Goal: Task Accomplishment & Management: Manage account settings

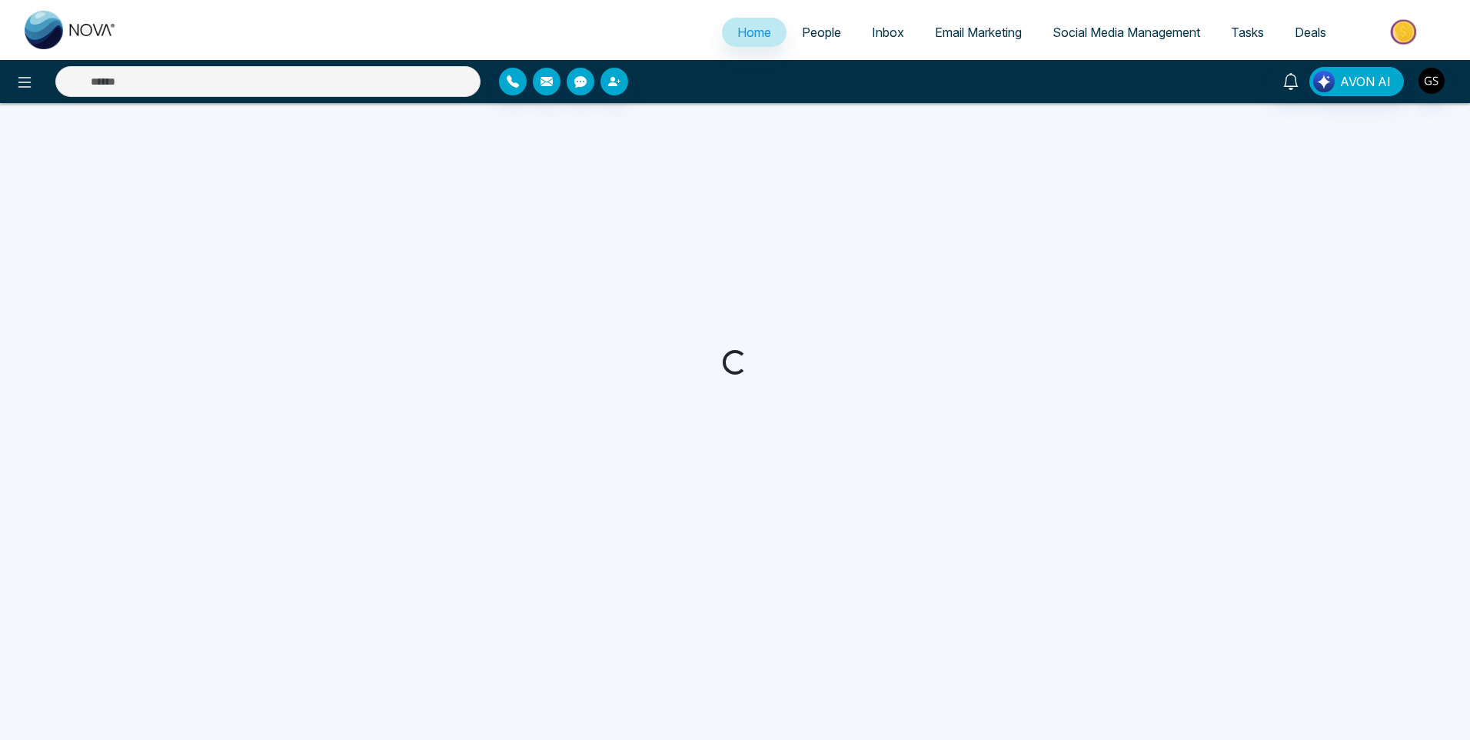
select select "*"
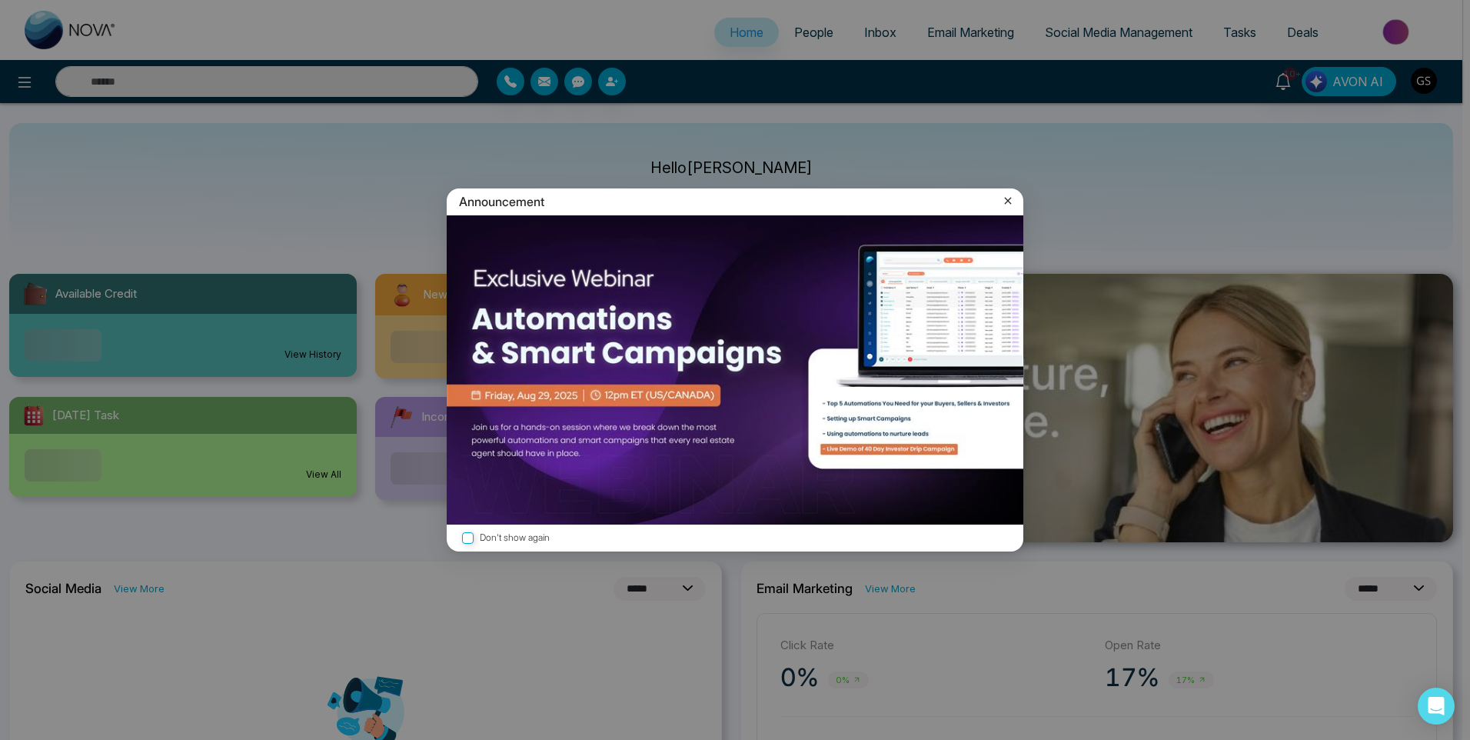
click at [817, 41] on div "Announcement Don't show again" at bounding box center [735, 370] width 1470 height 740
click at [1003, 196] on icon at bounding box center [1008, 200] width 15 height 15
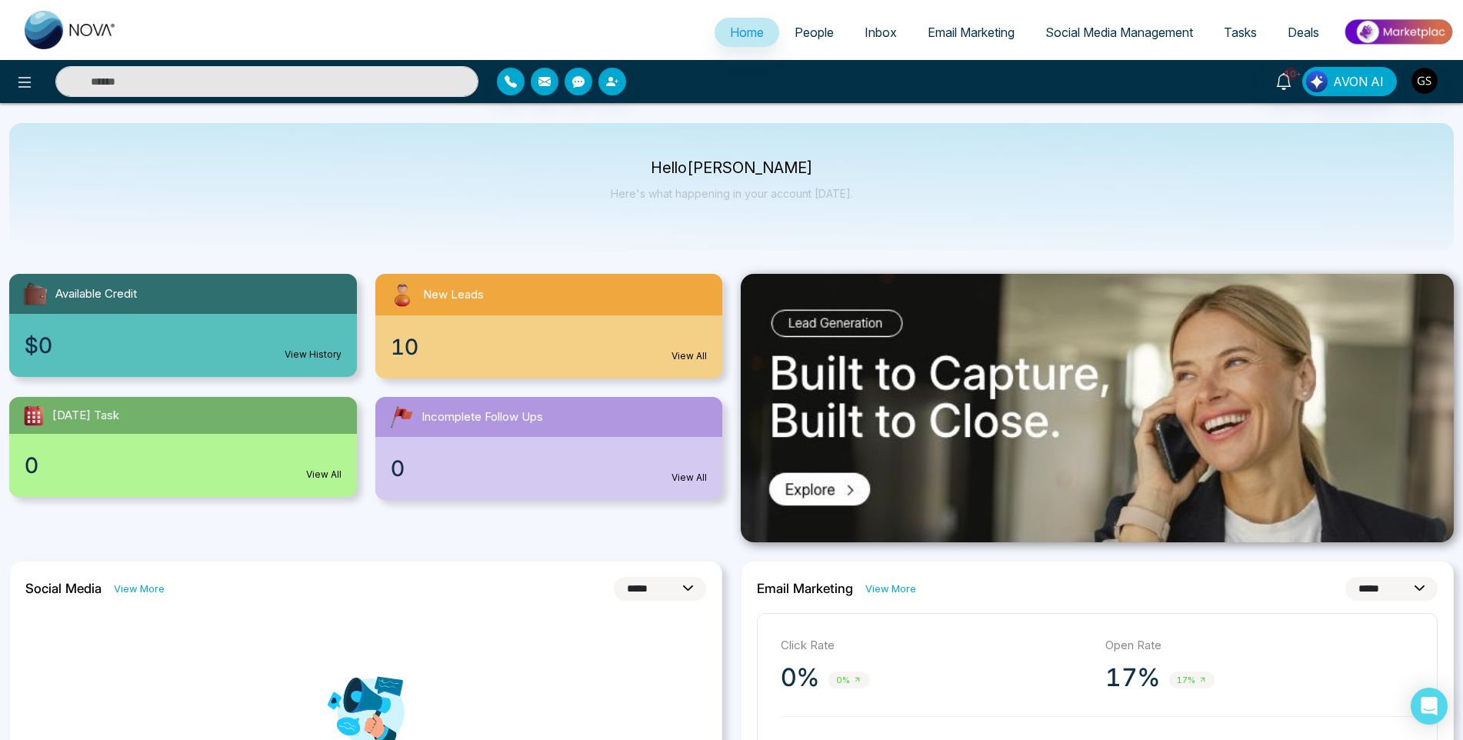
click at [817, 22] on link "People" at bounding box center [814, 32] width 70 height 29
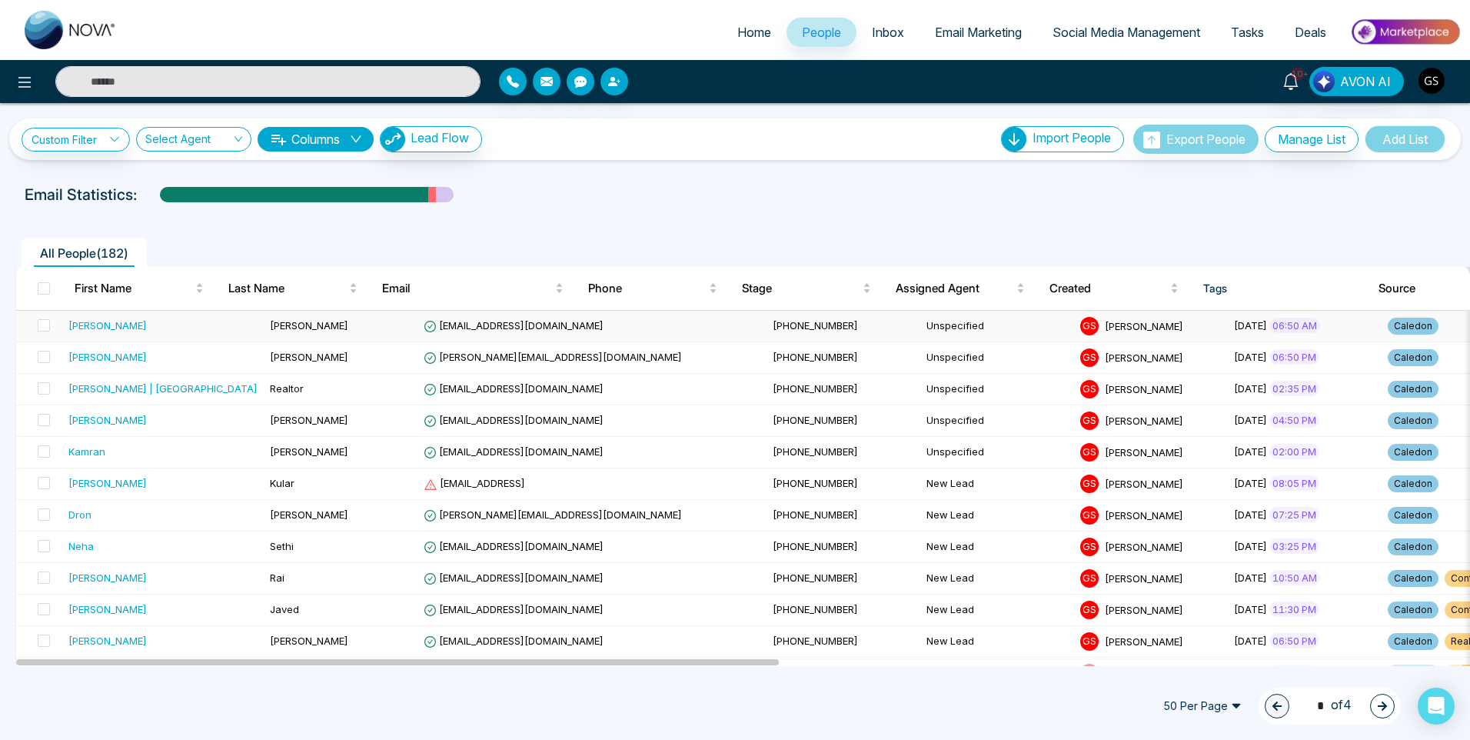
click at [767, 316] on td "[PHONE_NUMBER]" at bounding box center [844, 327] width 154 height 32
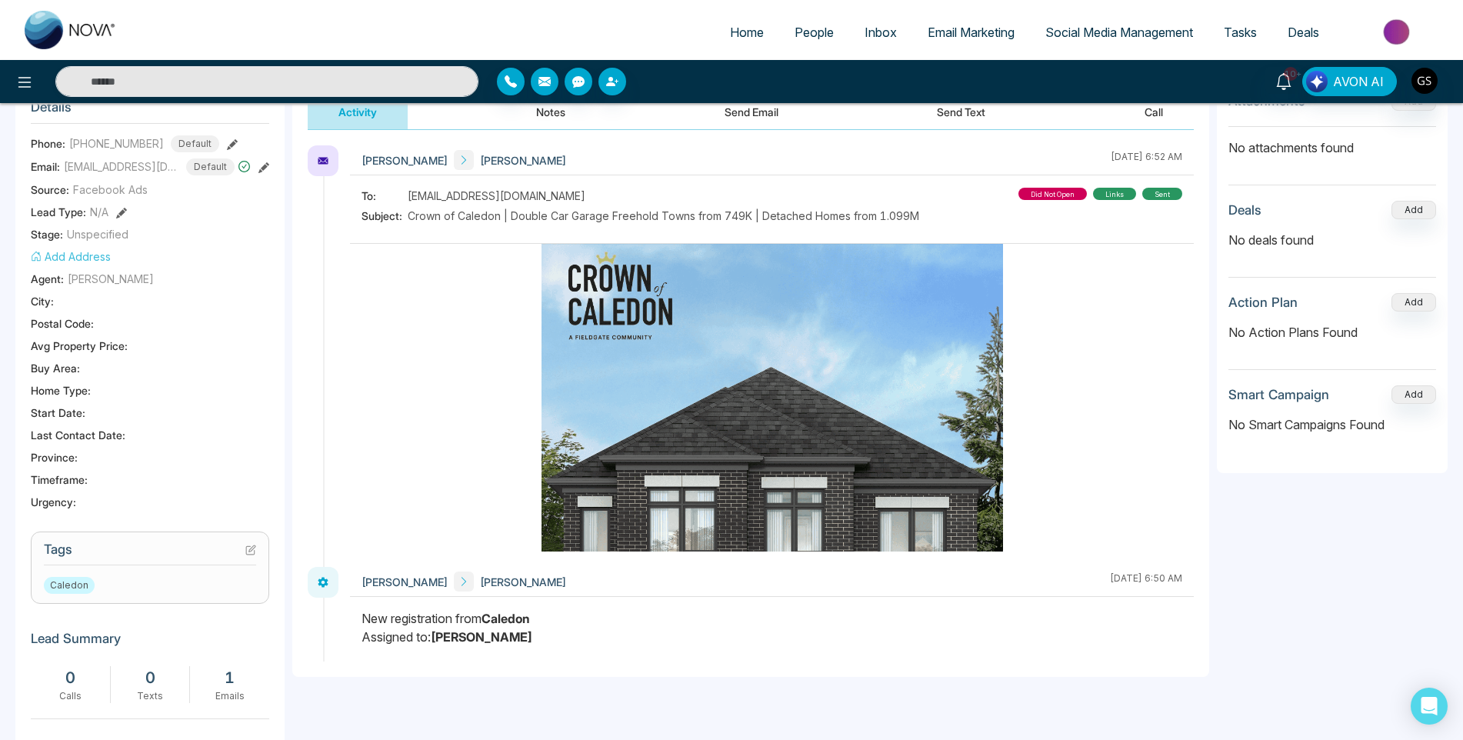
scroll to position [231, 0]
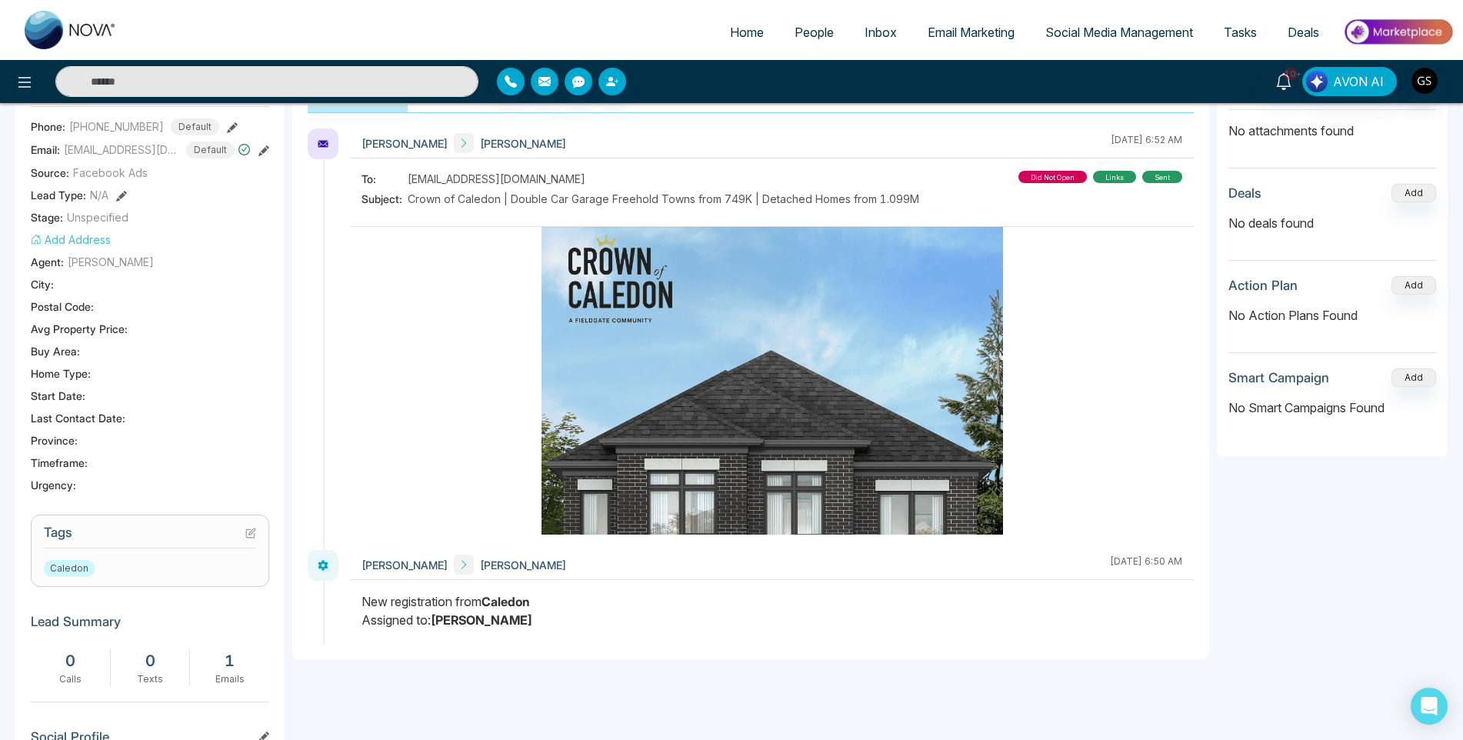
click at [253, 535] on icon at bounding box center [250, 533] width 11 height 11
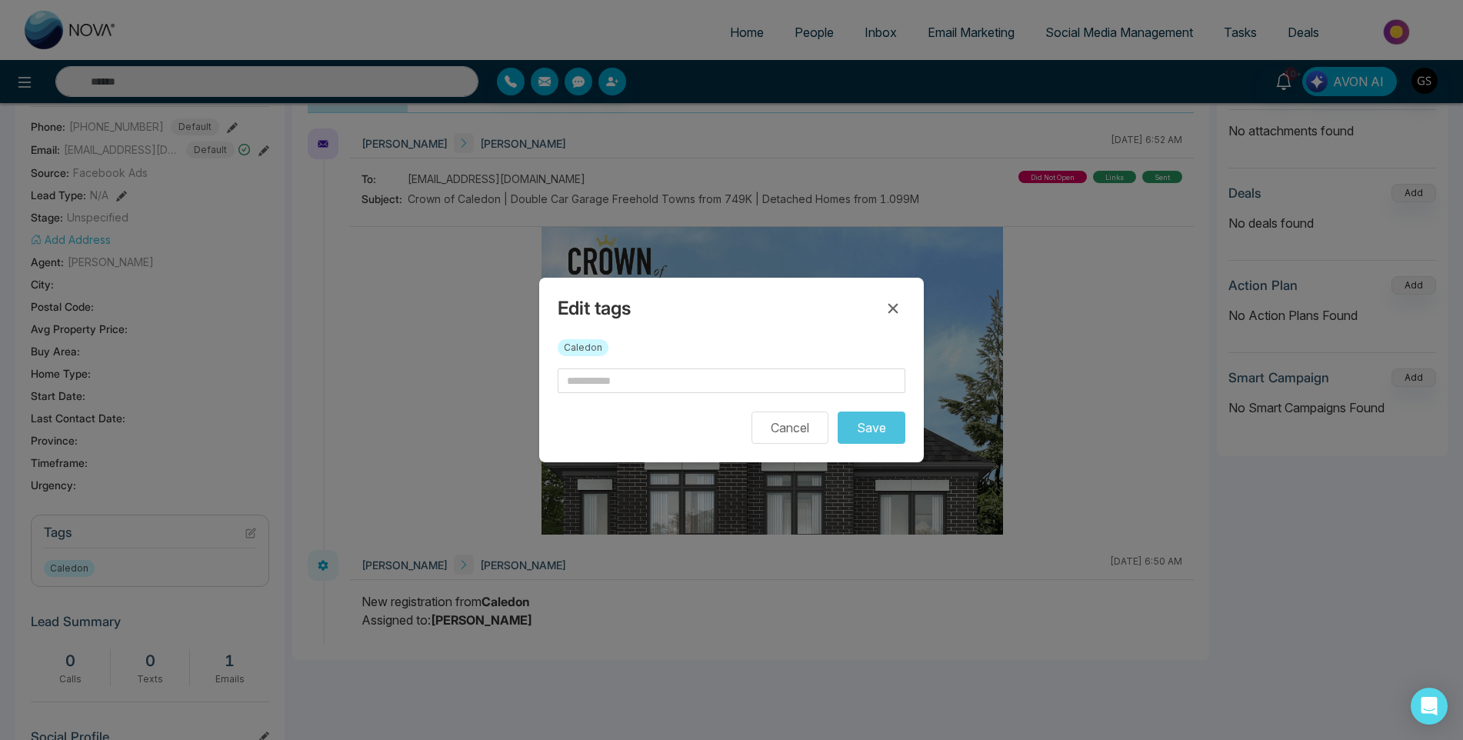
scroll to position [0, 59]
click at [659, 386] on input "text" at bounding box center [732, 380] width 348 height 25
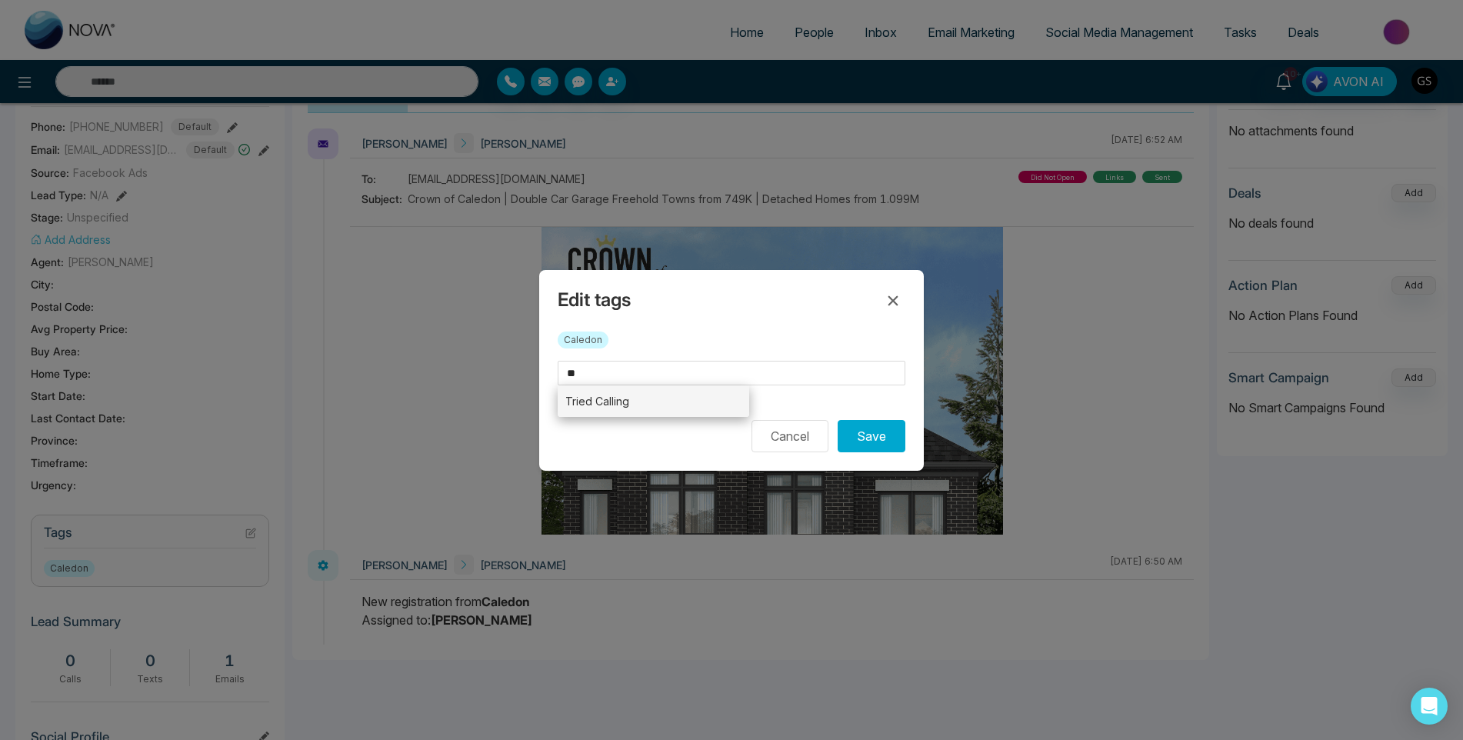
click at [654, 405] on li "Tried Calling" at bounding box center [653, 401] width 191 height 32
type input "**********"
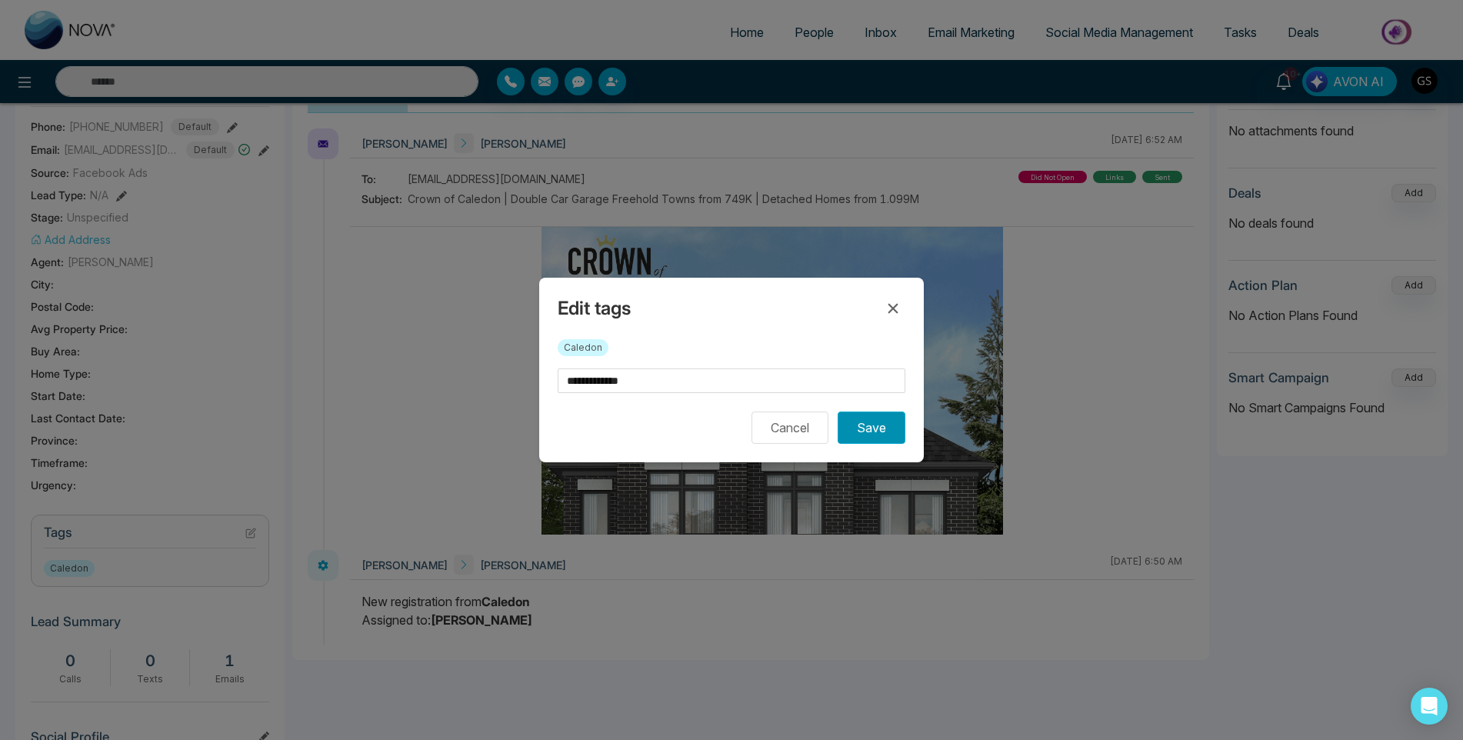
click at [864, 427] on button "Save" at bounding box center [872, 427] width 68 height 32
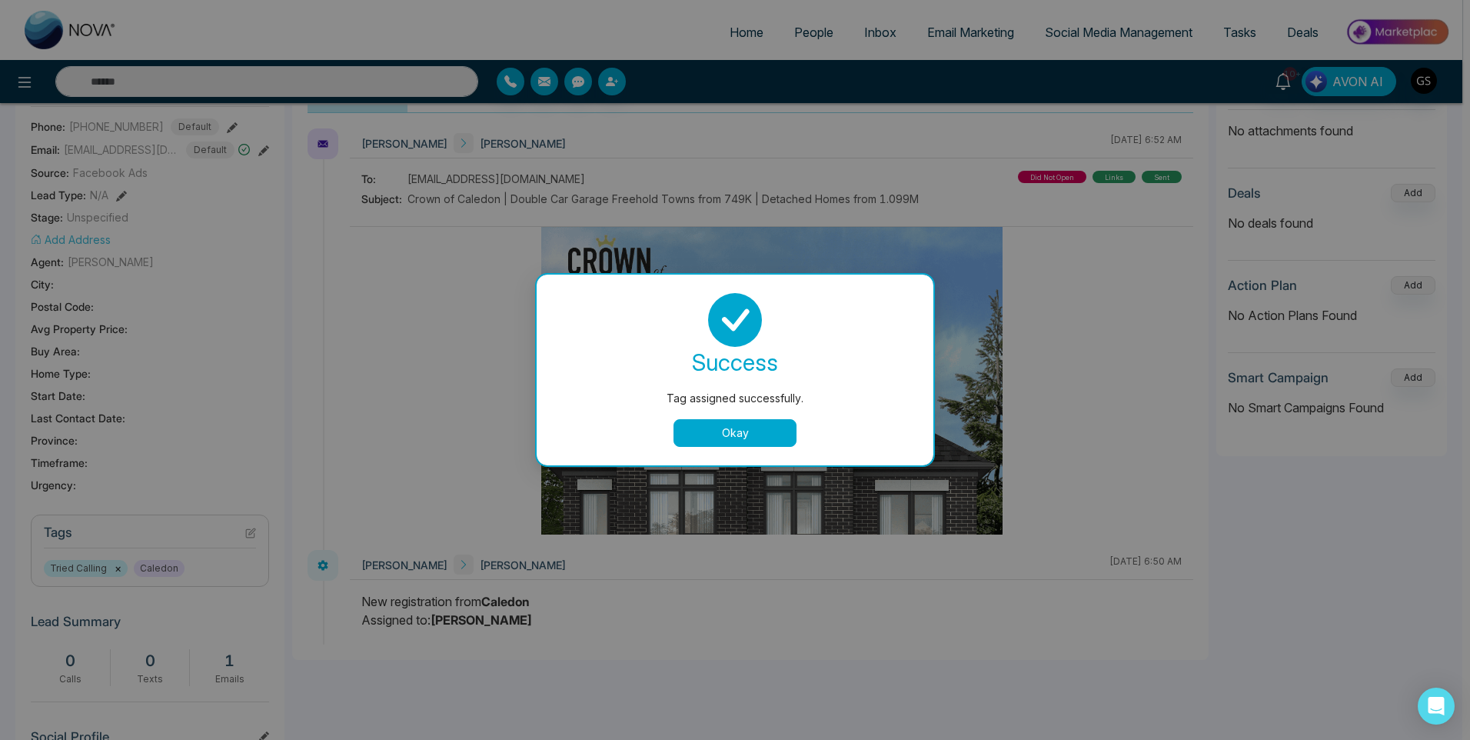
click at [715, 580] on div "Tag assigned successfully. success Tag assigned successfully. Okay" at bounding box center [735, 370] width 1470 height 740
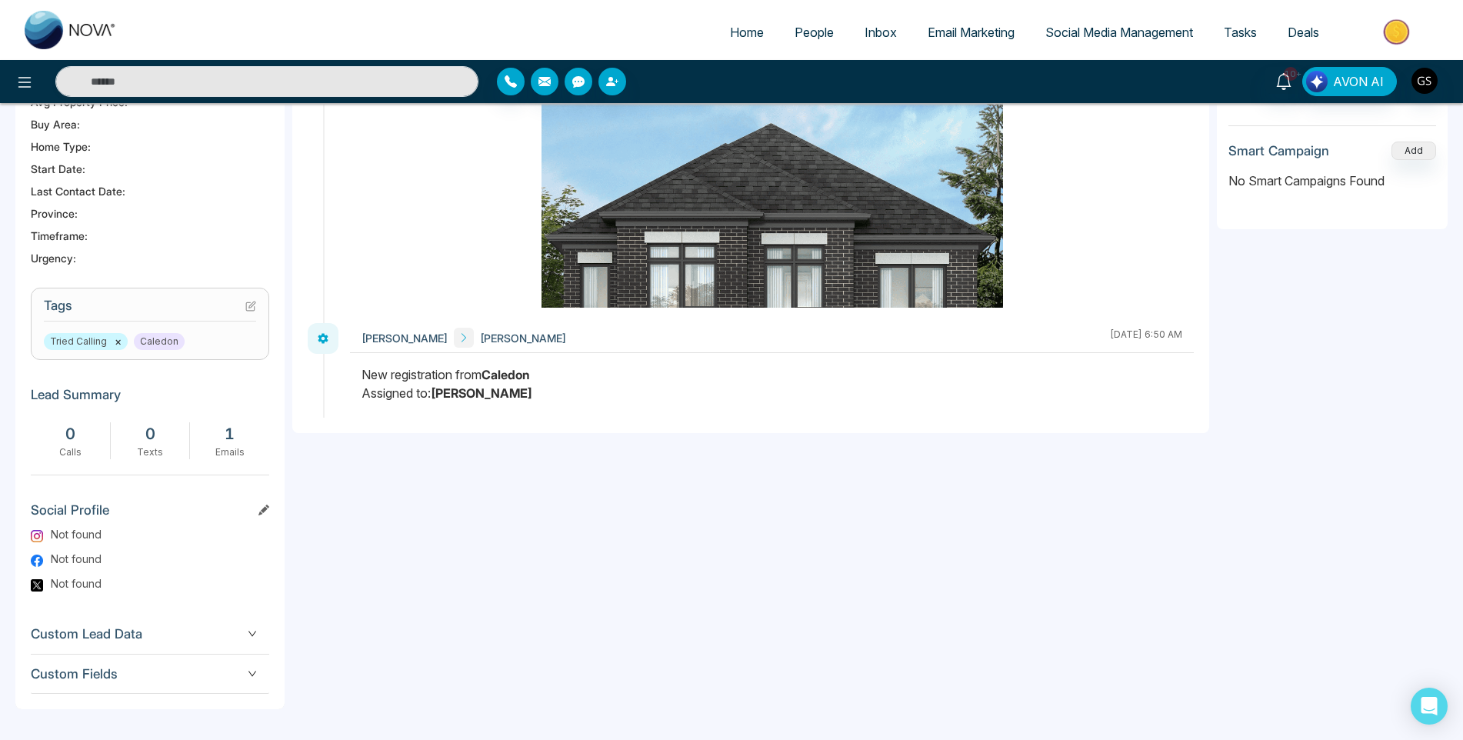
scroll to position [0, 0]
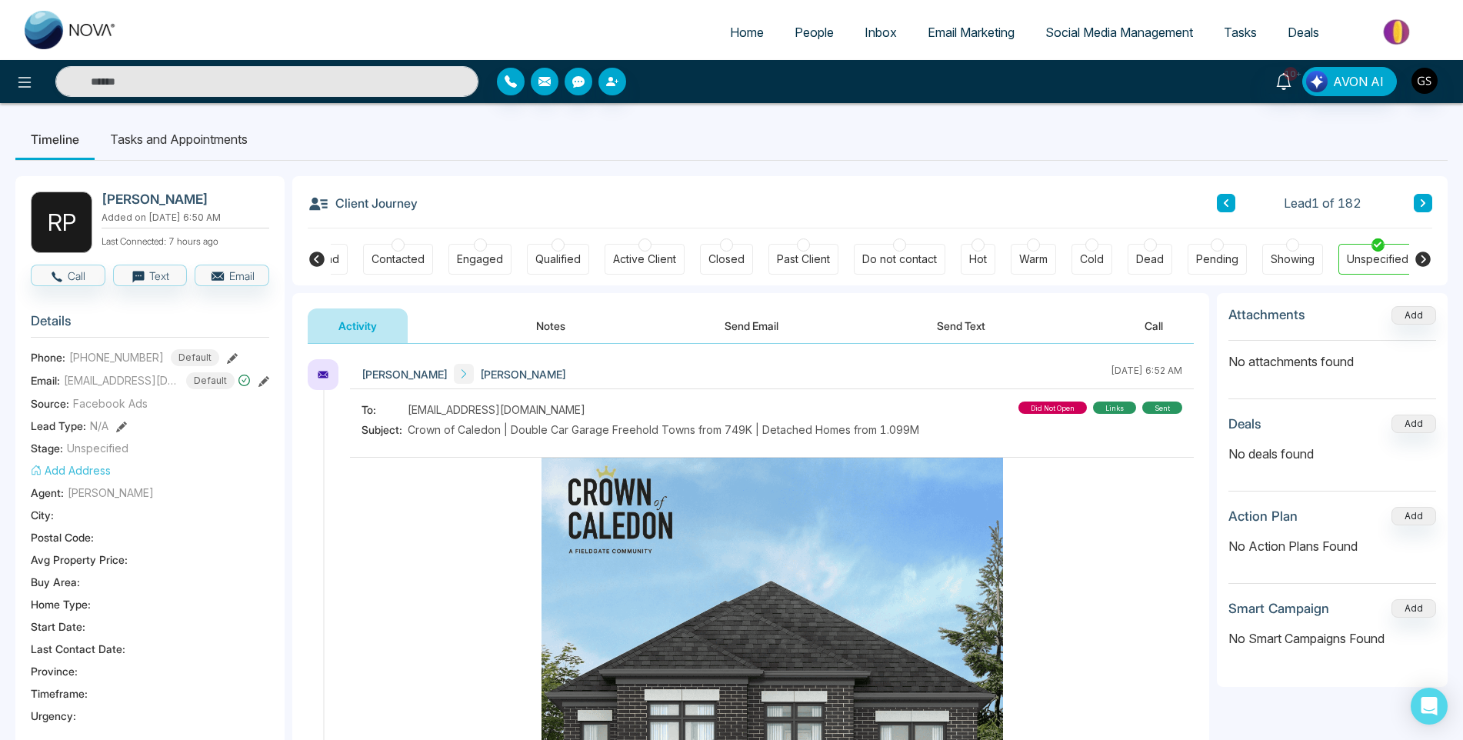
click at [807, 33] on span "People" at bounding box center [813, 32] width 39 height 15
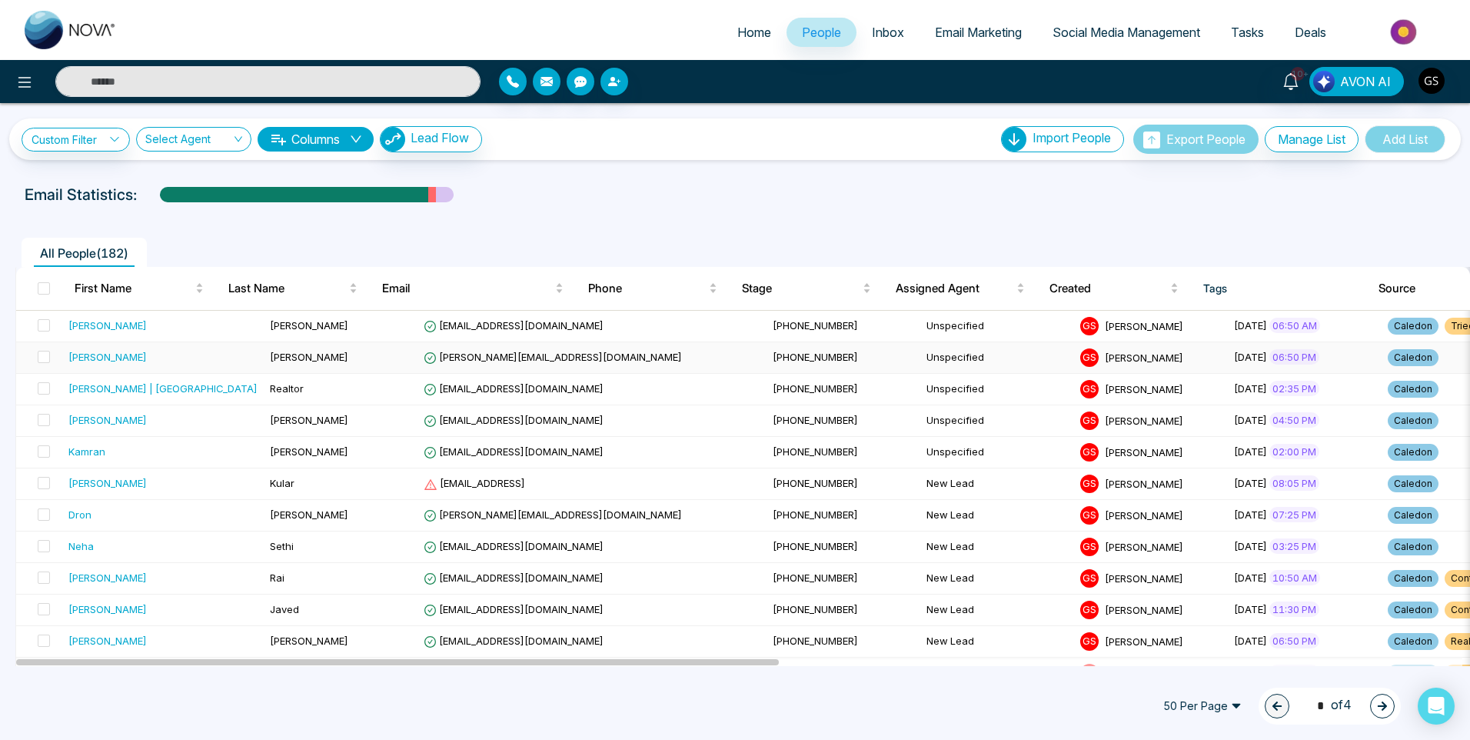
click at [424, 362] on span "[PERSON_NAME][EMAIL_ADDRESS][DOMAIN_NAME]" at bounding box center [553, 357] width 258 height 12
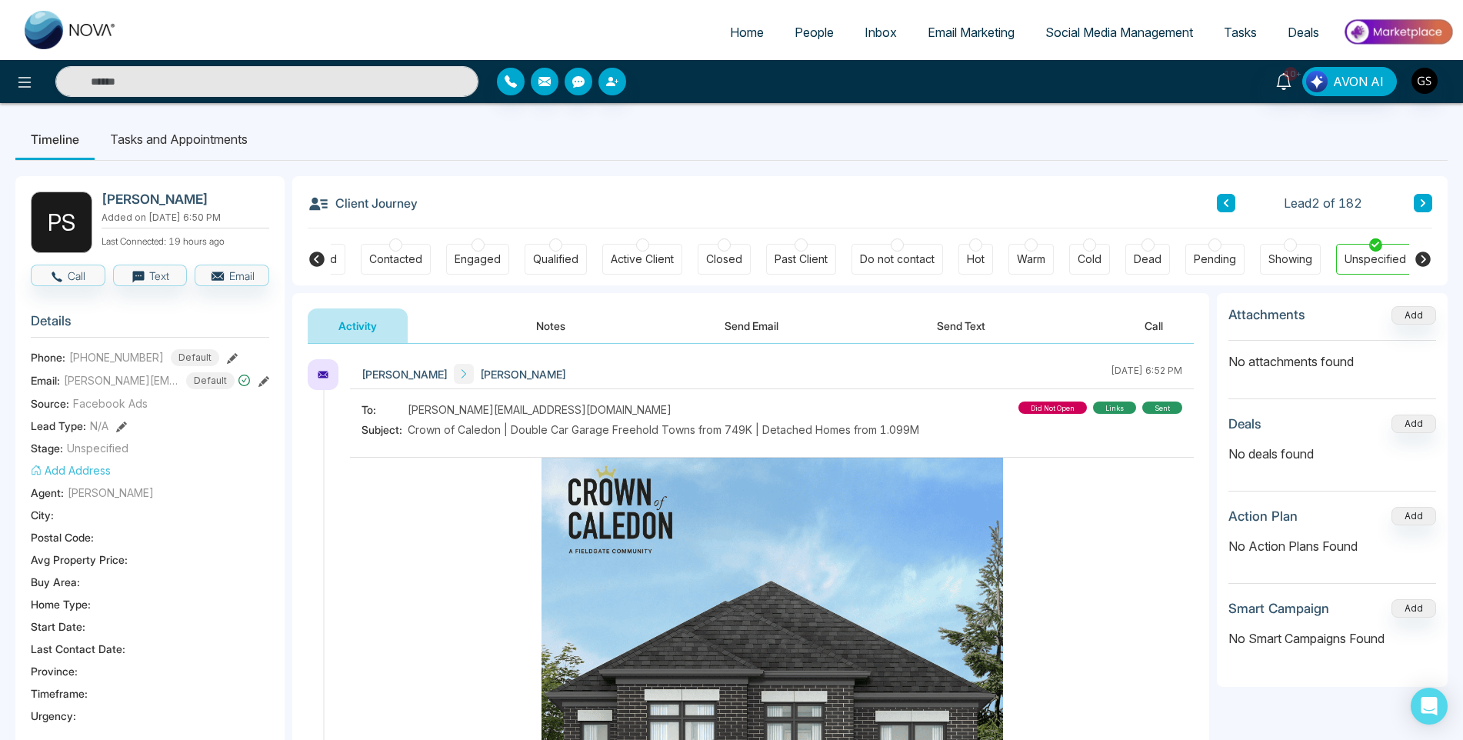
scroll to position [0, 59]
drag, startPoint x: 545, startPoint y: 408, endPoint x: 395, endPoint y: 405, distance: 150.8
click at [395, 405] on div "To: [PERSON_NAME][EMAIL_ADDRESS][DOMAIN_NAME]" at bounding box center [640, 409] width 558 height 16
copy div "[PERSON_NAME][EMAIL_ADDRESS][DOMAIN_NAME]"
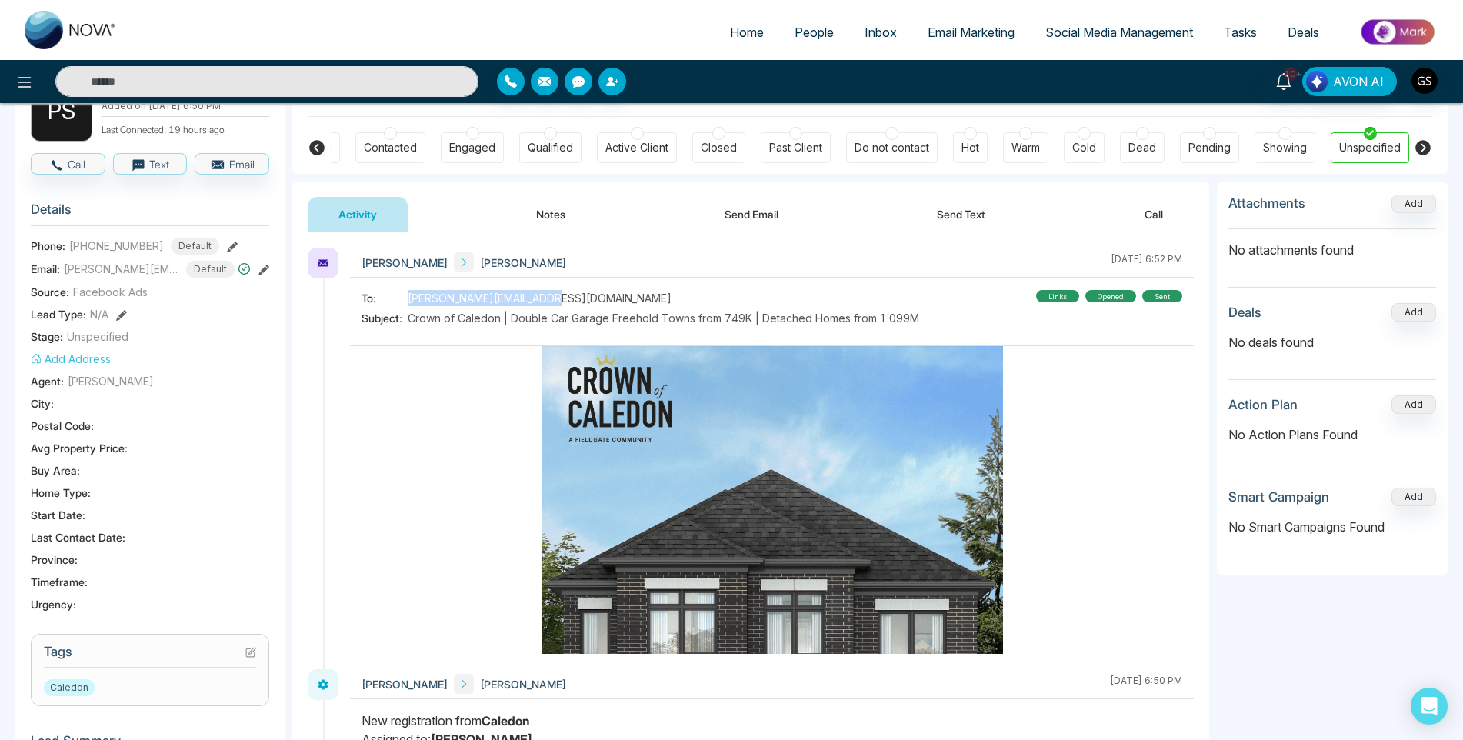
scroll to position [308, 0]
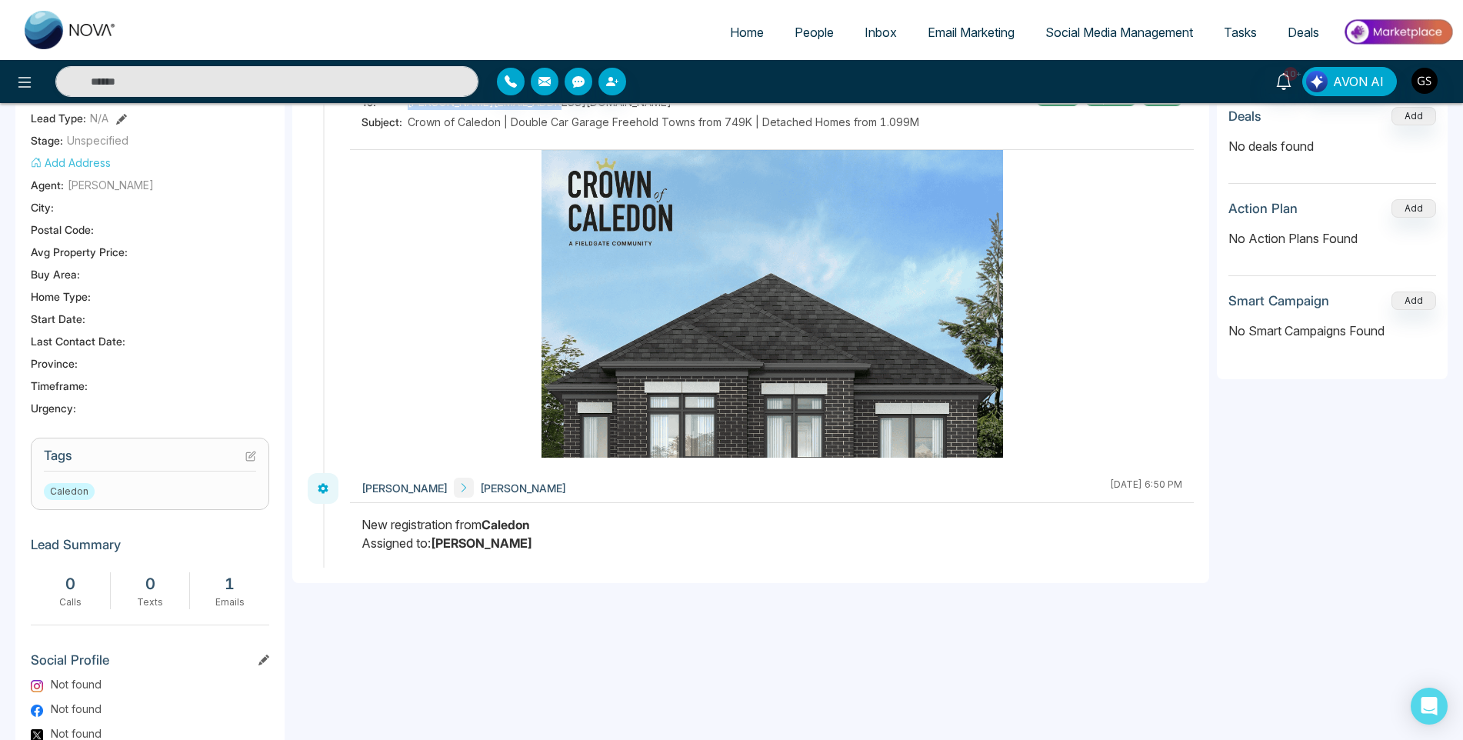
click at [254, 455] on icon at bounding box center [250, 456] width 11 height 11
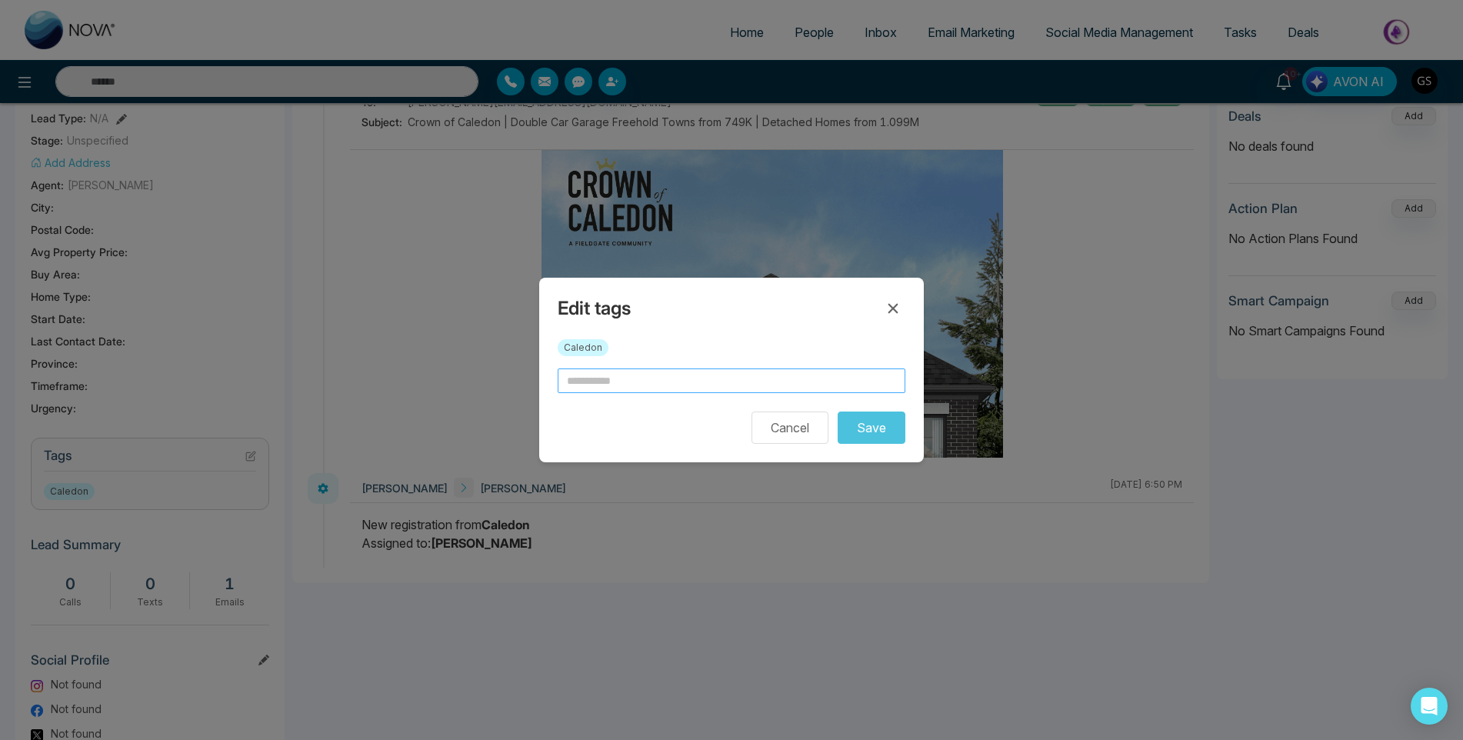
click at [626, 388] on input "text" at bounding box center [732, 380] width 348 height 25
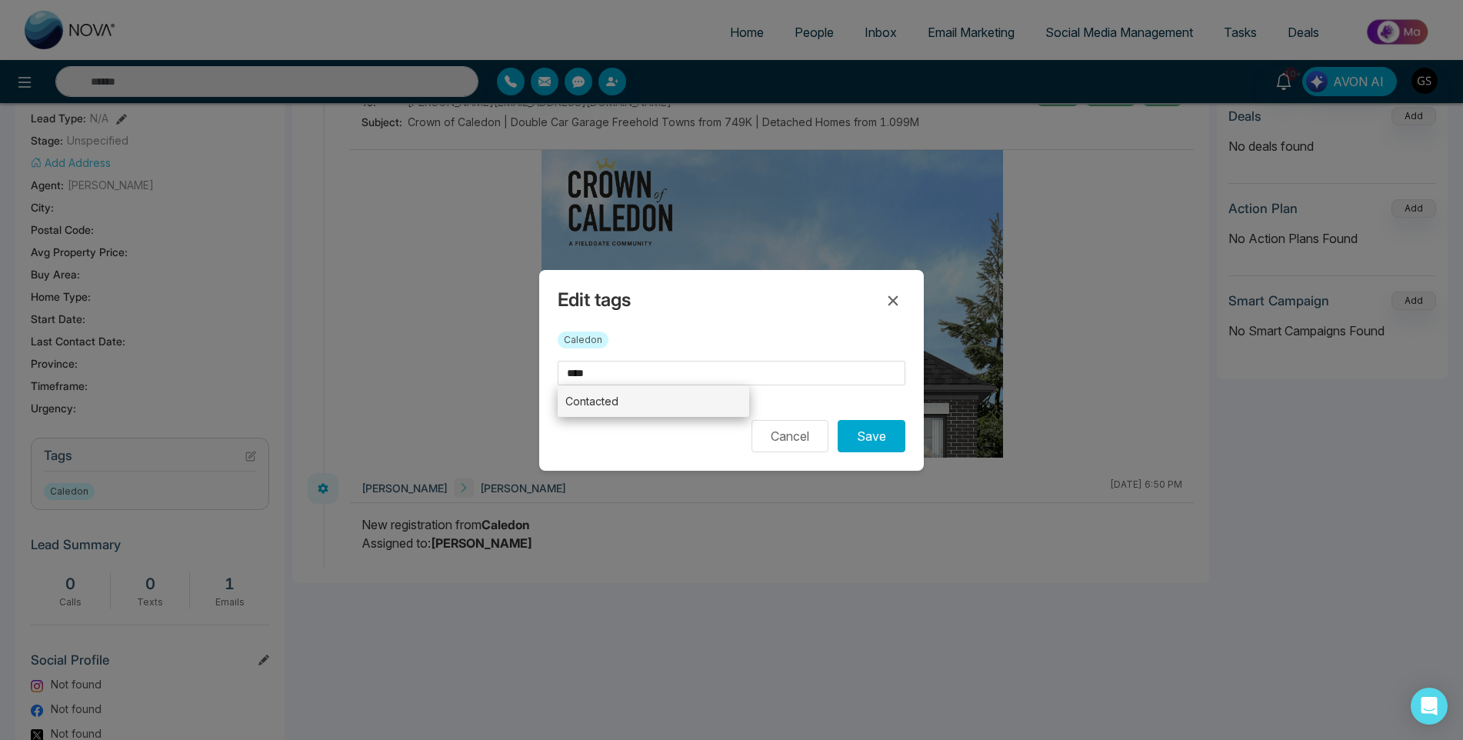
click at [624, 408] on li "Contacted" at bounding box center [653, 401] width 191 height 32
type input "*********"
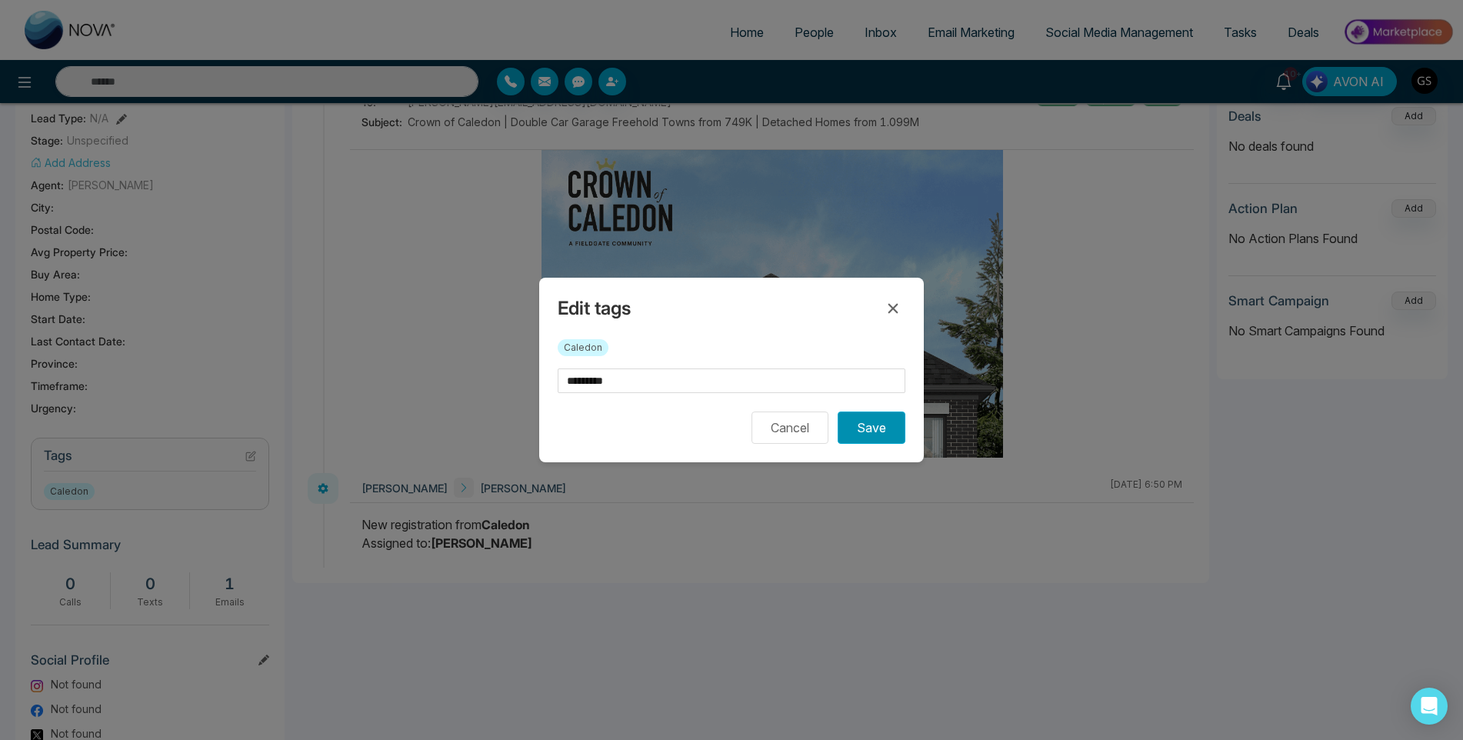
click at [874, 430] on button "Save" at bounding box center [872, 427] width 68 height 32
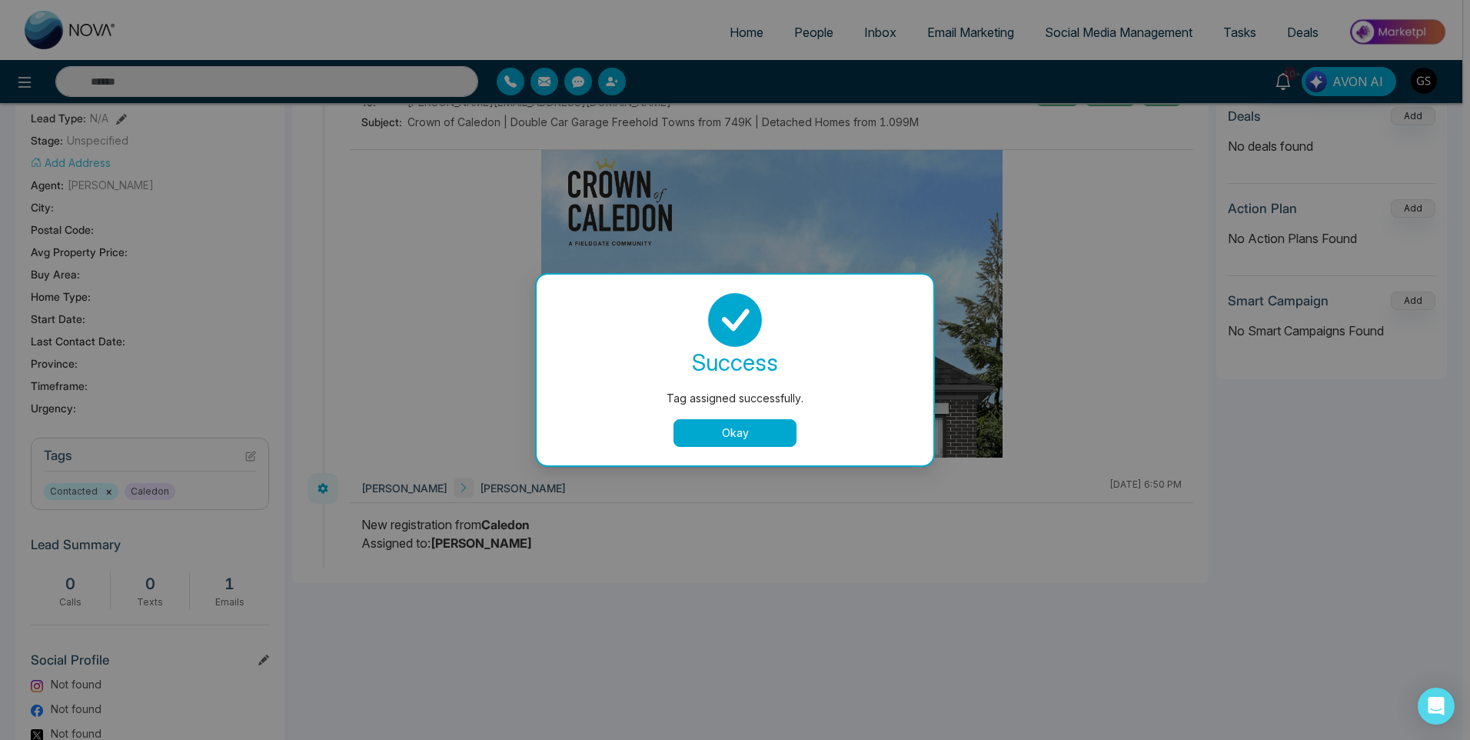
click at [759, 180] on div "Tag assigned successfully. success Tag assigned successfully. Okay" at bounding box center [735, 370] width 1470 height 740
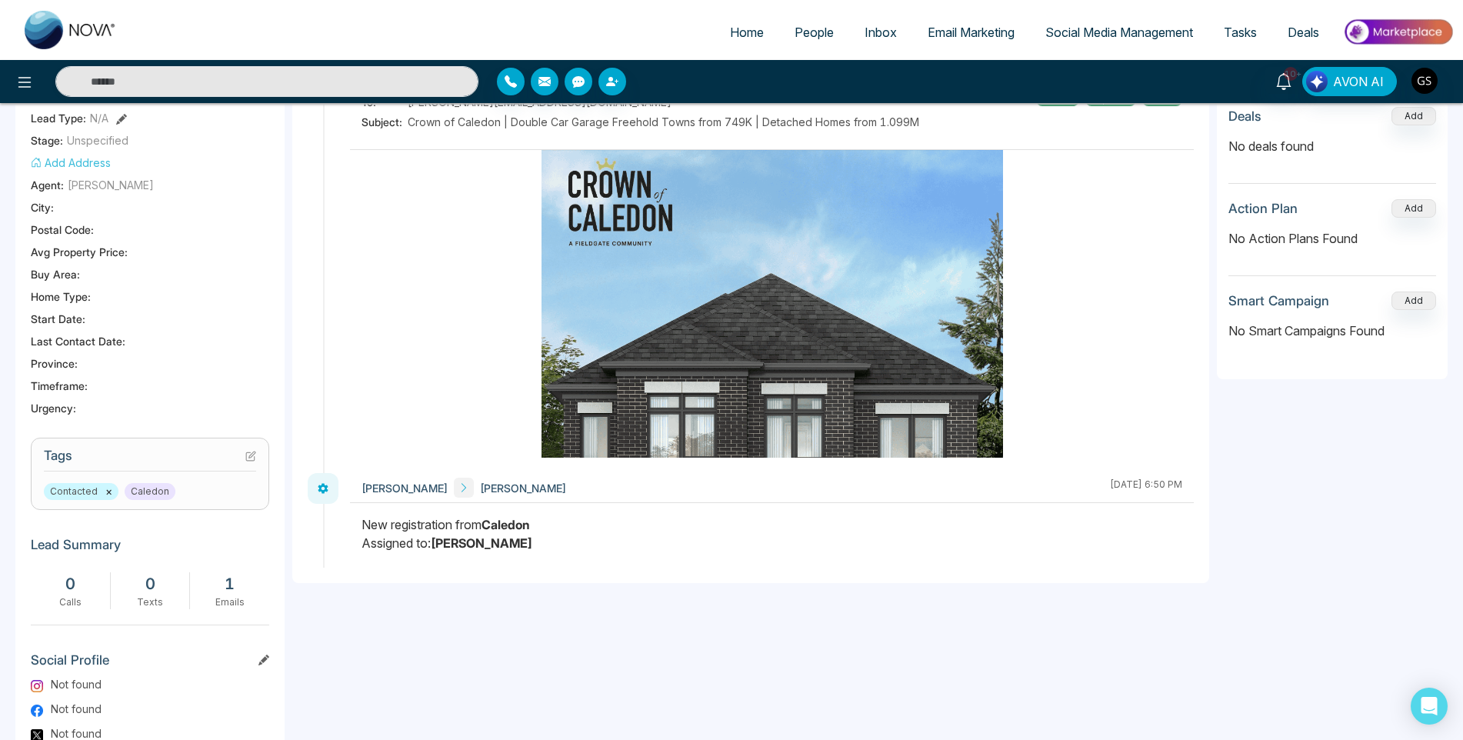
scroll to position [0, 52]
click at [810, 32] on span "People" at bounding box center [813, 32] width 39 height 15
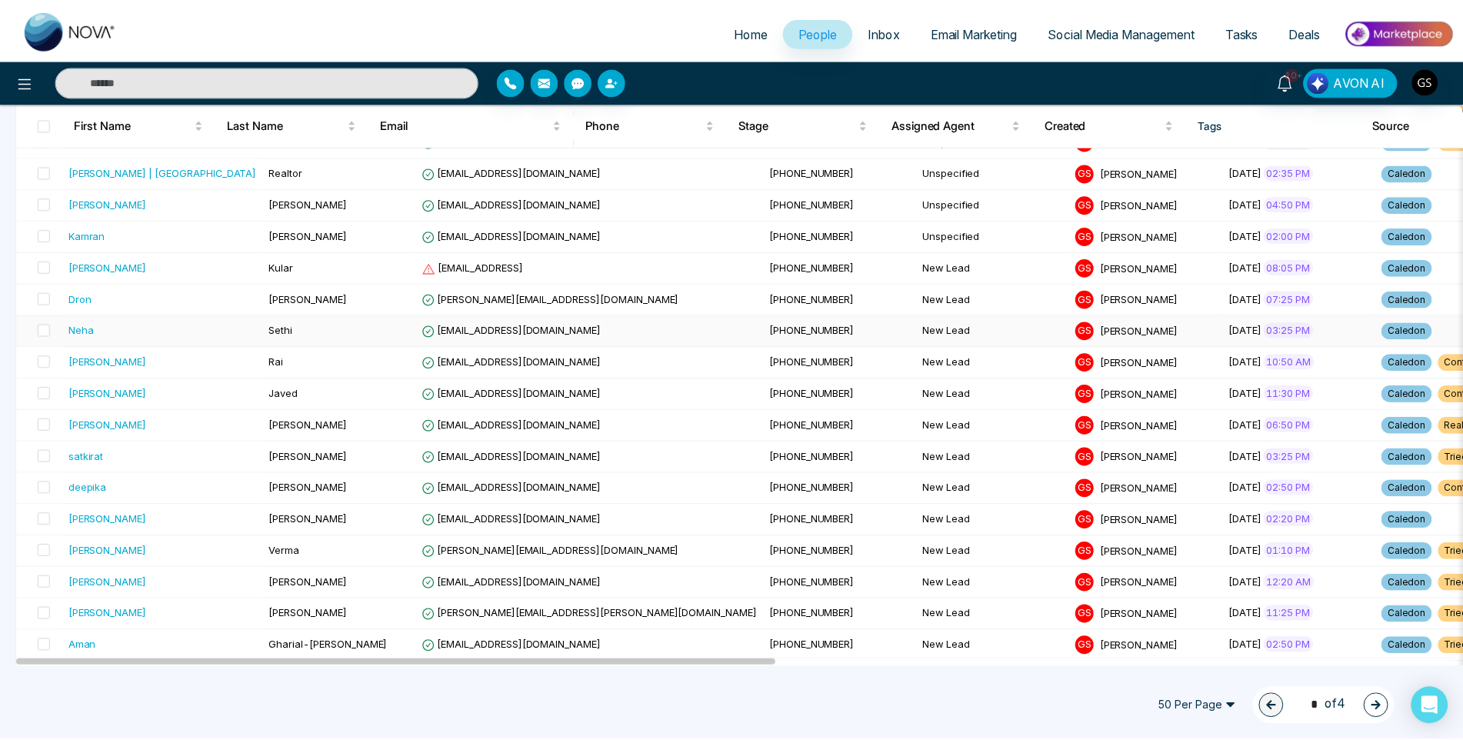
scroll to position [231, 0]
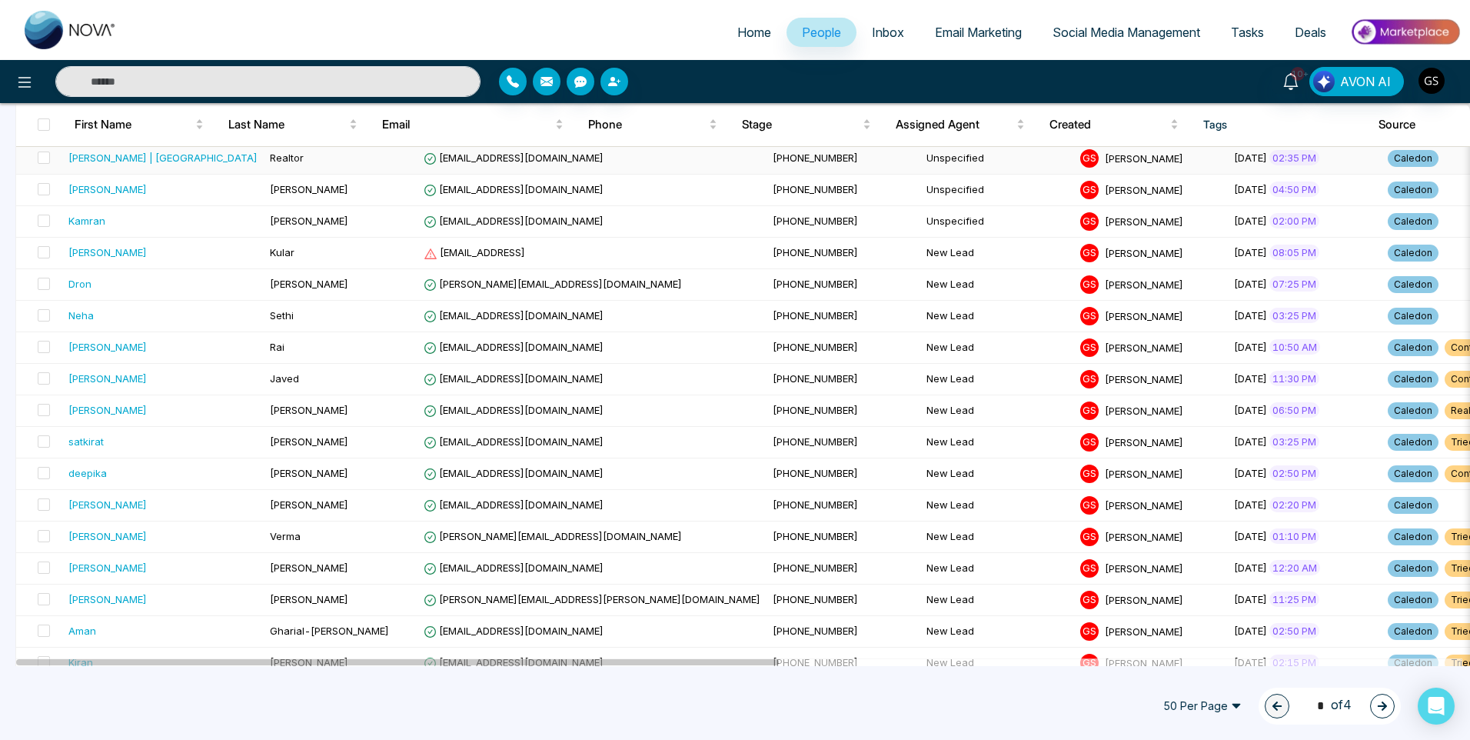
click at [418, 168] on td "[EMAIL_ADDRESS][DOMAIN_NAME]" at bounding box center [592, 159] width 349 height 32
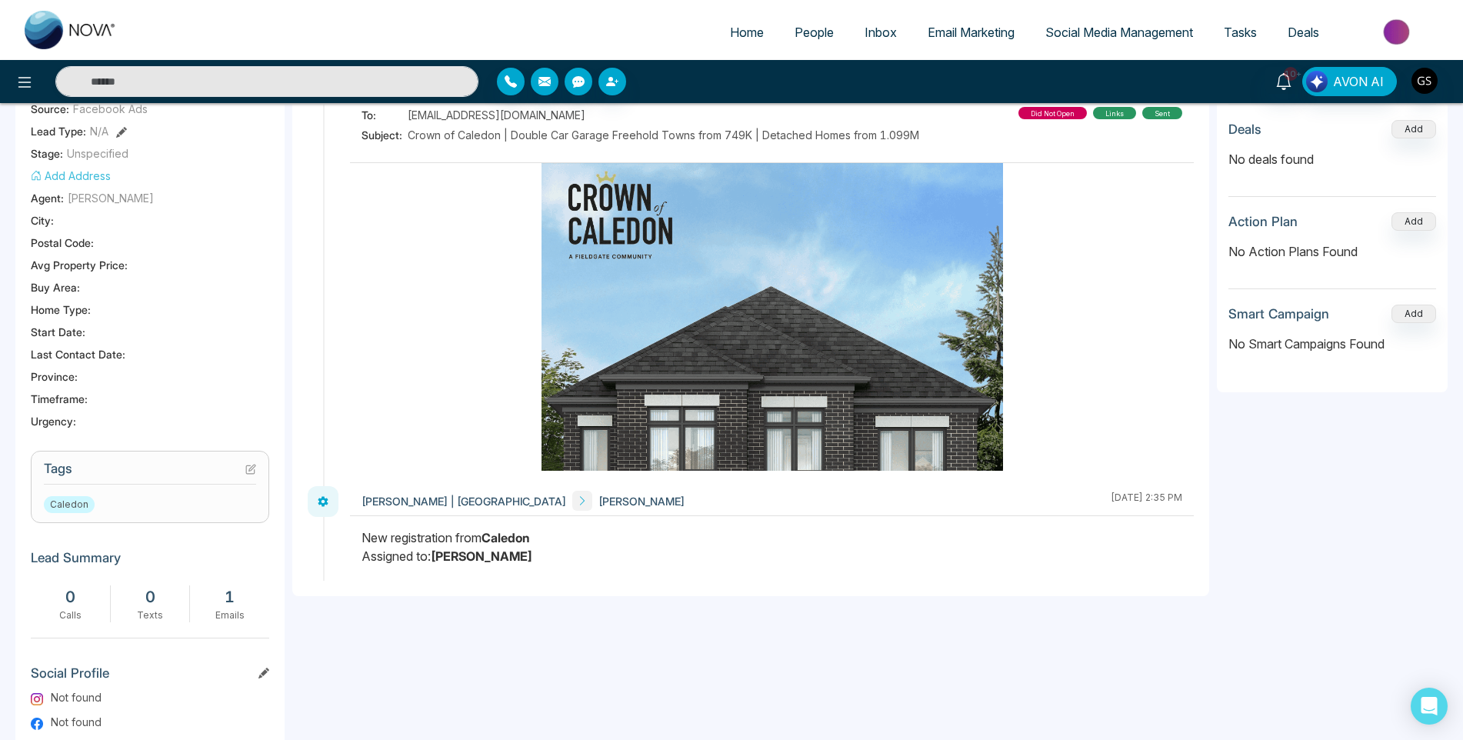
scroll to position [308, 0]
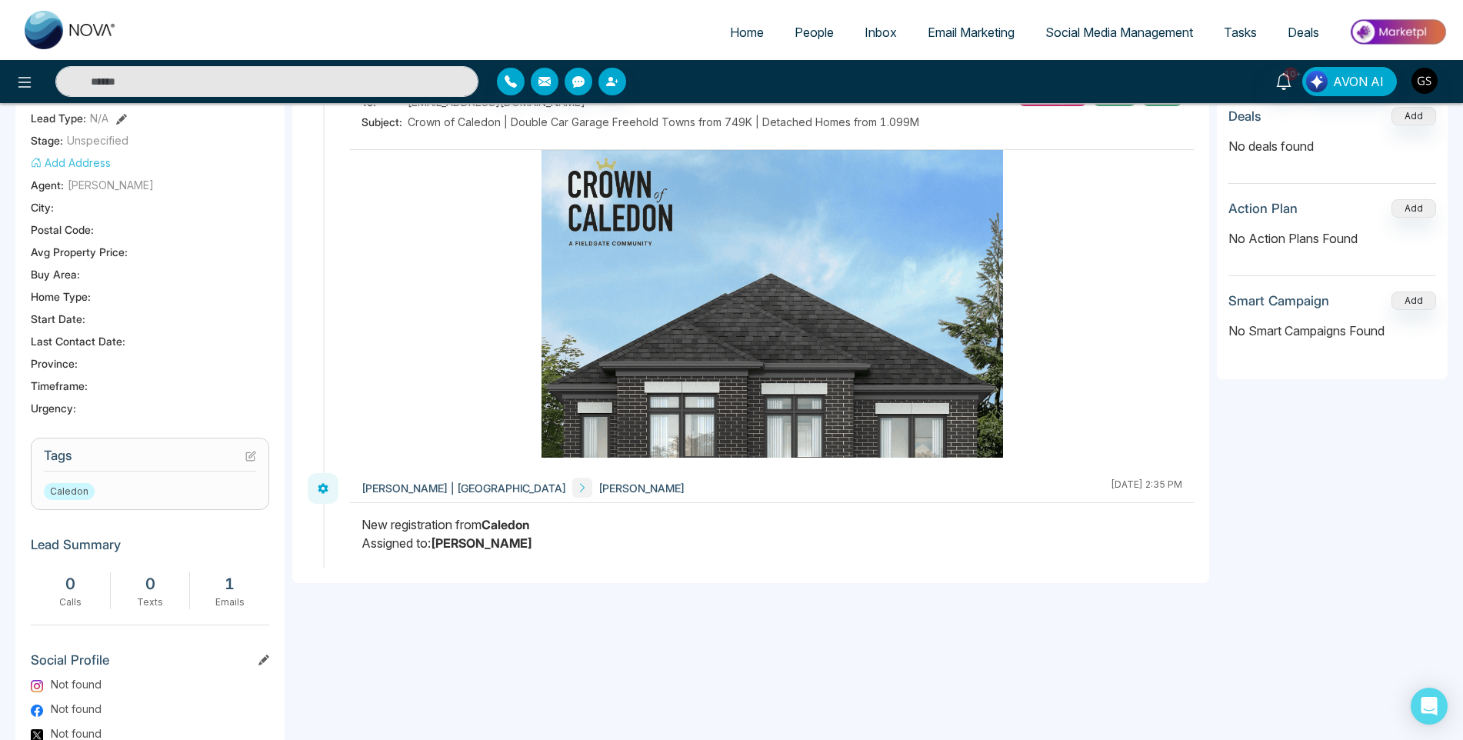
click at [253, 460] on icon at bounding box center [250, 456] width 8 height 8
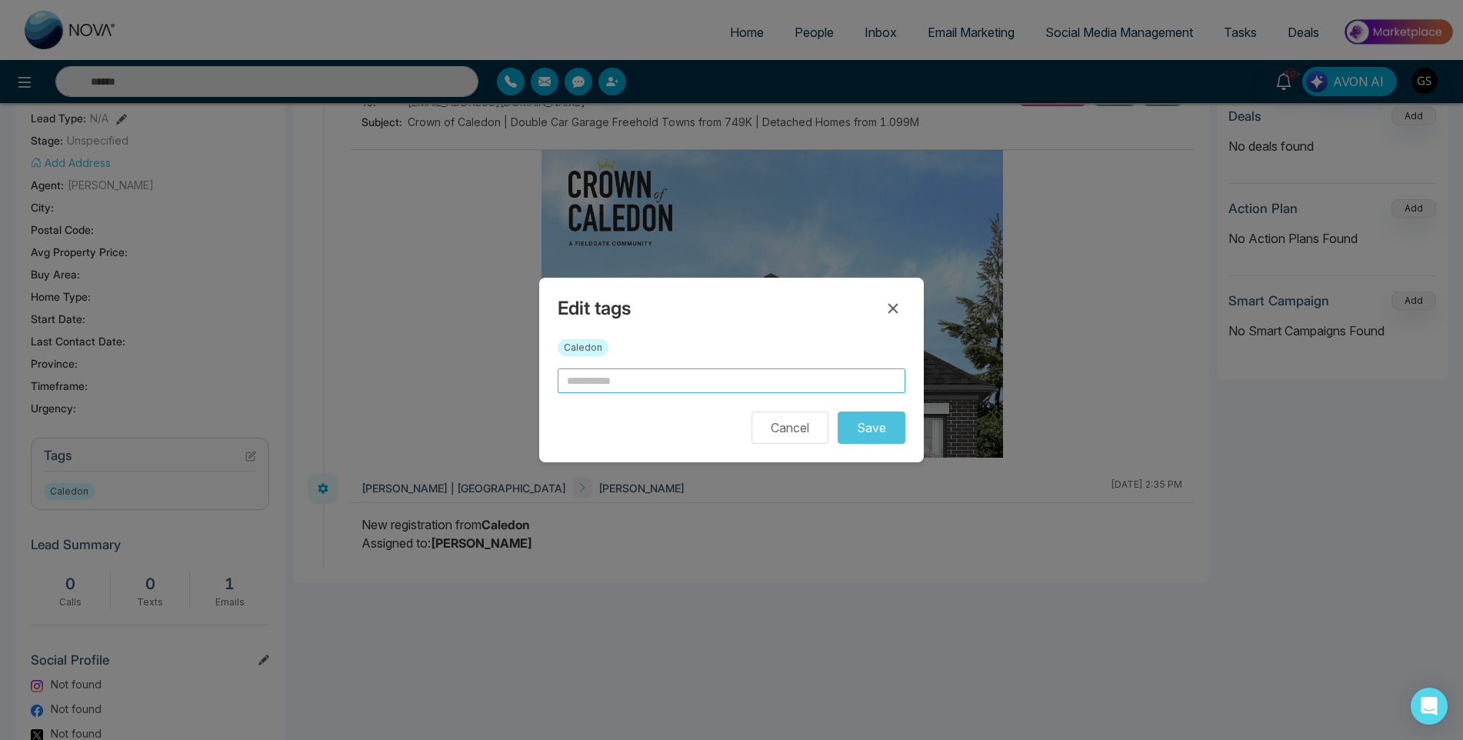
click at [594, 375] on input "text" at bounding box center [732, 380] width 348 height 25
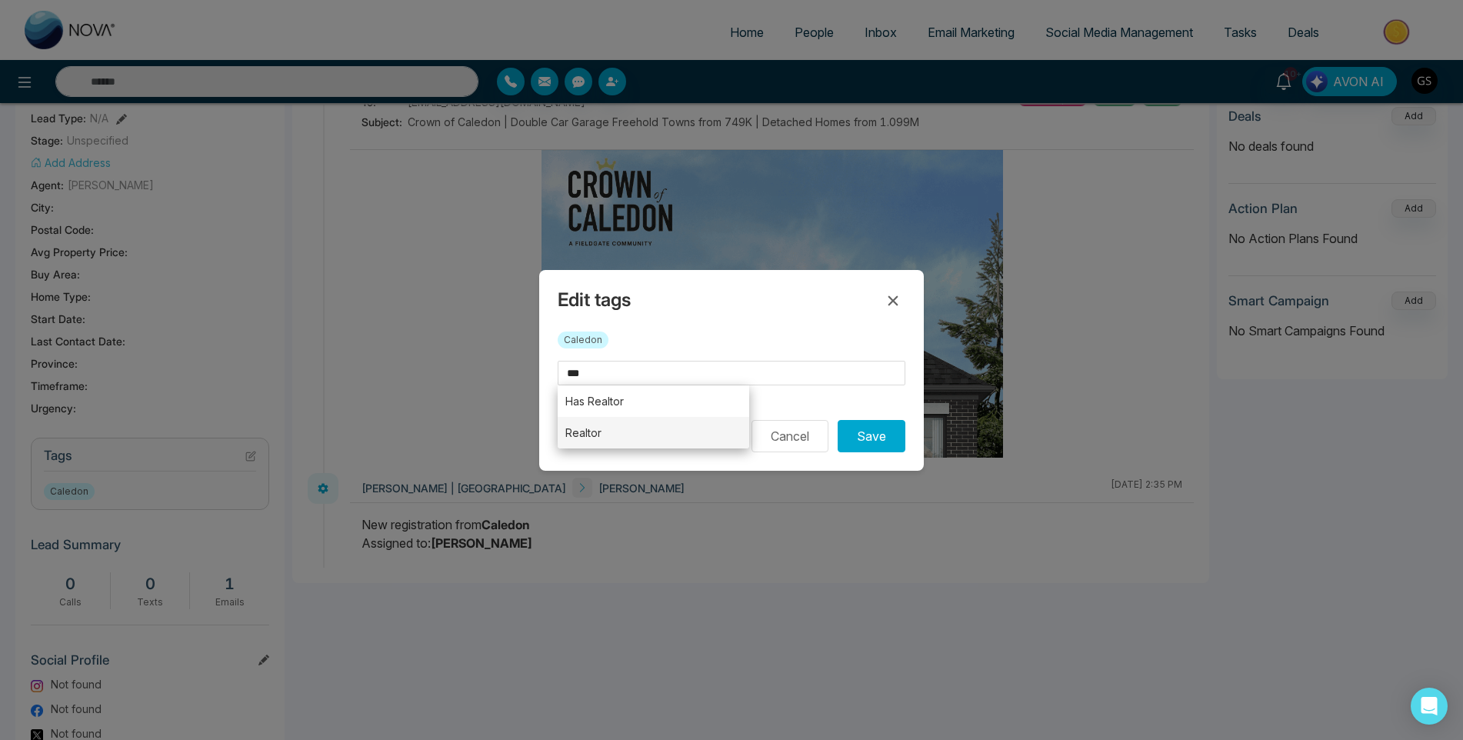
click at [581, 425] on li "Realtor" at bounding box center [653, 433] width 191 height 32
type input "*******"
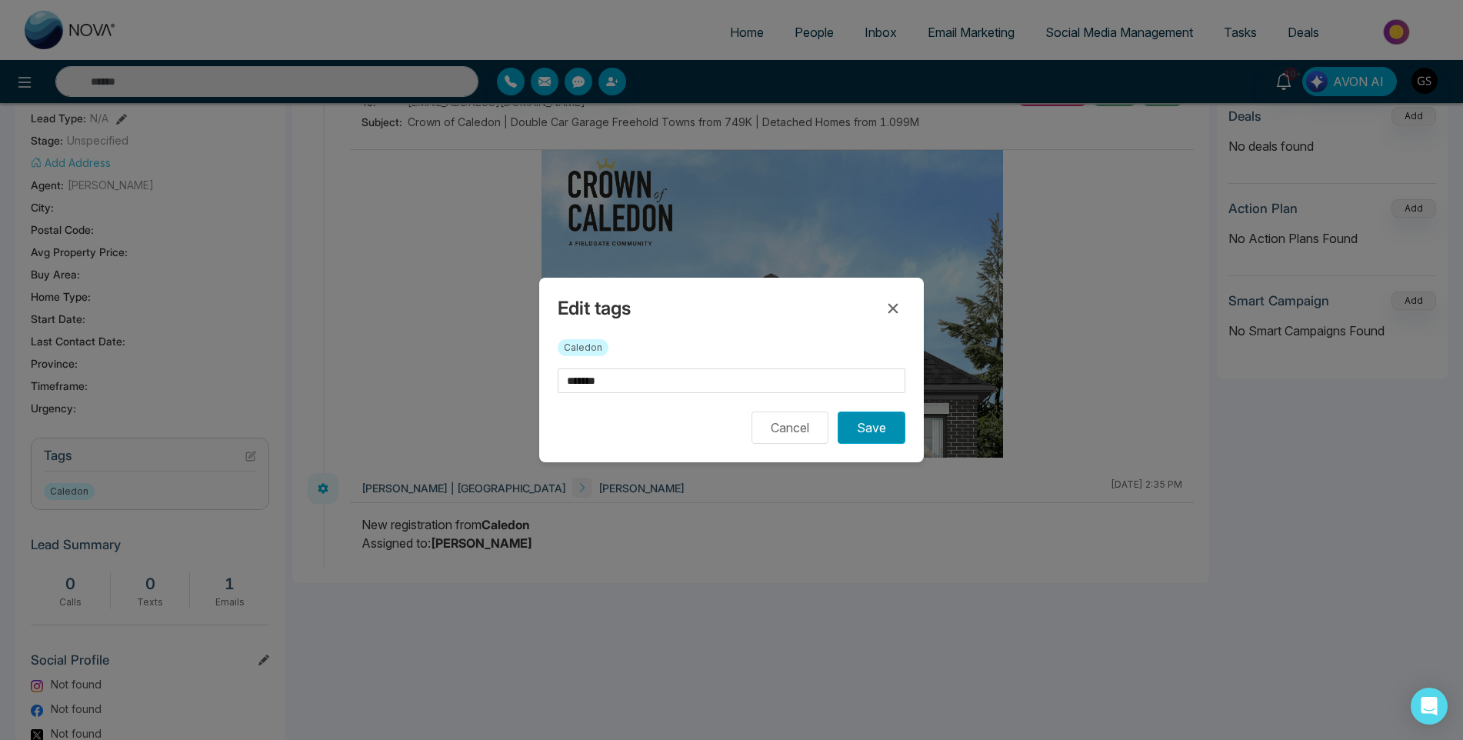
click at [882, 433] on button "Save" at bounding box center [872, 427] width 68 height 32
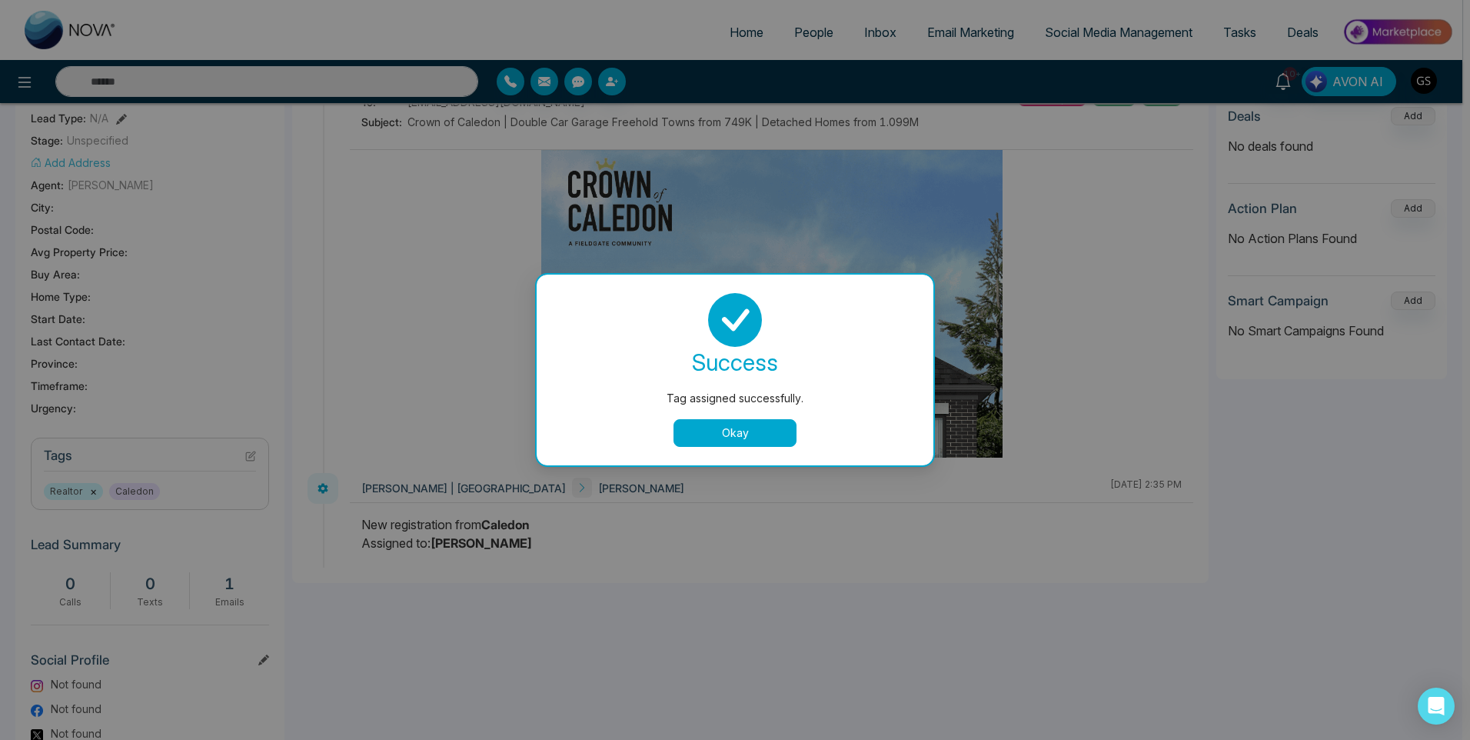
click at [794, 64] on div "Tag assigned successfully. success Tag assigned successfully. Okay" at bounding box center [735, 370] width 1470 height 740
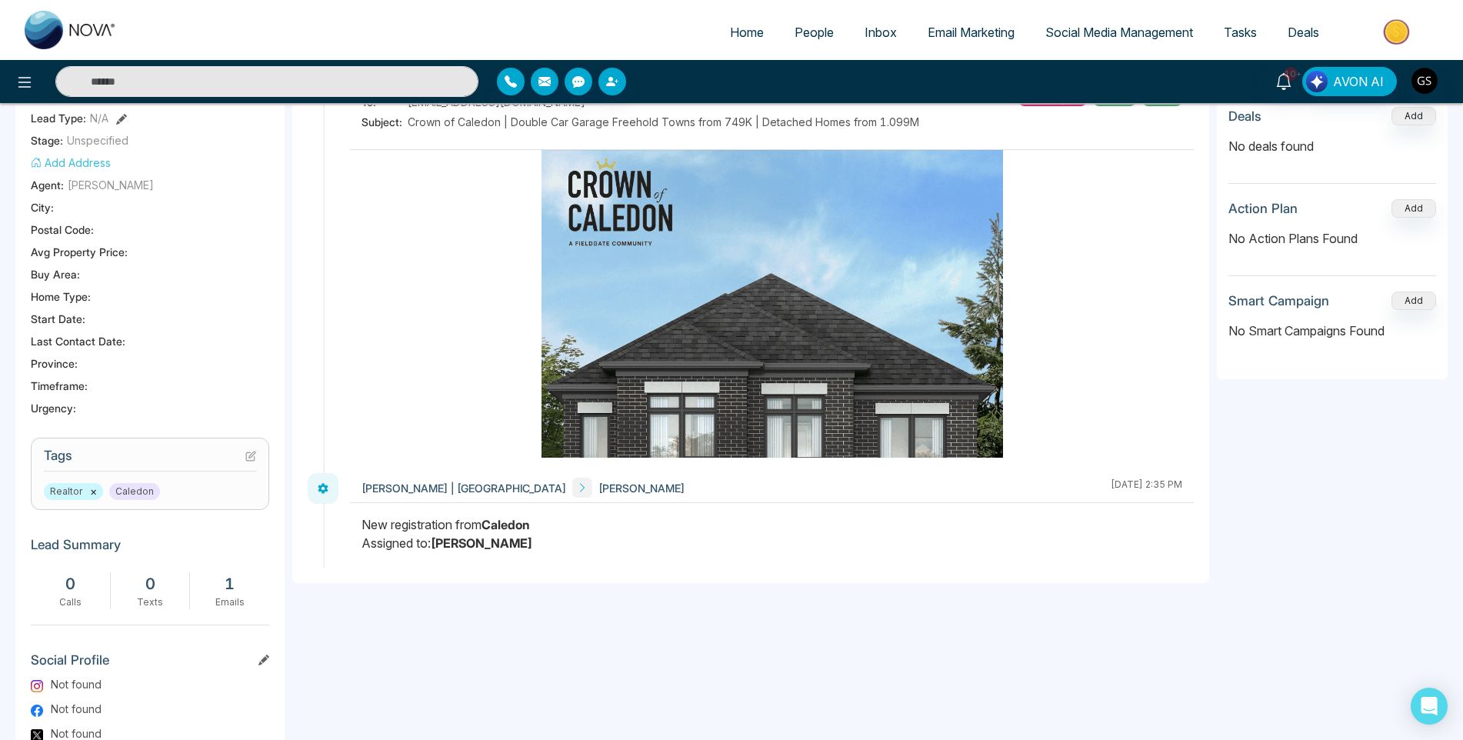
click at [802, 31] on span "People" at bounding box center [813, 32] width 39 height 15
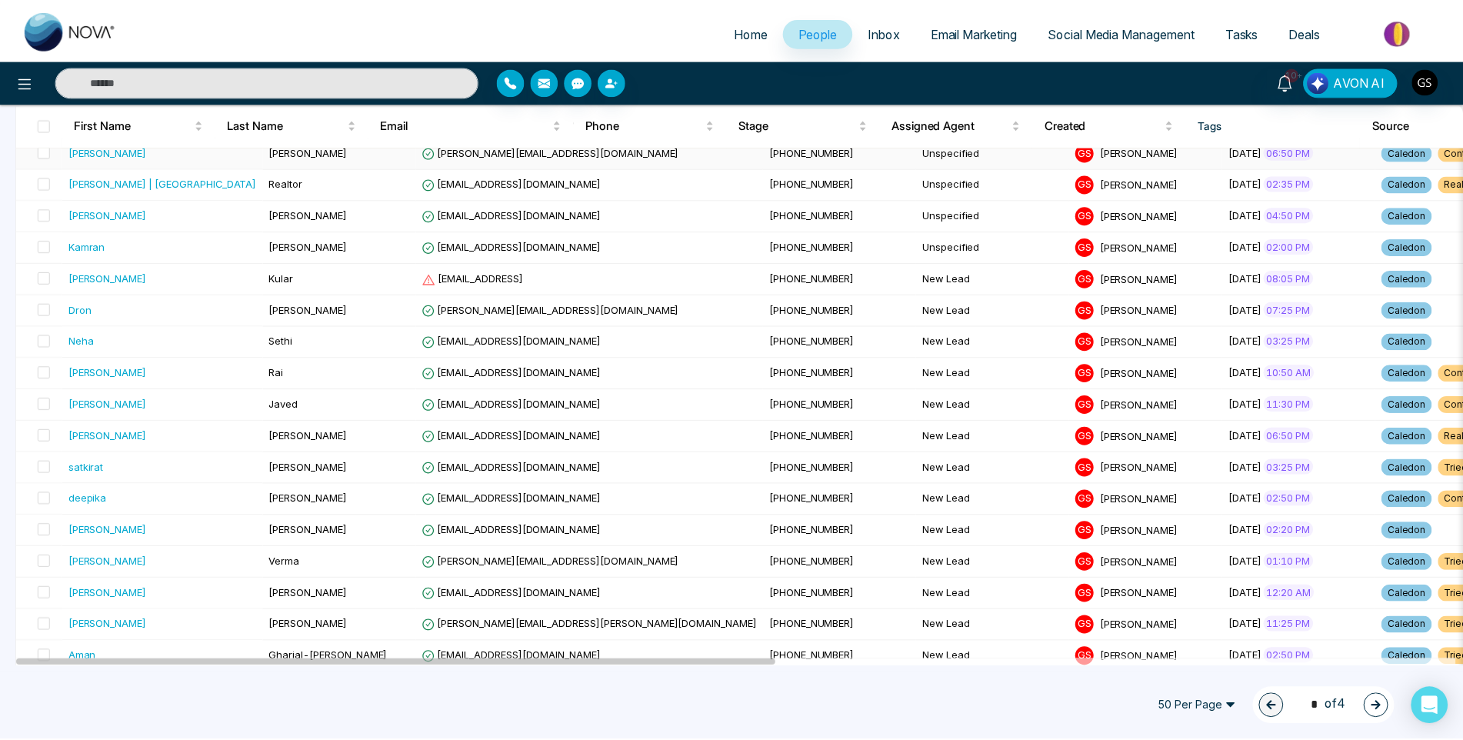
scroll to position [231, 0]
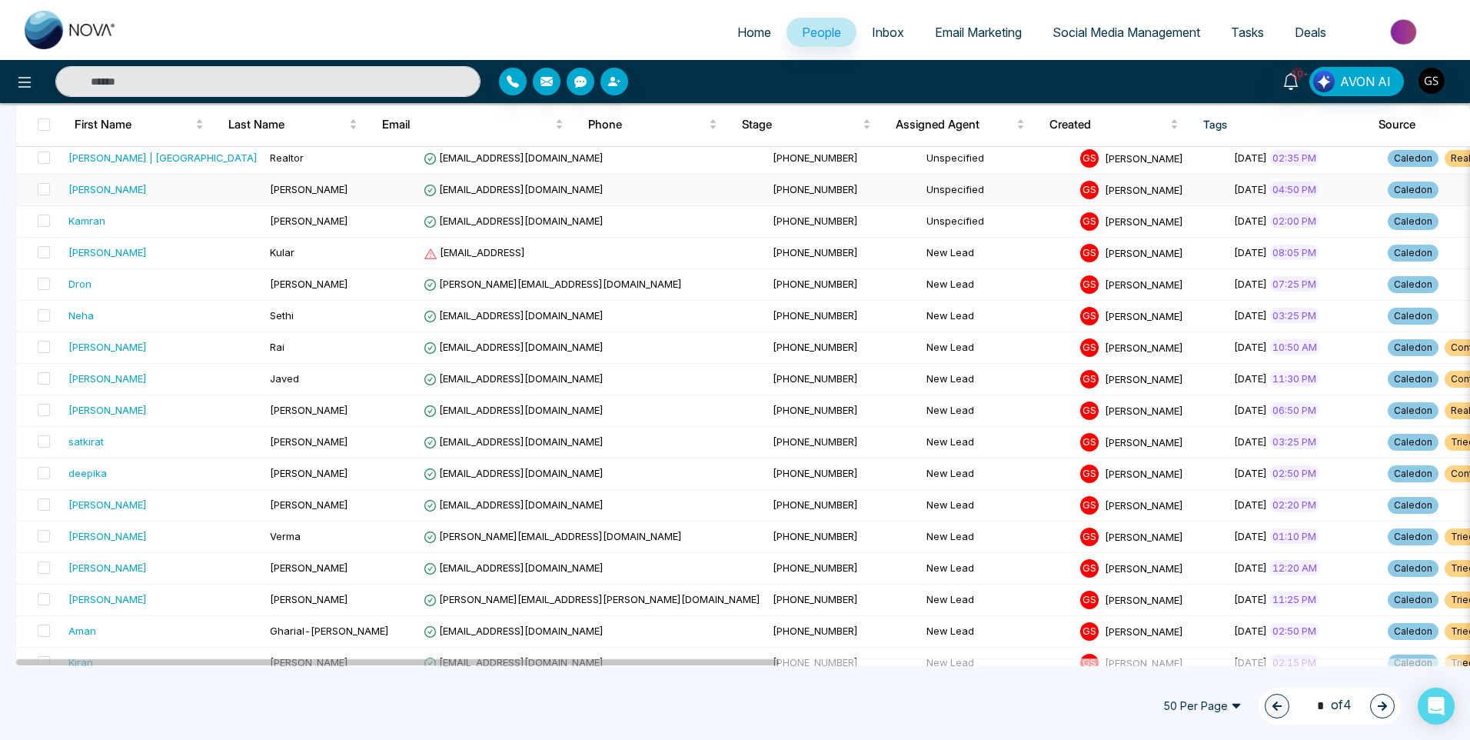
click at [454, 192] on span "[EMAIL_ADDRESS][DOMAIN_NAME]" at bounding box center [514, 189] width 180 height 12
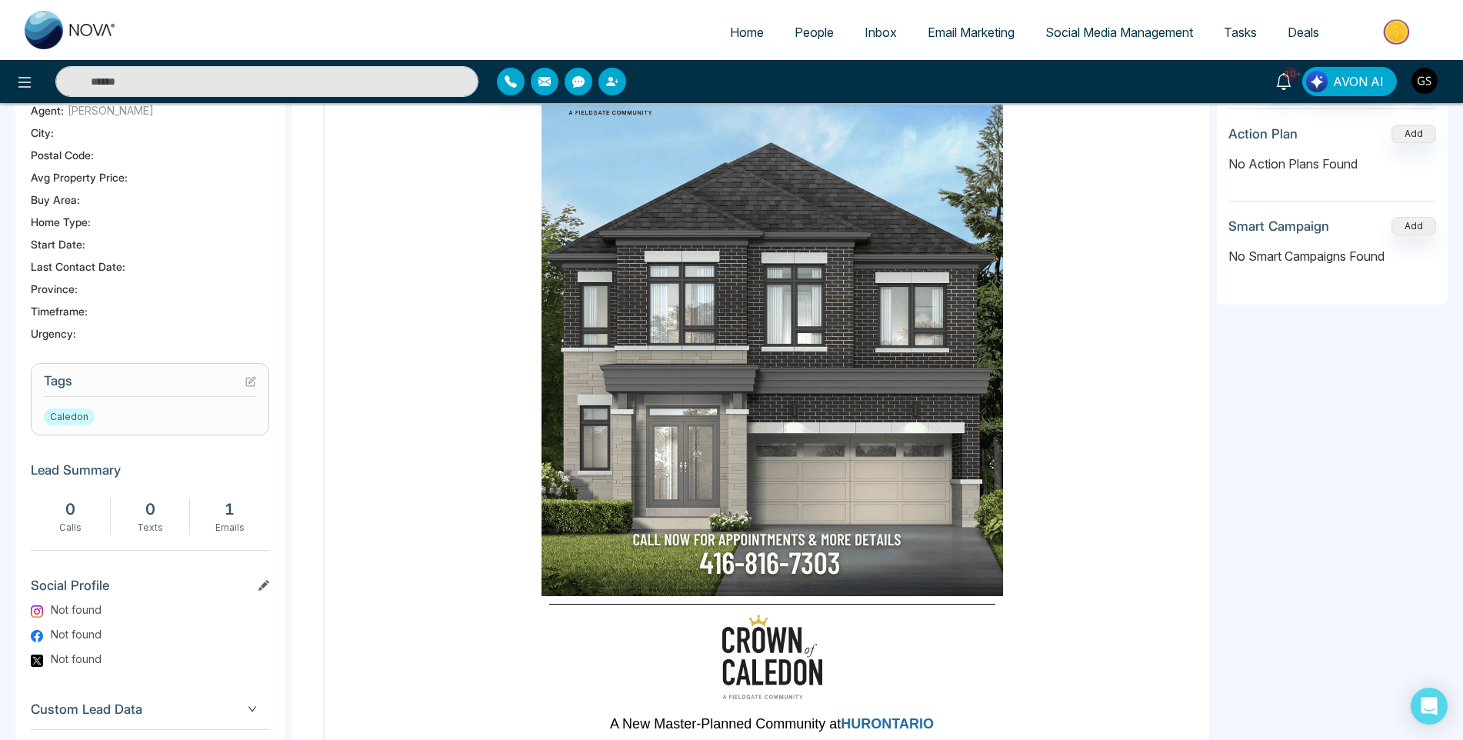
scroll to position [385, 0]
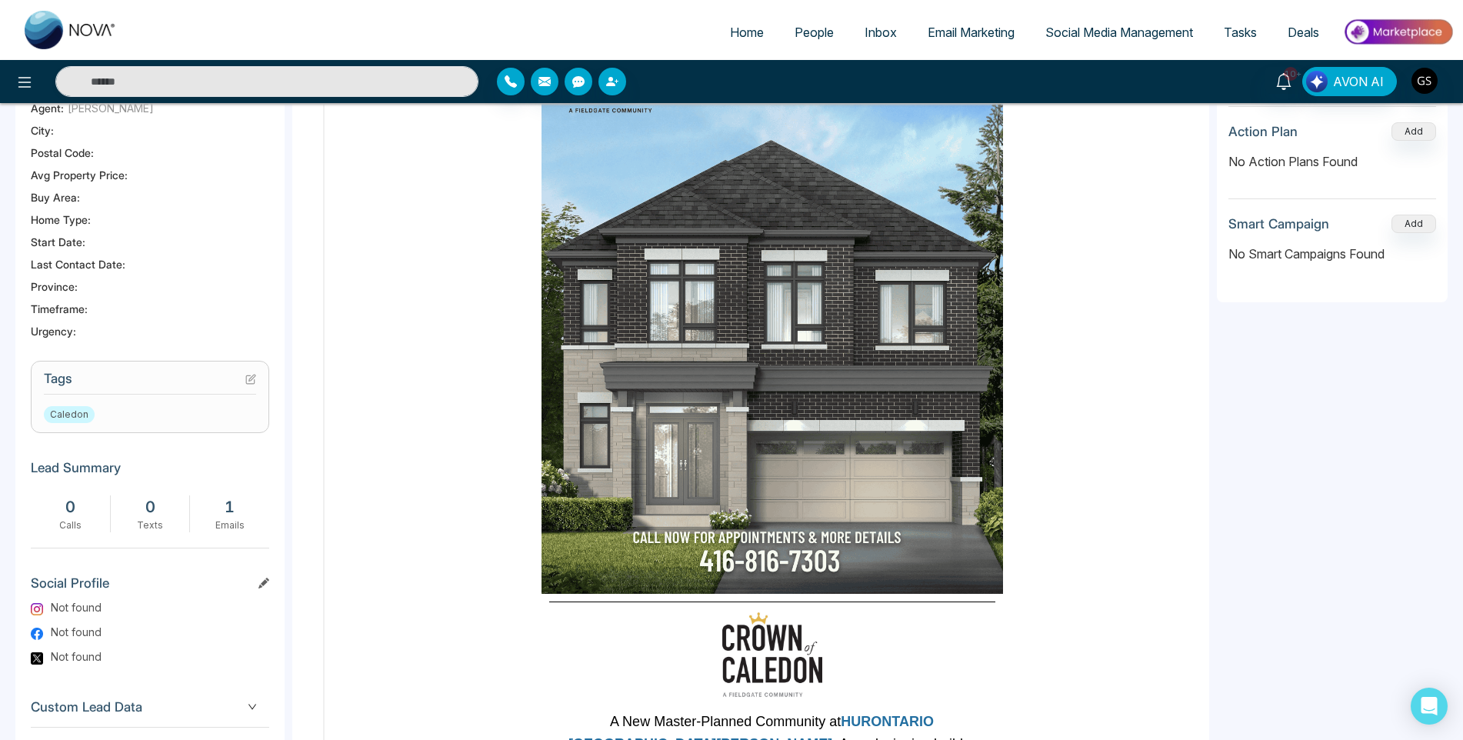
click at [254, 380] on icon at bounding box center [250, 379] width 11 height 11
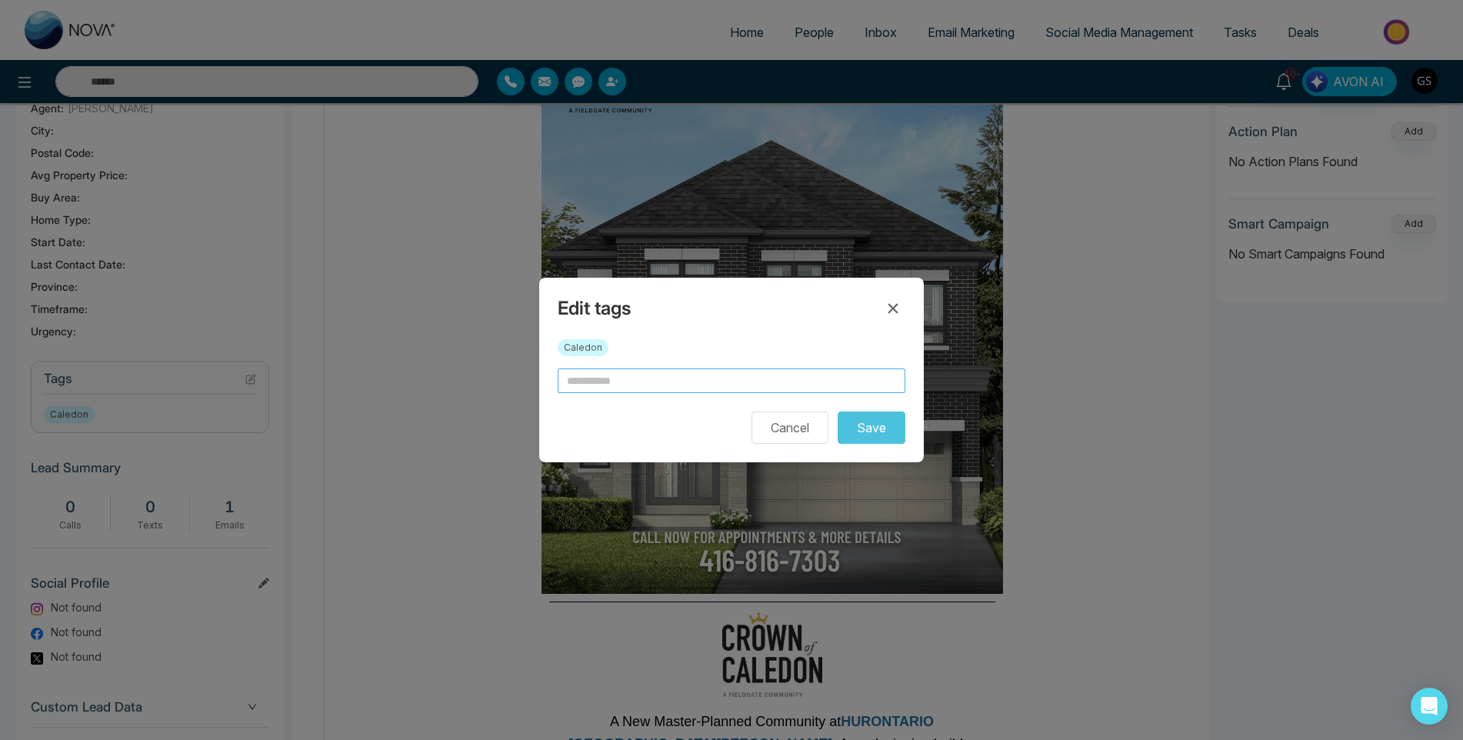
click at [668, 386] on input "text" at bounding box center [732, 380] width 348 height 25
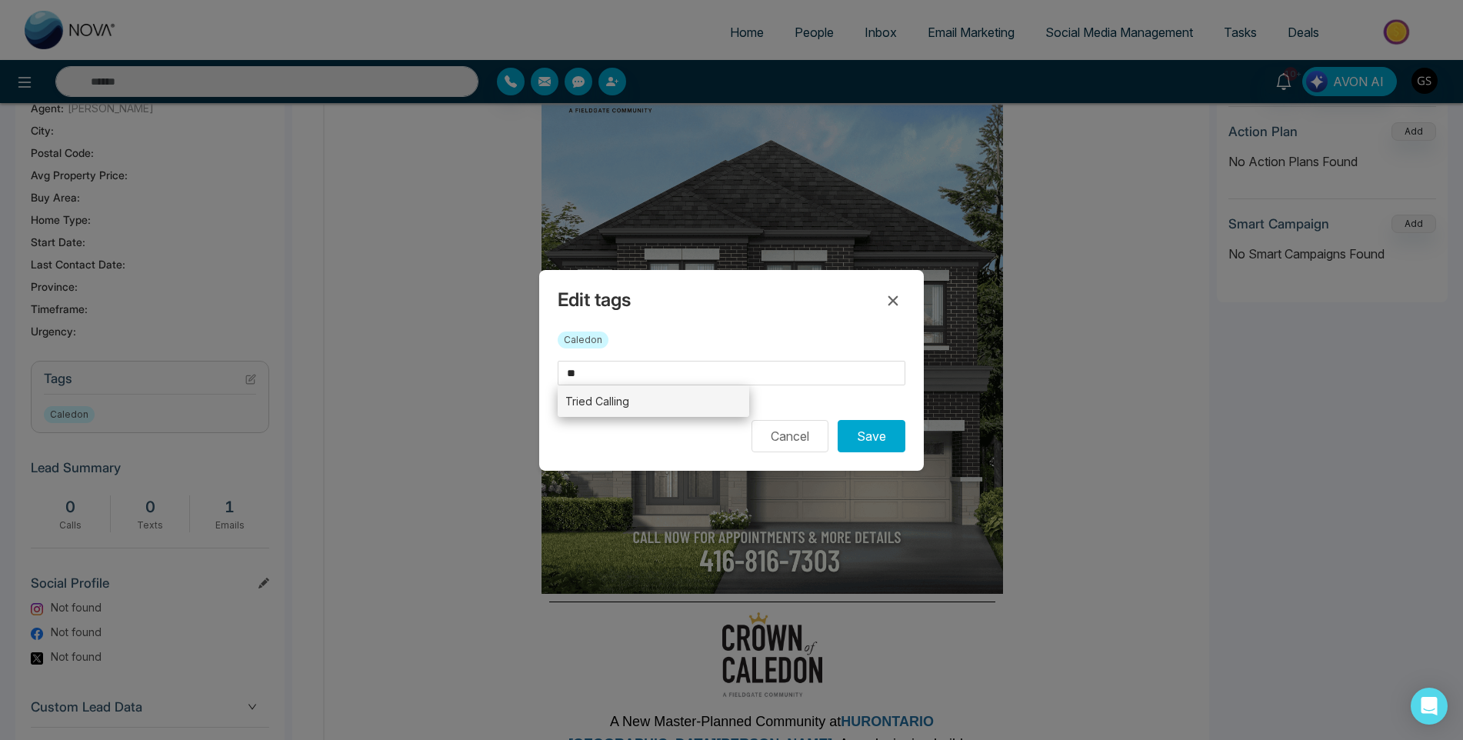
click at [621, 391] on li "Tried Calling" at bounding box center [653, 401] width 191 height 32
type input "**********"
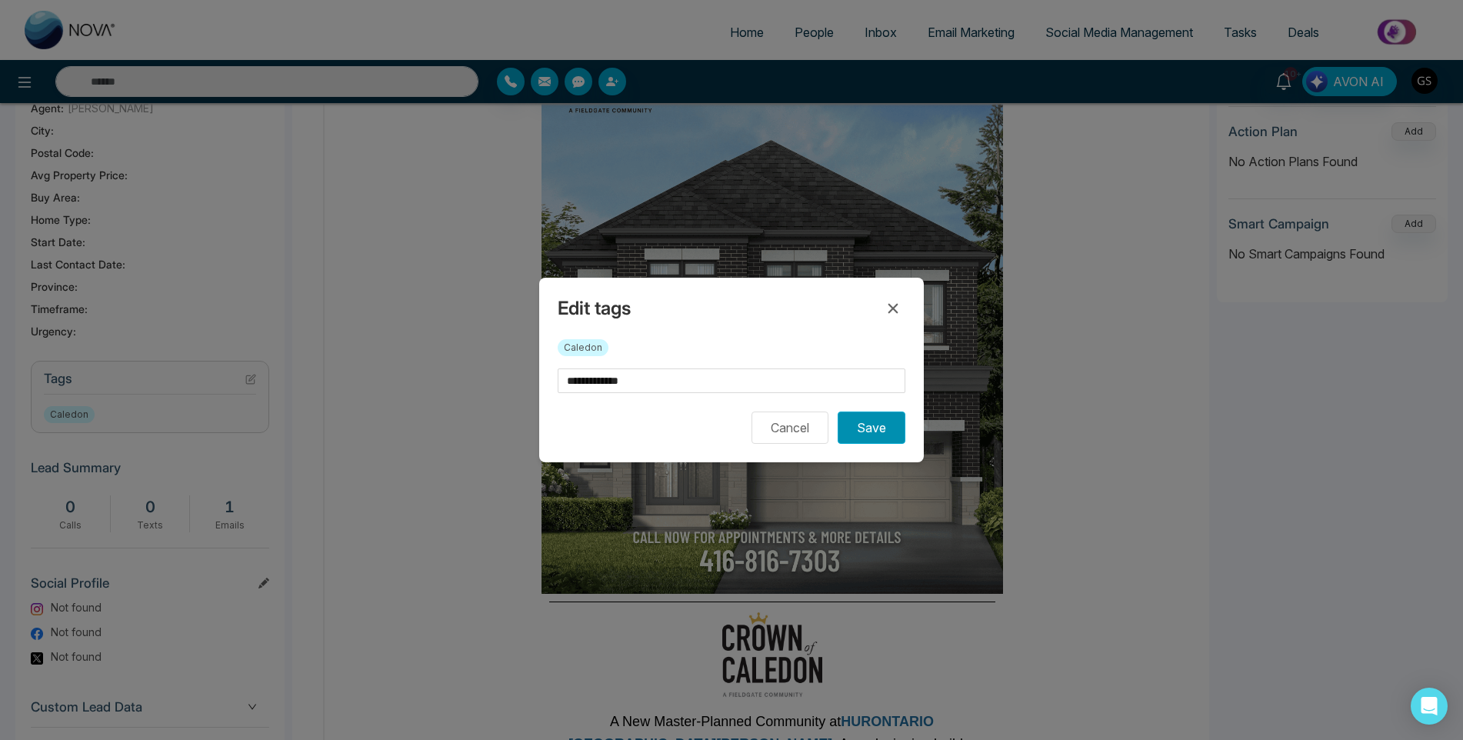
click at [868, 434] on button "Save" at bounding box center [872, 427] width 68 height 32
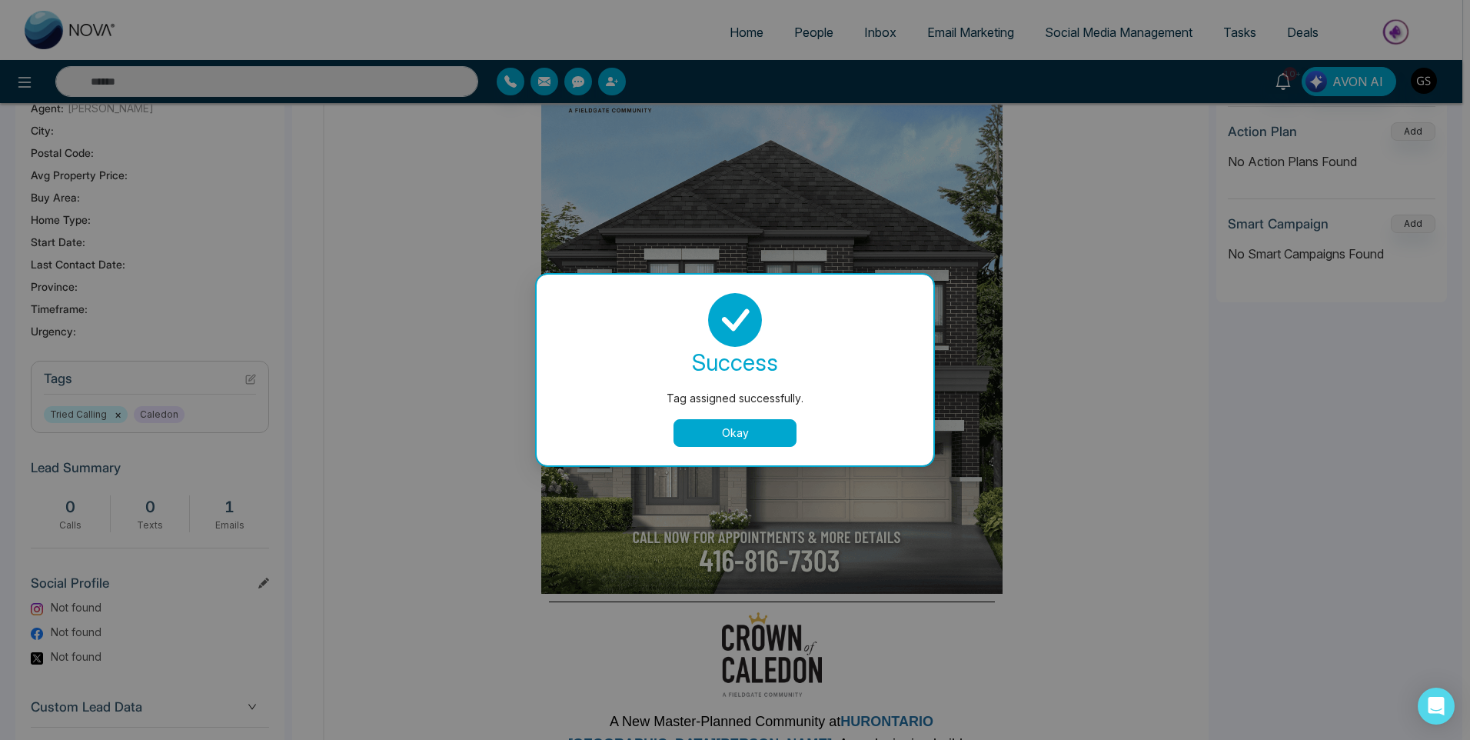
click at [768, 420] on button "Okay" at bounding box center [735, 433] width 123 height 28
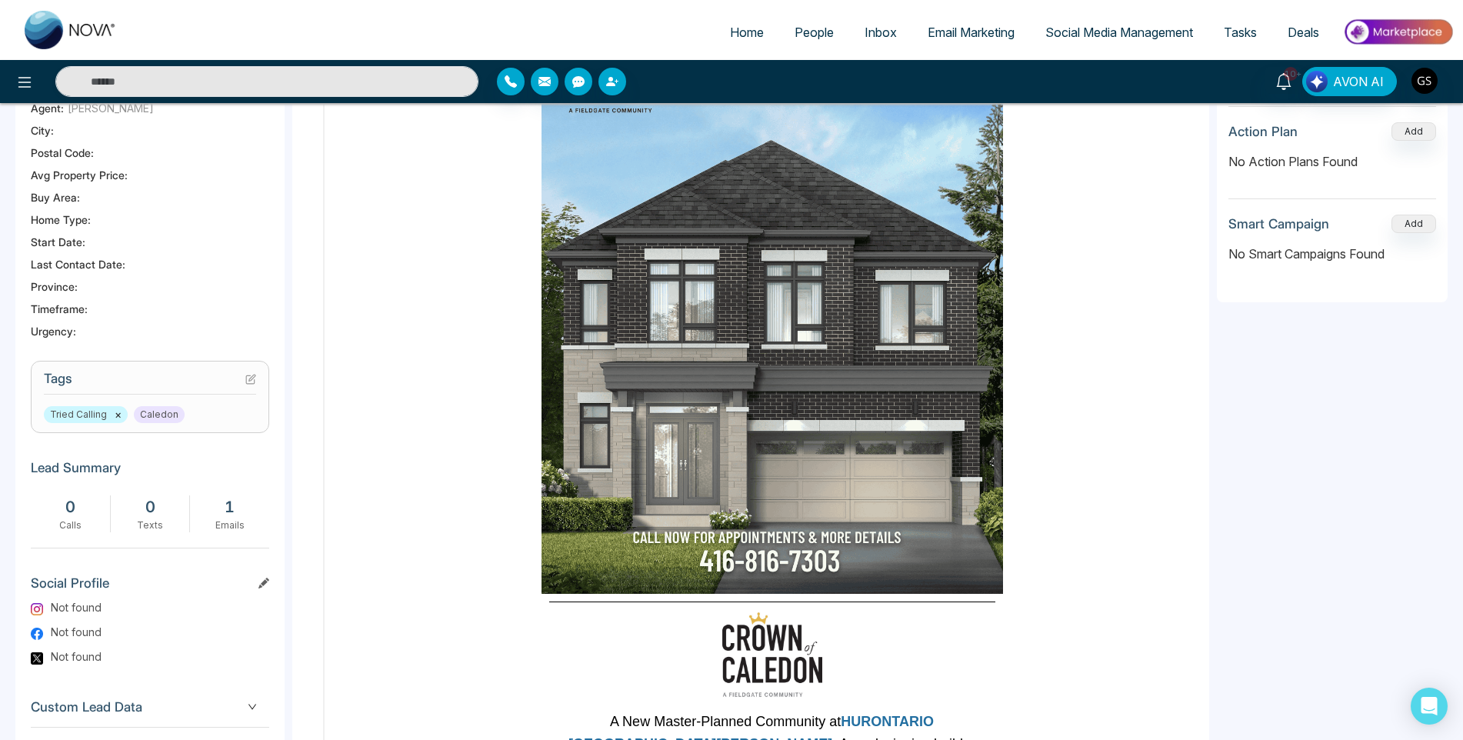
click at [828, 41] on link "People" at bounding box center [814, 32] width 70 height 29
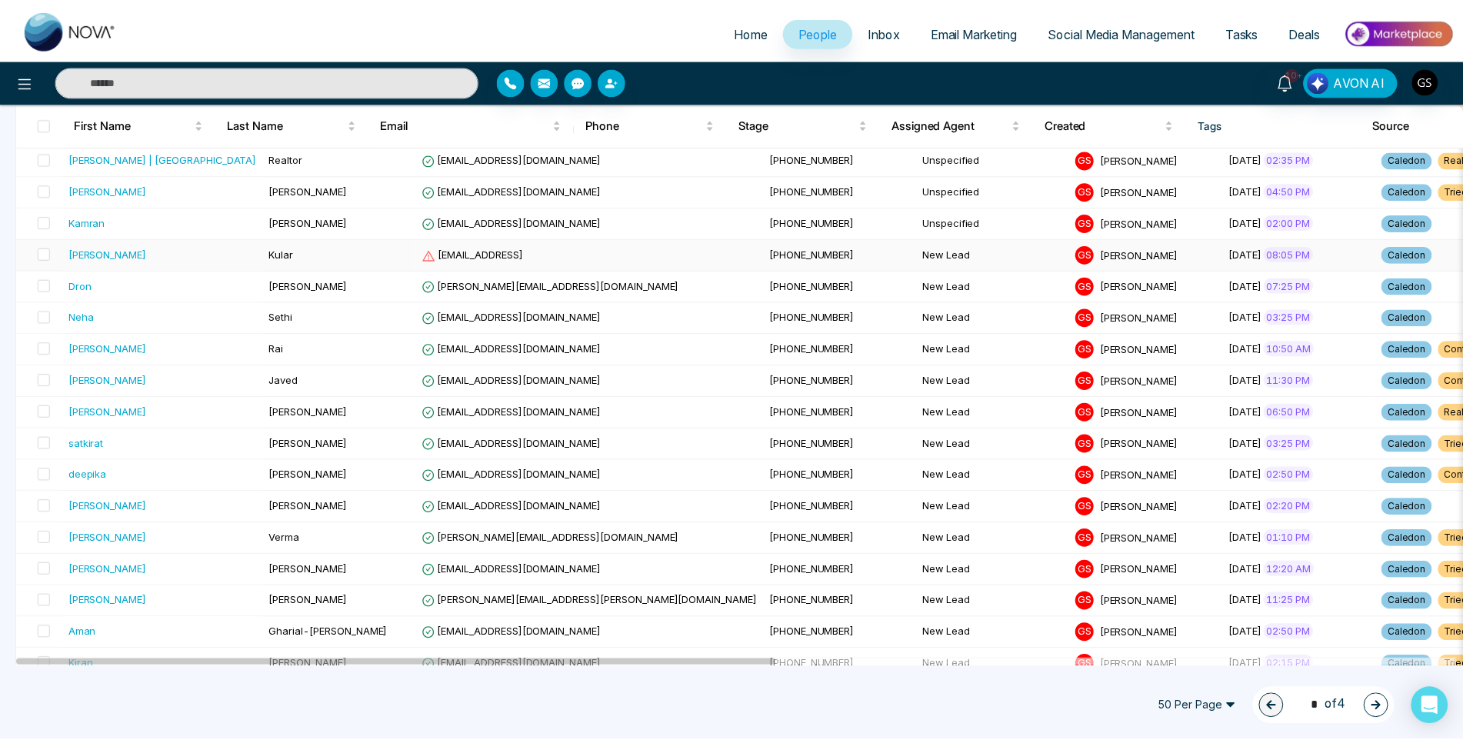
scroll to position [231, 0]
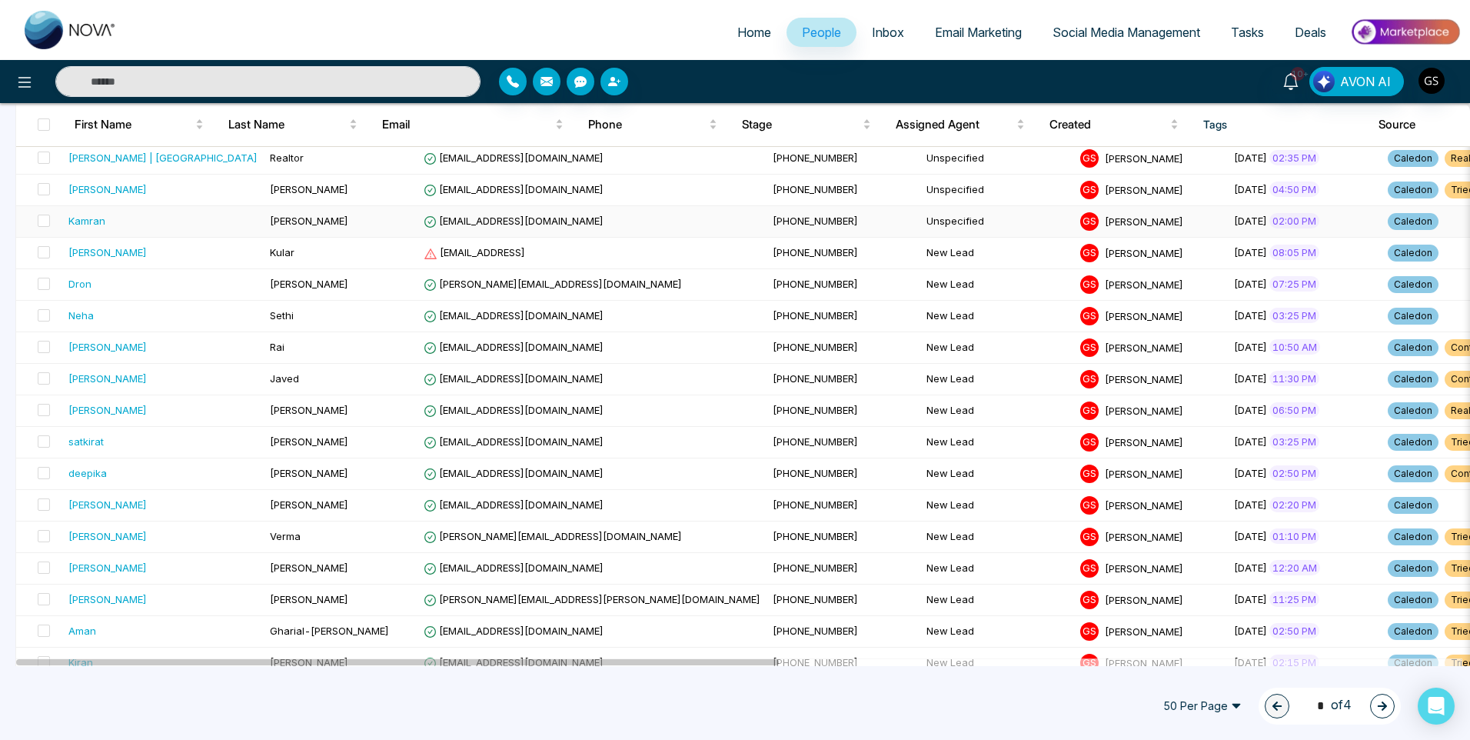
click at [538, 222] on span "[EMAIL_ADDRESS][DOMAIN_NAME]" at bounding box center [514, 221] width 180 height 12
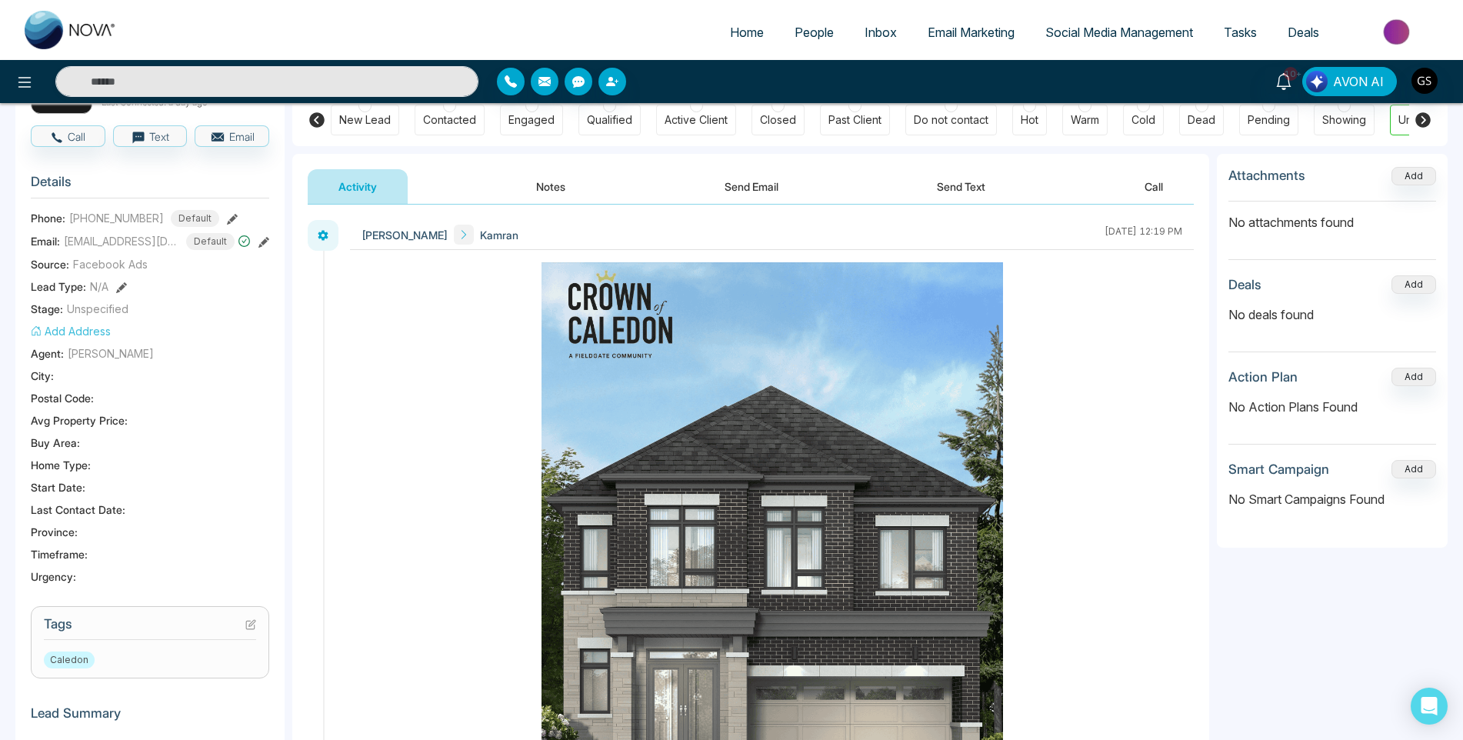
scroll to position [154, 0]
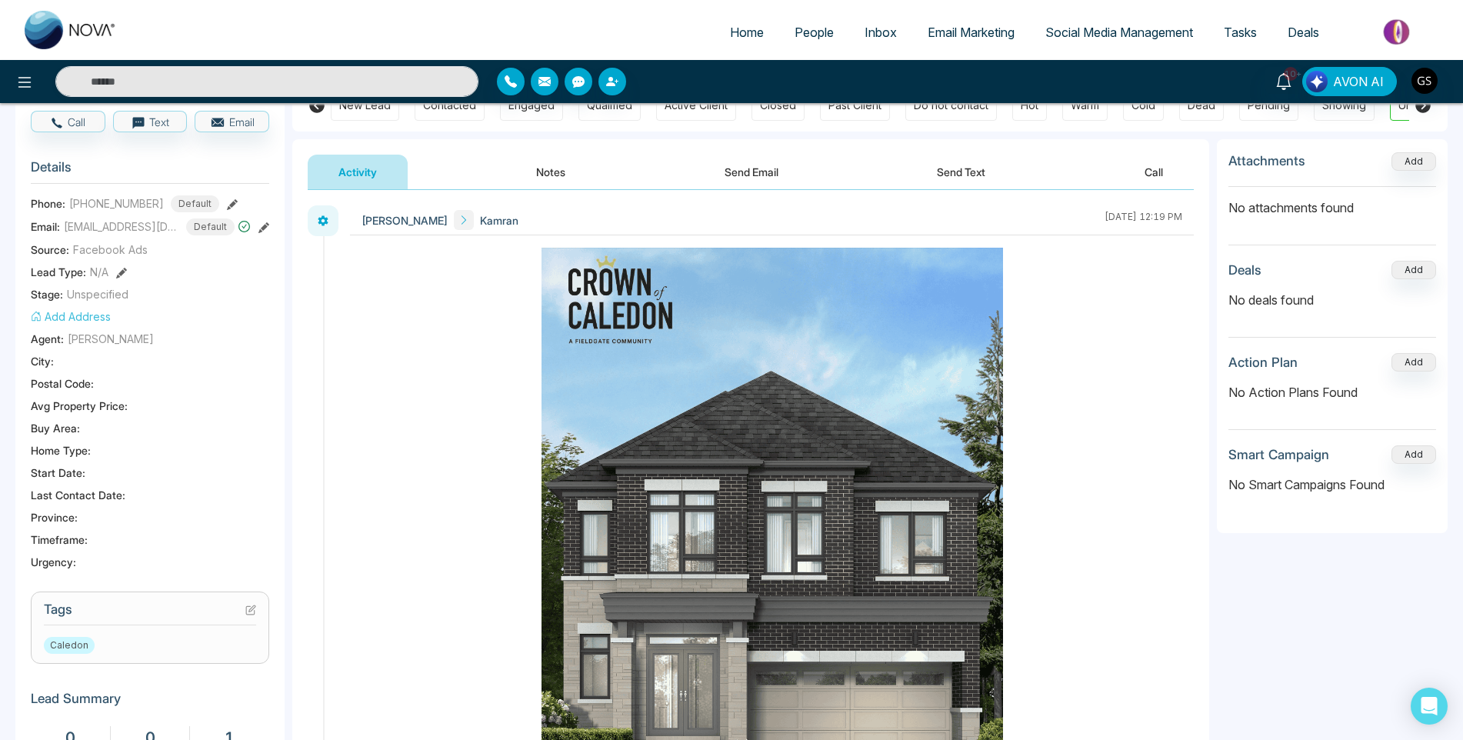
click at [249, 608] on icon at bounding box center [250, 609] width 11 height 11
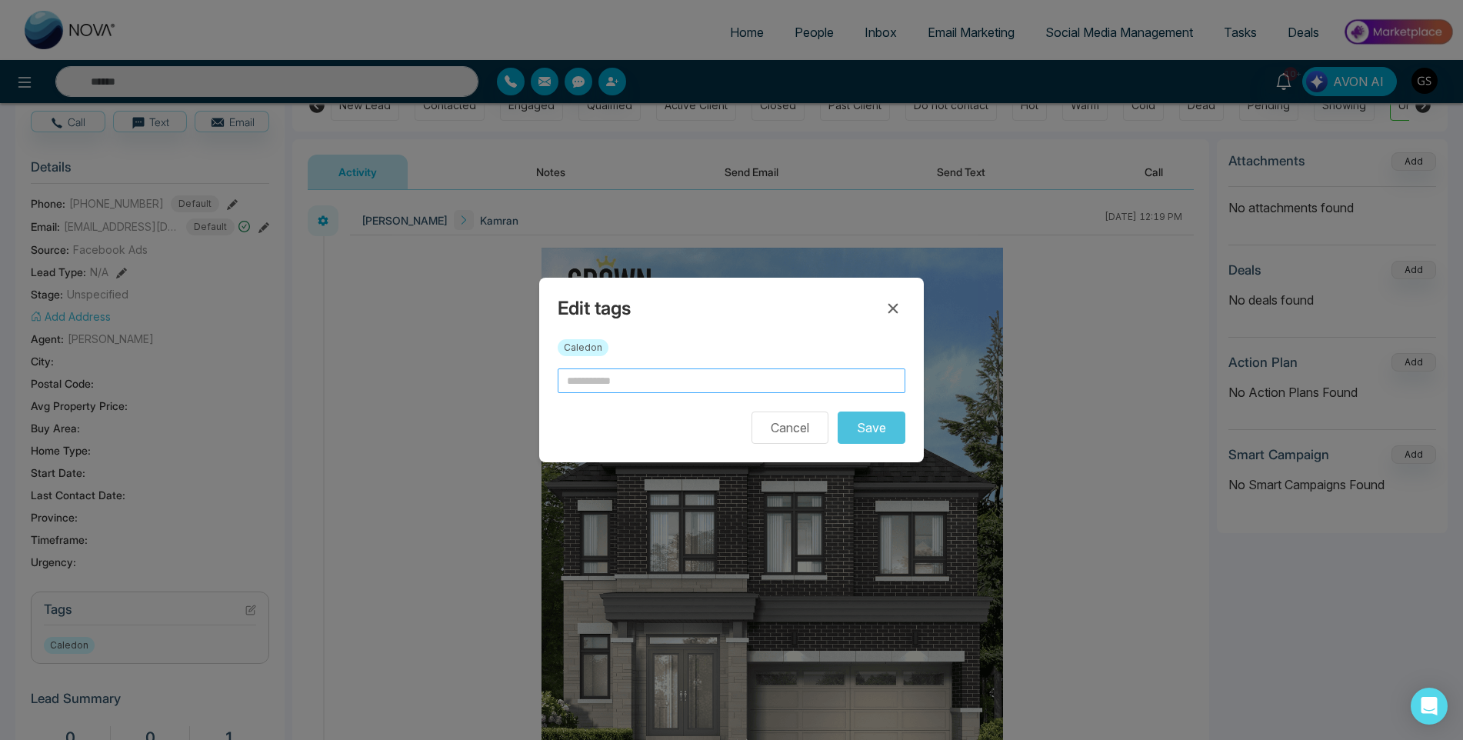
click at [654, 376] on input "text" at bounding box center [732, 380] width 348 height 25
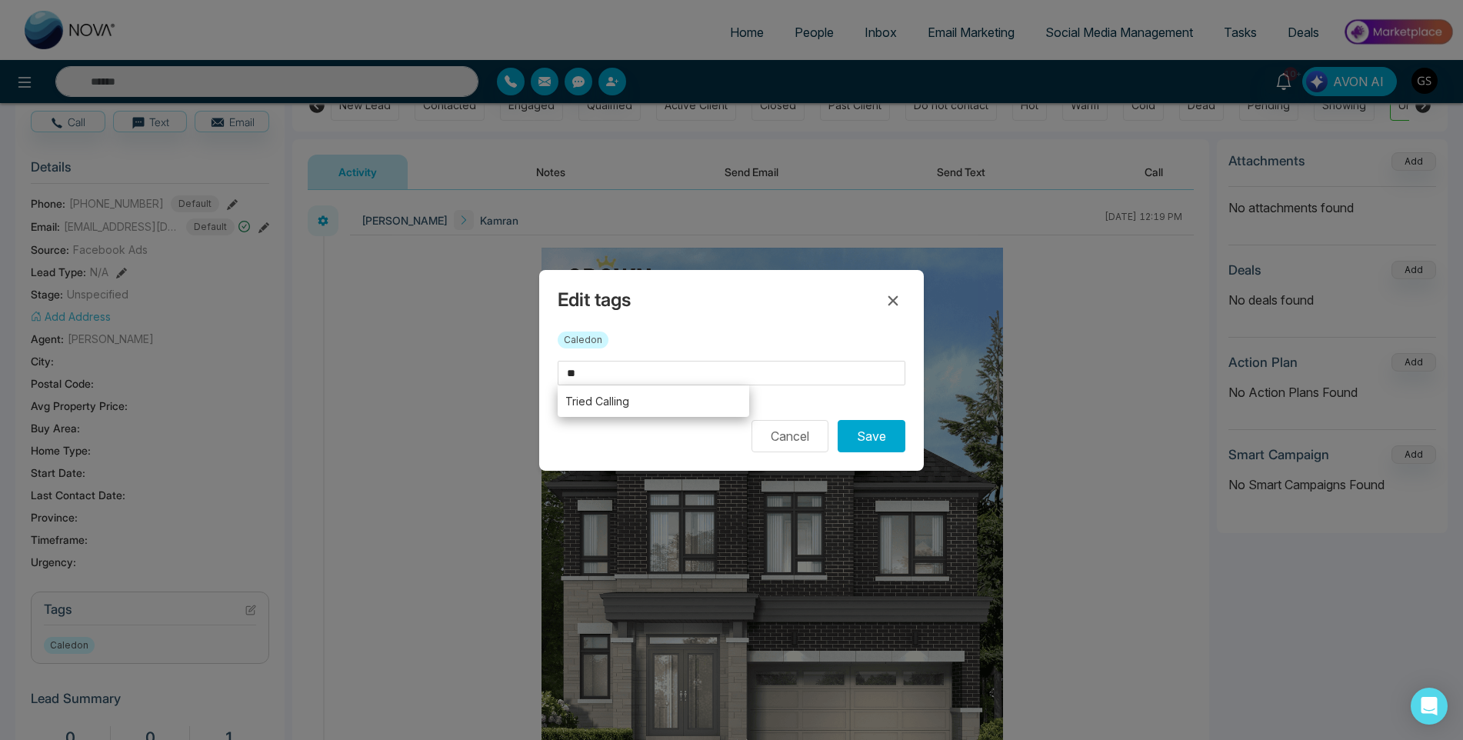
click at [714, 405] on li "Tried Calling" at bounding box center [653, 401] width 191 height 32
type input "**********"
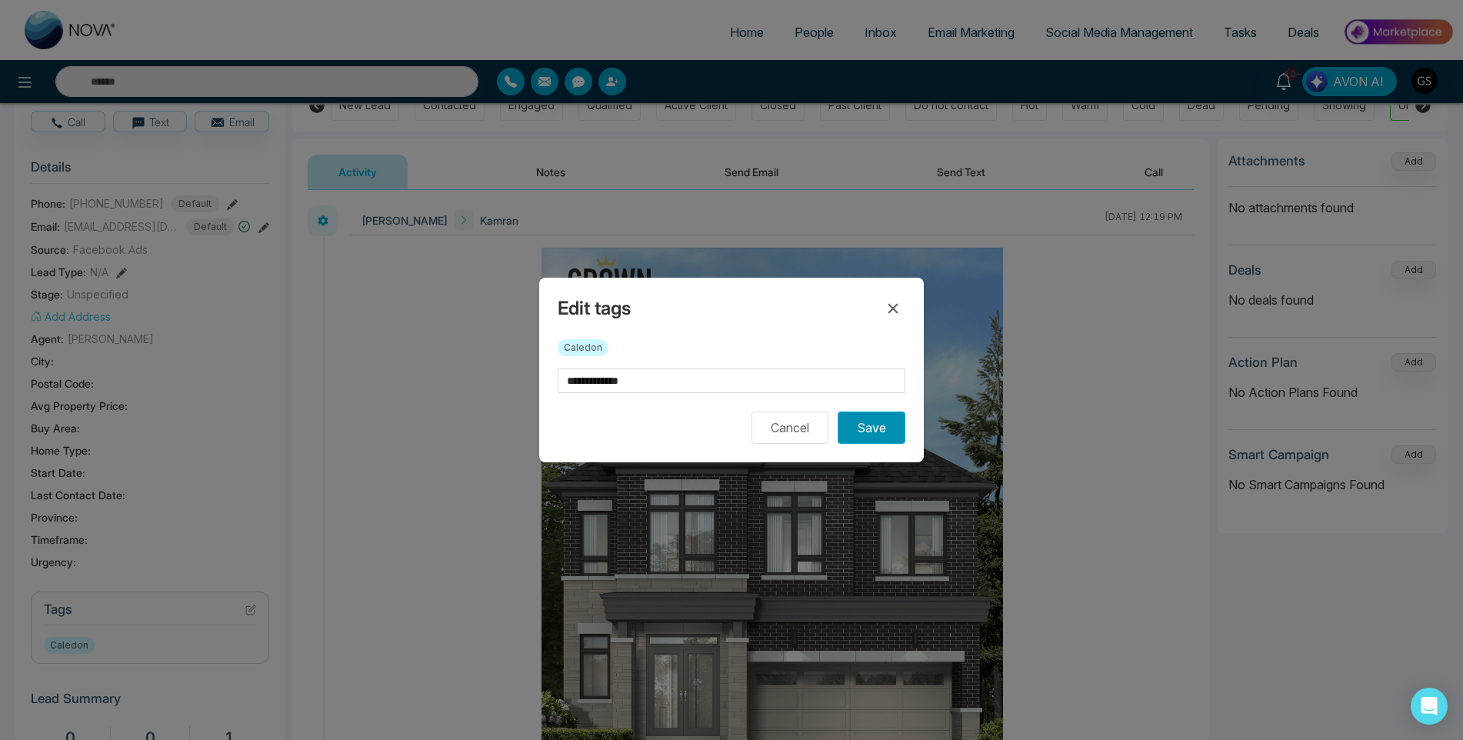
click at [866, 428] on button "Save" at bounding box center [872, 427] width 68 height 32
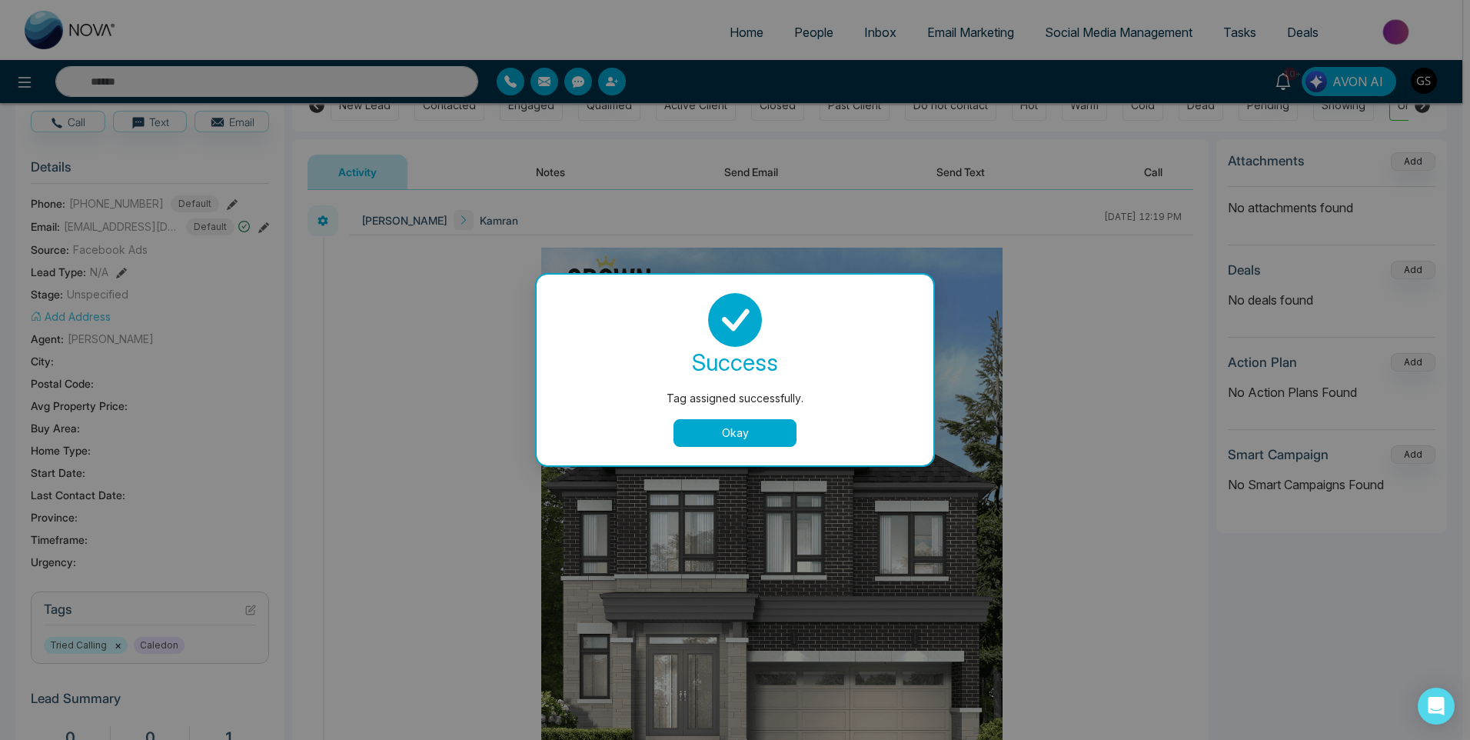
drag, startPoint x: 768, startPoint y: 416, endPoint x: 756, endPoint y: 437, distance: 24.1
click at [758, 433] on div "success Tag assigned successfully. Okay" at bounding box center [735, 370] width 360 height 154
click at [755, 437] on button "Okay" at bounding box center [735, 433] width 123 height 28
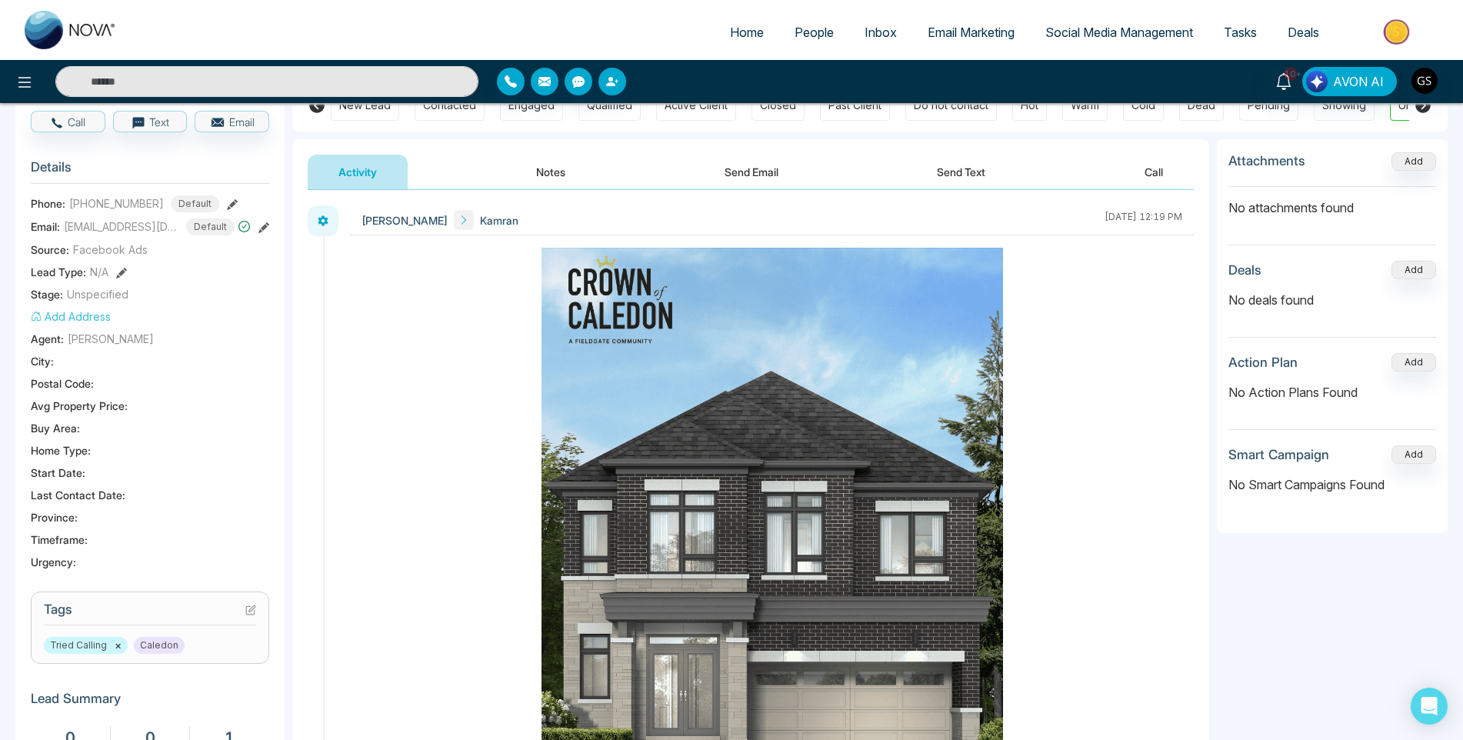
click at [798, 36] on span "People" at bounding box center [813, 32] width 39 height 15
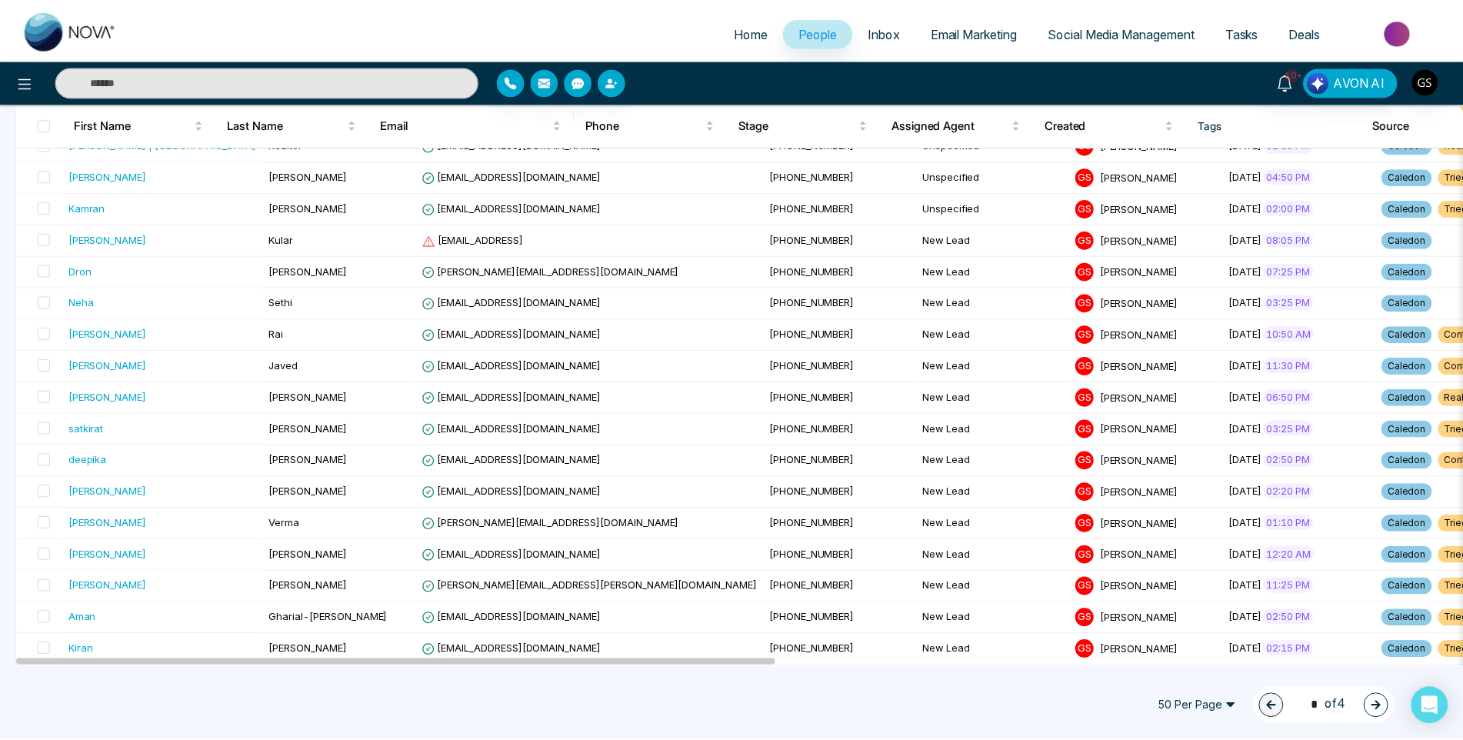
scroll to position [308, 0]
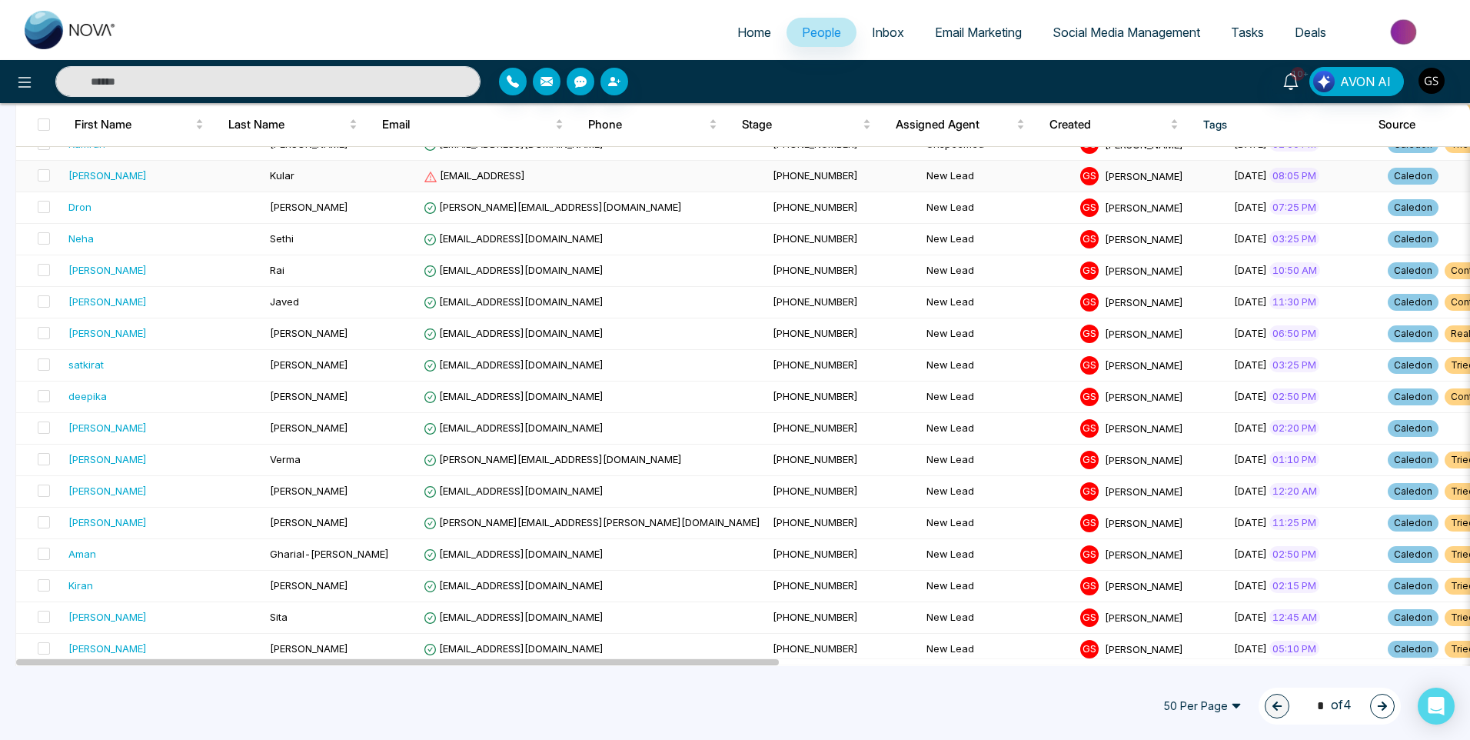
click at [515, 183] on td "[EMAIL_ADDRESS]" at bounding box center [592, 177] width 349 height 32
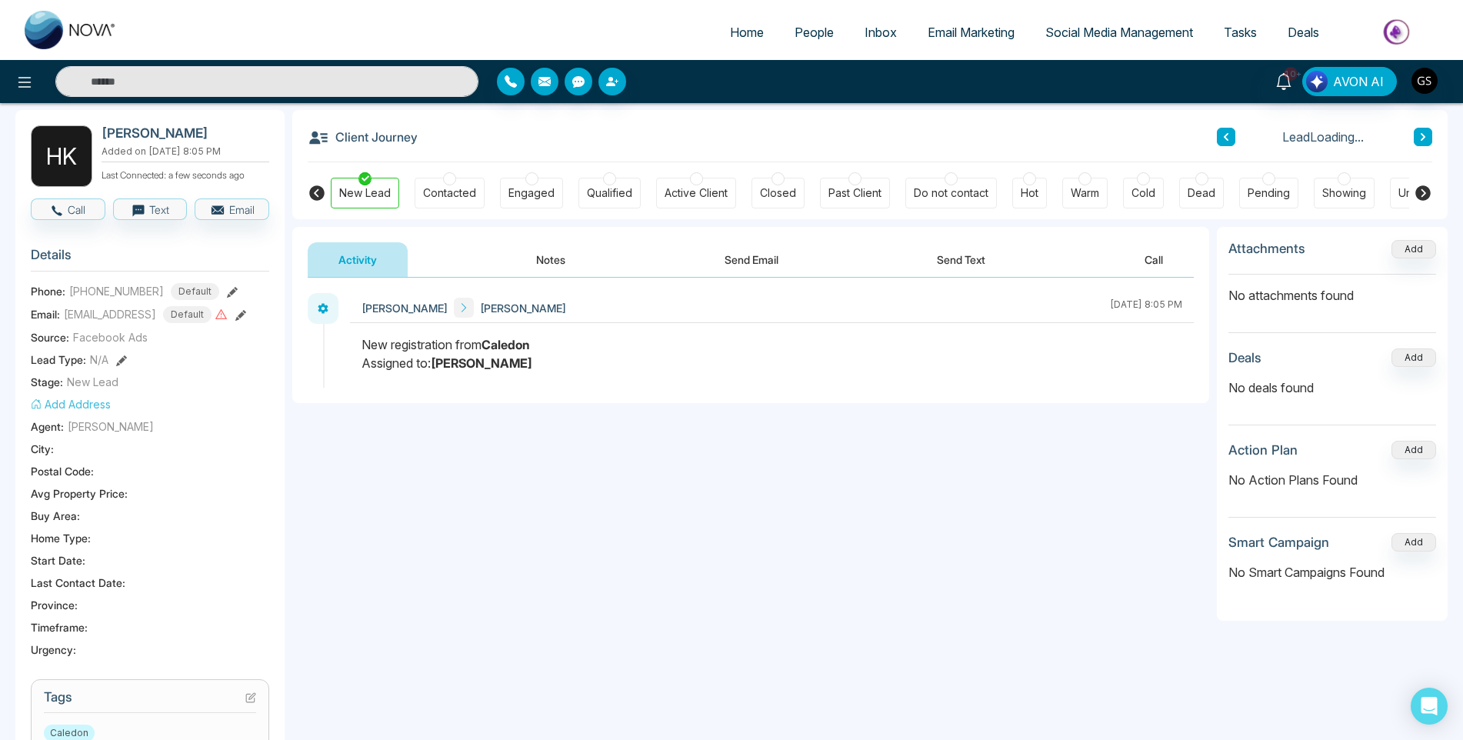
scroll to position [154, 0]
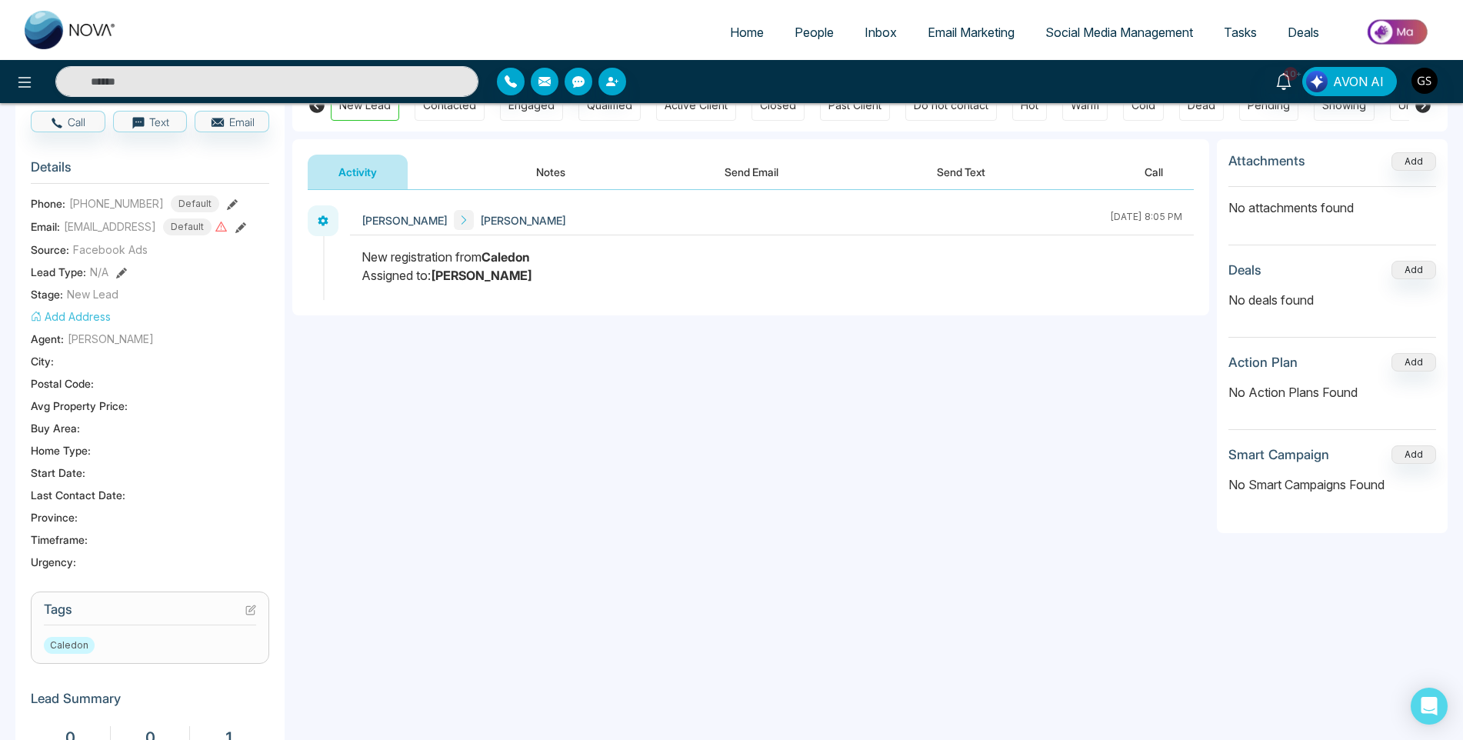
click at [255, 611] on icon at bounding box center [250, 609] width 11 height 11
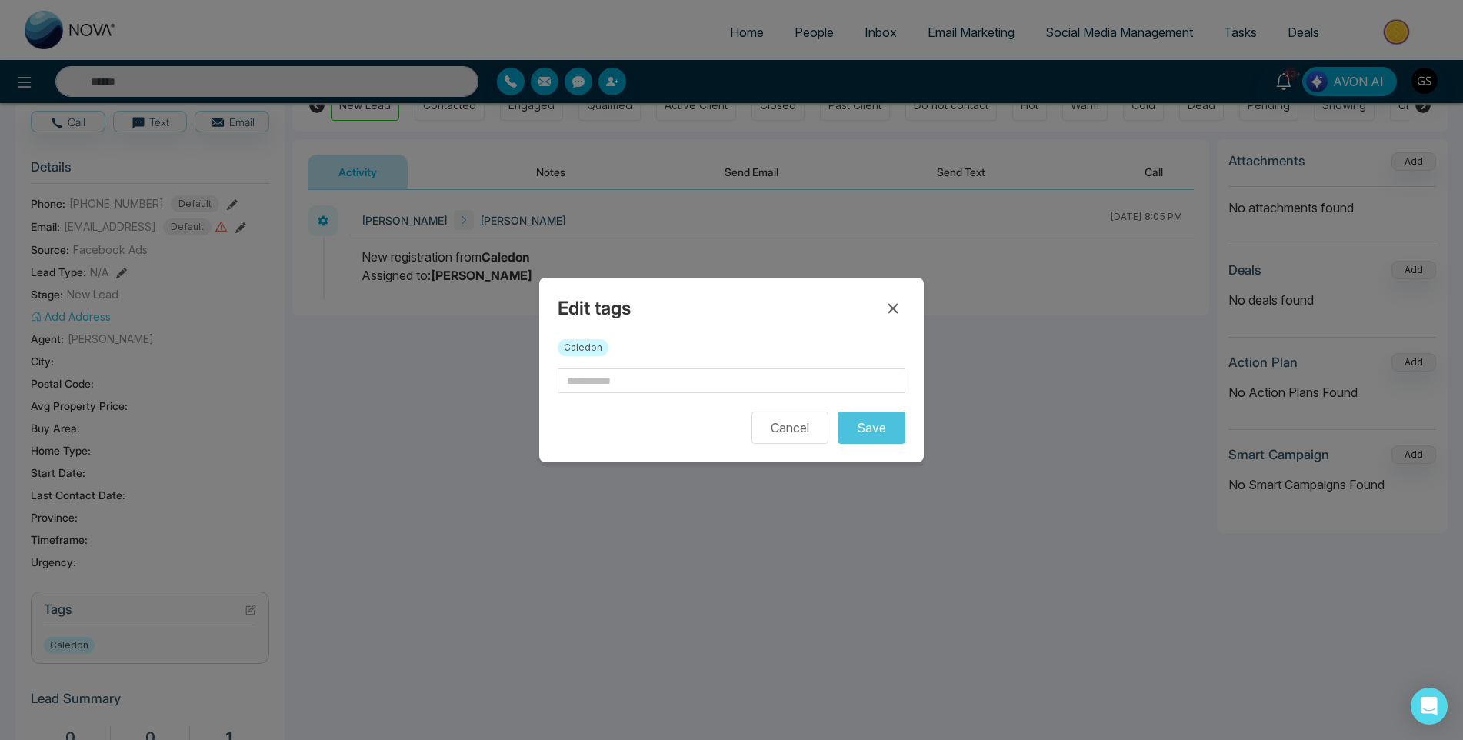
click at [706, 366] on div "Caledon" at bounding box center [732, 353] width 348 height 29
click at [703, 376] on input "text" at bounding box center [732, 380] width 348 height 25
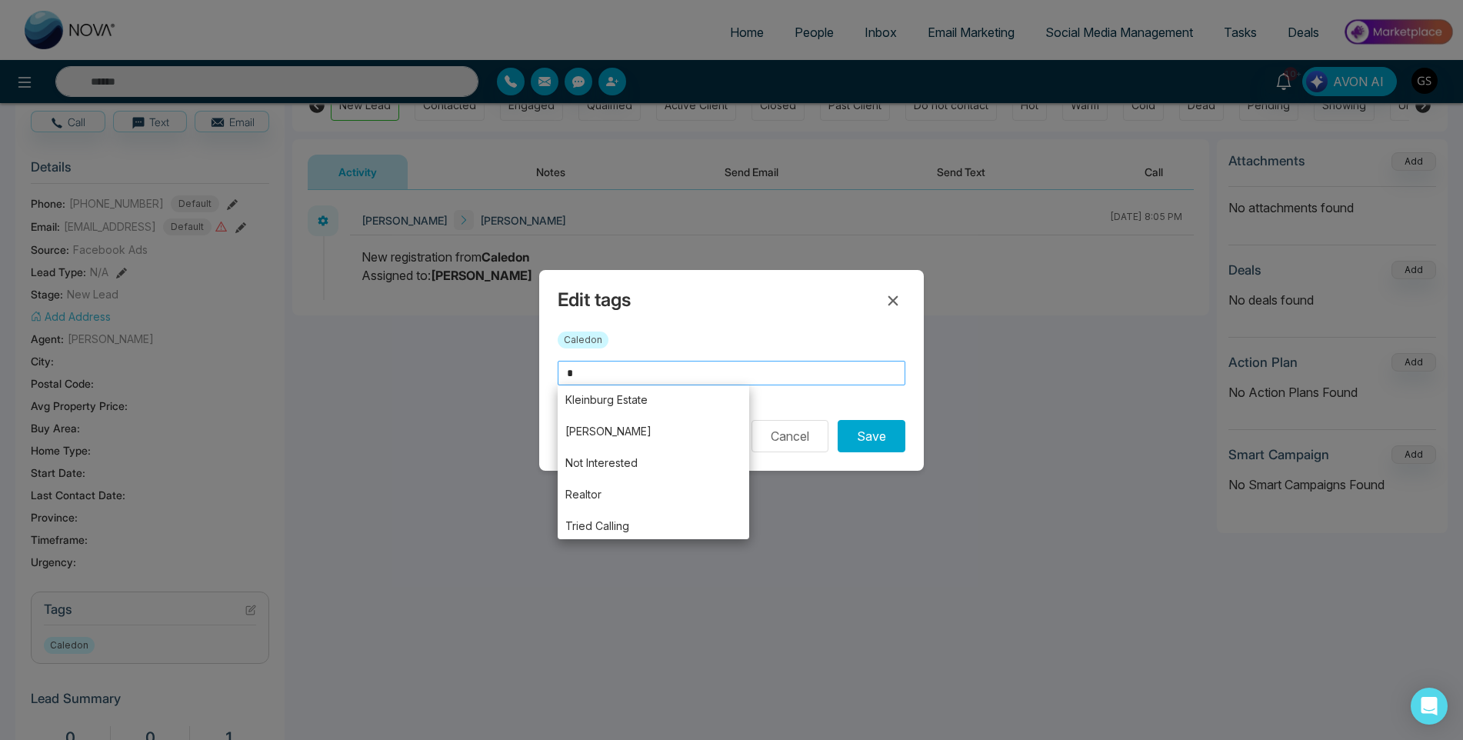
scroll to position [130, 0]
click at [639, 523] on li "Tried Calling" at bounding box center [653, 524] width 191 height 32
type input "**********"
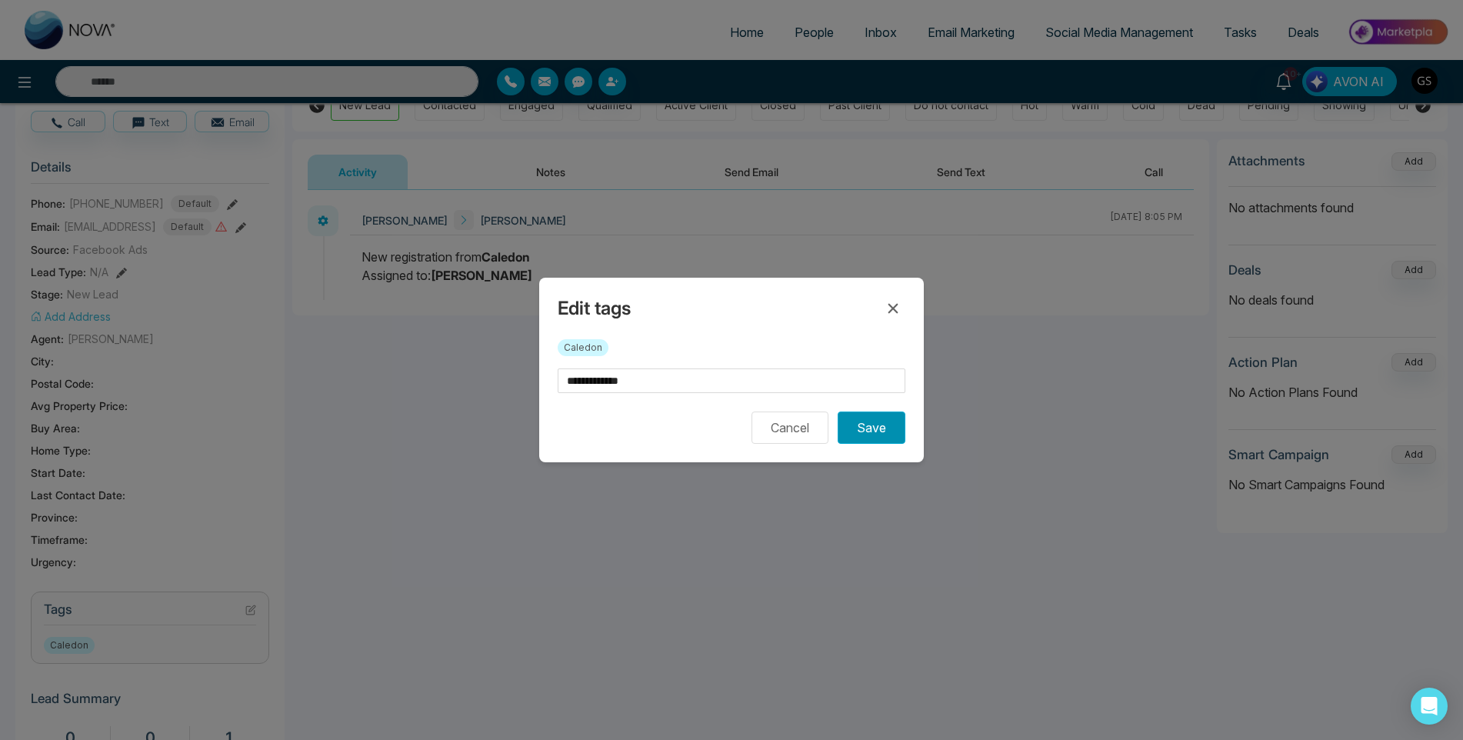
scroll to position [0, 0]
click at [879, 427] on button "Save" at bounding box center [872, 427] width 68 height 32
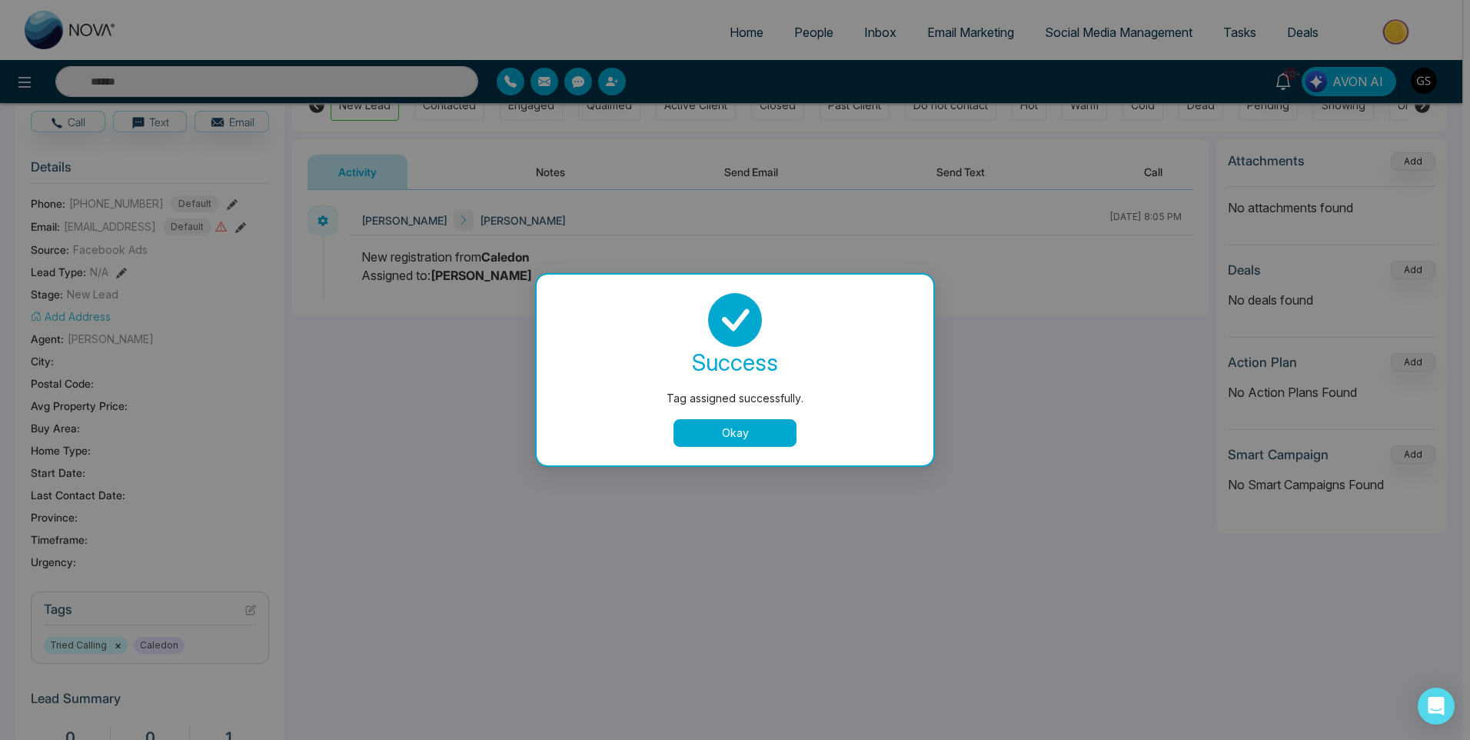
click at [835, 217] on div "Tag assigned successfully. success Tag assigned successfully. Okay" at bounding box center [735, 370] width 1470 height 740
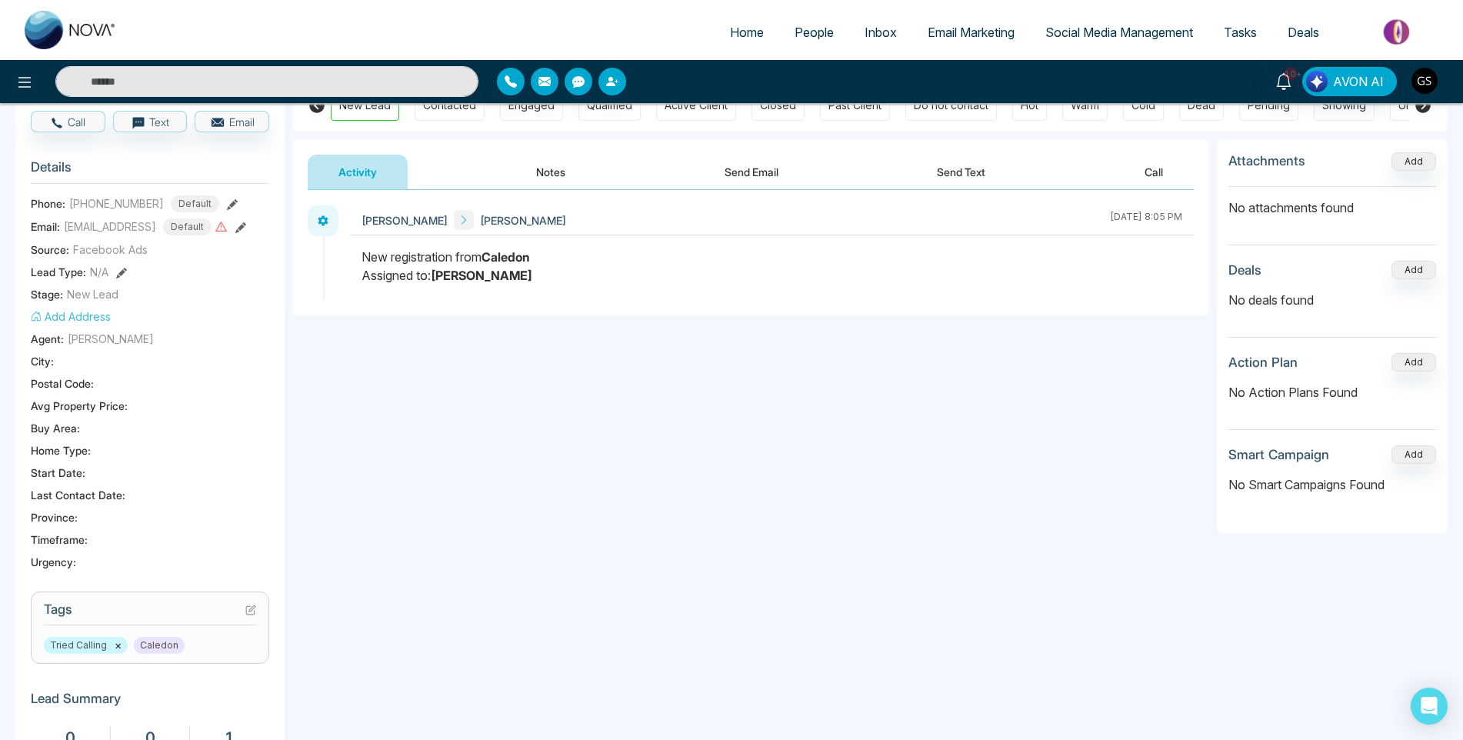
click at [813, 31] on span "People" at bounding box center [813, 32] width 39 height 15
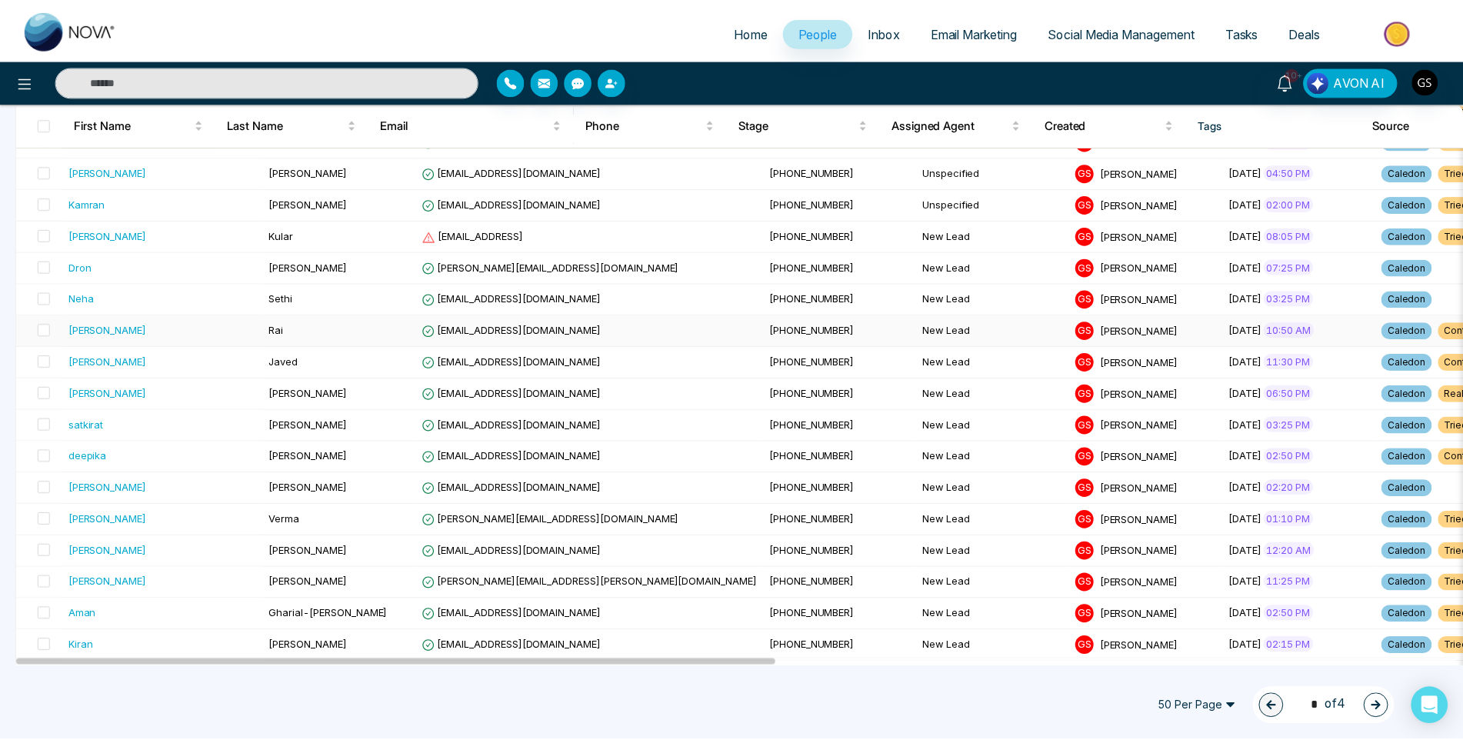
scroll to position [231, 0]
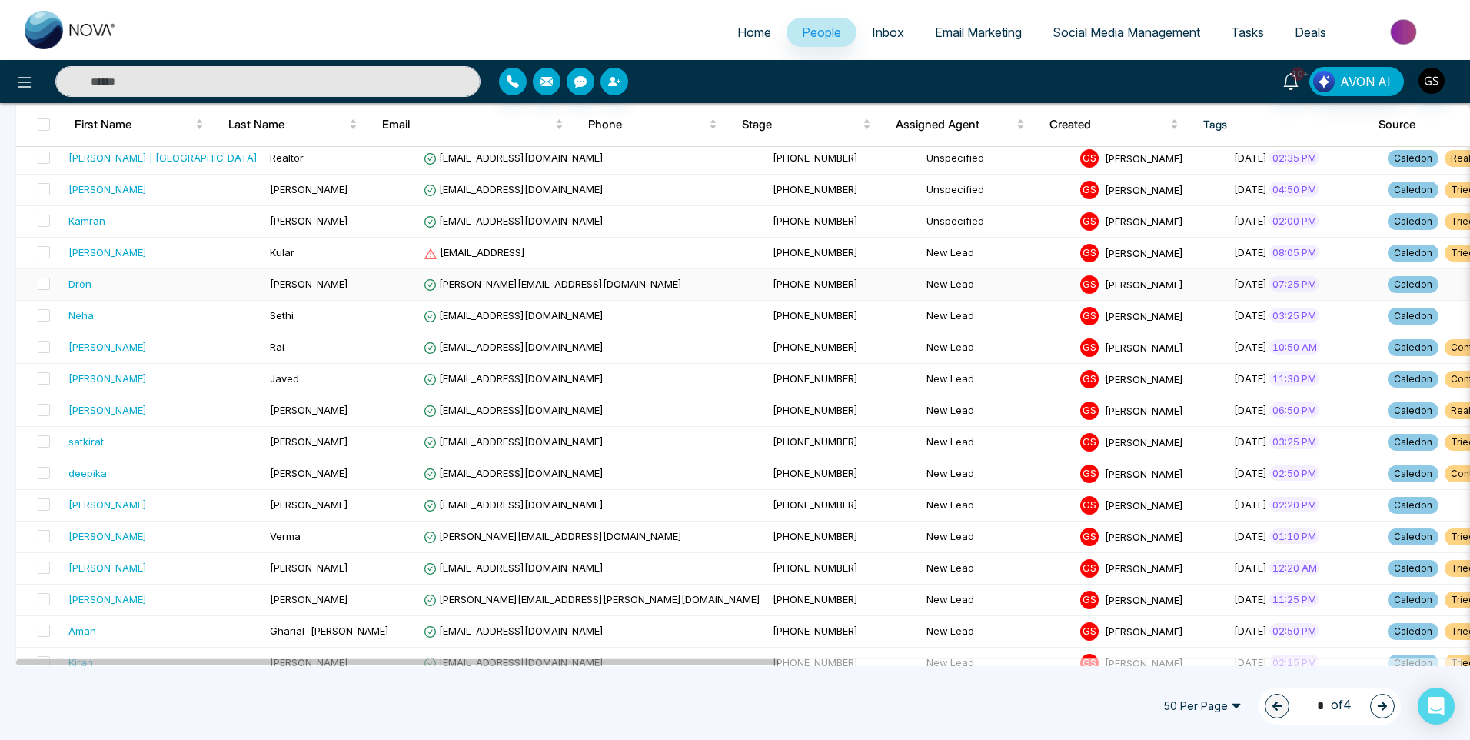
click at [463, 291] on td "[PERSON_NAME][EMAIL_ADDRESS][DOMAIN_NAME]" at bounding box center [592, 285] width 349 height 32
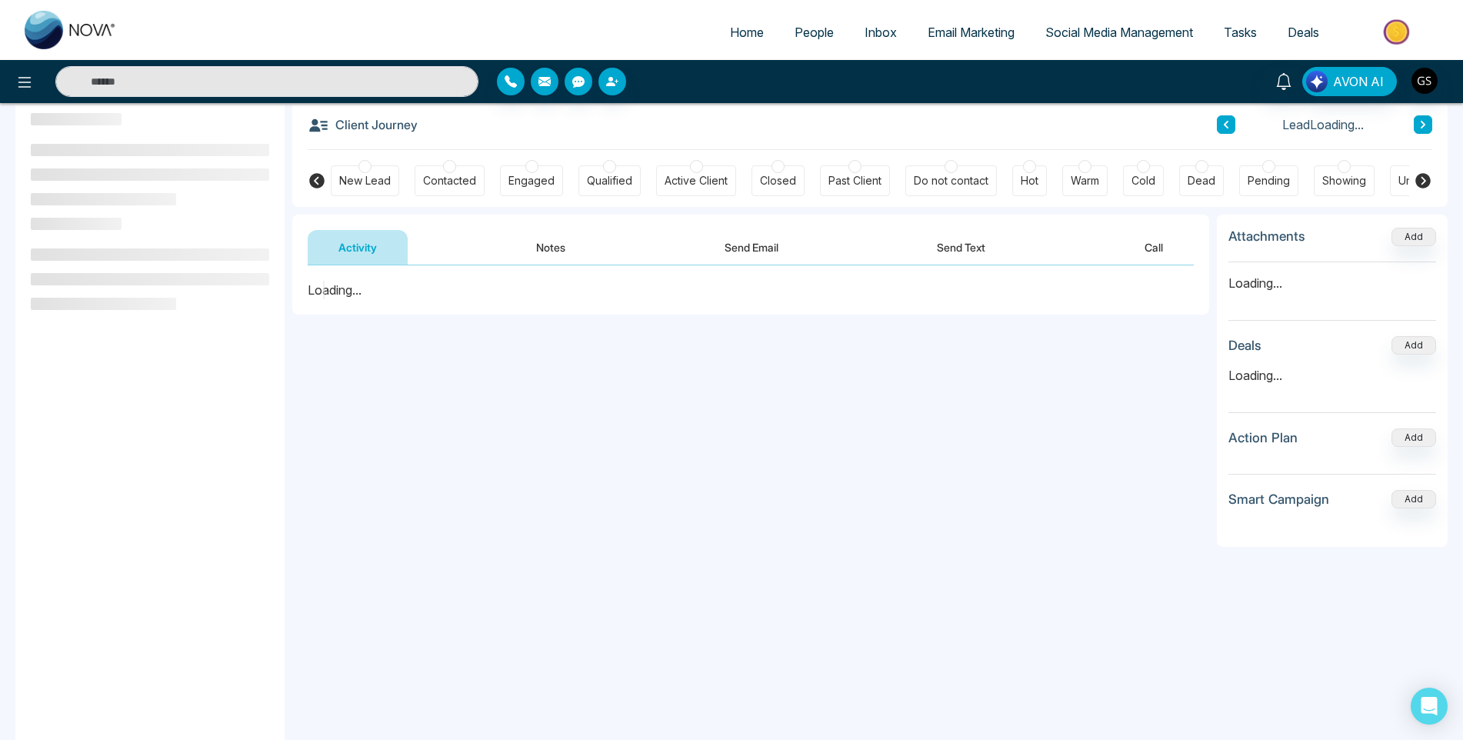
scroll to position [207, 0]
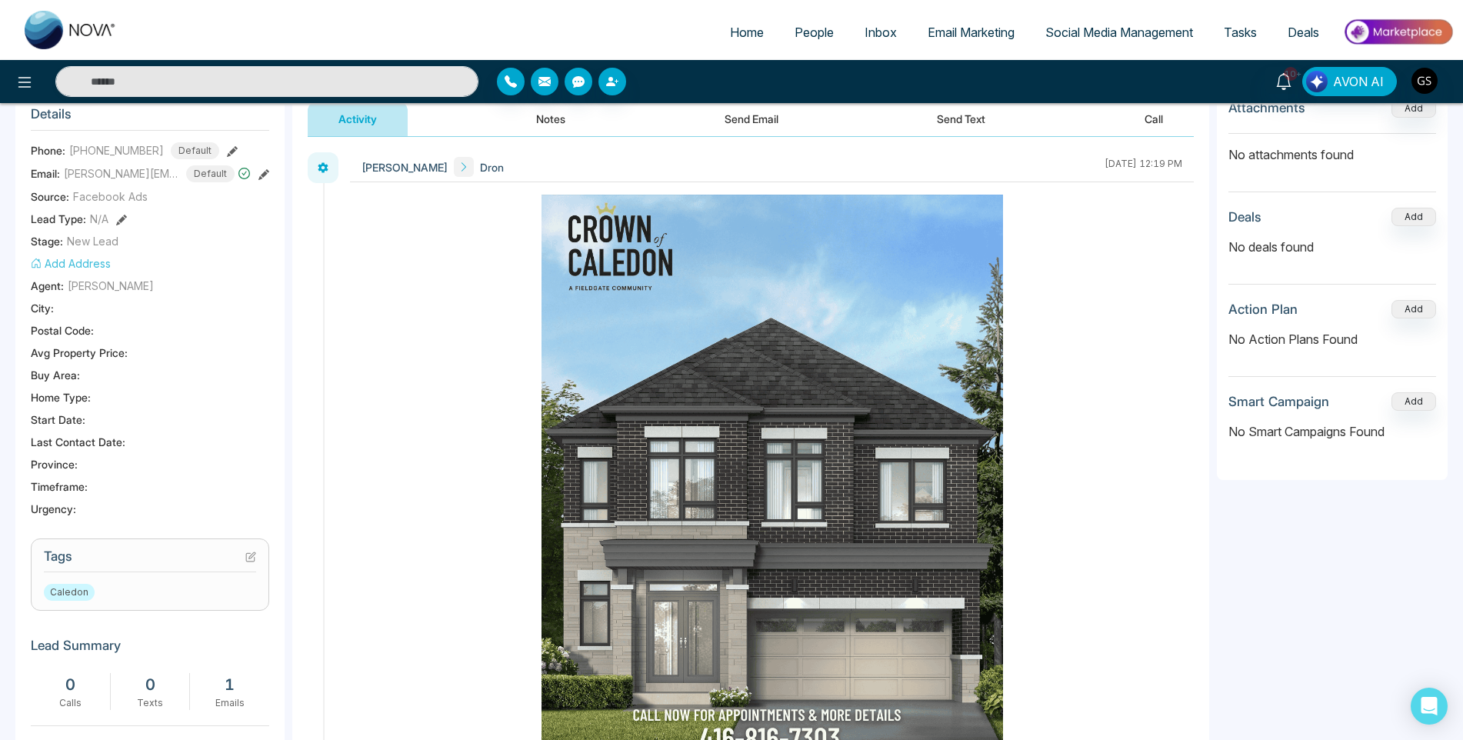
click at [255, 559] on icon at bounding box center [250, 557] width 8 height 8
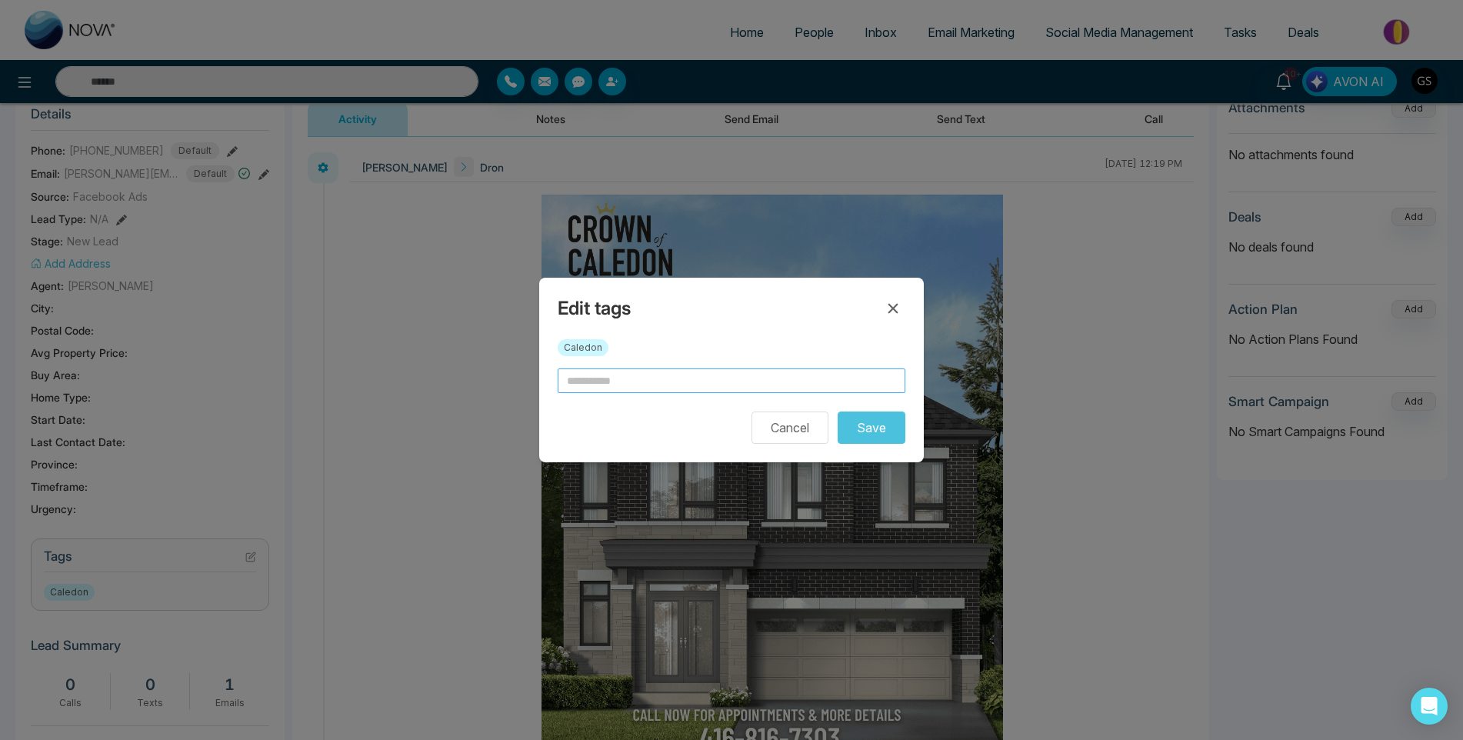
click at [754, 389] on input "text" at bounding box center [732, 380] width 348 height 25
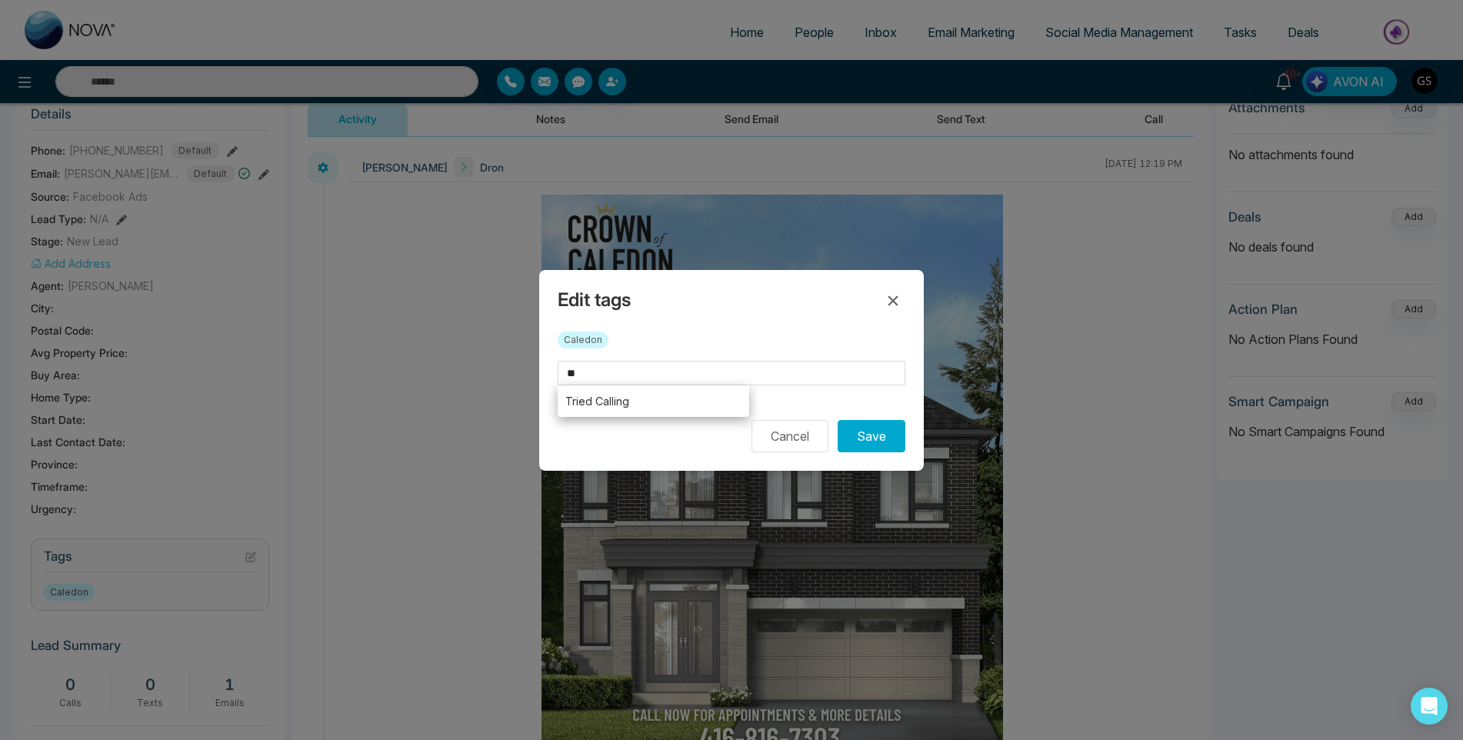
click at [724, 405] on li "Tried Calling" at bounding box center [653, 401] width 191 height 32
type input "**********"
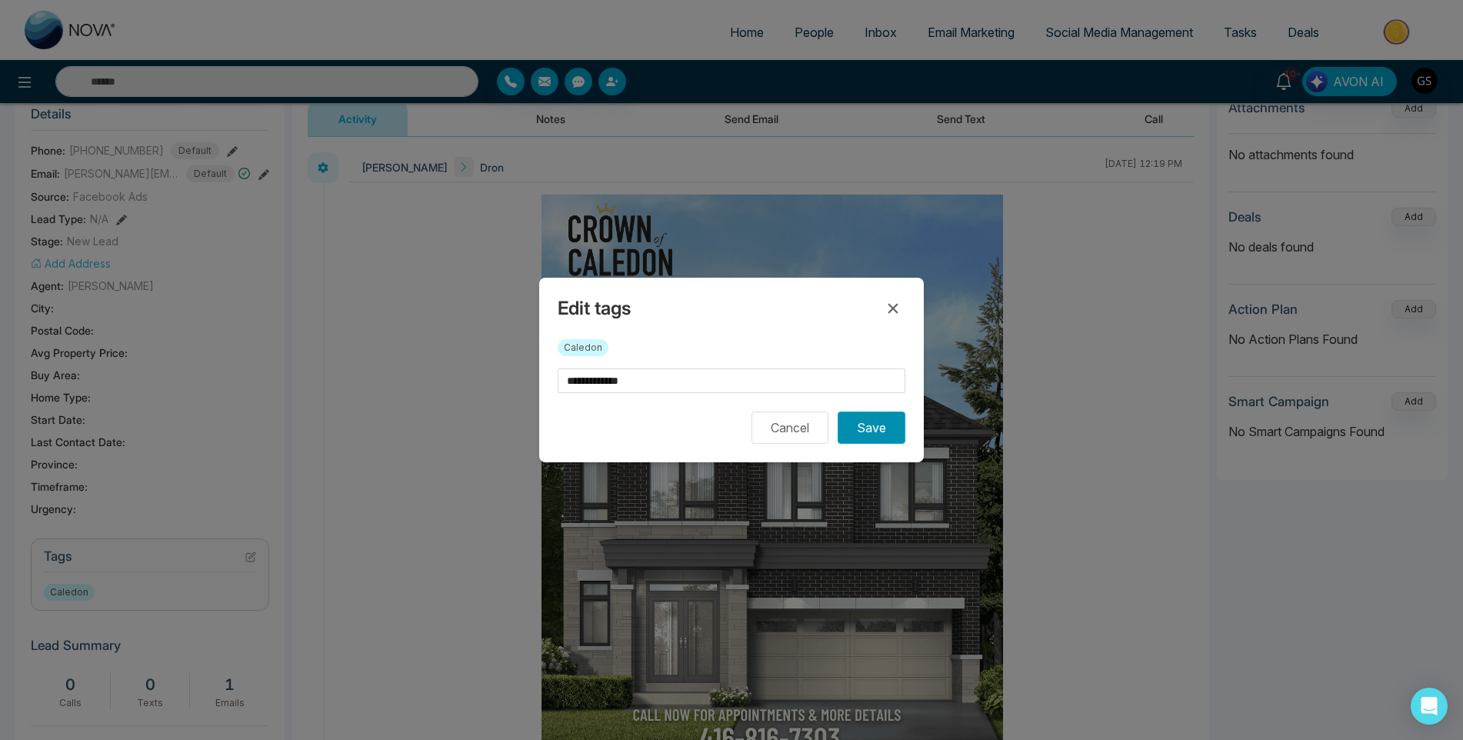
click at [862, 428] on button "Save" at bounding box center [872, 427] width 68 height 32
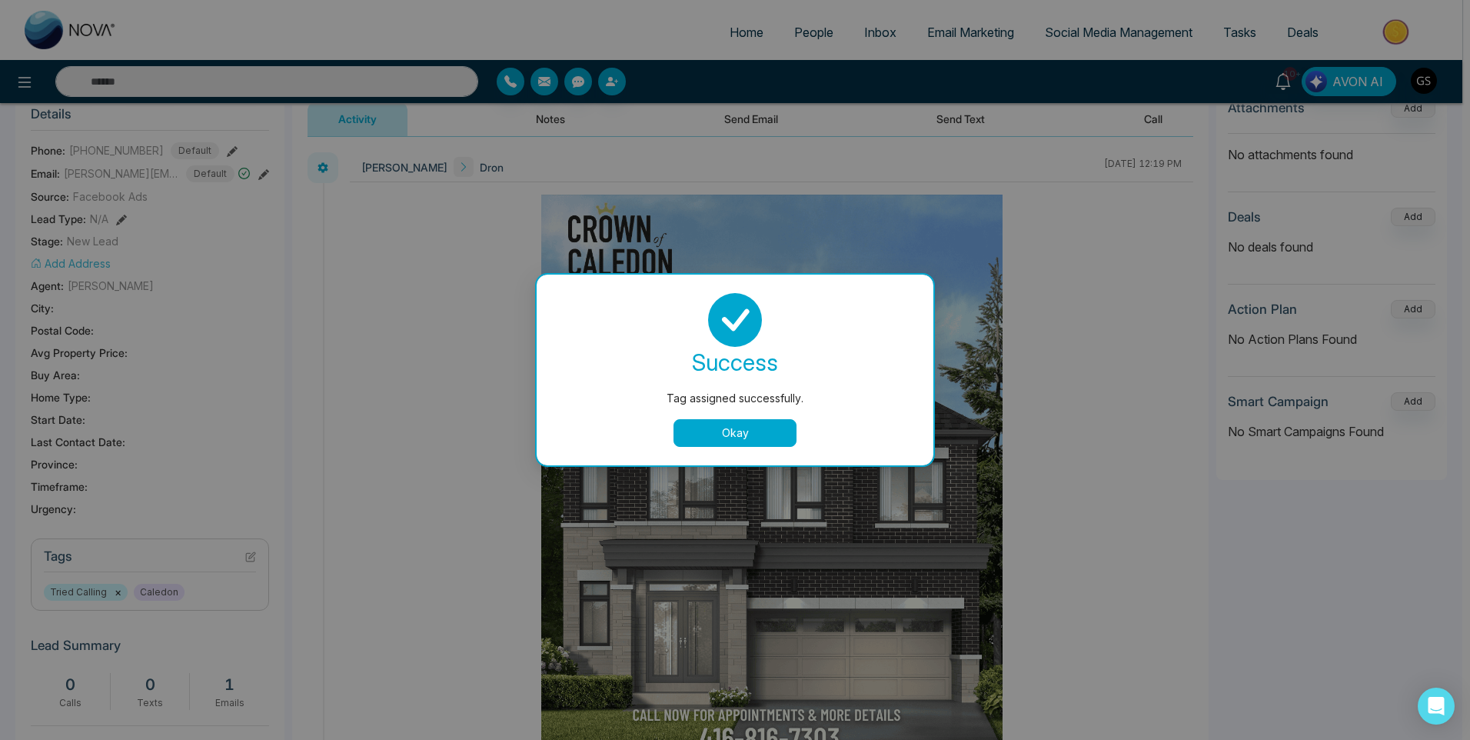
click at [741, 431] on button "Okay" at bounding box center [735, 433] width 123 height 28
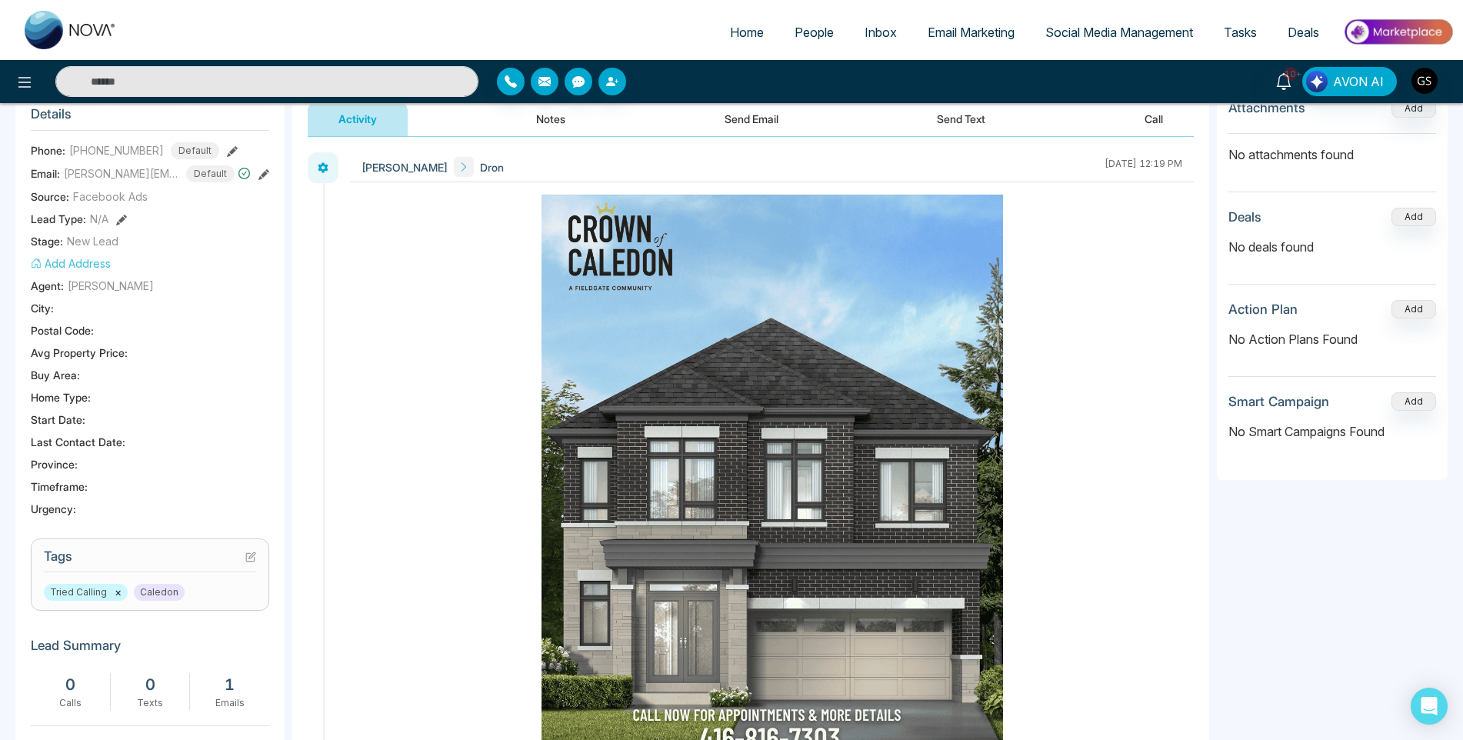
click at [828, 27] on span "People" at bounding box center [813, 32] width 39 height 15
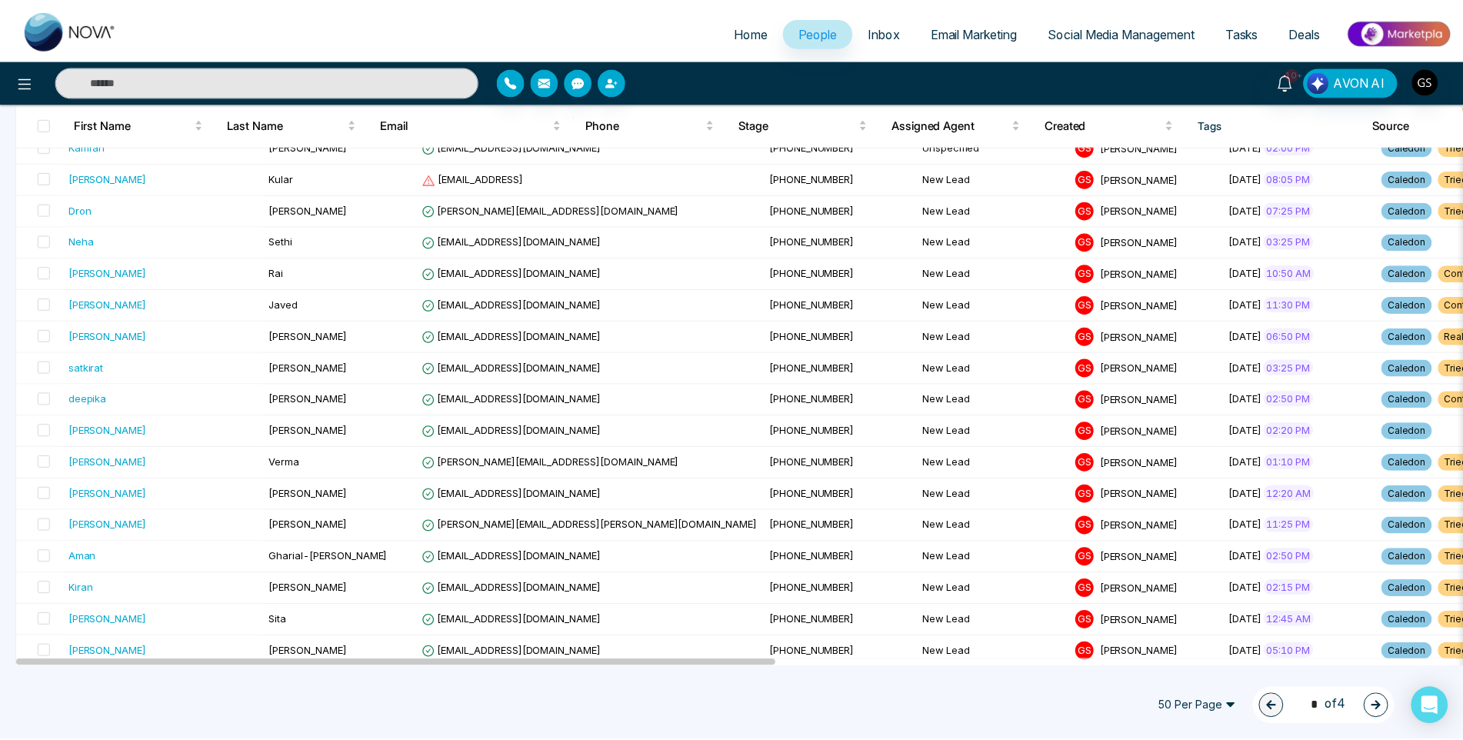
scroll to position [308, 0]
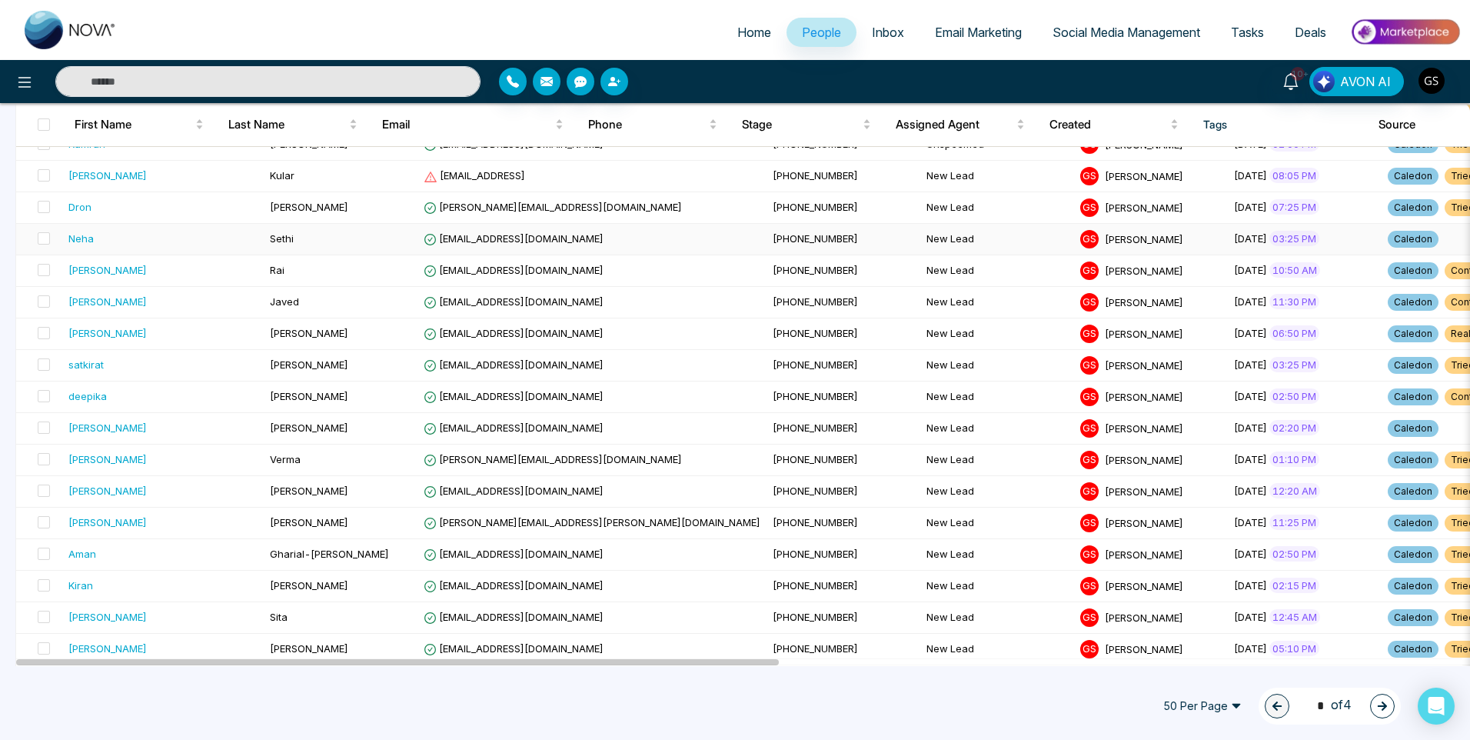
click at [469, 225] on td "[EMAIL_ADDRESS][DOMAIN_NAME]" at bounding box center [592, 240] width 349 height 32
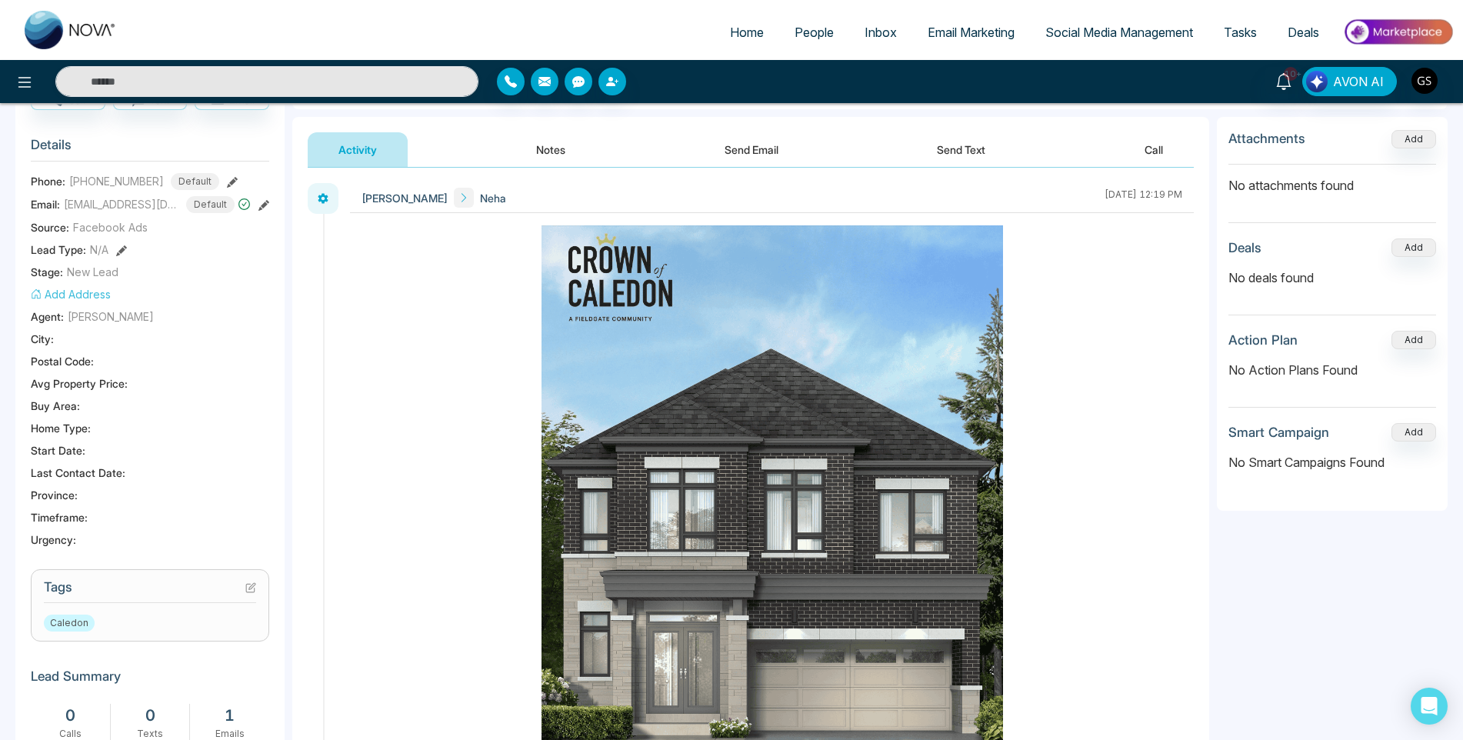
scroll to position [458, 0]
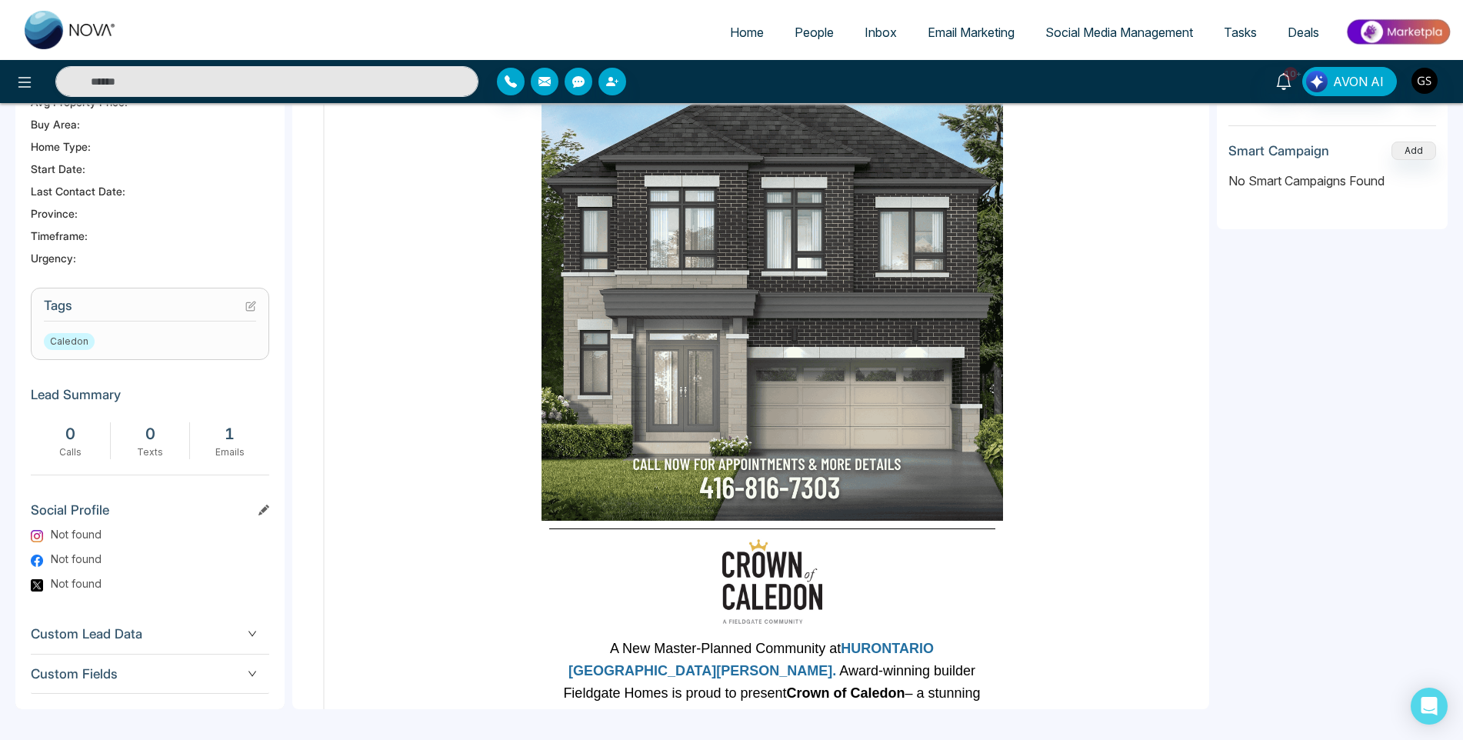
click at [245, 310] on h3 "Tags" at bounding box center [150, 310] width 212 height 24
click at [249, 304] on icon at bounding box center [250, 306] width 11 height 11
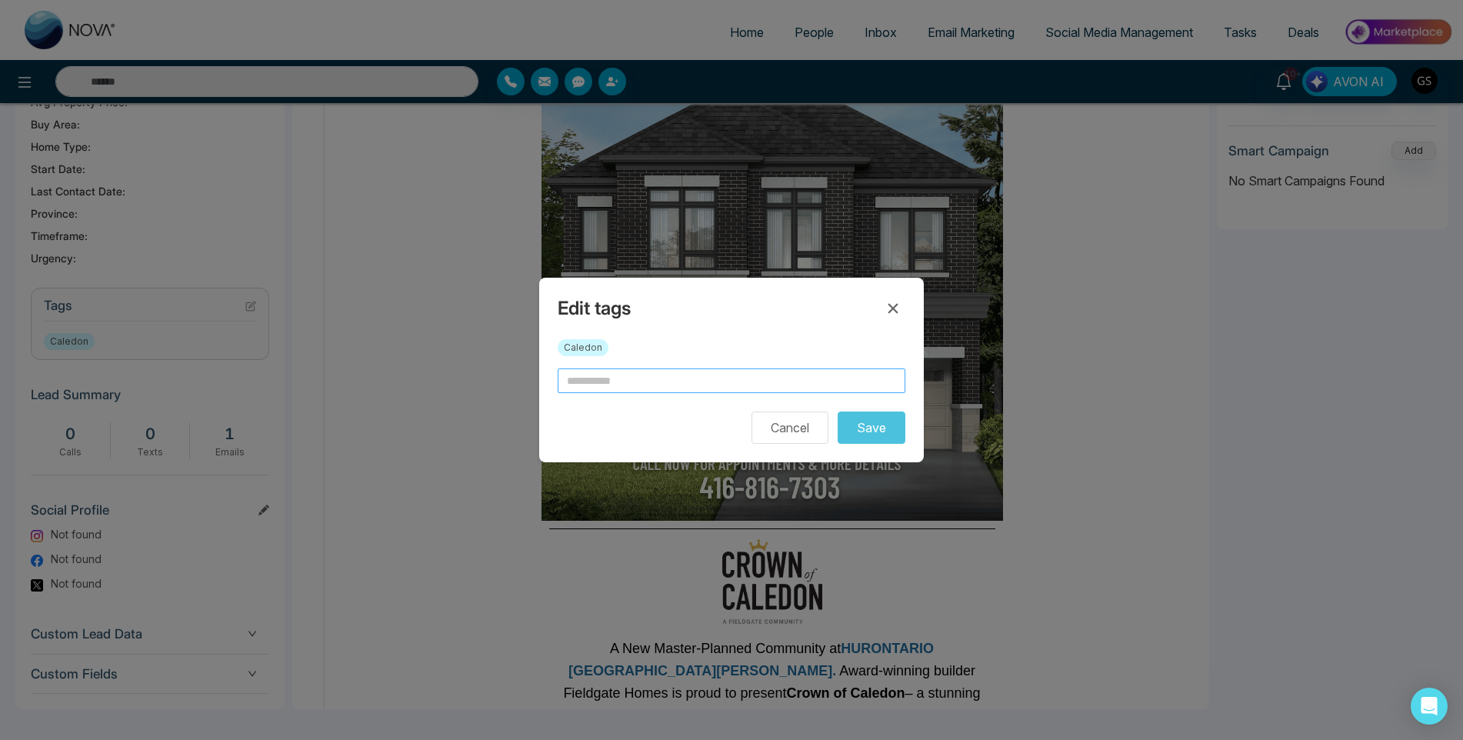
click at [624, 374] on input "text" at bounding box center [732, 380] width 348 height 25
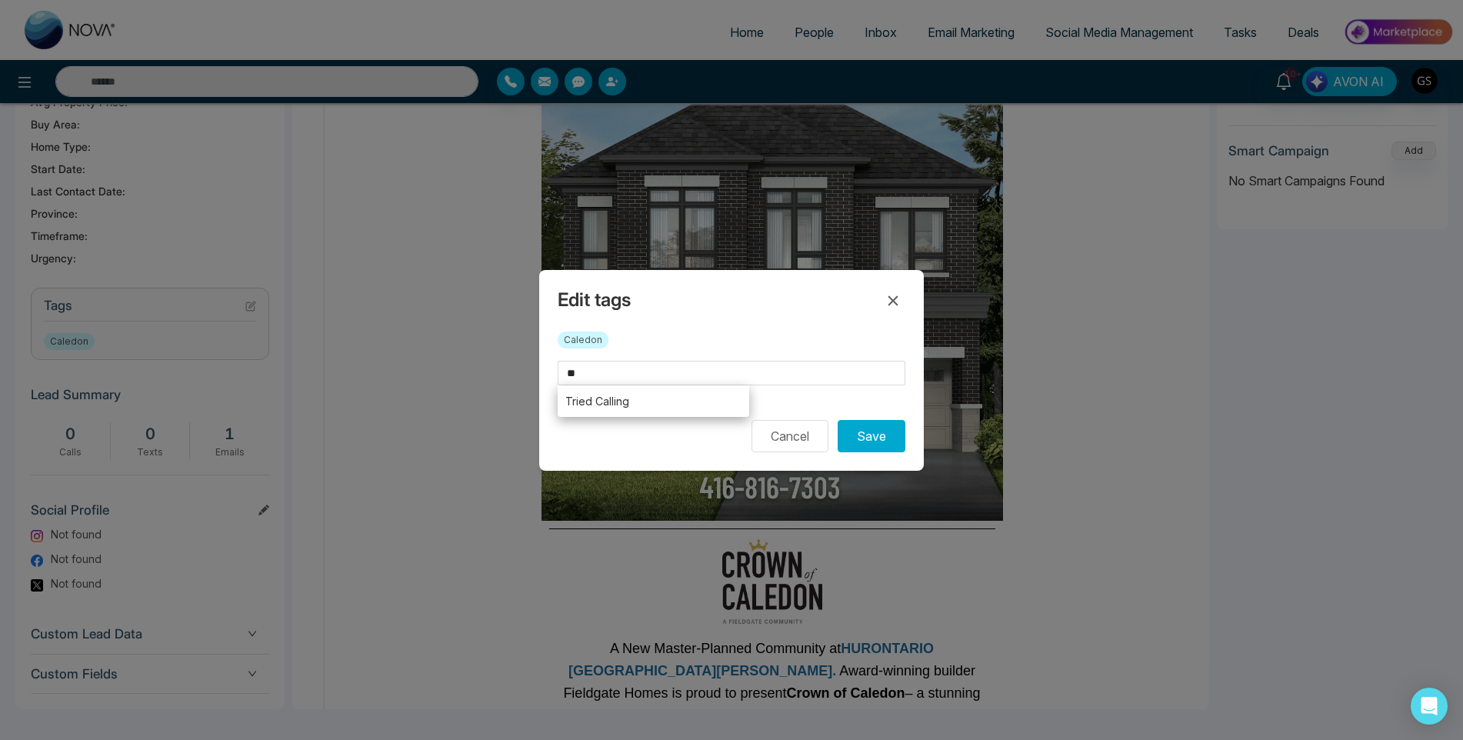
click at [625, 403] on li "Tried Calling" at bounding box center [653, 401] width 191 height 32
type input "**********"
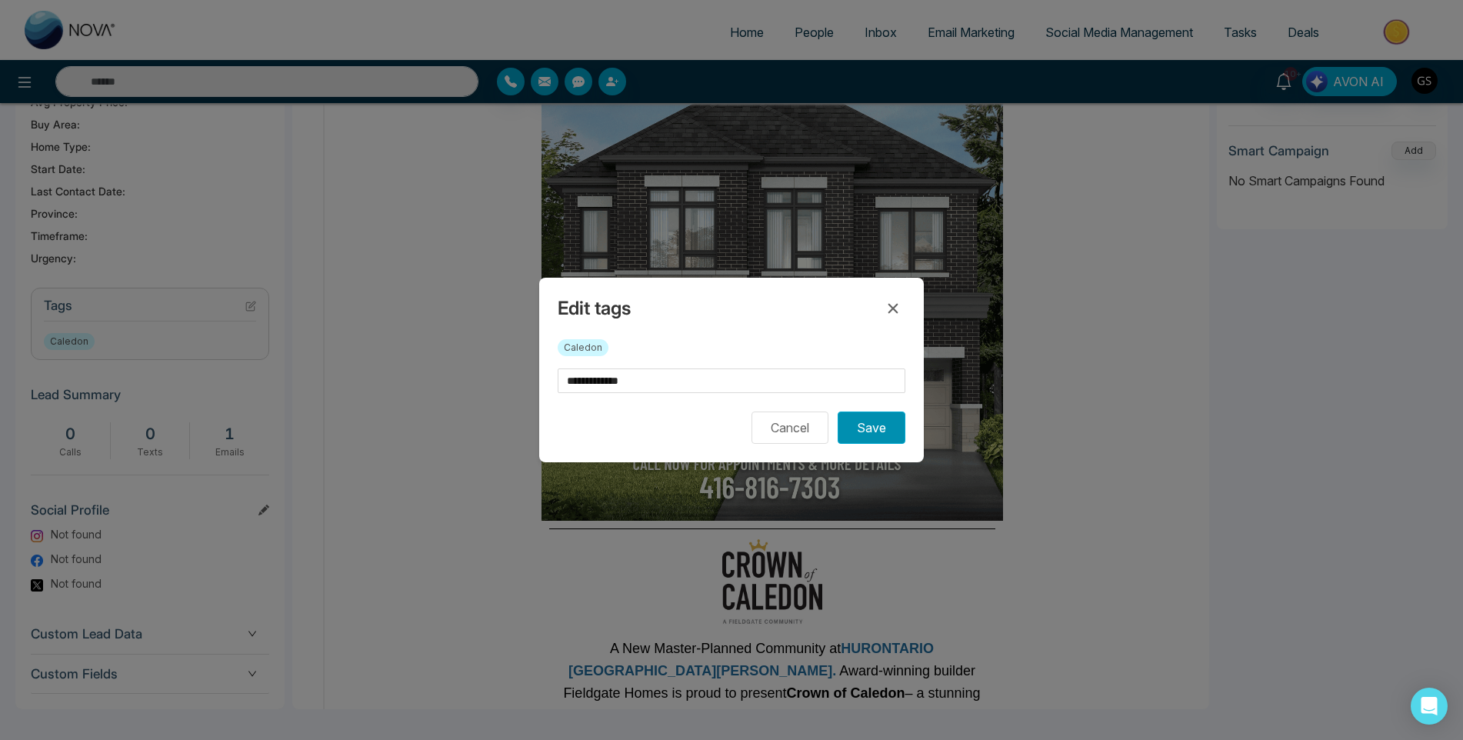
click at [870, 434] on button "Save" at bounding box center [872, 427] width 68 height 32
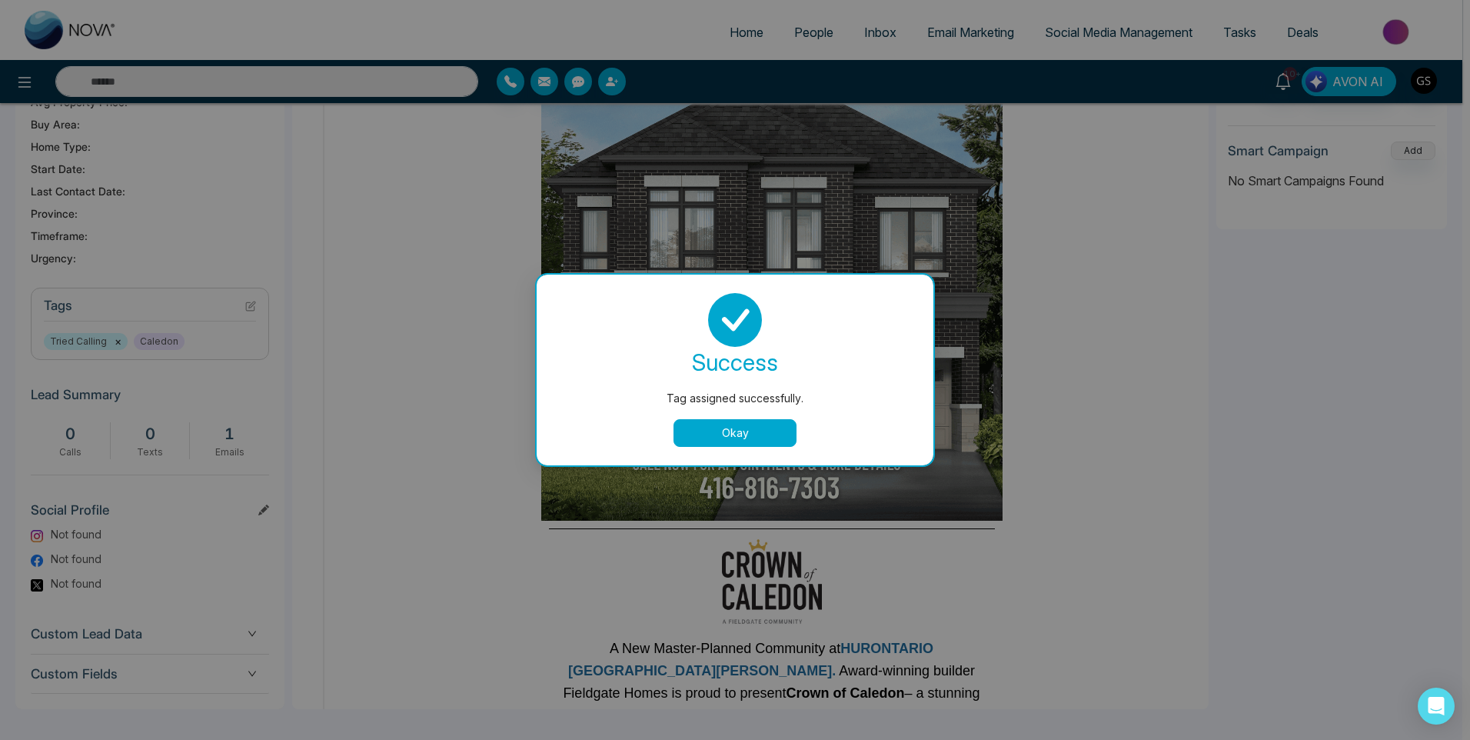
click at [724, 432] on button "Okay" at bounding box center [735, 433] width 123 height 28
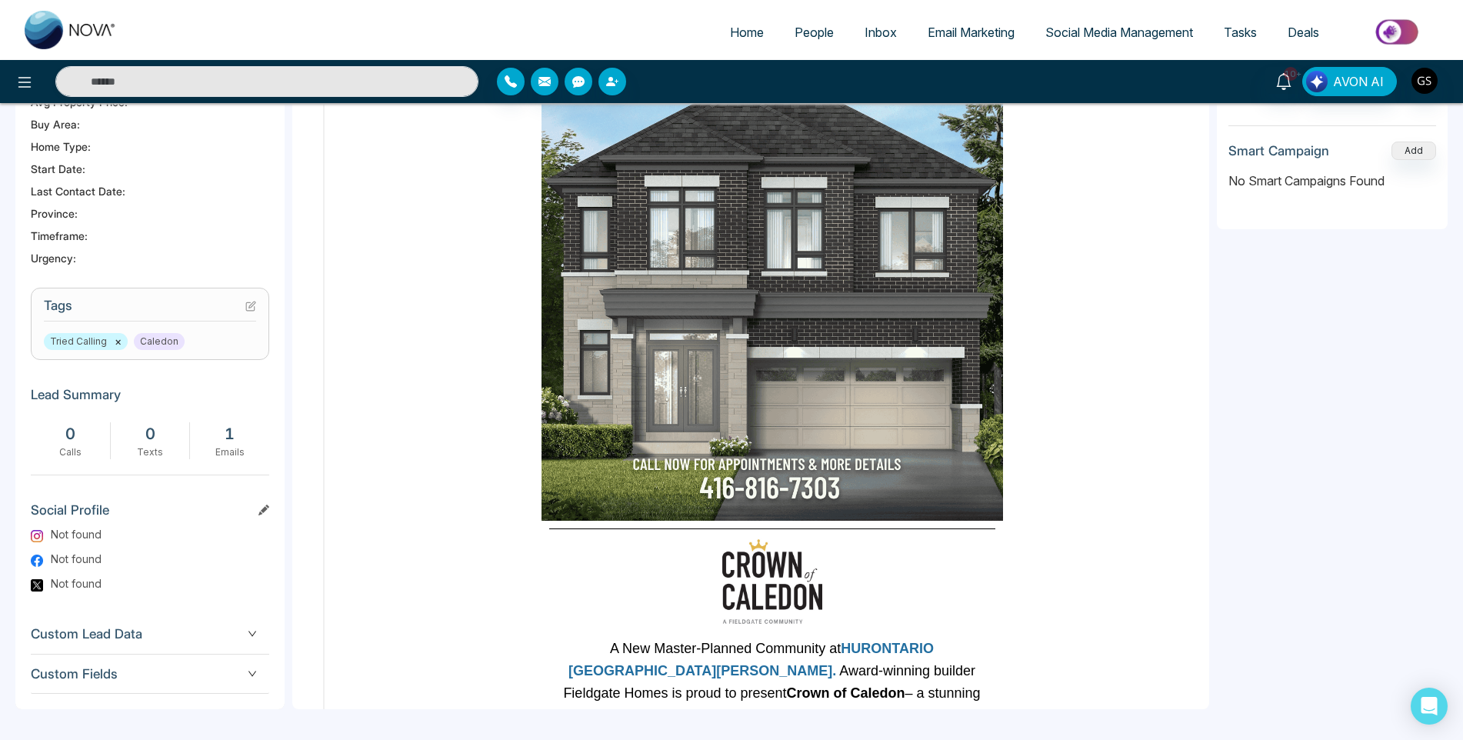
click at [802, 36] on span "People" at bounding box center [813, 32] width 39 height 15
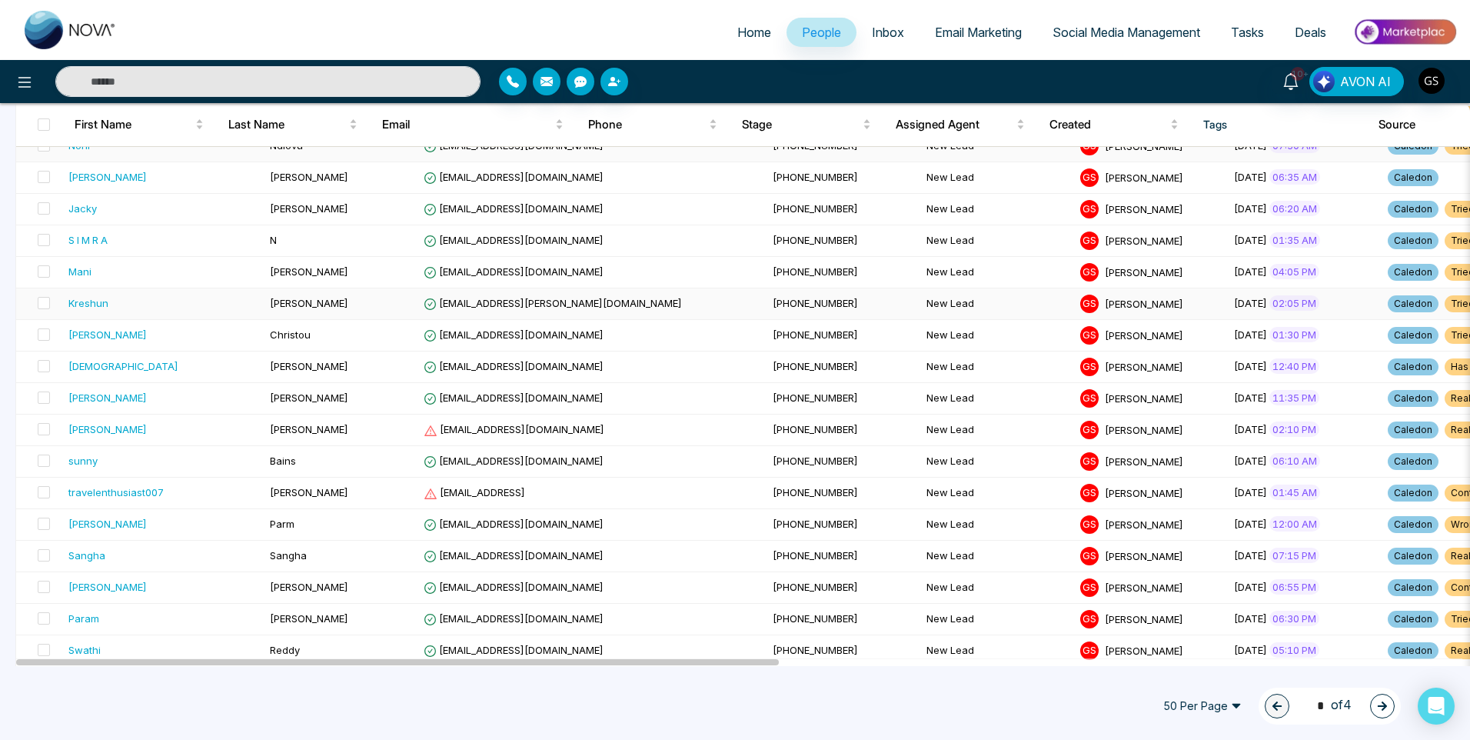
scroll to position [923, 0]
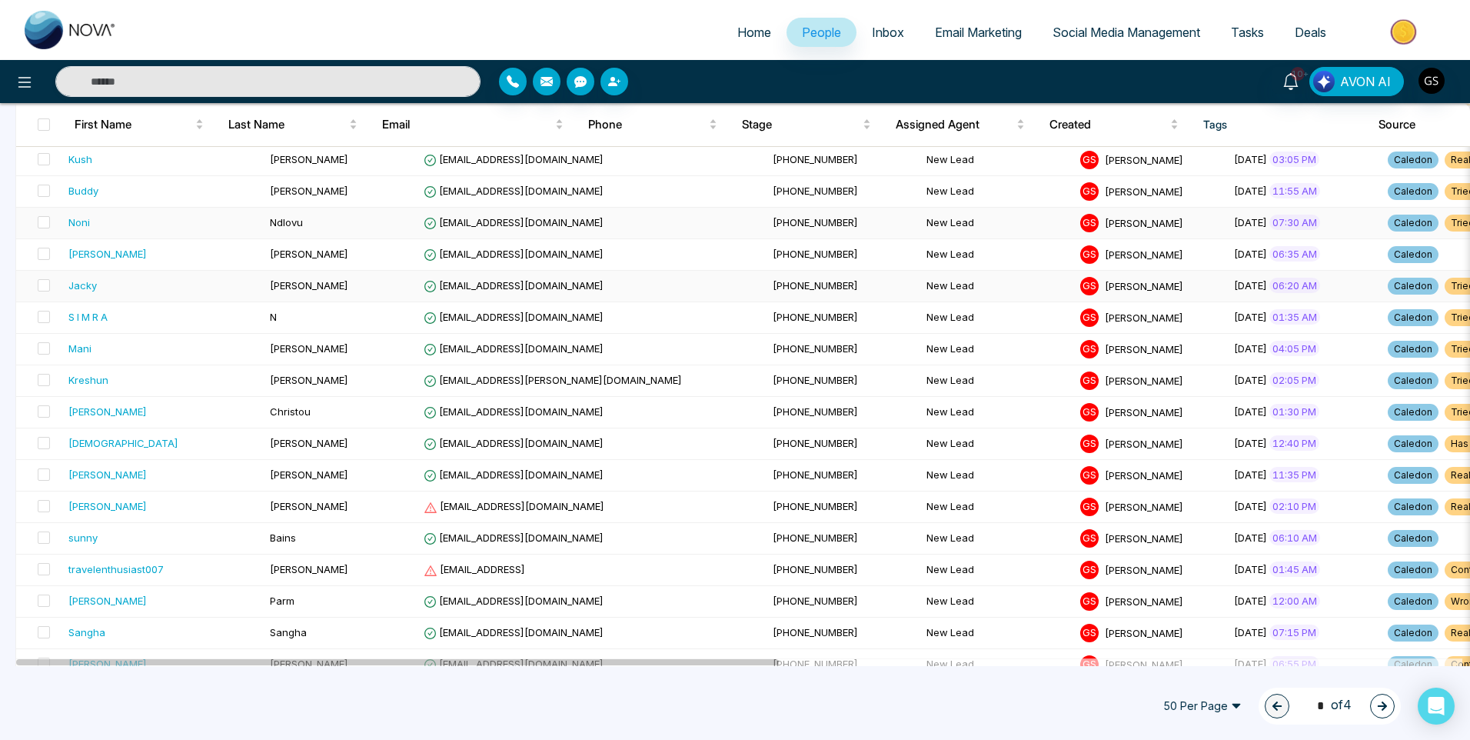
click at [493, 288] on span "[EMAIL_ADDRESS][DOMAIN_NAME]" at bounding box center [514, 285] width 180 height 12
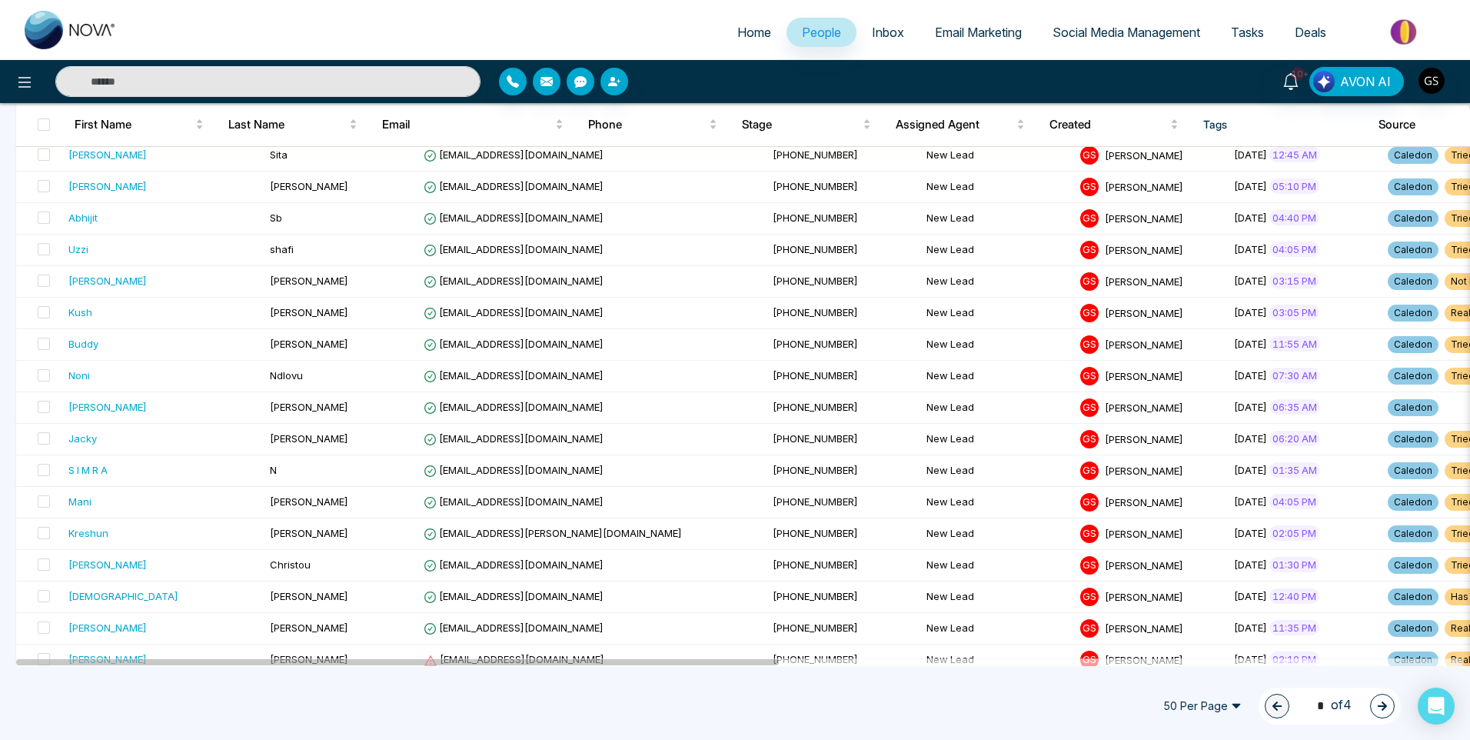
scroll to position [768, 0]
click at [464, 415] on td "[EMAIL_ADDRESS][DOMAIN_NAME]" at bounding box center [592, 410] width 349 height 32
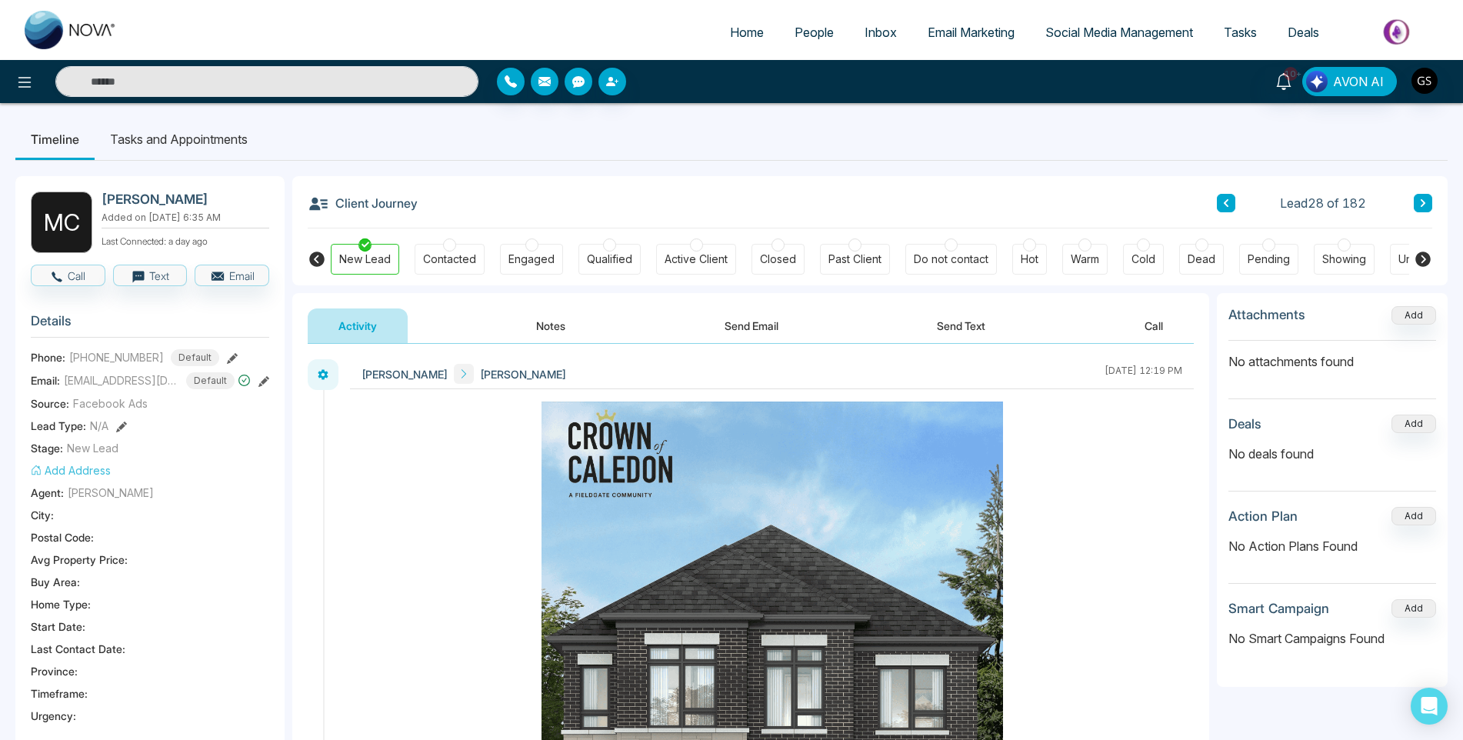
click at [813, 40] on link "People" at bounding box center [814, 32] width 70 height 29
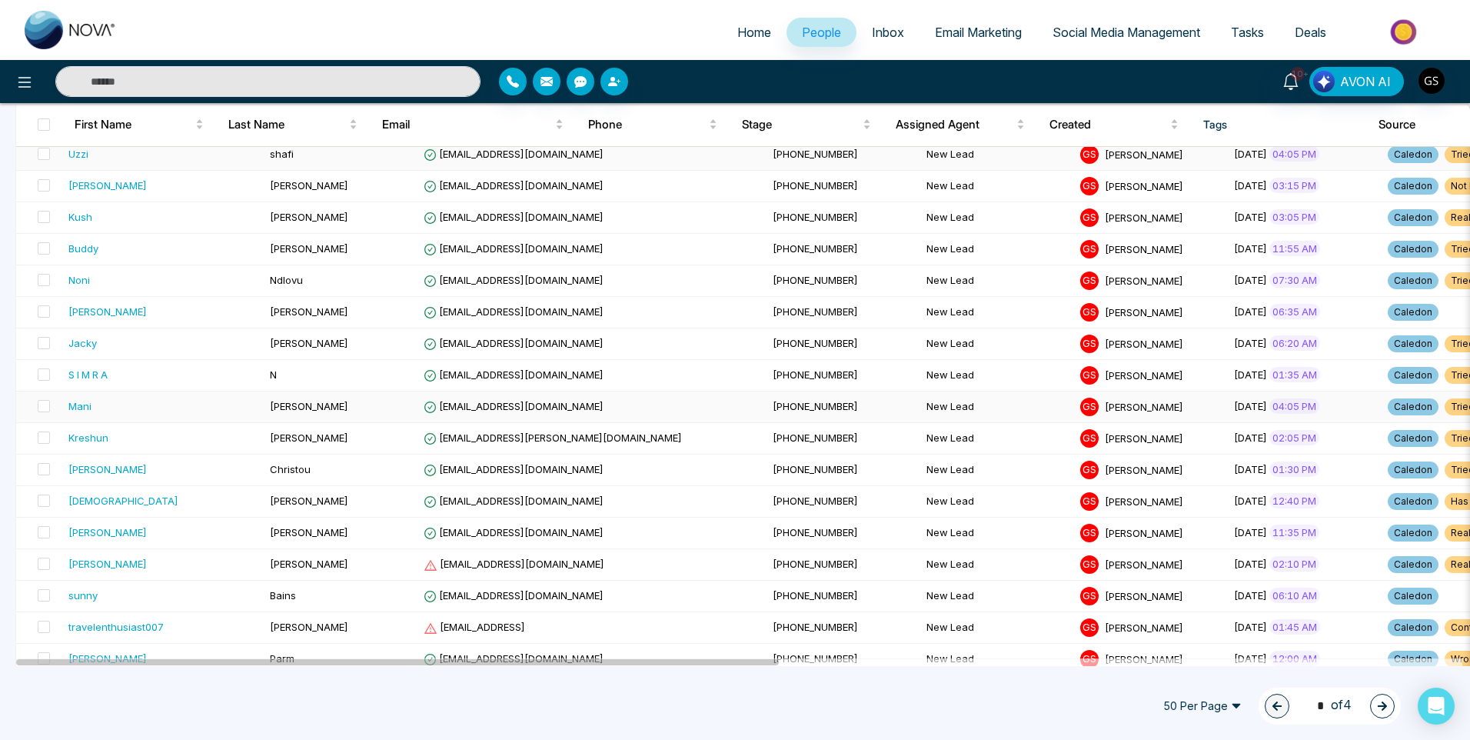
scroll to position [1230, 0]
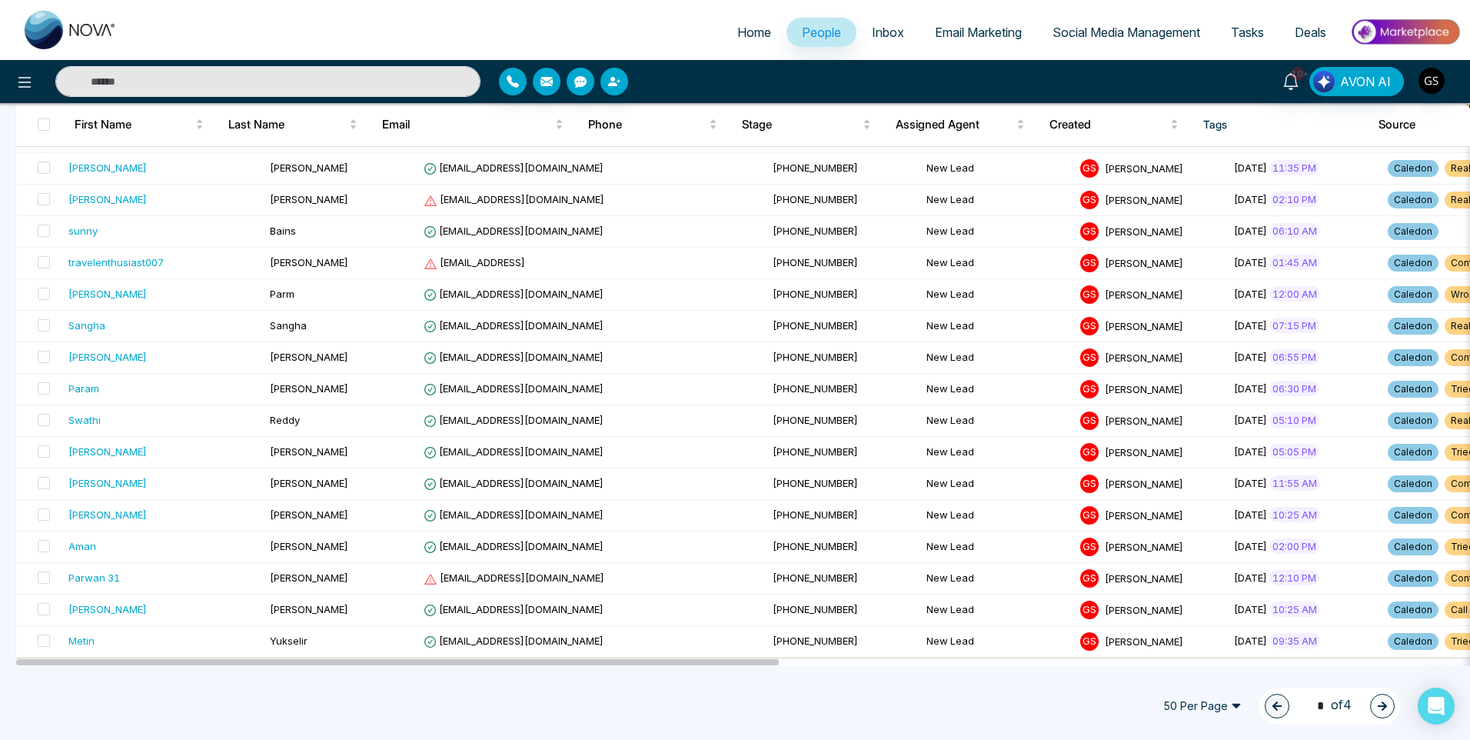
click at [1380, 708] on icon "button" at bounding box center [1382, 706] width 11 height 11
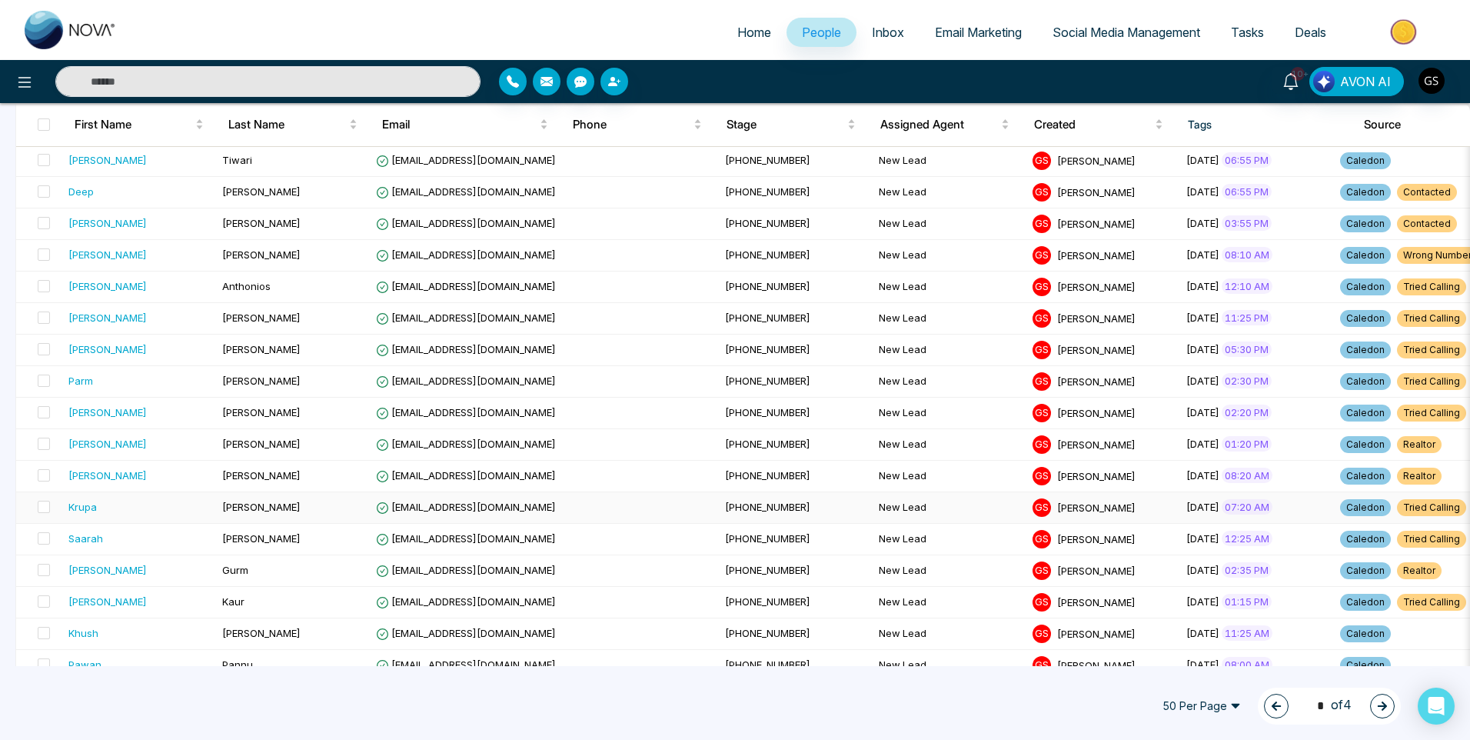
scroll to position [231, 0]
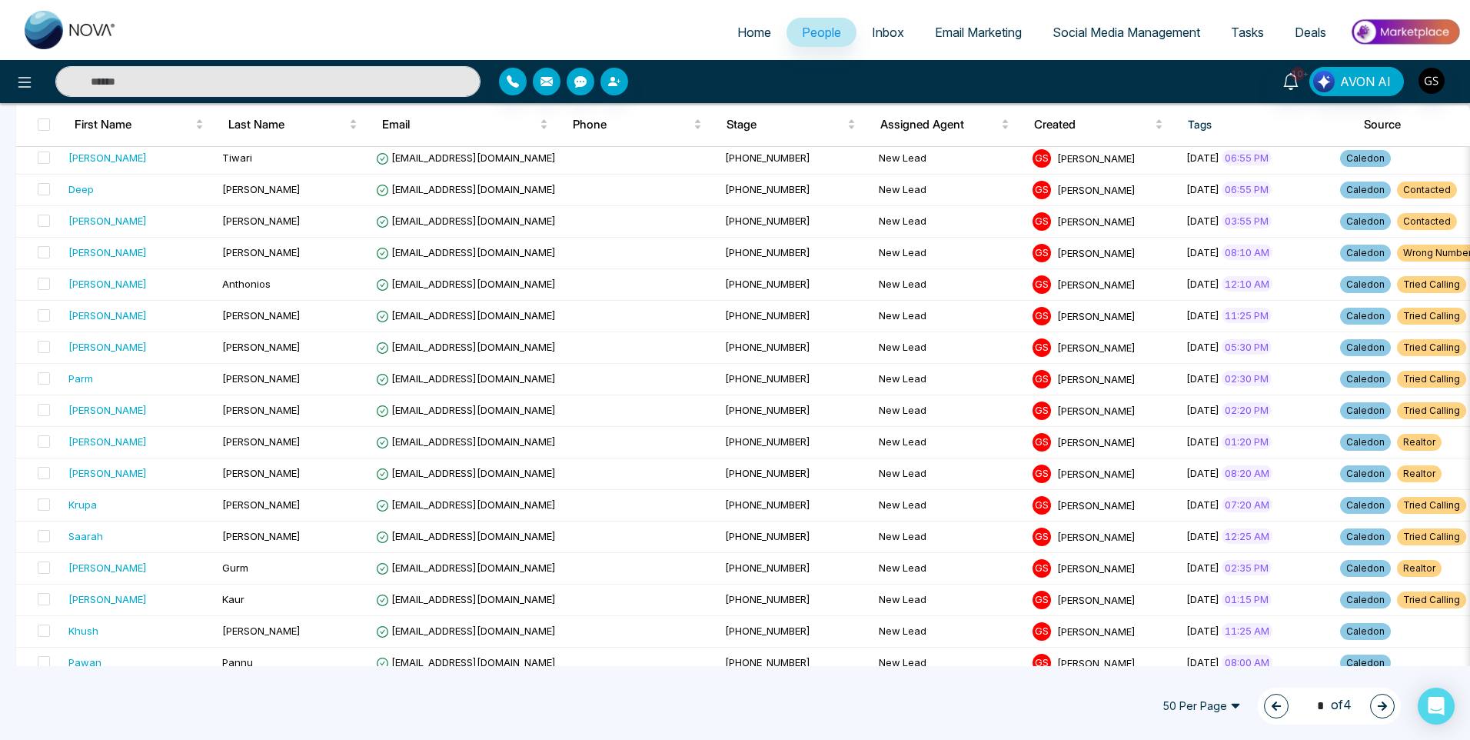
click at [1264, 710] on button "button" at bounding box center [1276, 706] width 25 height 25
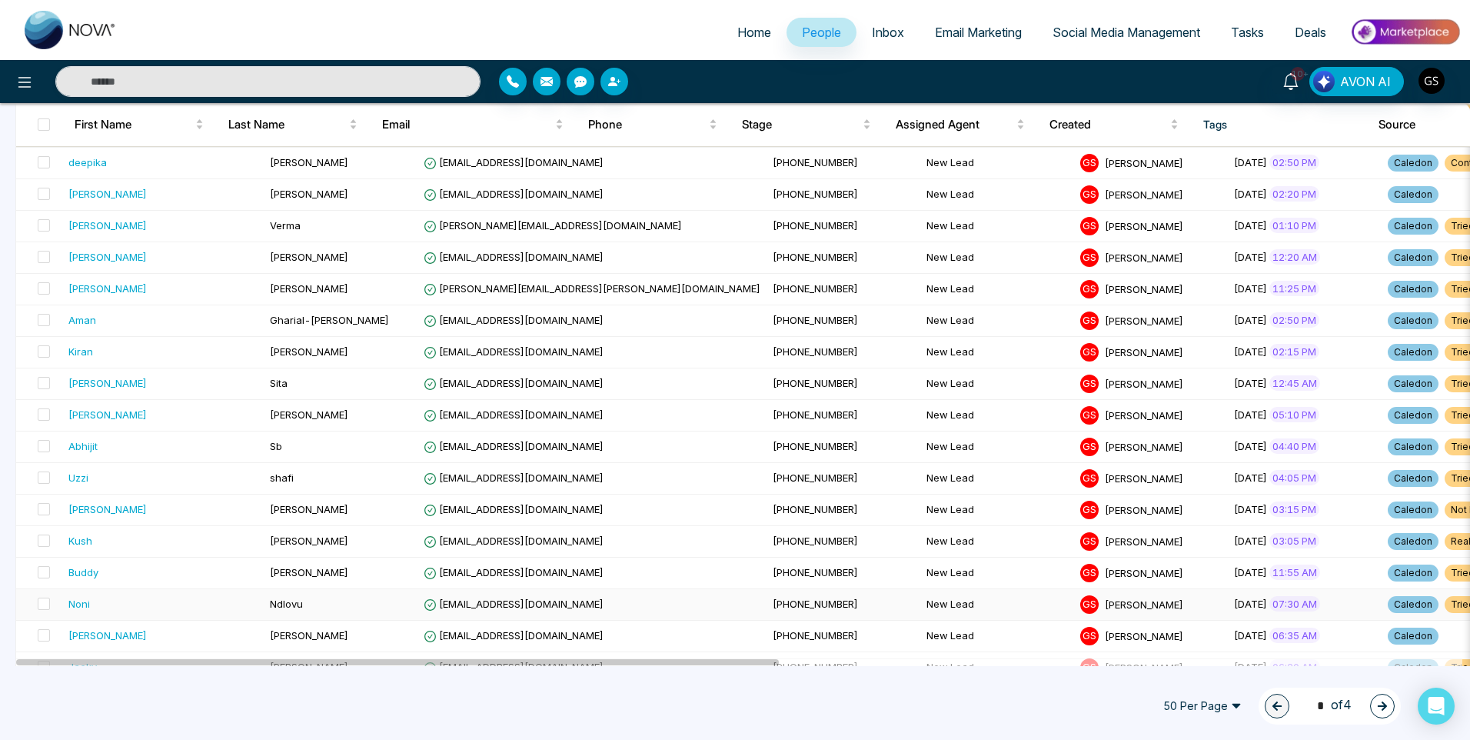
scroll to position [538, 0]
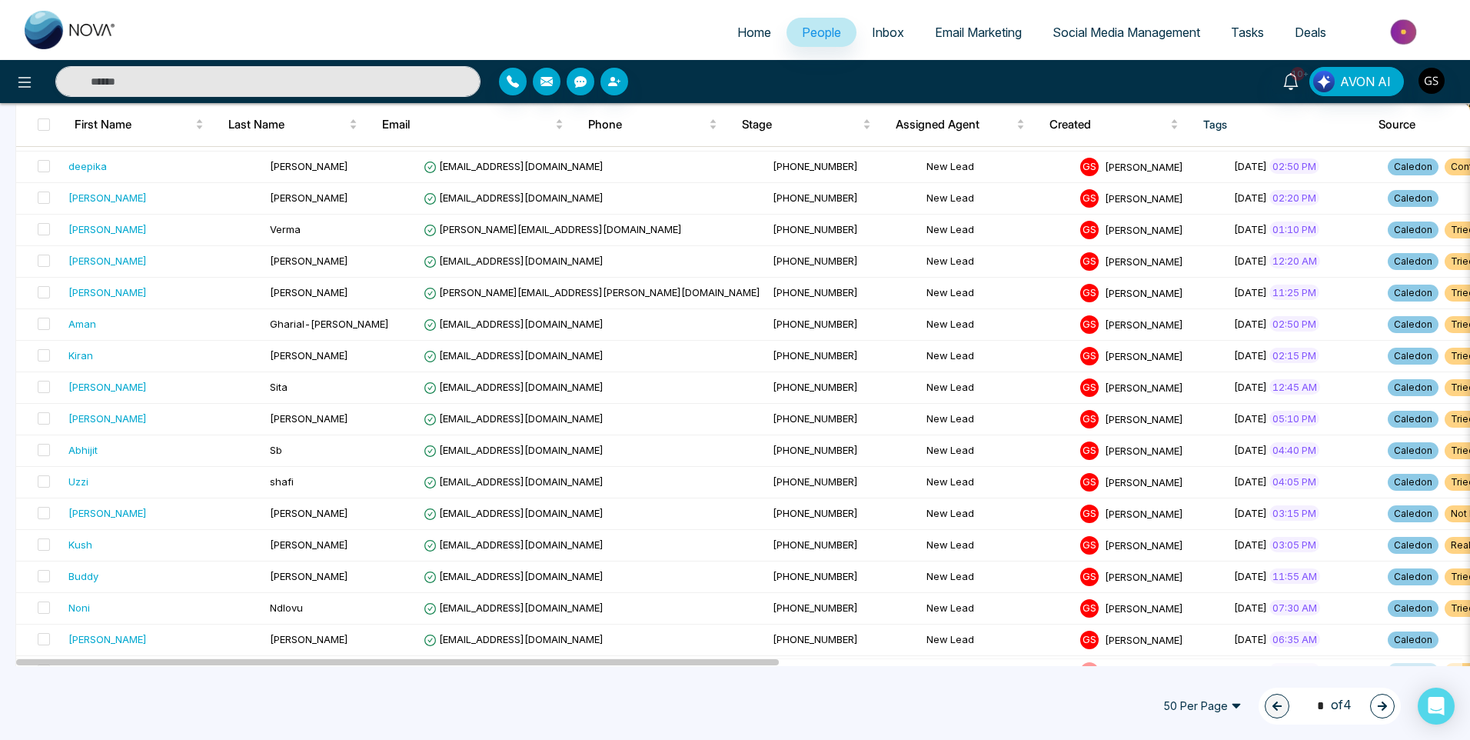
click at [1388, 691] on div "1 * of 4" at bounding box center [1330, 706] width 142 height 37
click at [1387, 692] on div "1 * of 4" at bounding box center [1330, 706] width 142 height 37
drag, startPoint x: 1387, startPoint y: 692, endPoint x: 1371, endPoint y: 708, distance: 22.8
click at [1371, 708] on button "button" at bounding box center [1382, 706] width 25 height 25
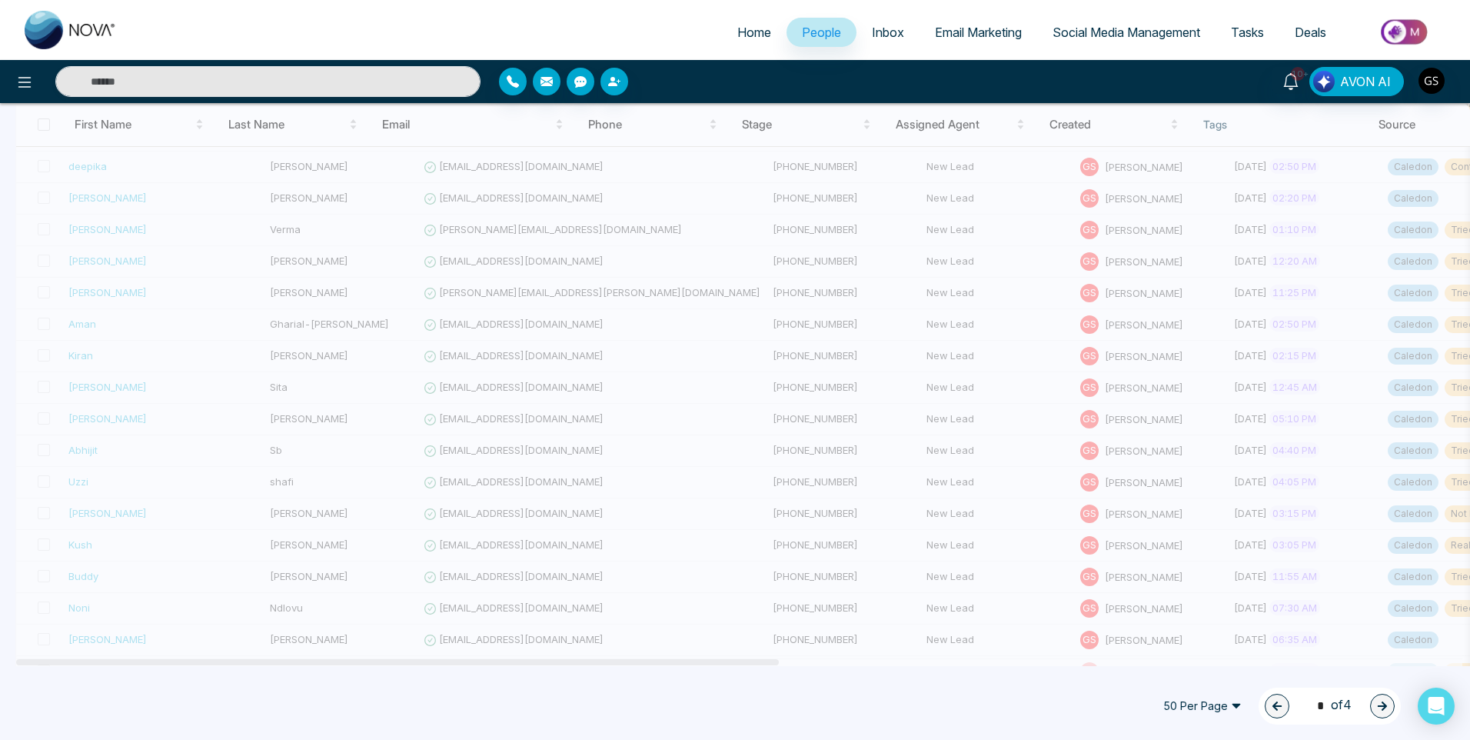
type input "*"
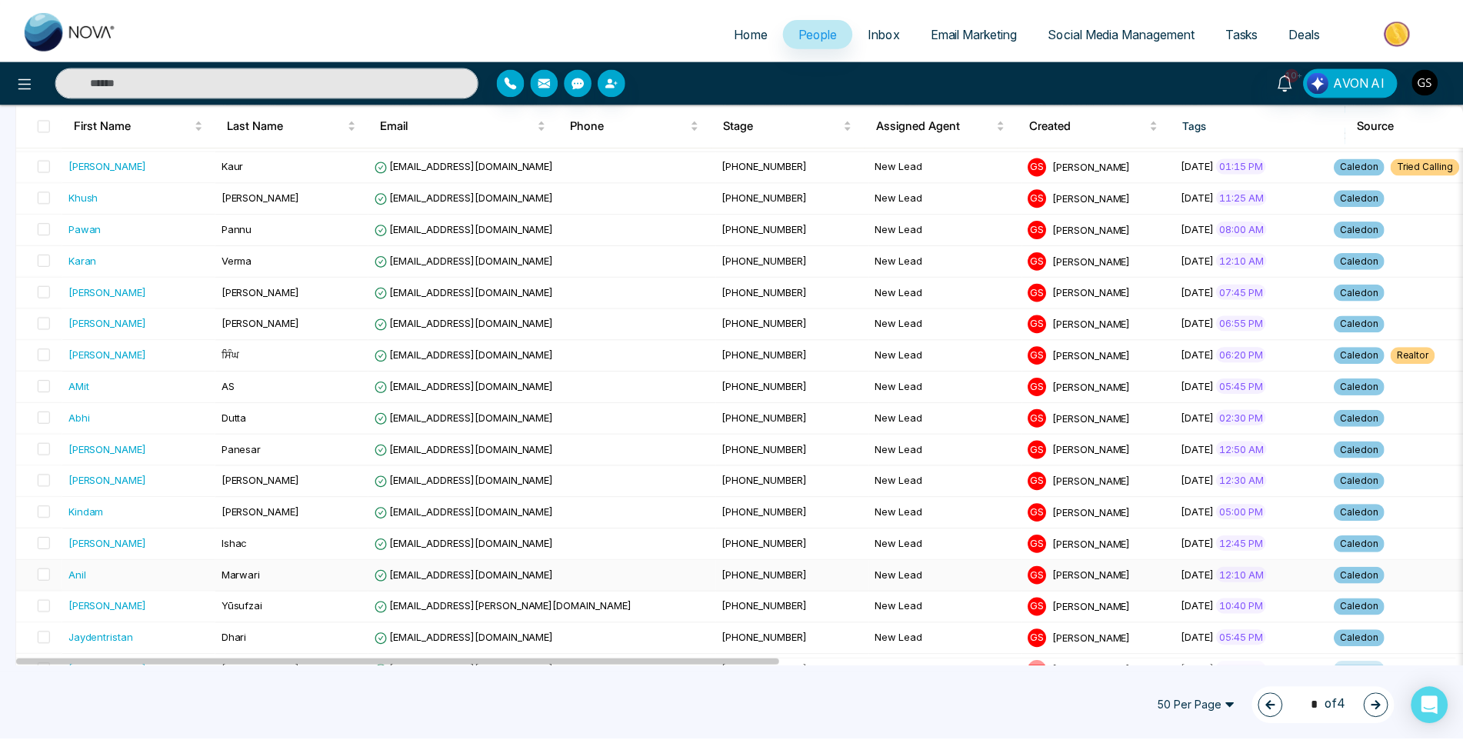
scroll to position [692, 0]
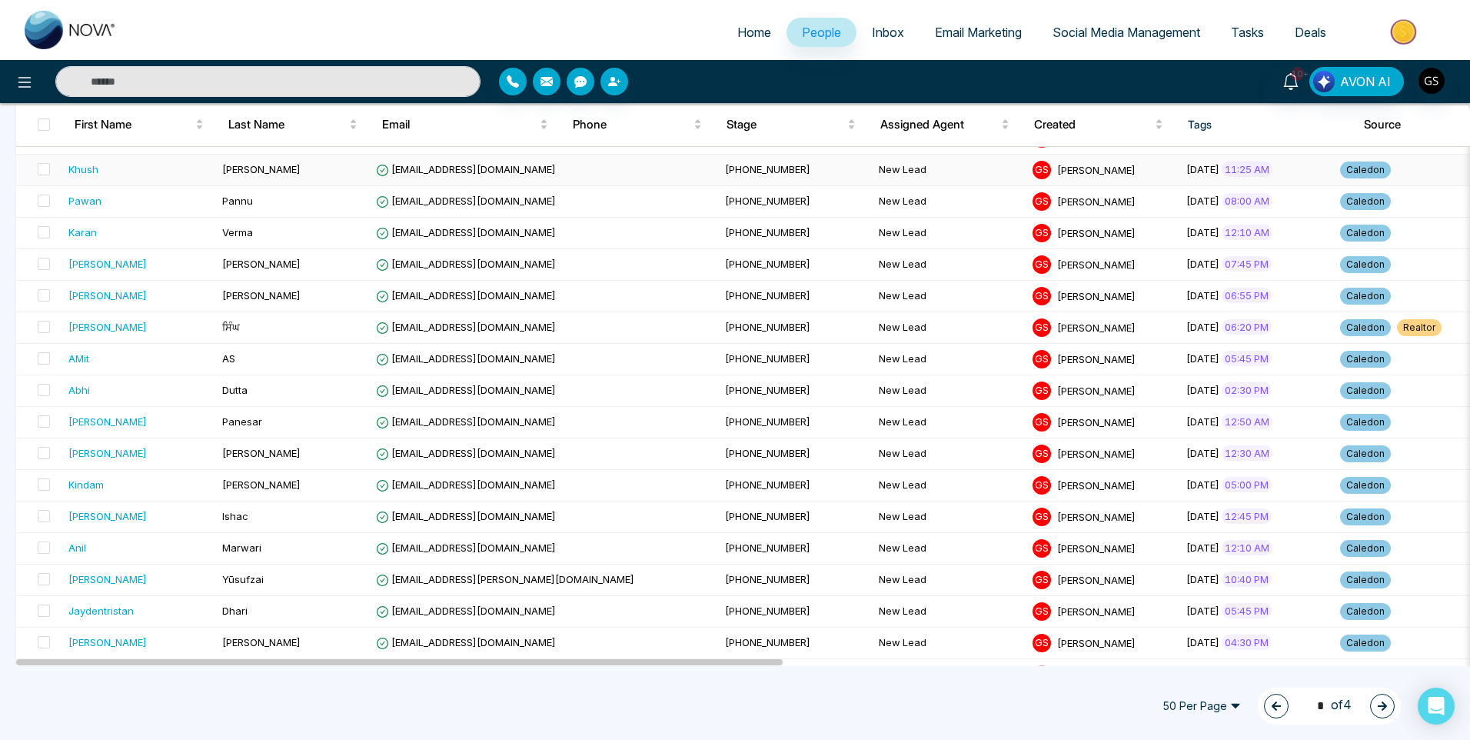
click at [328, 169] on td "[PERSON_NAME]" at bounding box center [293, 171] width 154 height 32
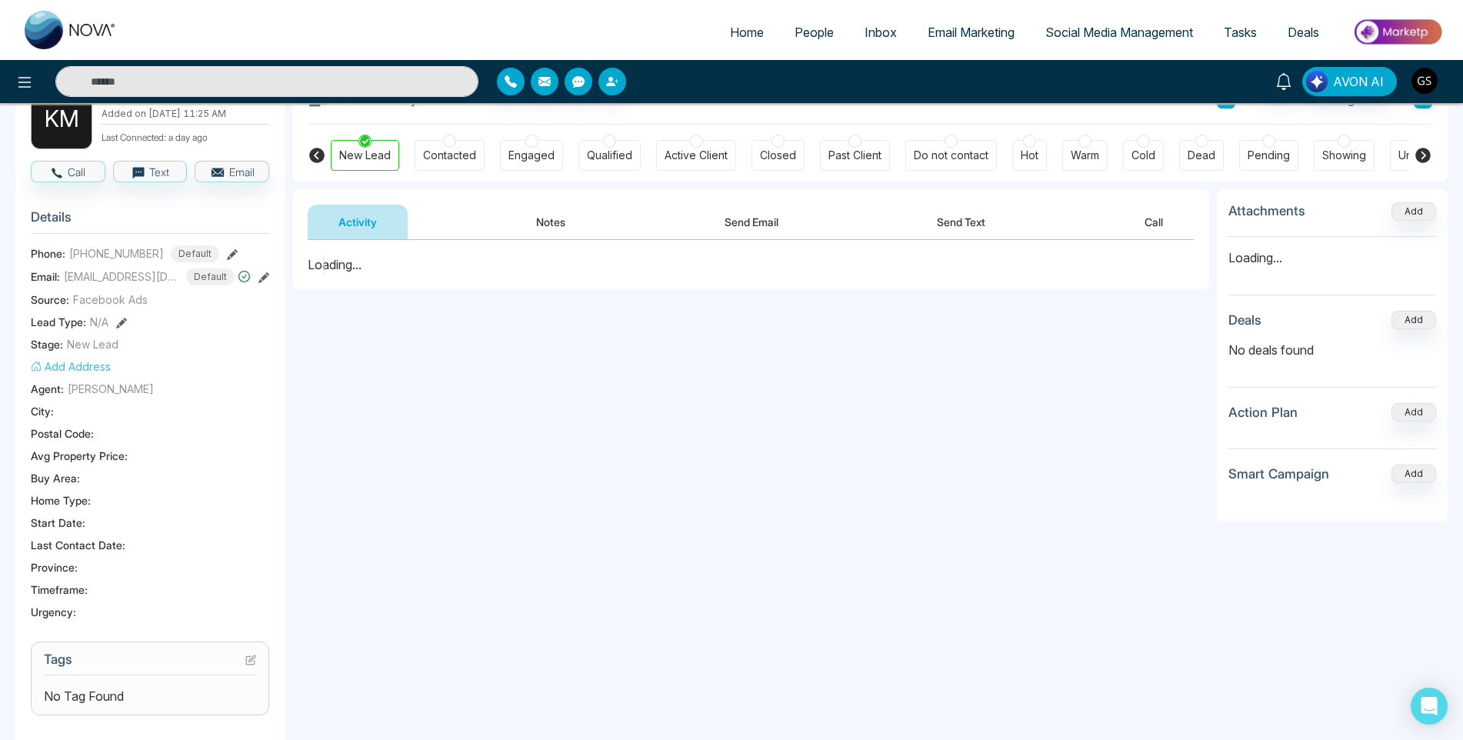
scroll to position [154, 0]
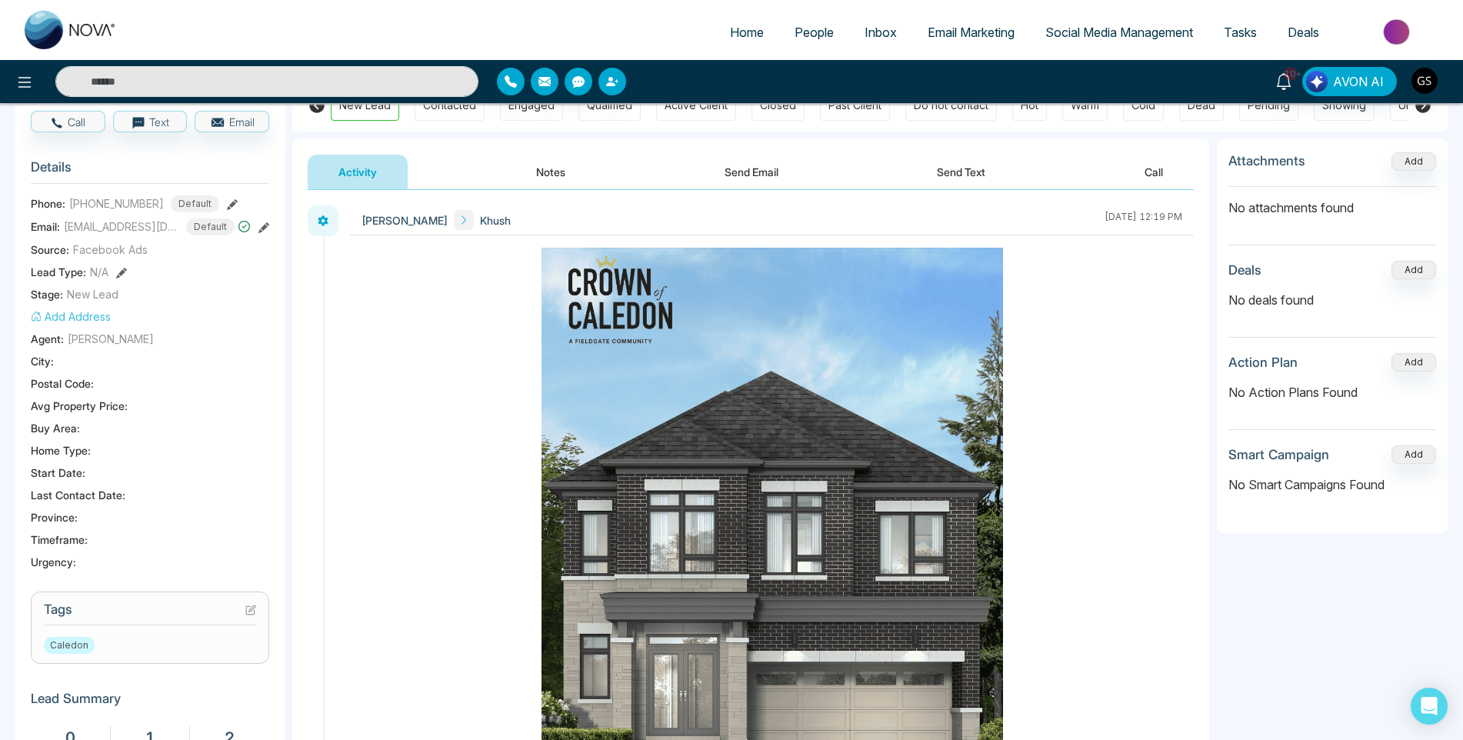
click at [249, 615] on icon at bounding box center [250, 609] width 11 height 11
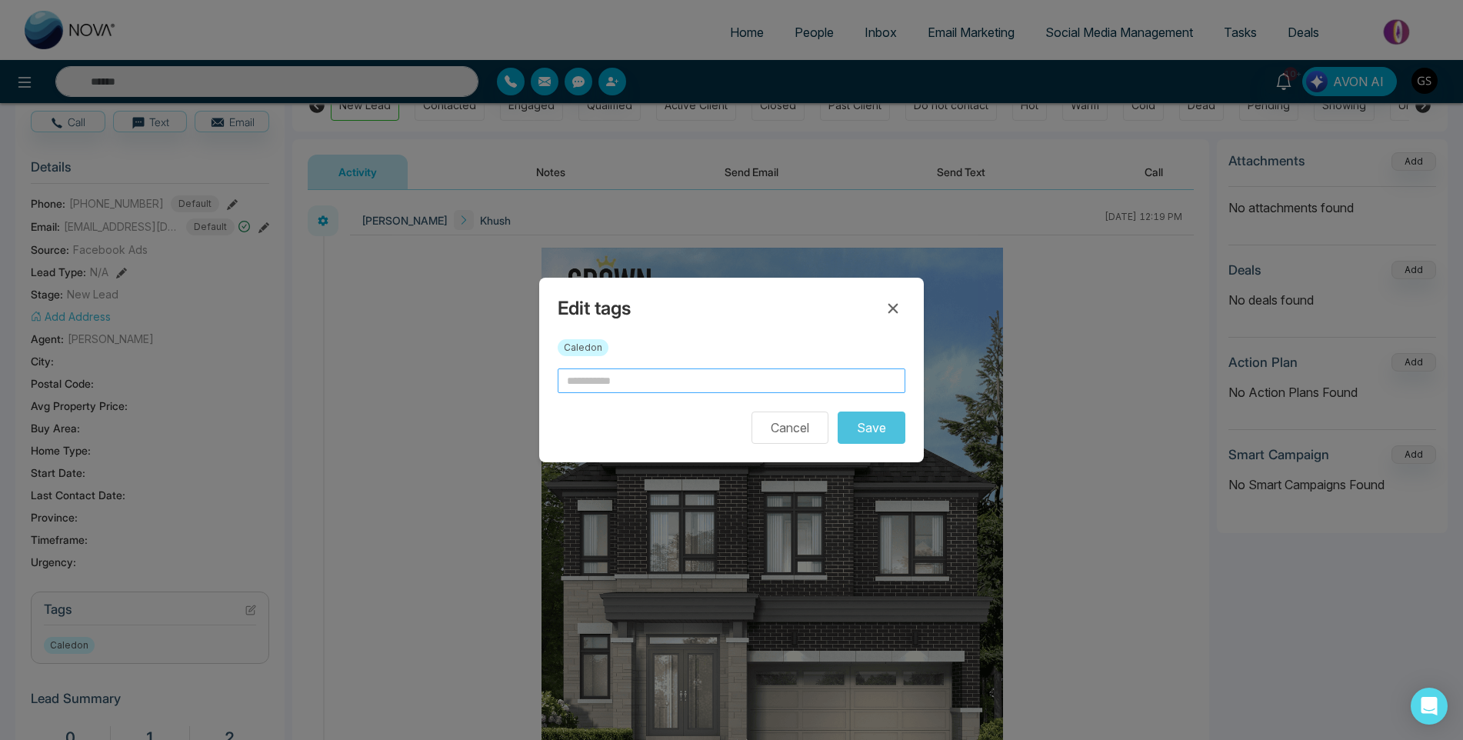
click at [802, 369] on input "text" at bounding box center [732, 380] width 348 height 25
click at [801, 370] on input "text" at bounding box center [732, 380] width 348 height 25
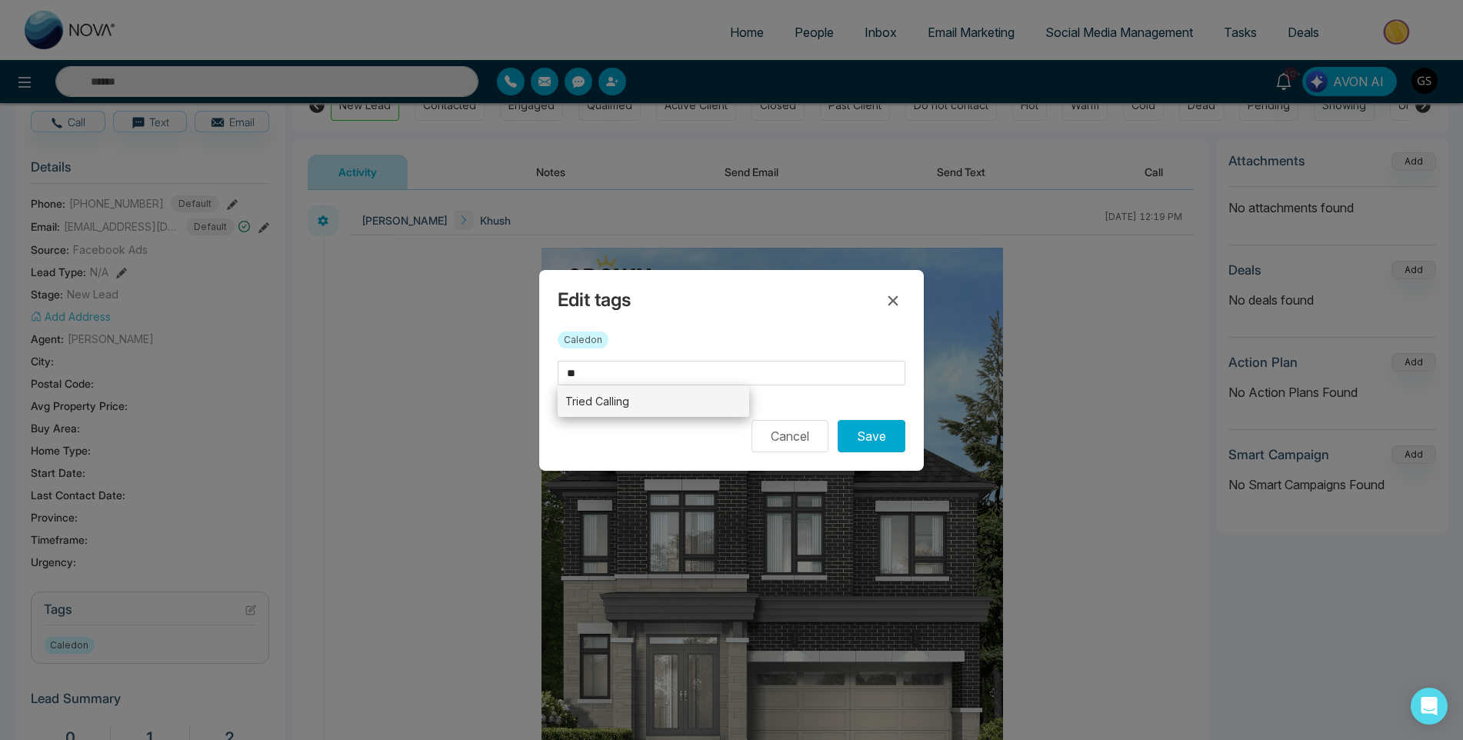
click at [744, 399] on li "Tried Calling" at bounding box center [653, 401] width 191 height 32
type input "**********"
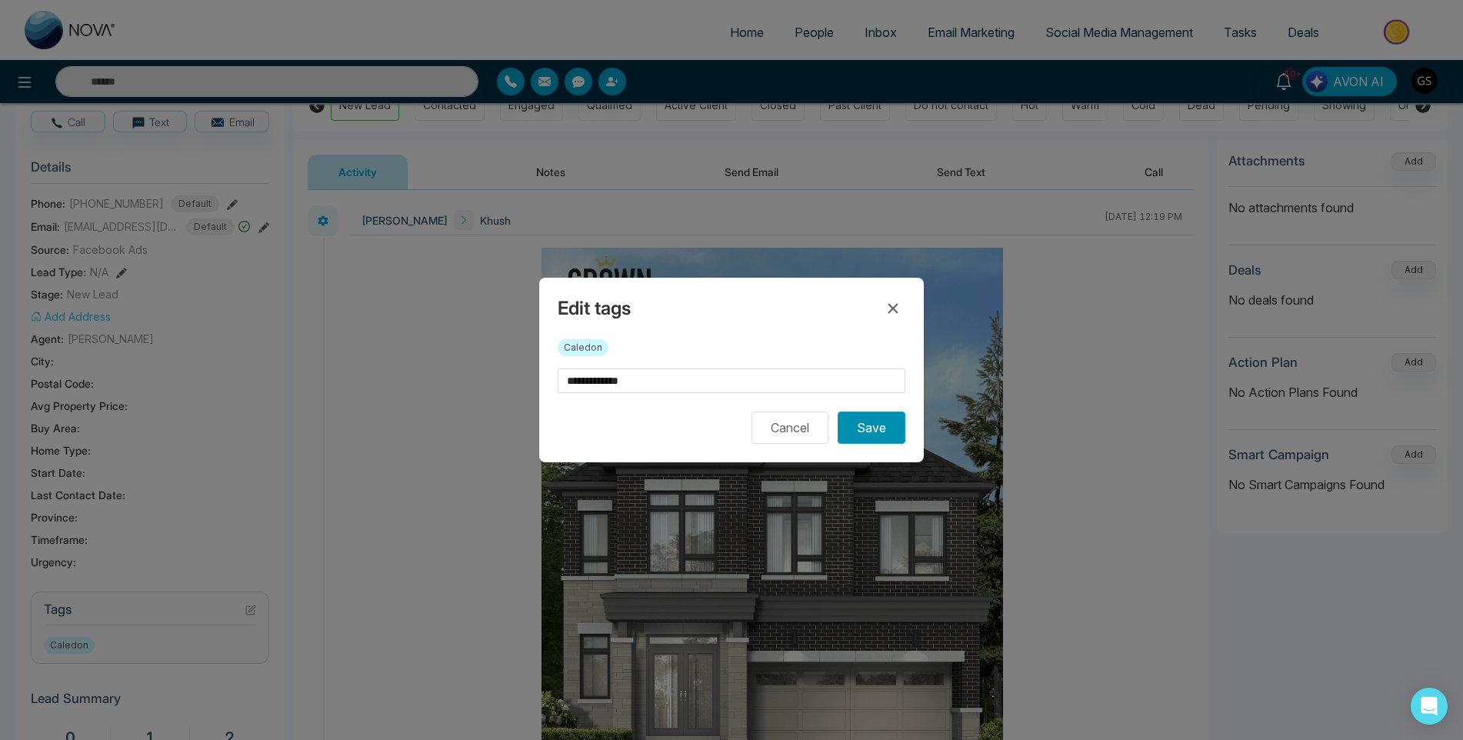
click at [857, 428] on button "Save" at bounding box center [872, 427] width 68 height 32
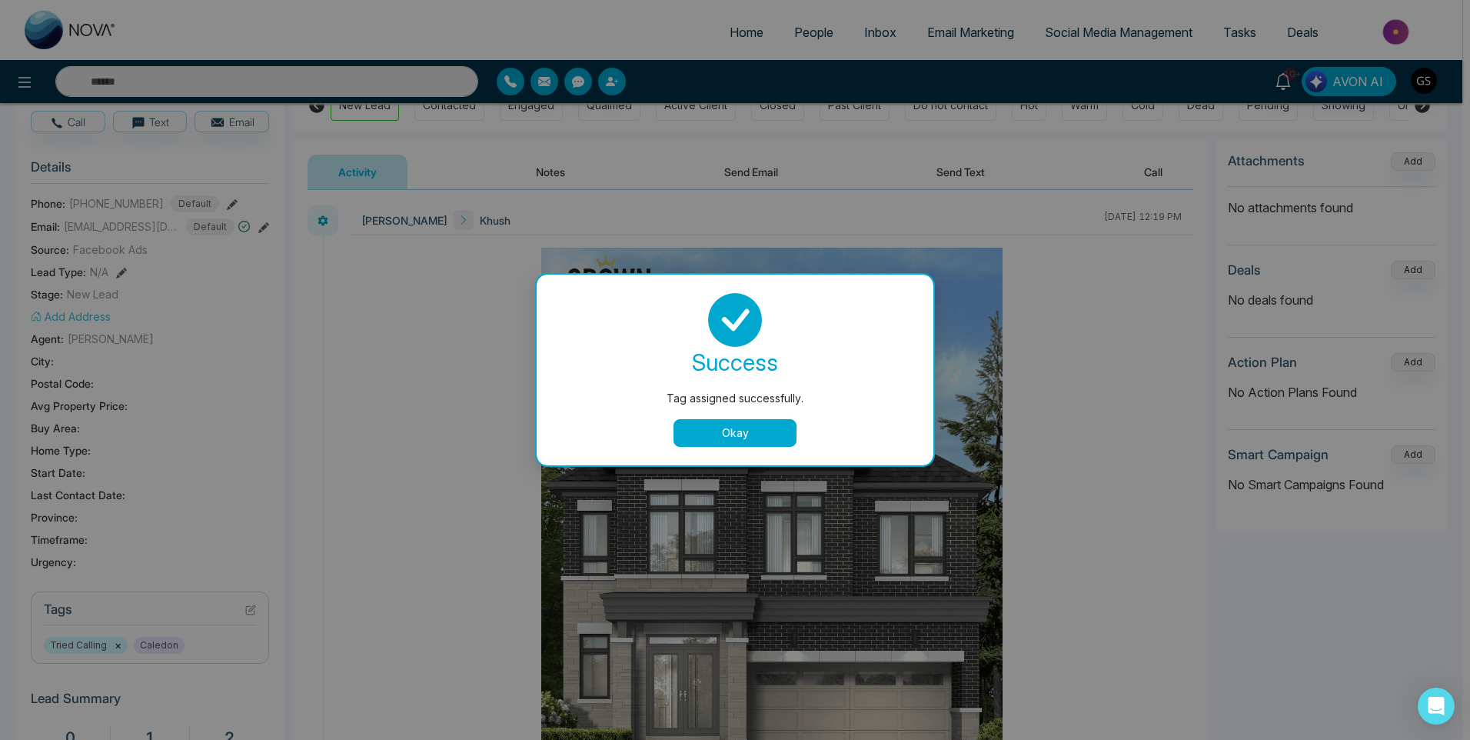
click at [748, 421] on button "Okay" at bounding box center [735, 433] width 123 height 28
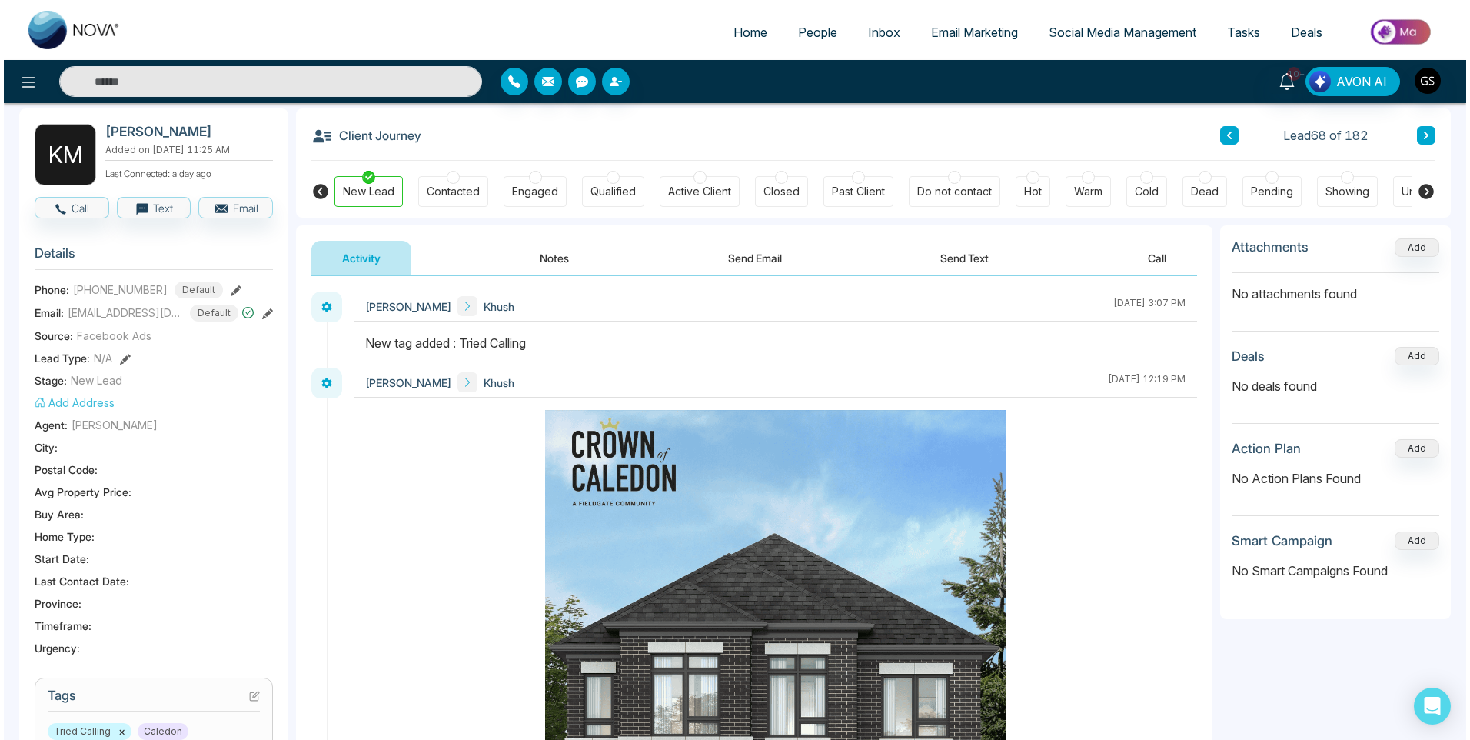
scroll to position [0, 0]
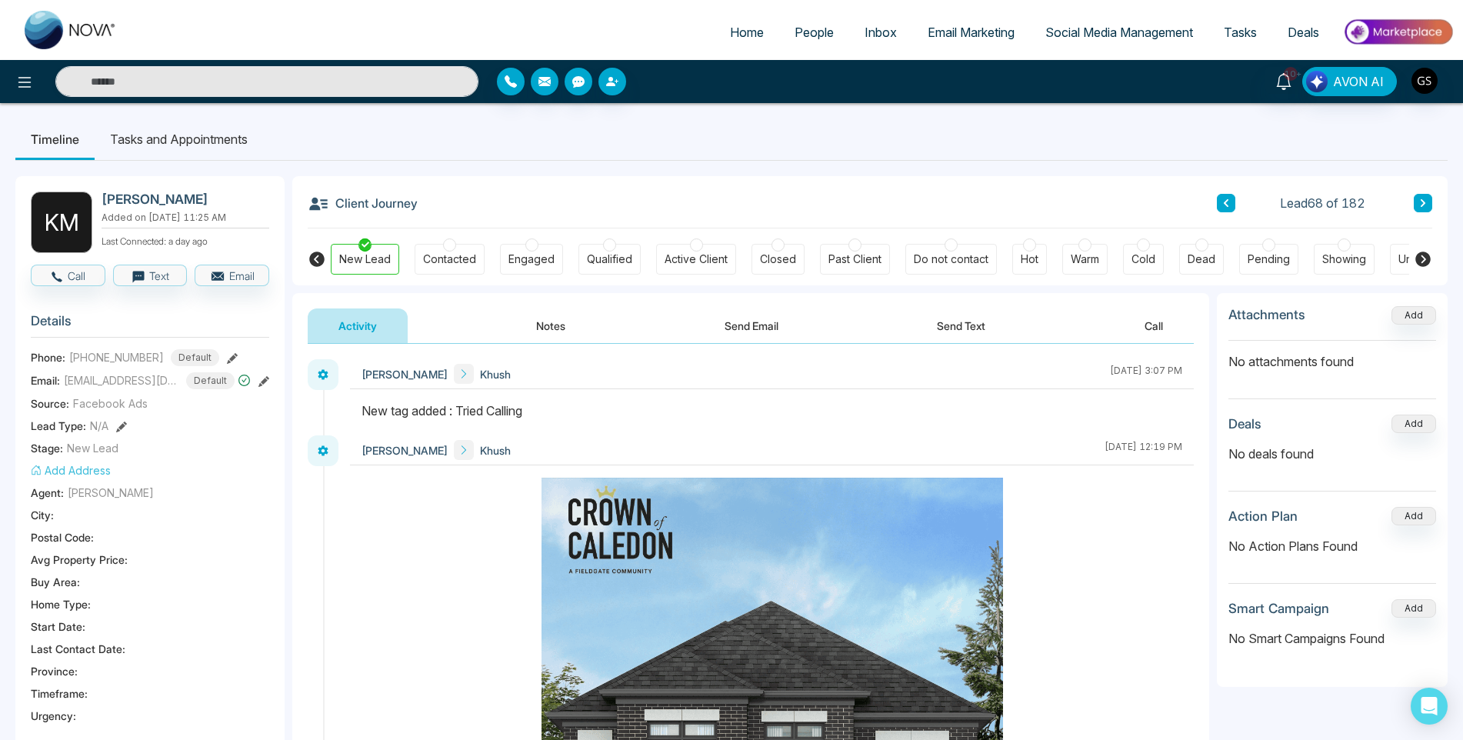
click at [1432, 203] on div "Client Journey Lead 68 of 182 New Lead Contacted Engaged Qualified Active Clien…" at bounding box center [869, 230] width 1155 height 109
click at [1426, 198] on icon at bounding box center [1423, 202] width 8 height 9
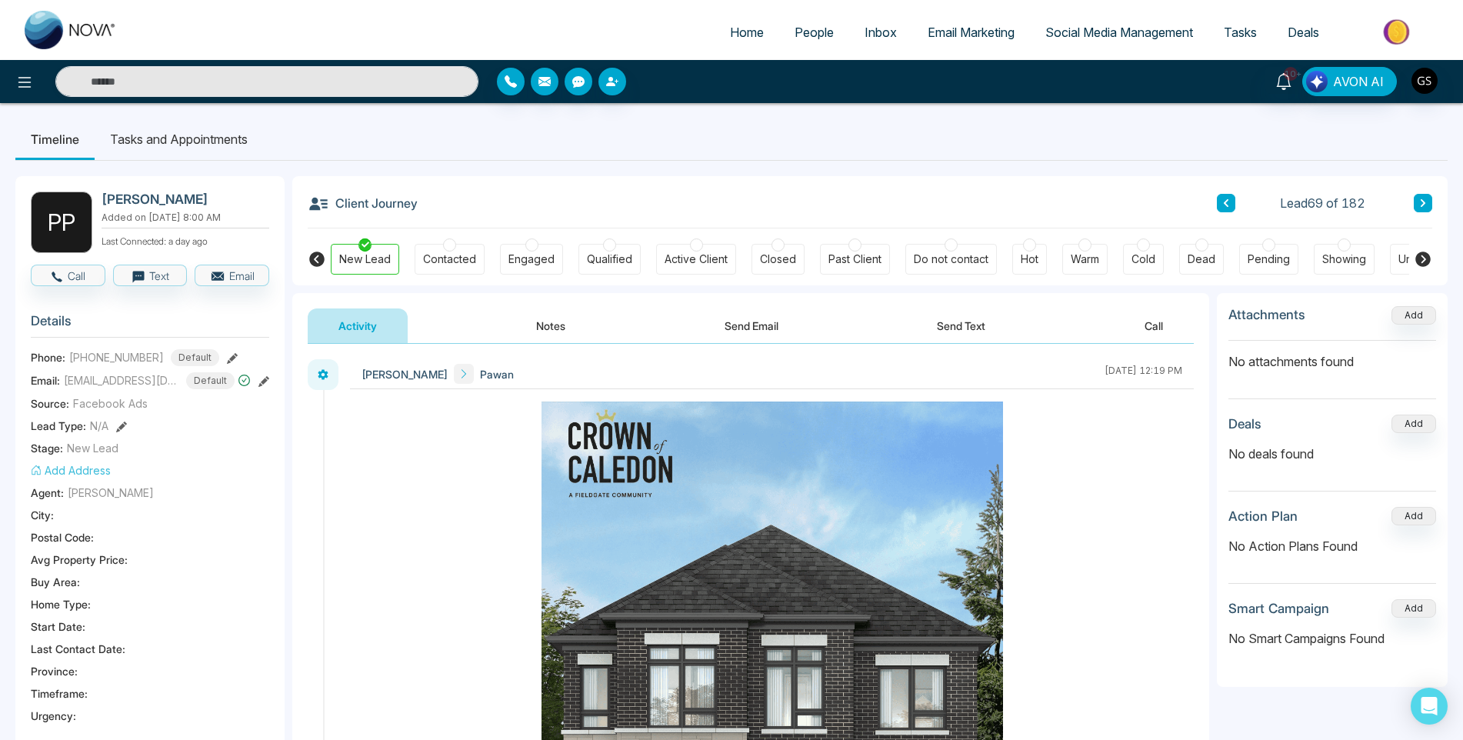
click at [1420, 202] on icon at bounding box center [1423, 202] width 8 height 9
click at [803, 35] on span "People" at bounding box center [813, 32] width 39 height 15
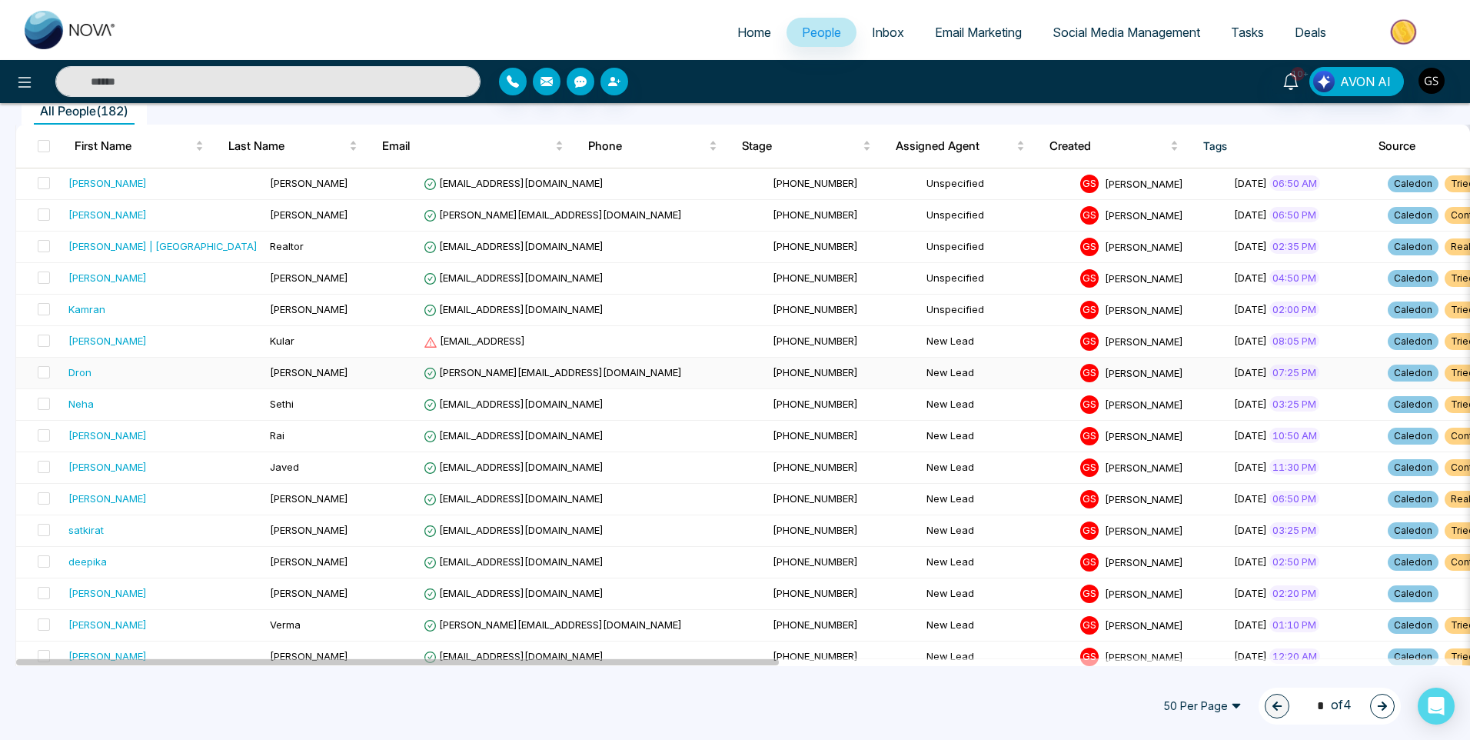
scroll to position [385, 0]
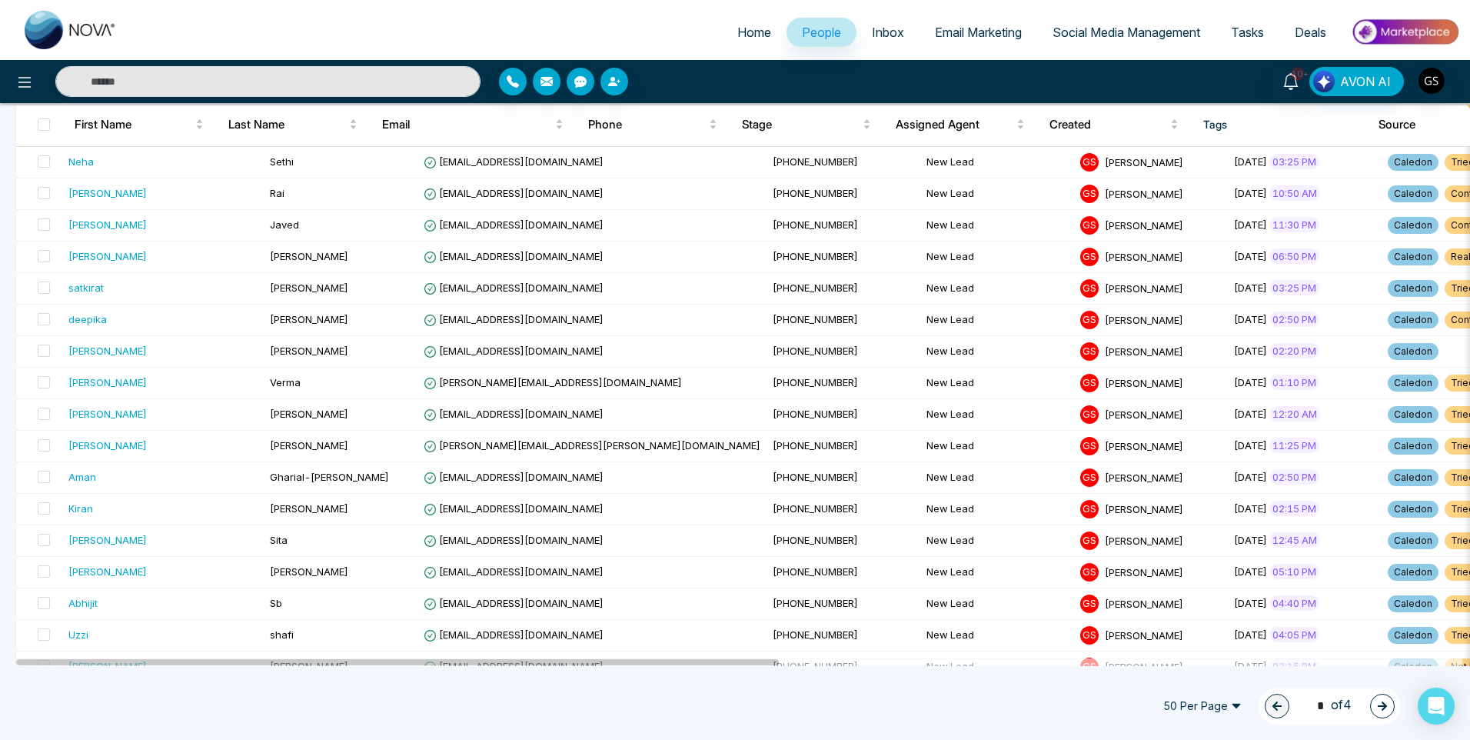
click at [1393, 704] on button "button" at bounding box center [1382, 706] width 25 height 25
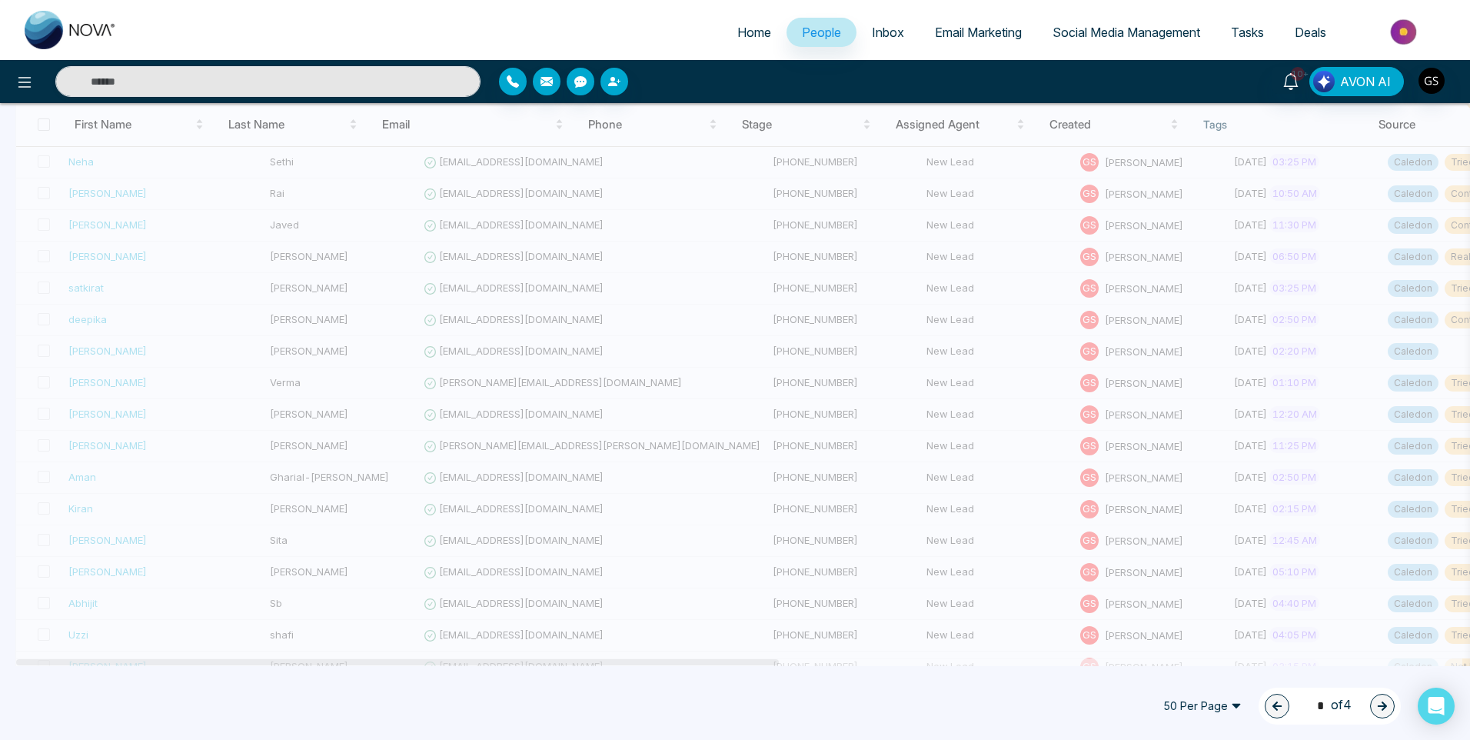
type input "*"
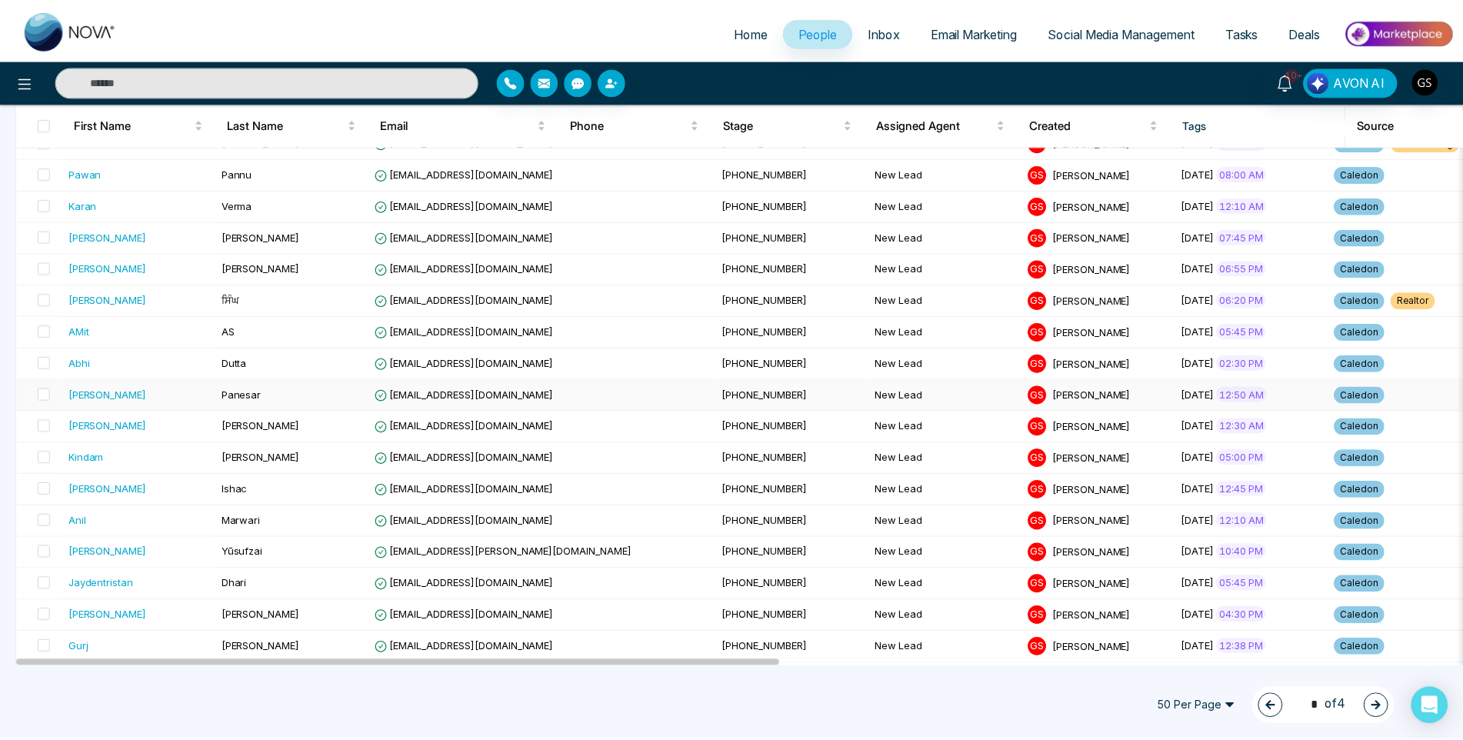
scroll to position [692, 0]
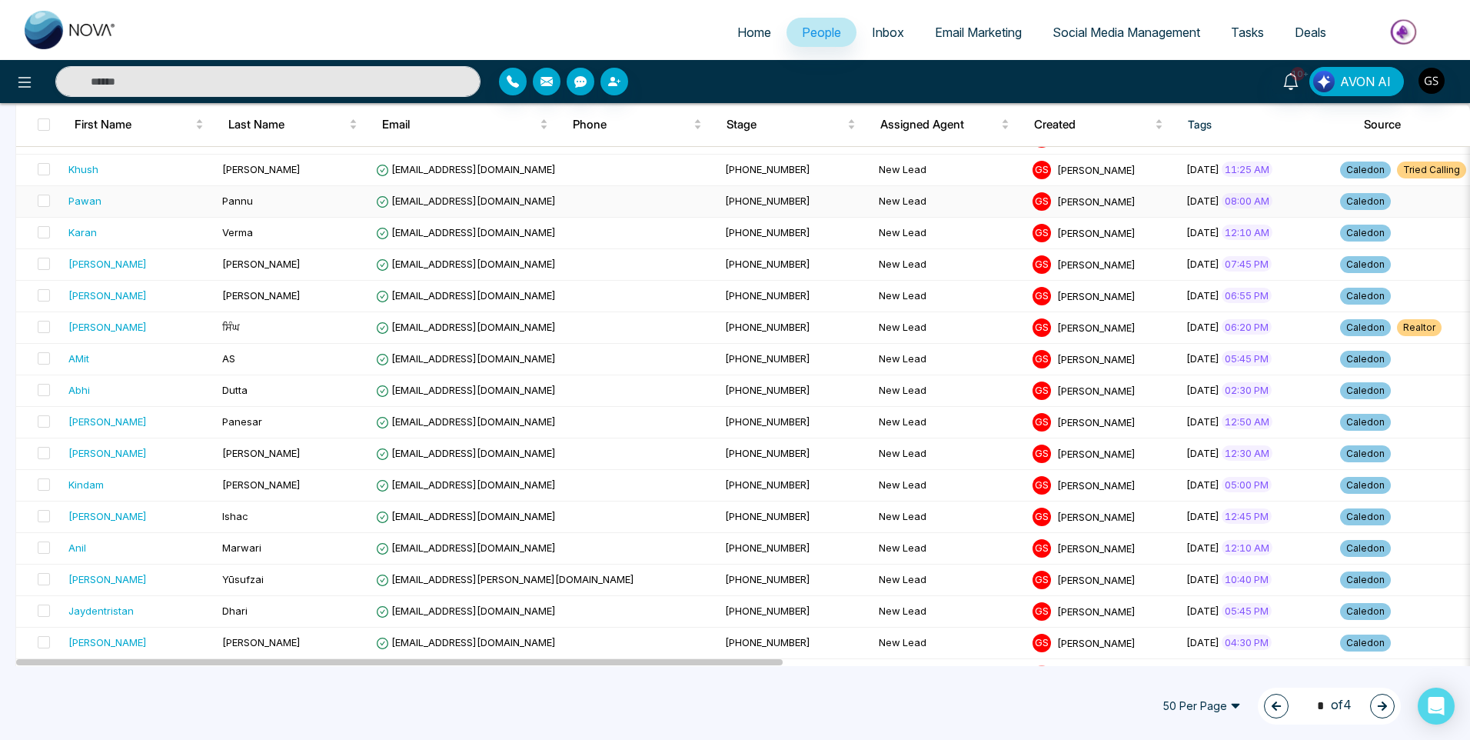
click at [719, 198] on td "[PHONE_NUMBER]" at bounding box center [796, 202] width 154 height 32
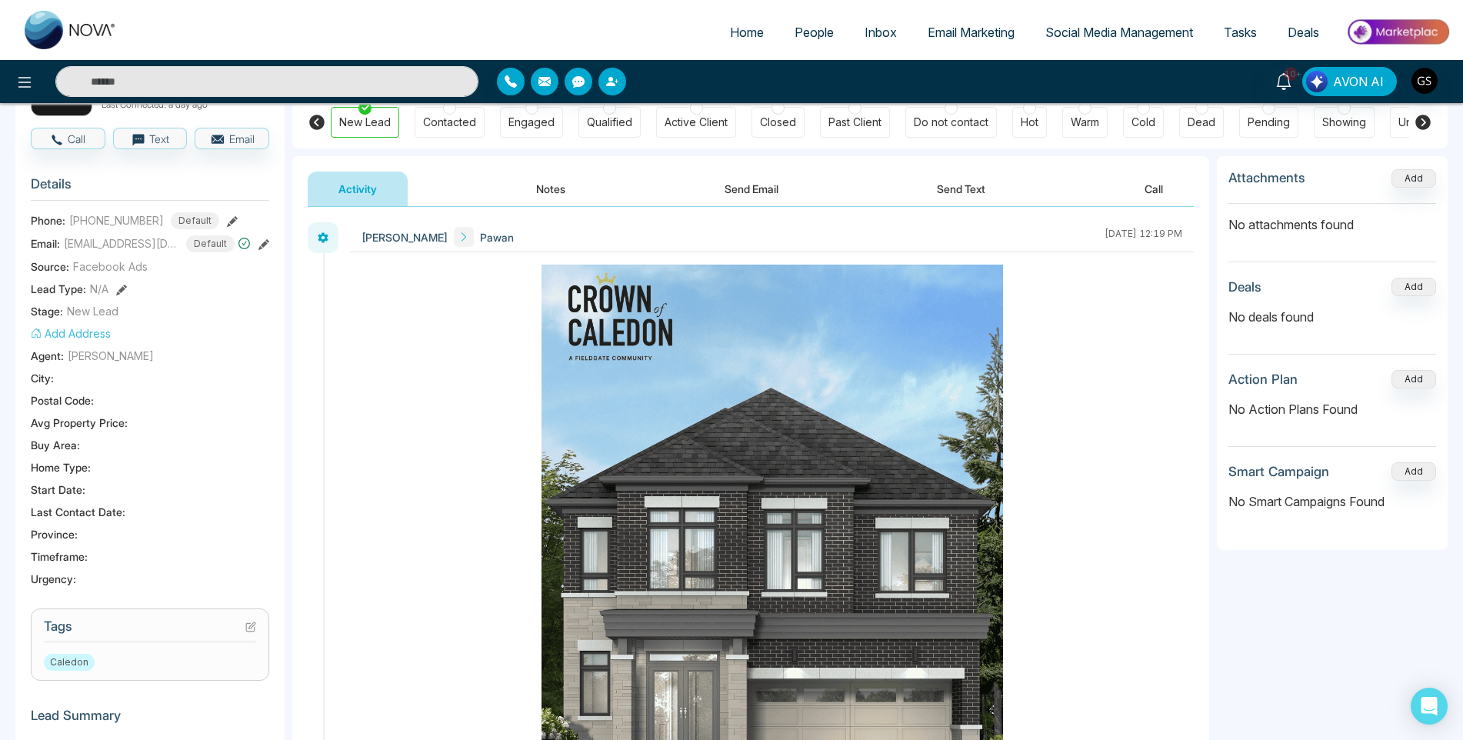
scroll to position [385, 0]
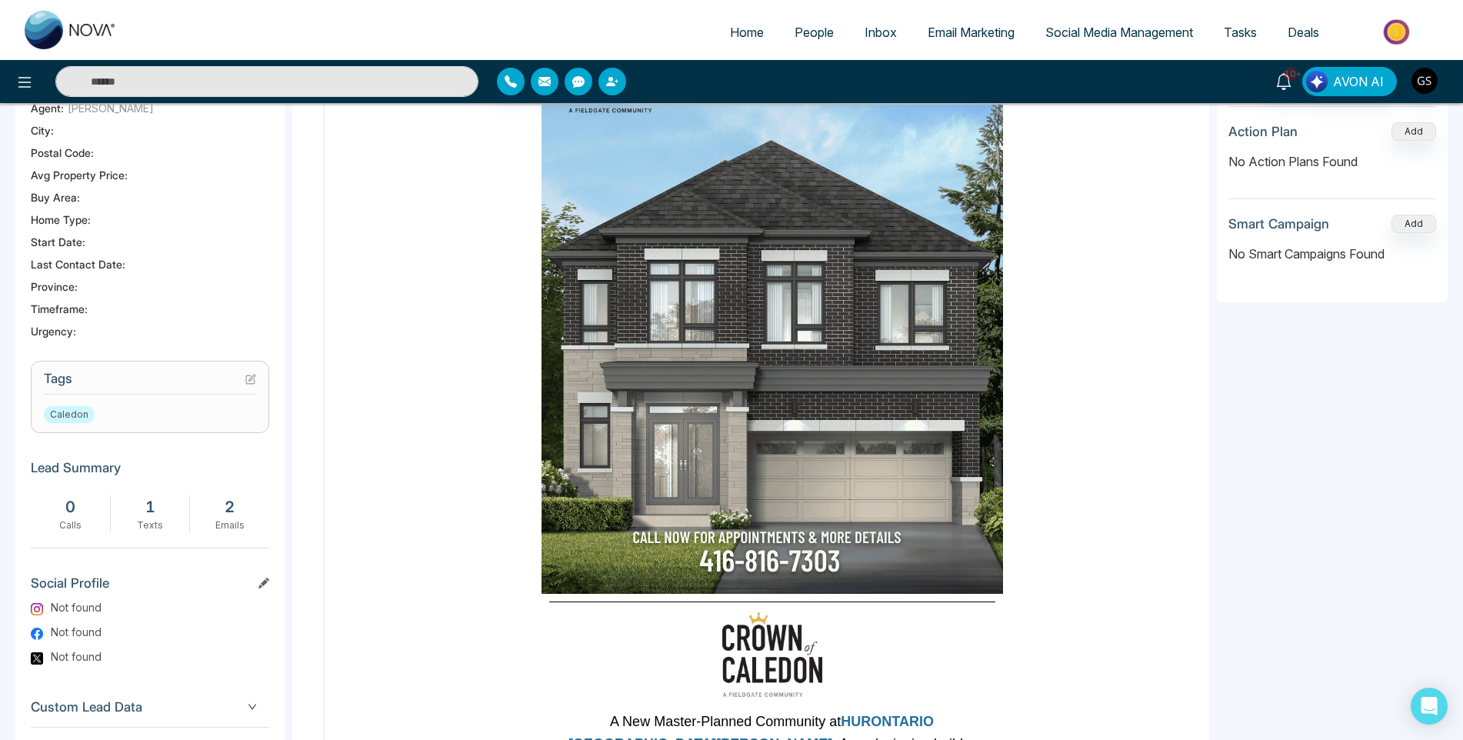
click at [249, 374] on icon at bounding box center [250, 379] width 11 height 11
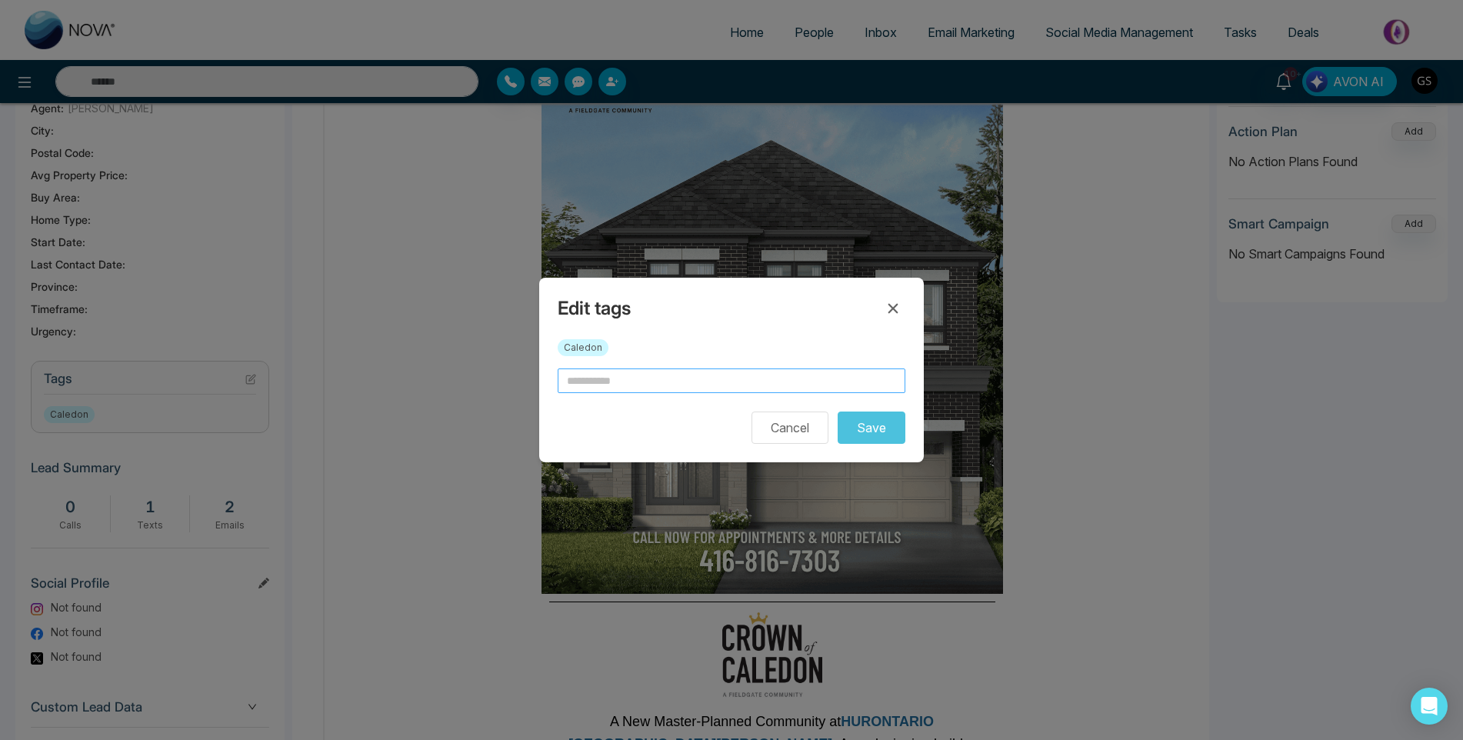
click at [624, 378] on input "text" at bounding box center [732, 380] width 348 height 25
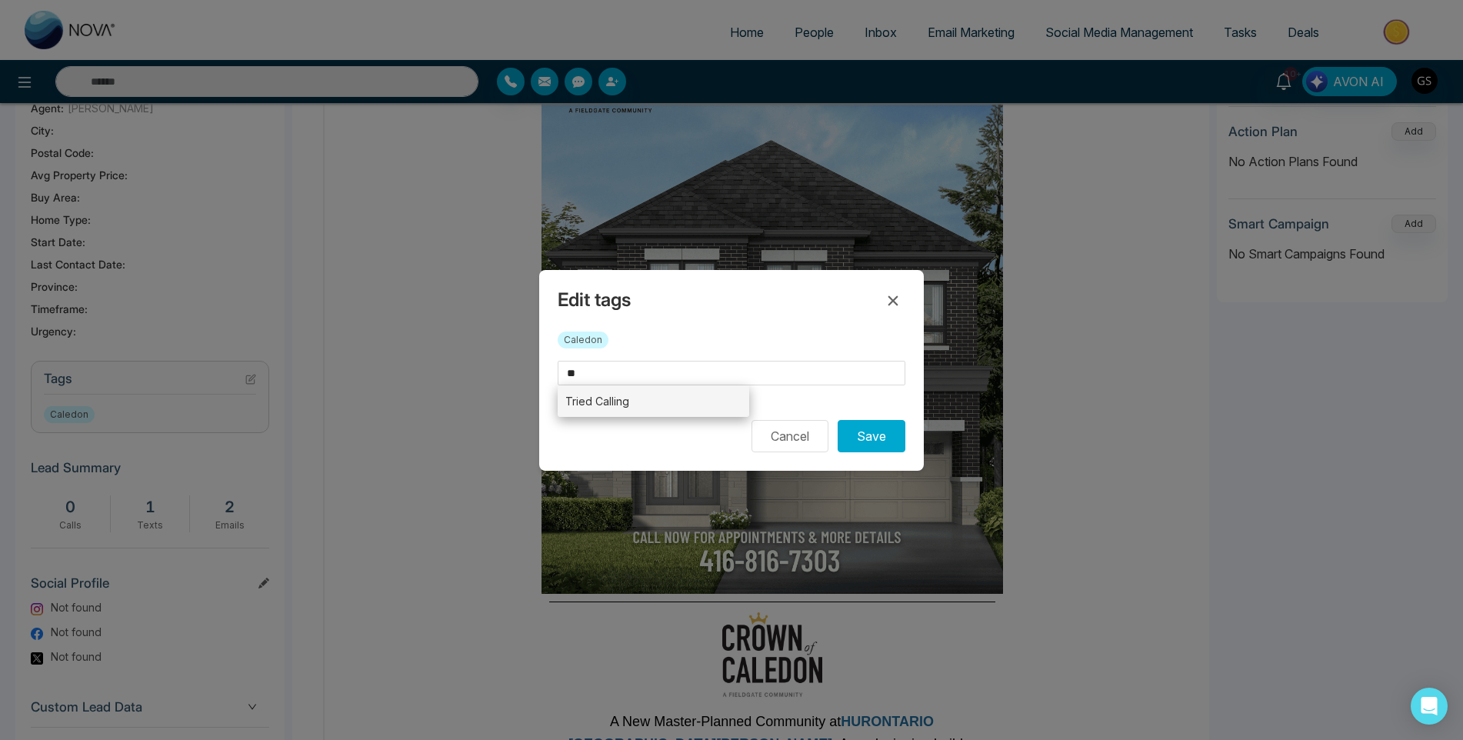
click at [627, 405] on li "Tried Calling" at bounding box center [653, 401] width 191 height 32
type input "**********"
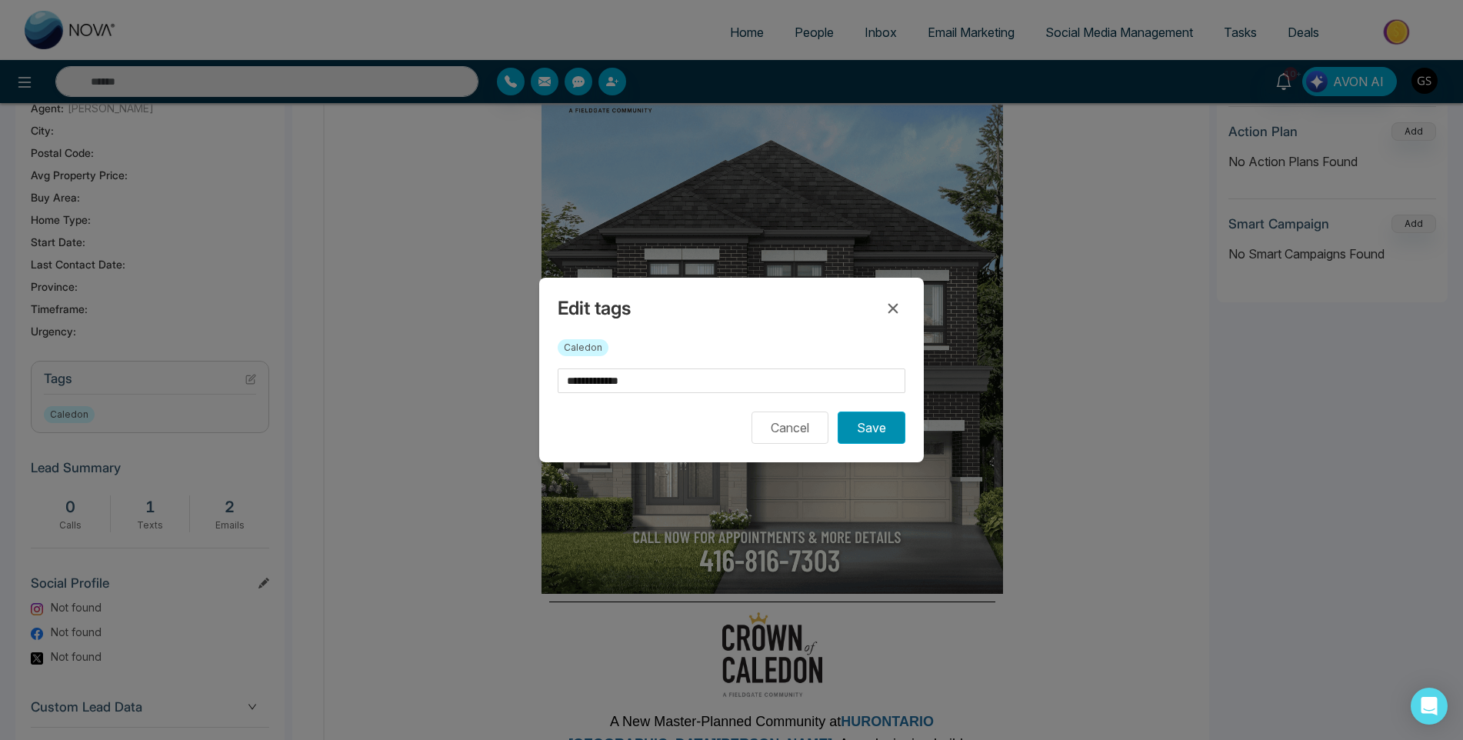
click at [883, 430] on button "Save" at bounding box center [872, 427] width 68 height 32
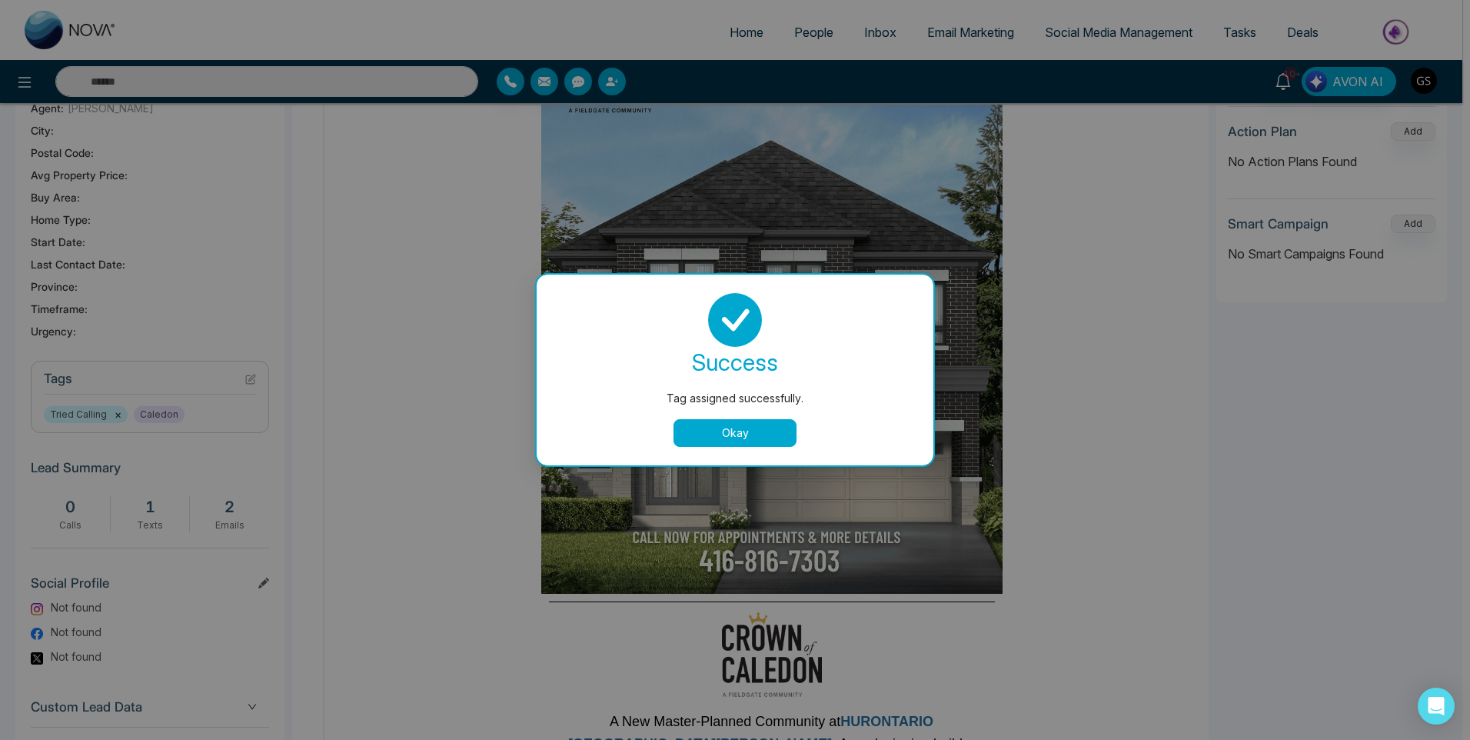
click at [731, 439] on button "Okay" at bounding box center [735, 433] width 123 height 28
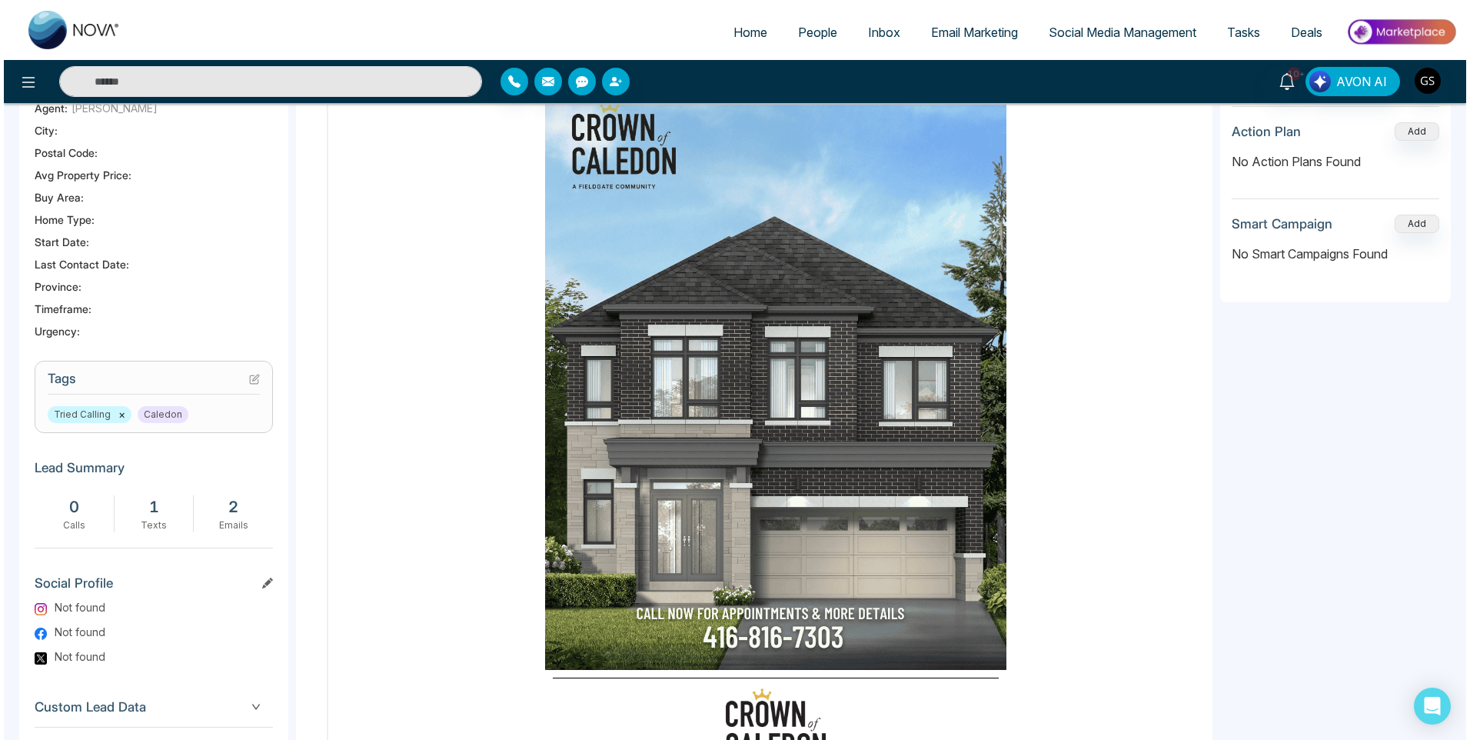
scroll to position [0, 0]
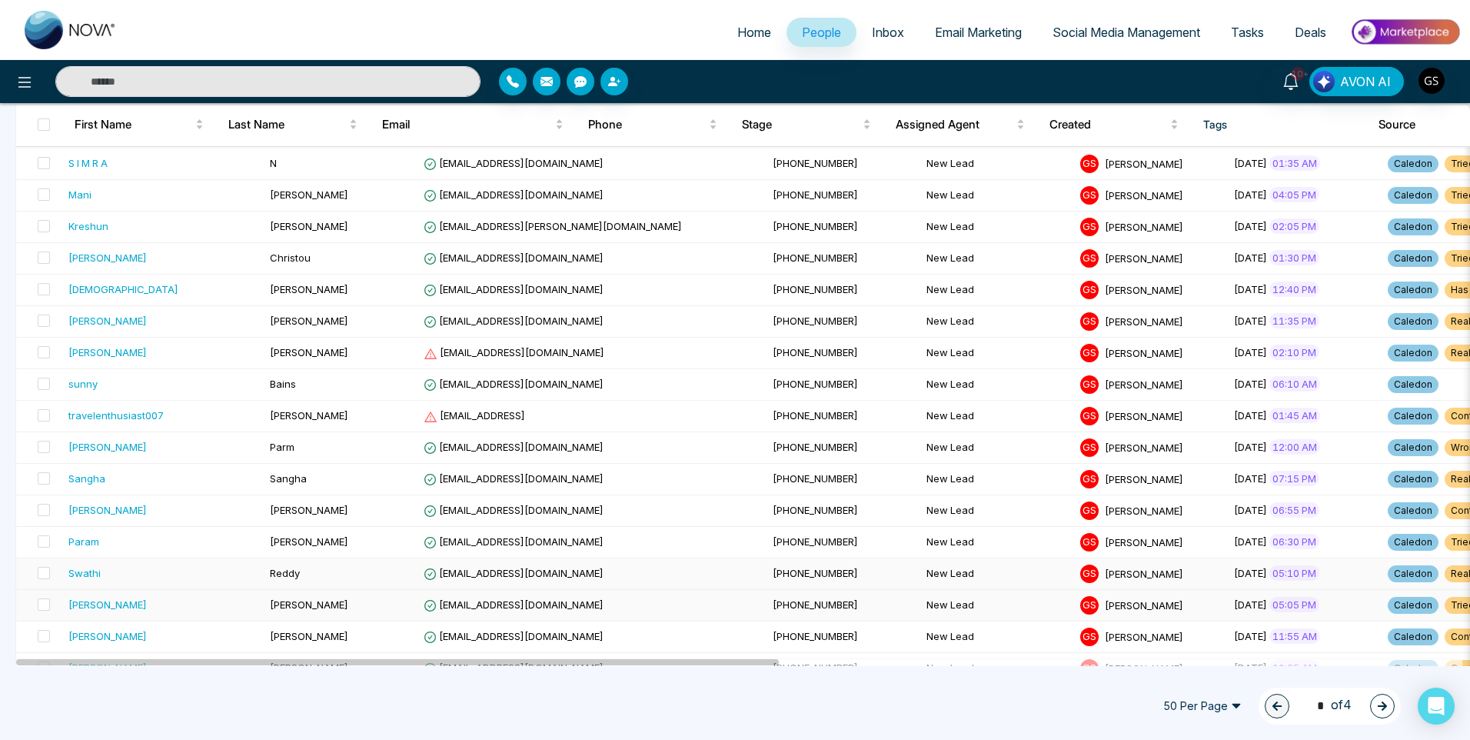
scroll to position [1230, 0]
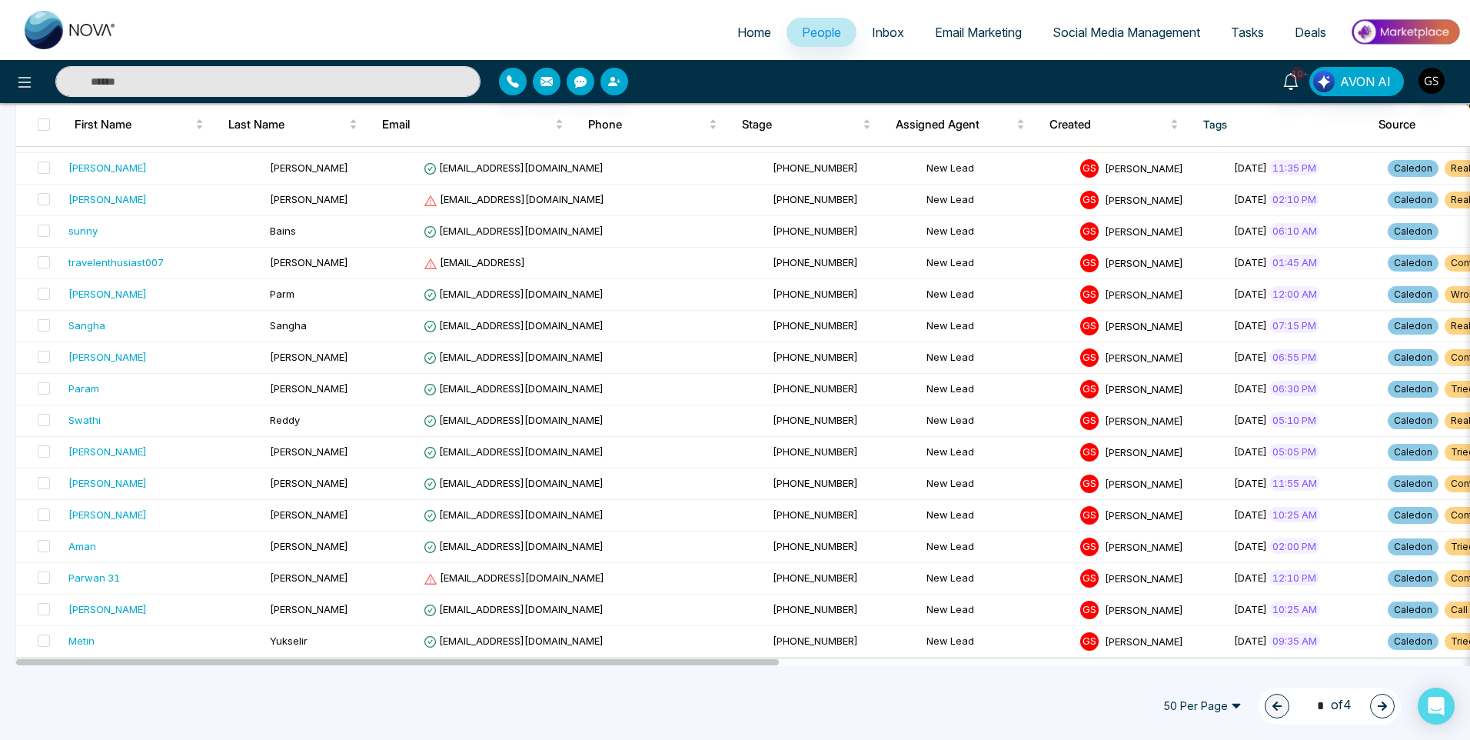
click at [1375, 702] on button "button" at bounding box center [1382, 706] width 25 height 25
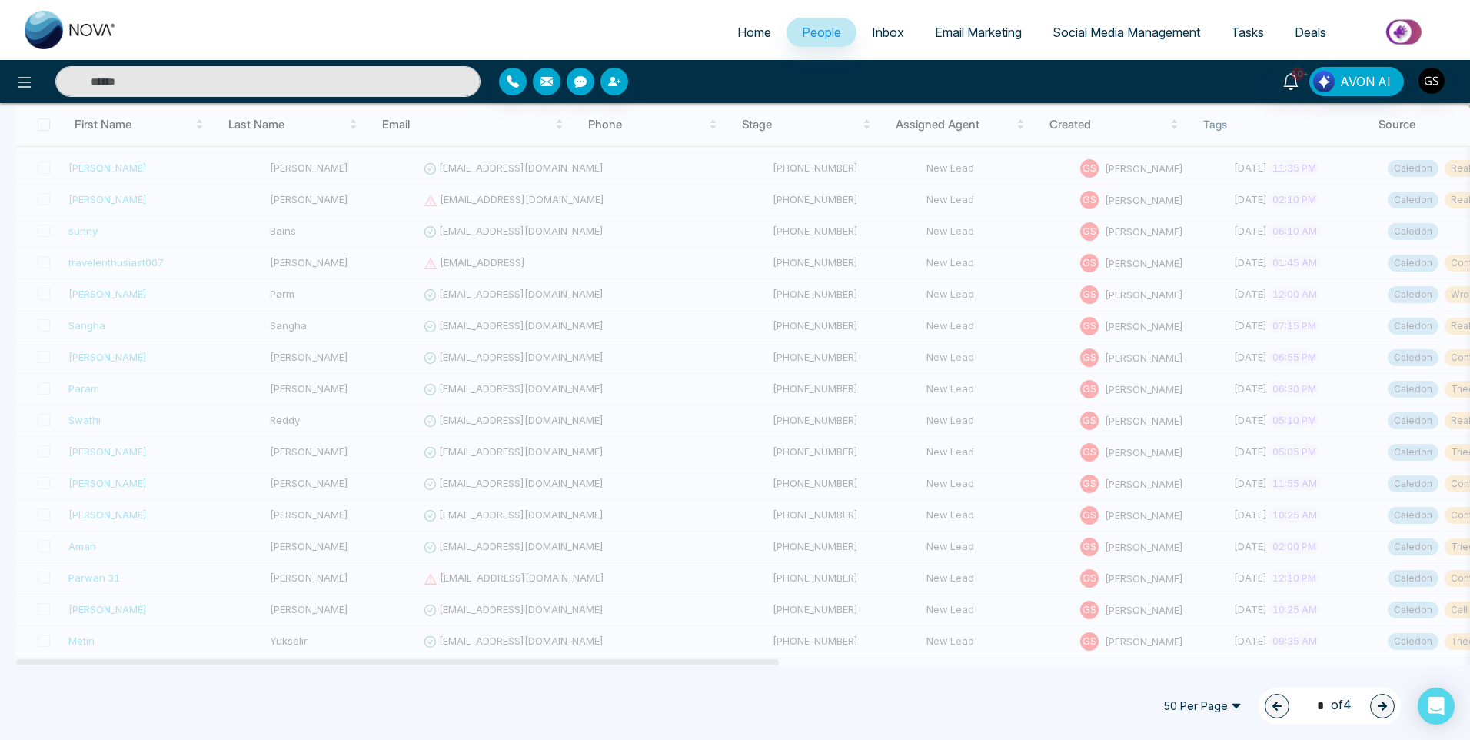
type input "*"
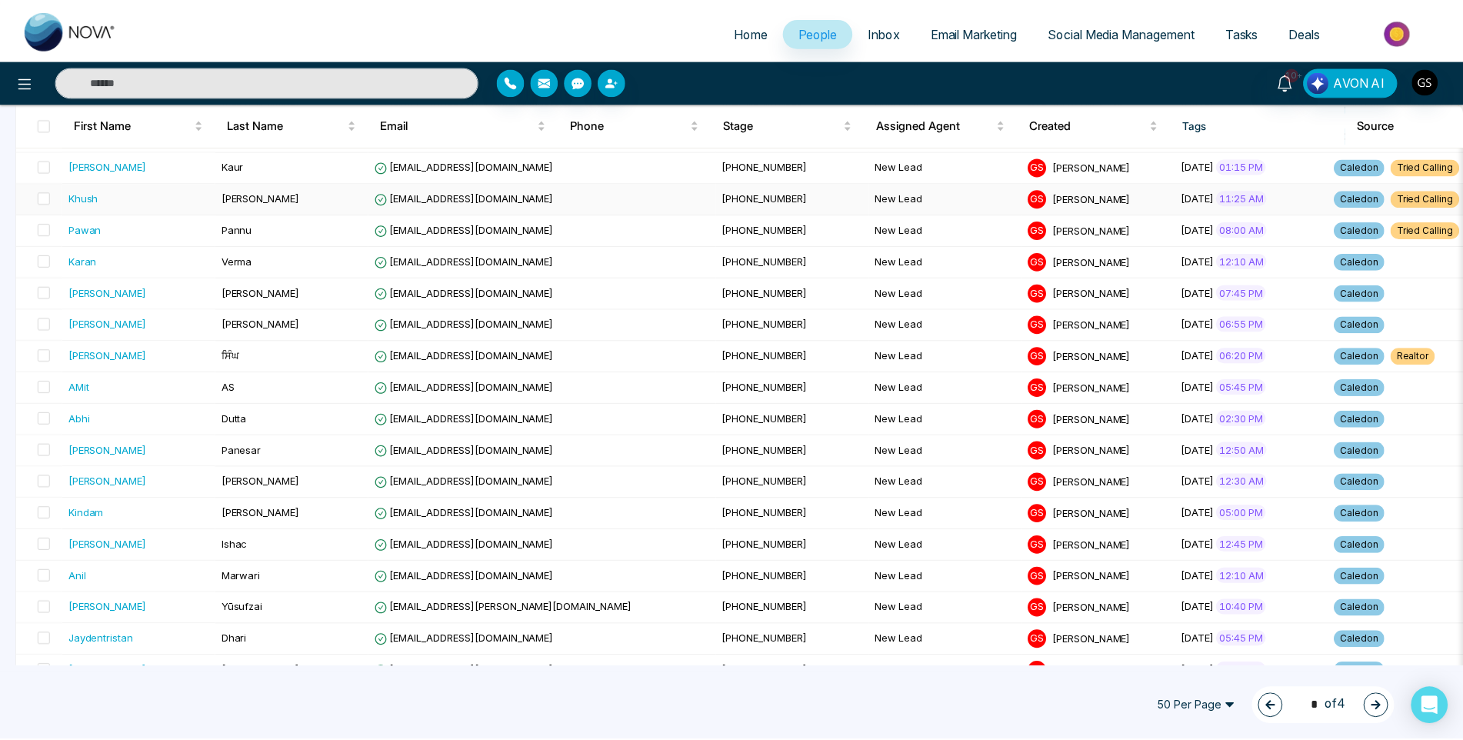
scroll to position [691, 0]
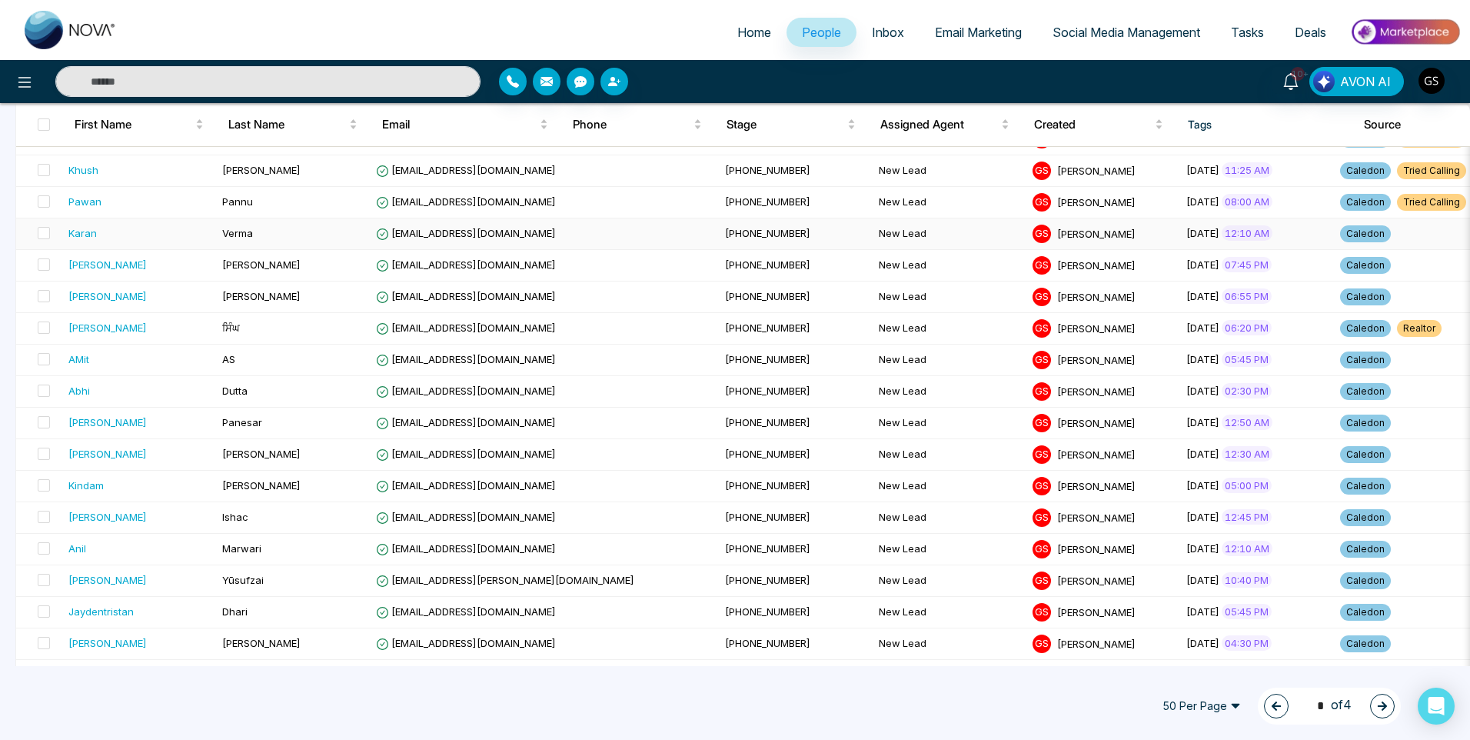
click at [545, 237] on td "[EMAIL_ADDRESS][DOMAIN_NAME]" at bounding box center [544, 234] width 349 height 32
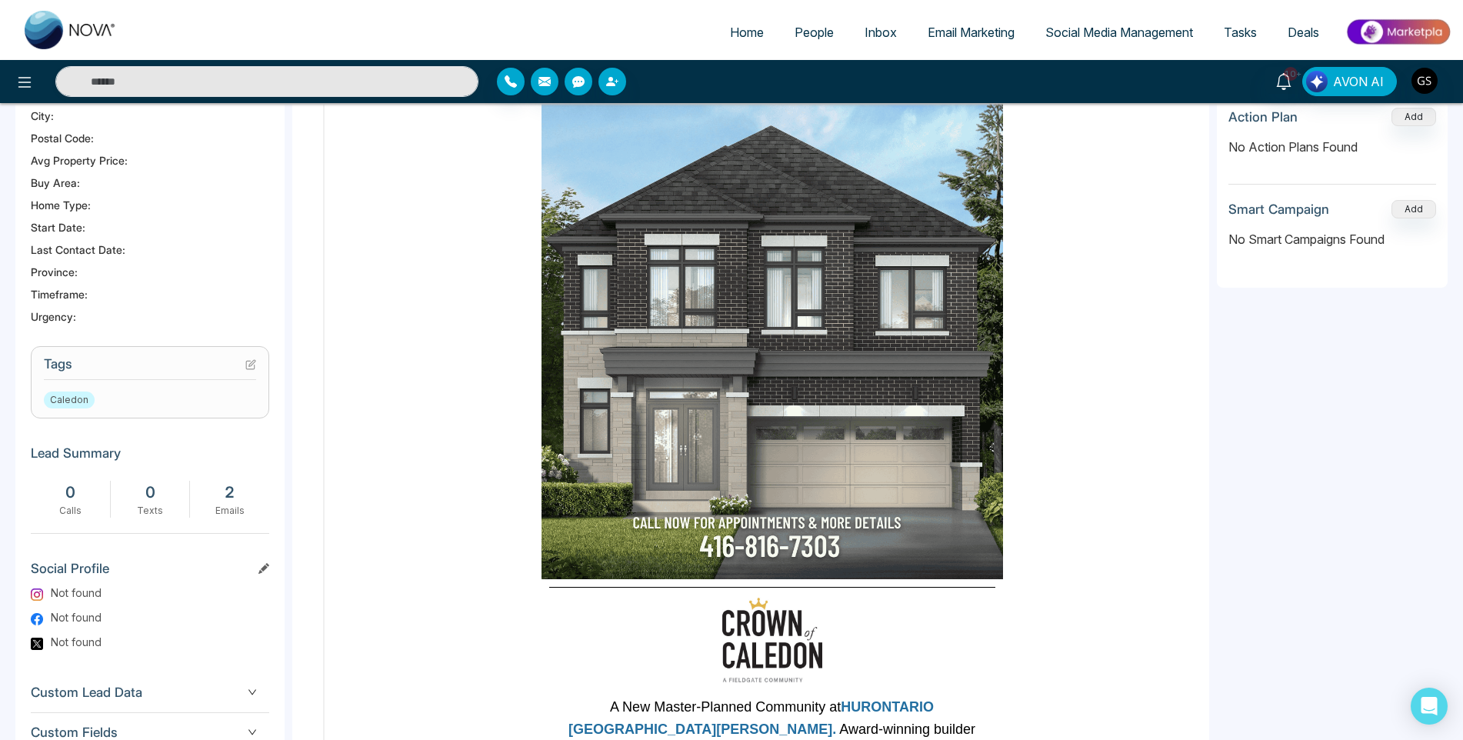
scroll to position [468, 0]
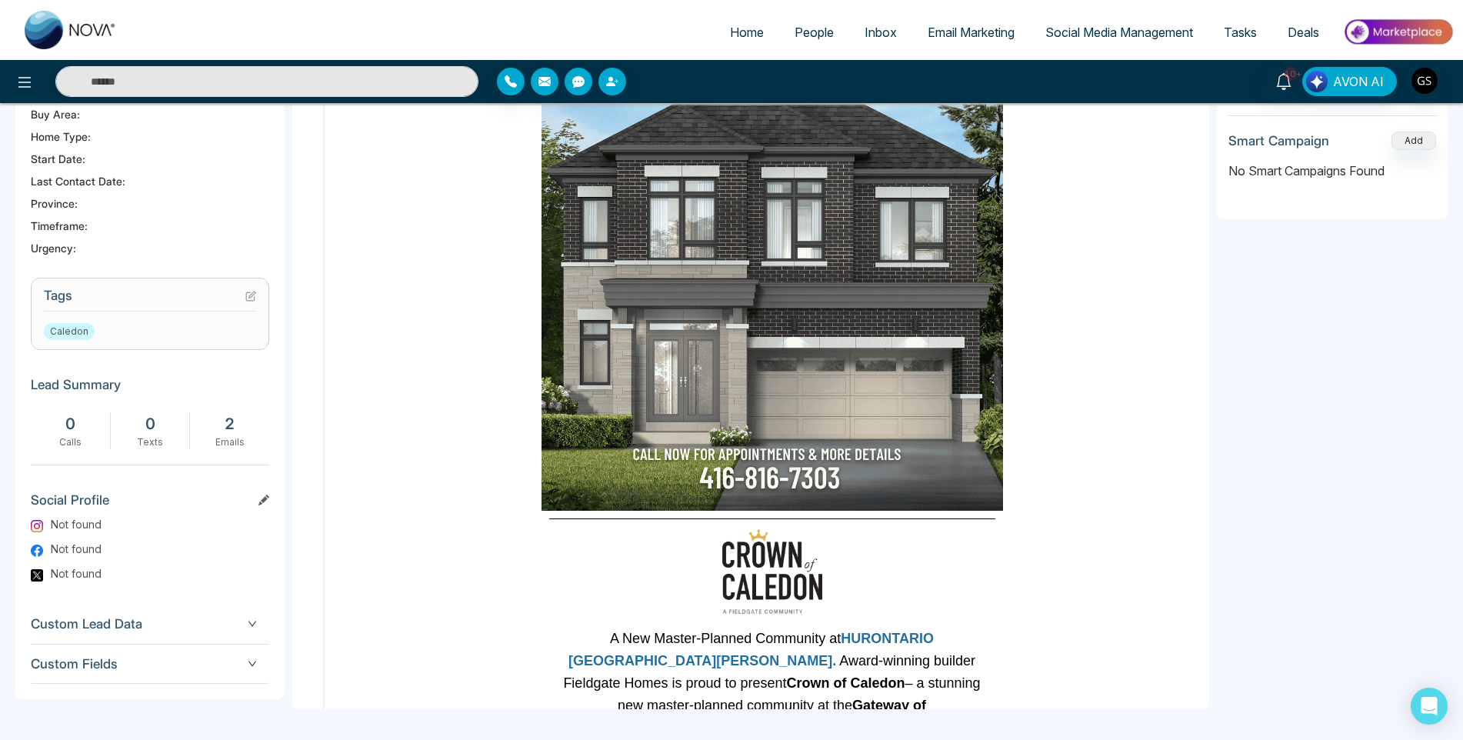
click at [254, 300] on icon at bounding box center [250, 296] width 11 height 11
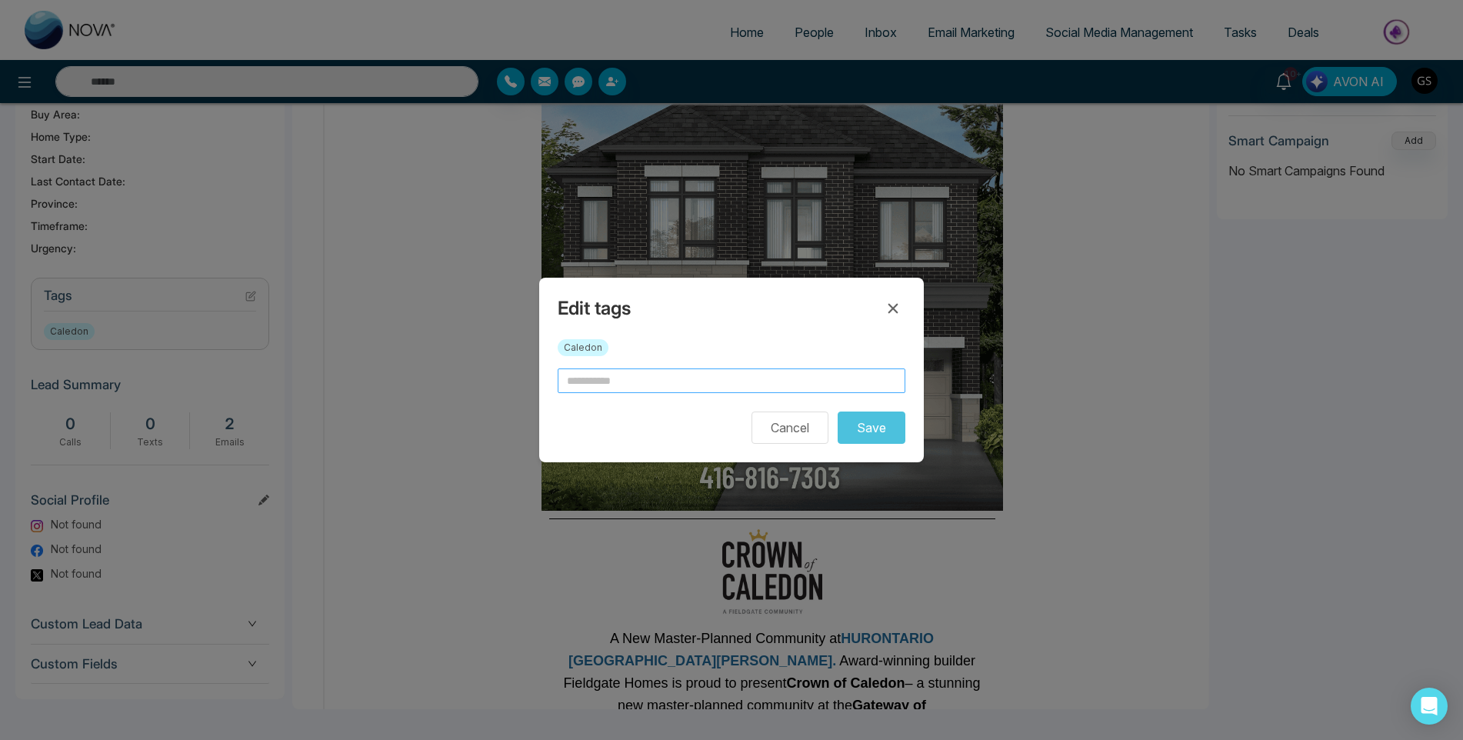
click at [624, 381] on input "text" at bounding box center [732, 380] width 348 height 25
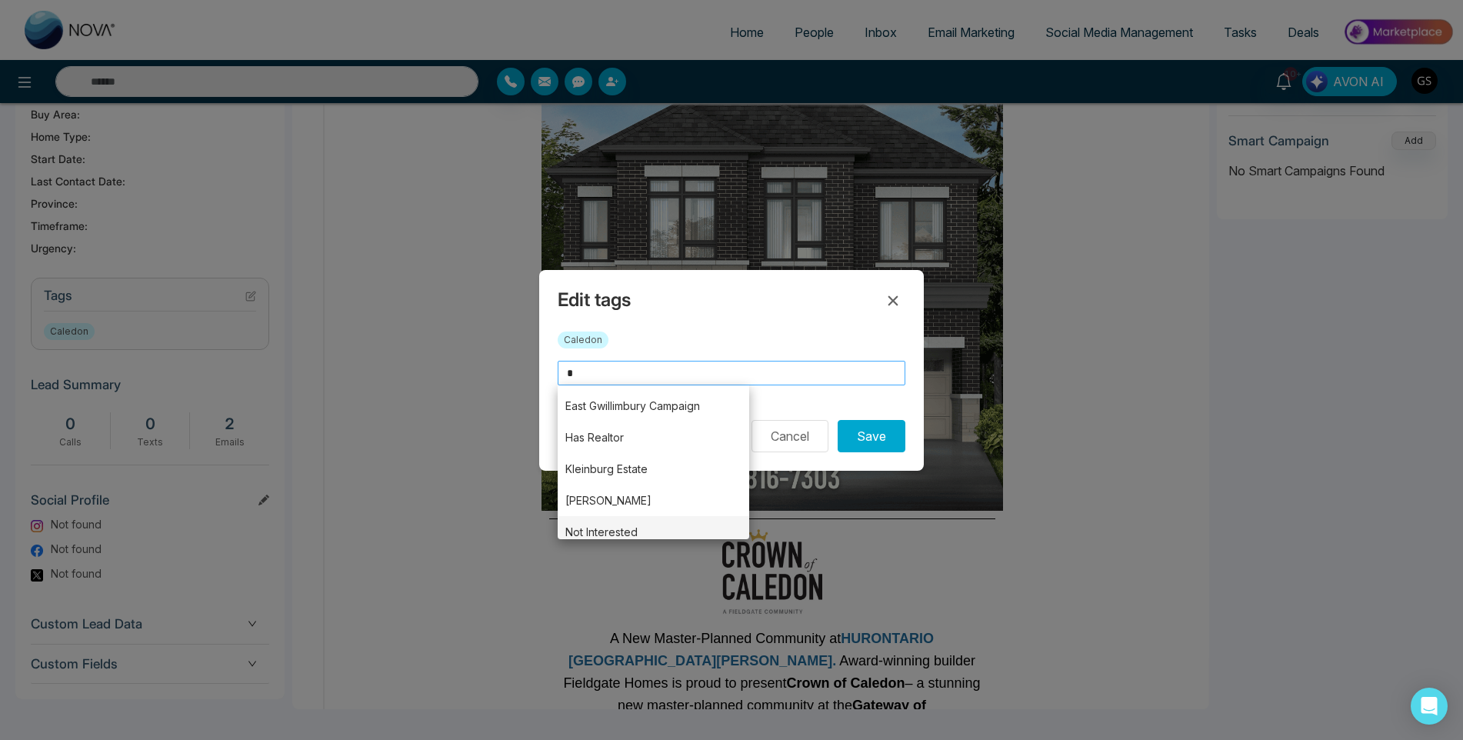
scroll to position [130, 0]
click at [610, 536] on li "Tried Calling" at bounding box center [653, 524] width 191 height 32
type input "**********"
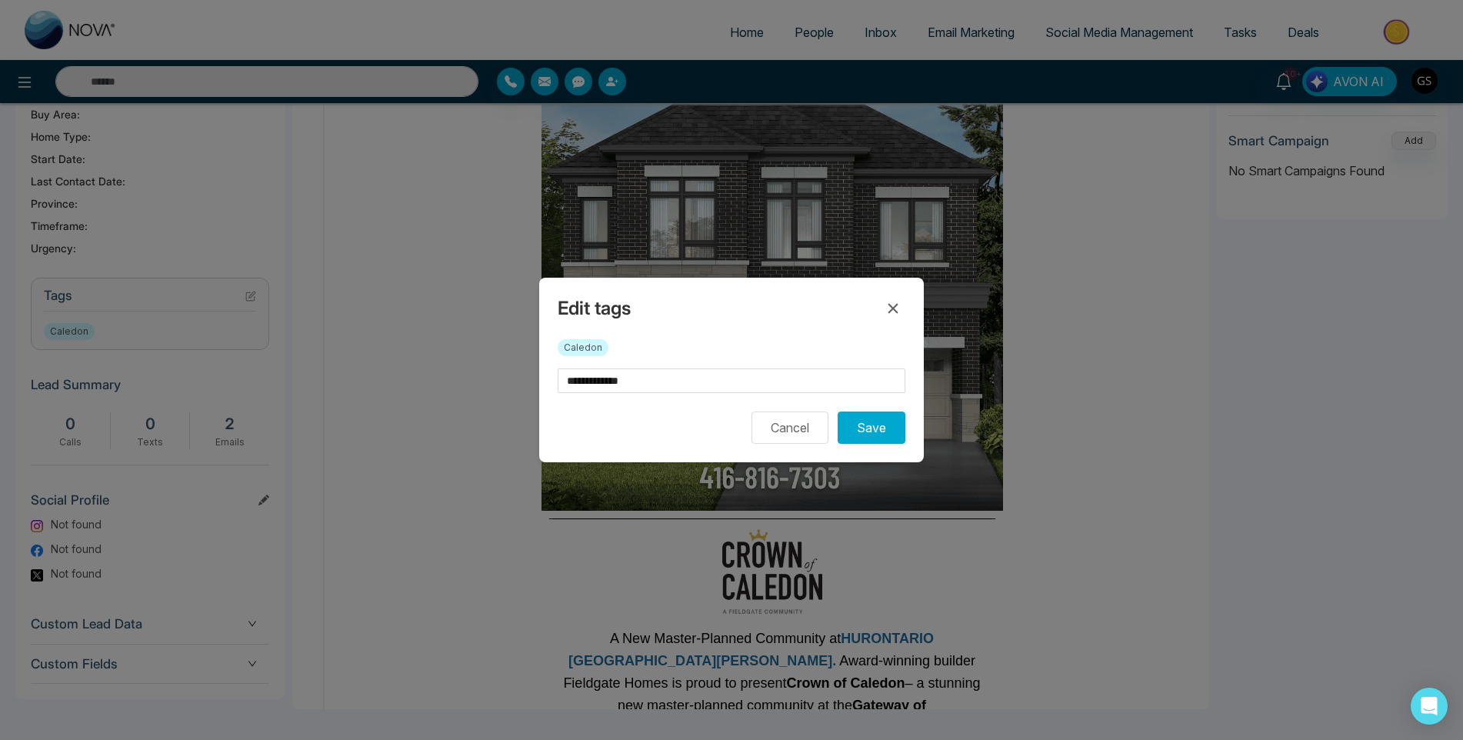
scroll to position [0, 0]
click at [863, 416] on button "Save" at bounding box center [872, 427] width 68 height 32
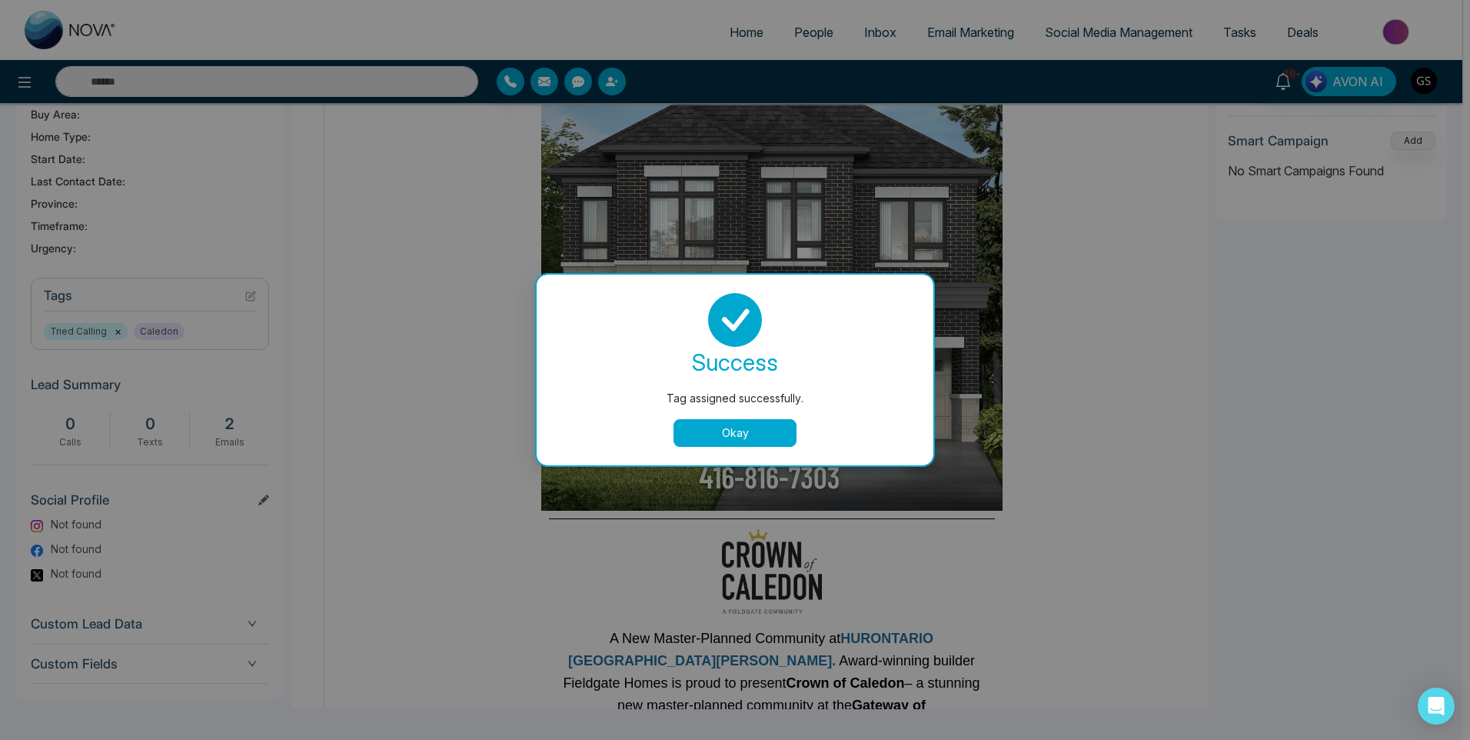
click at [1085, 275] on div "Tag assigned successfully. success Tag assigned successfully. Okay" at bounding box center [735, 370] width 1470 height 740
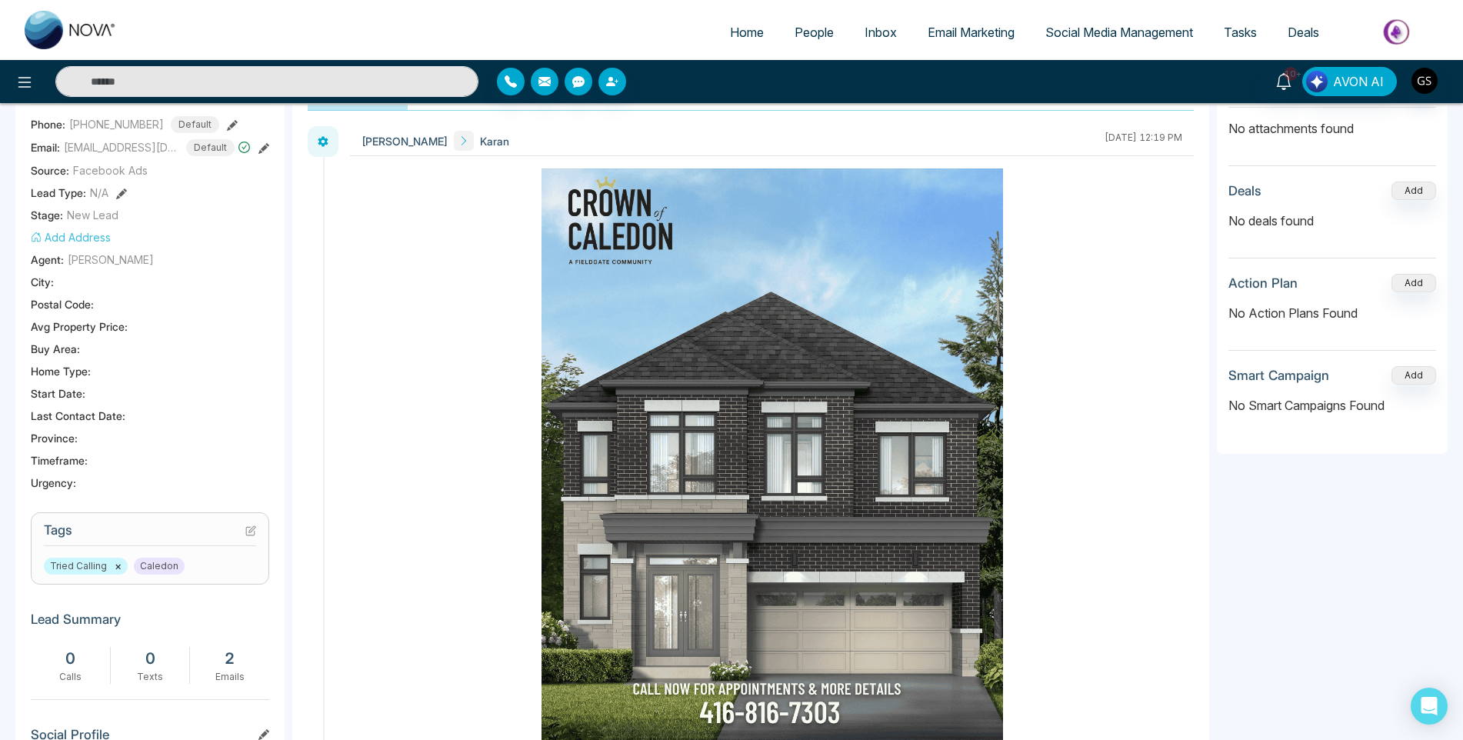
scroll to position [83, 0]
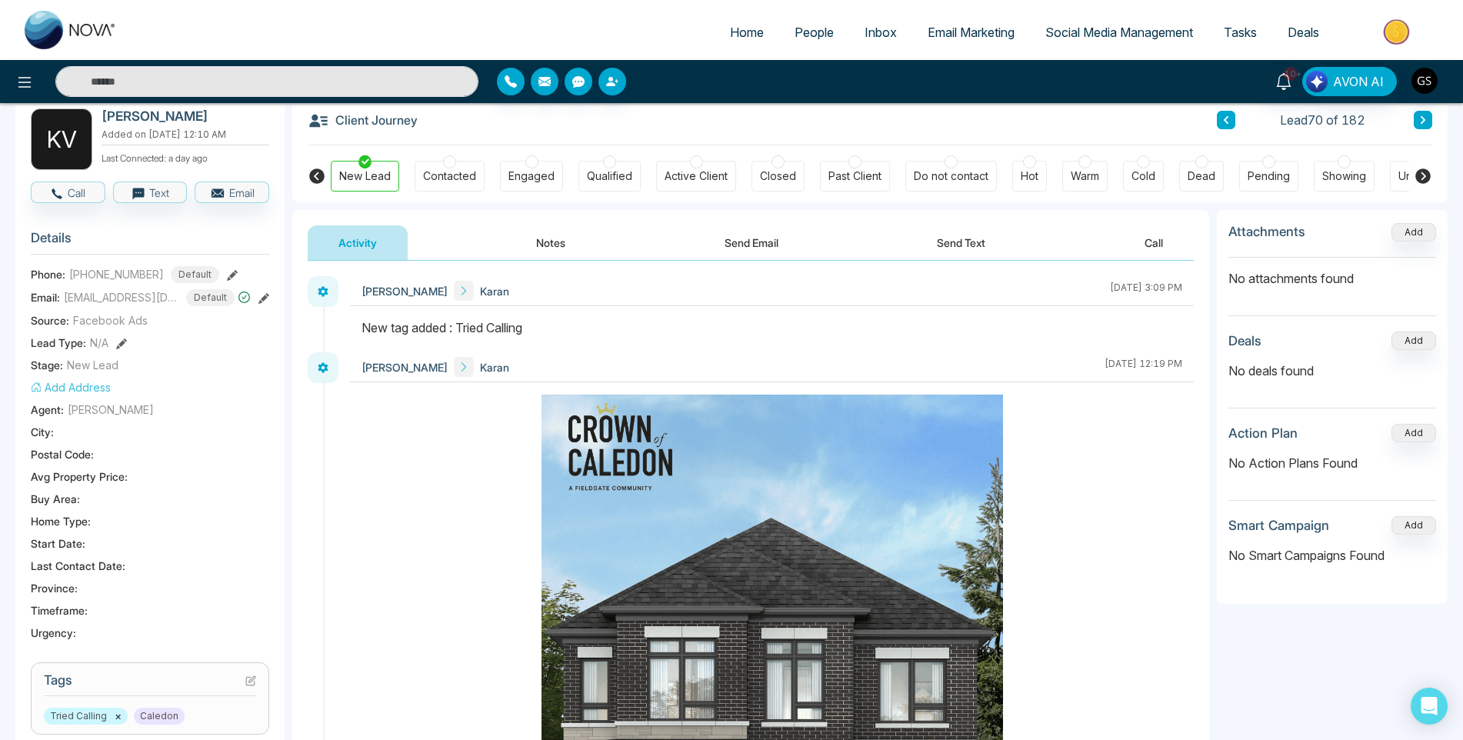
click at [1427, 122] on button at bounding box center [1423, 120] width 18 height 18
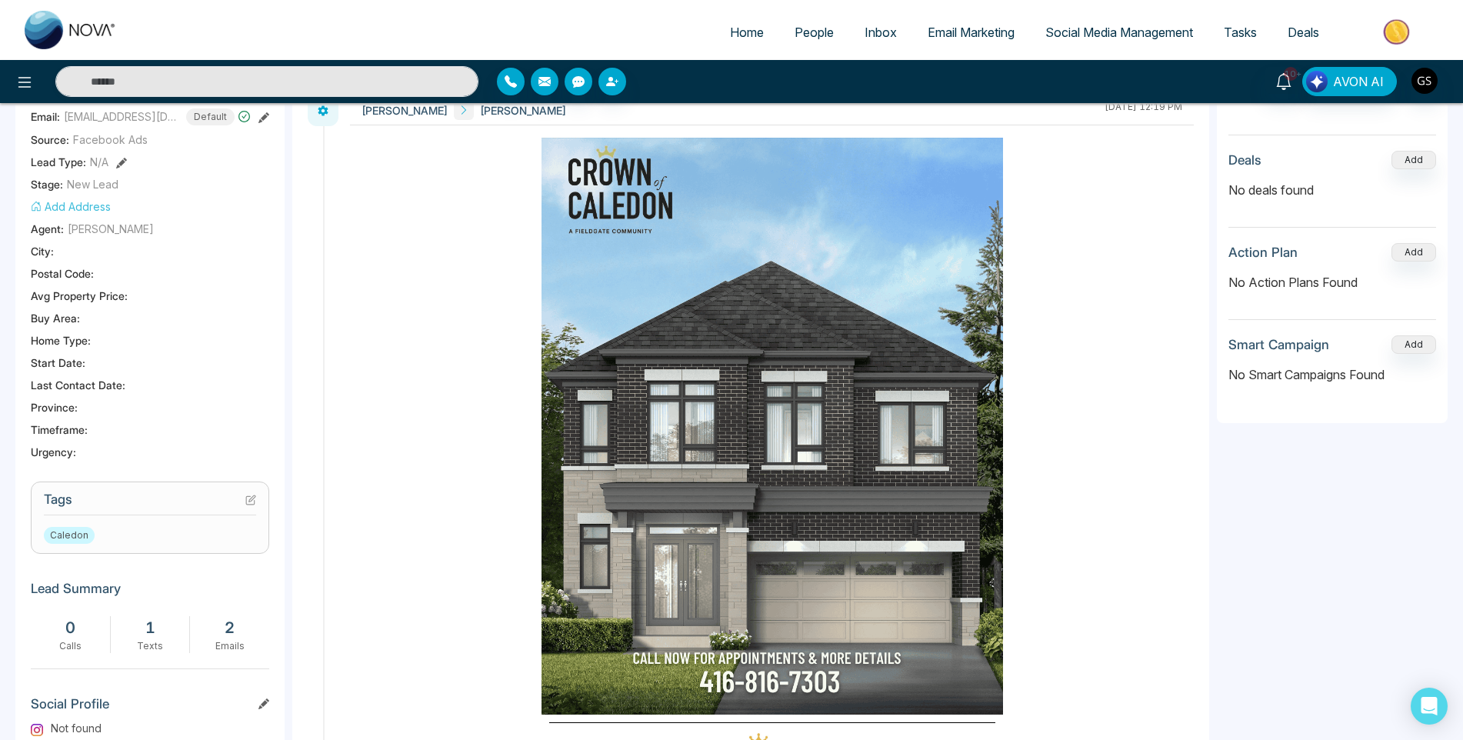
scroll to position [308, 0]
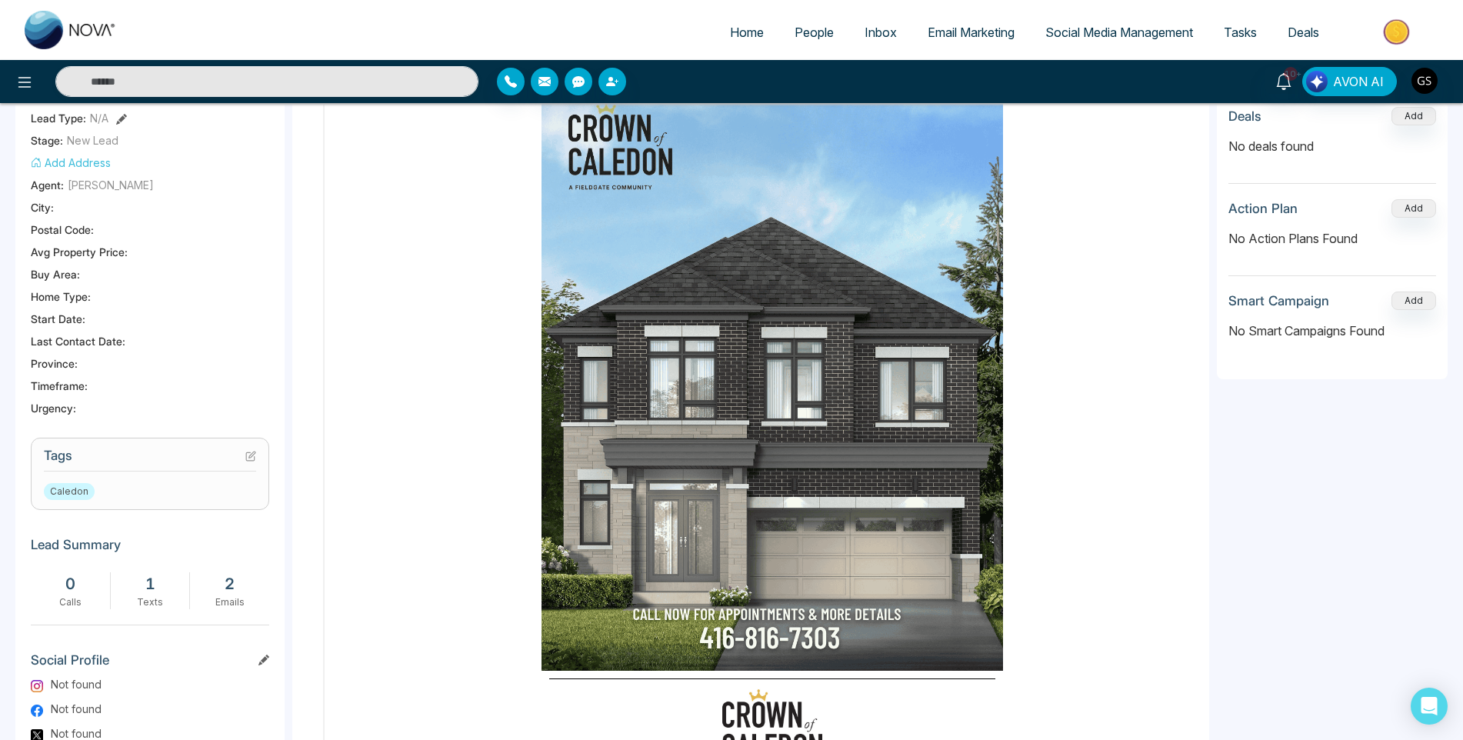
click at [254, 456] on icon at bounding box center [250, 456] width 11 height 11
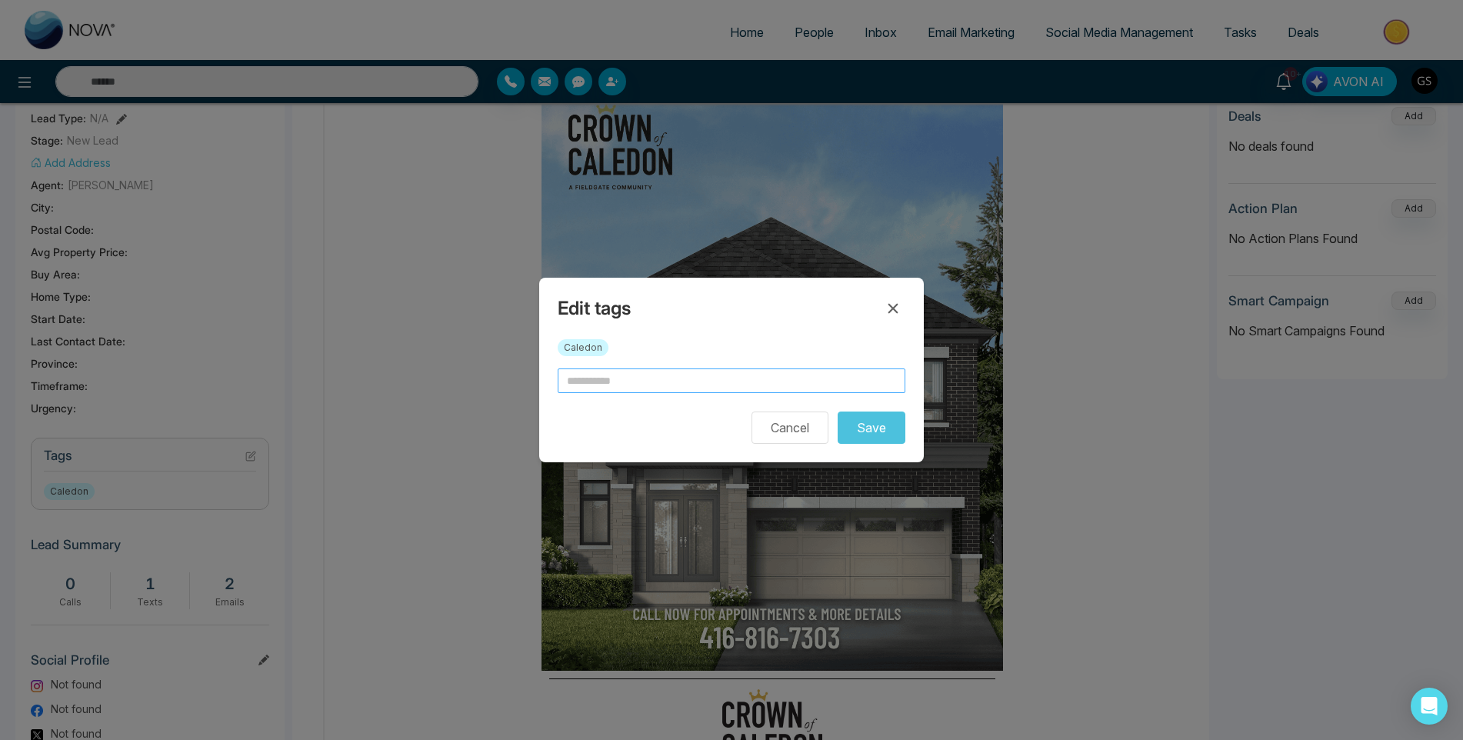
click at [608, 383] on input "text" at bounding box center [732, 380] width 348 height 25
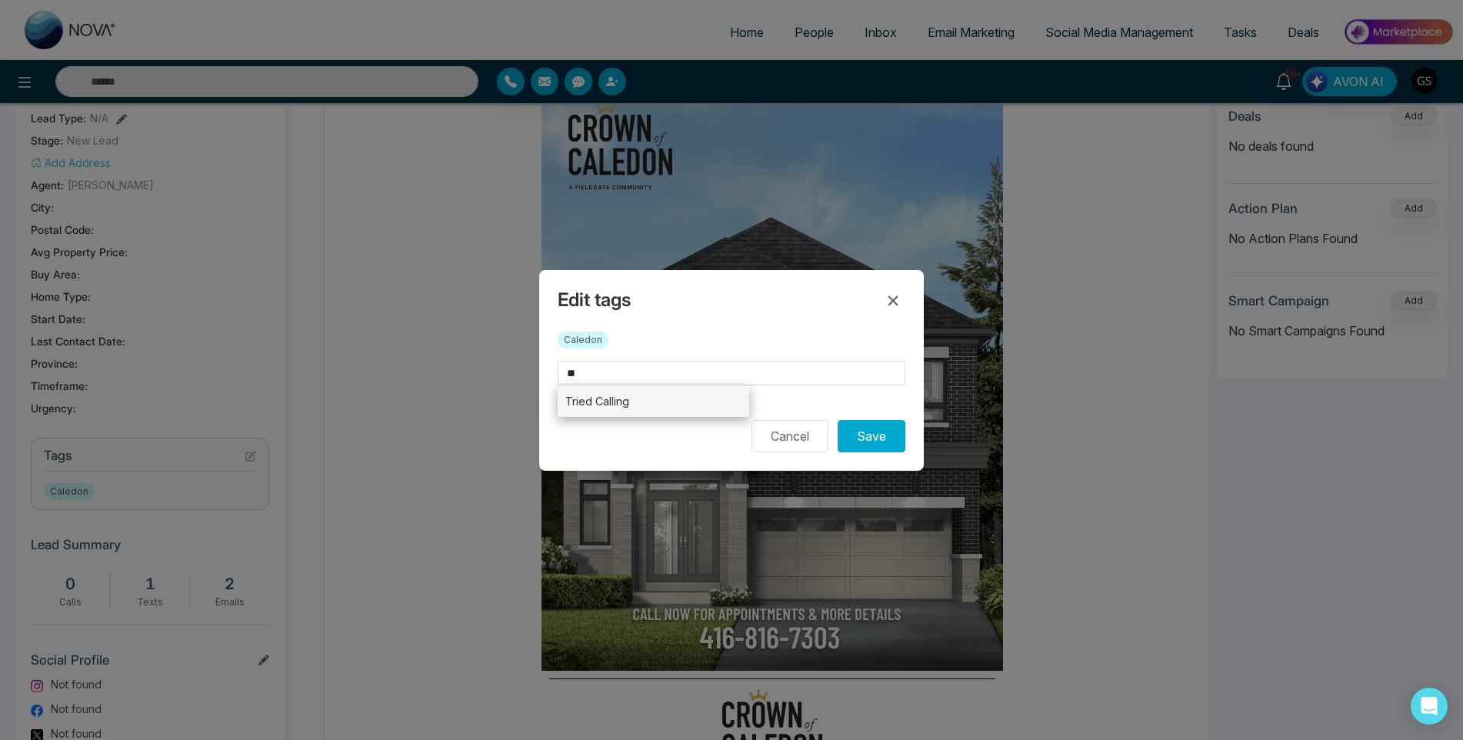
click at [588, 401] on li "Tried Calling" at bounding box center [653, 401] width 191 height 32
type input "**********"
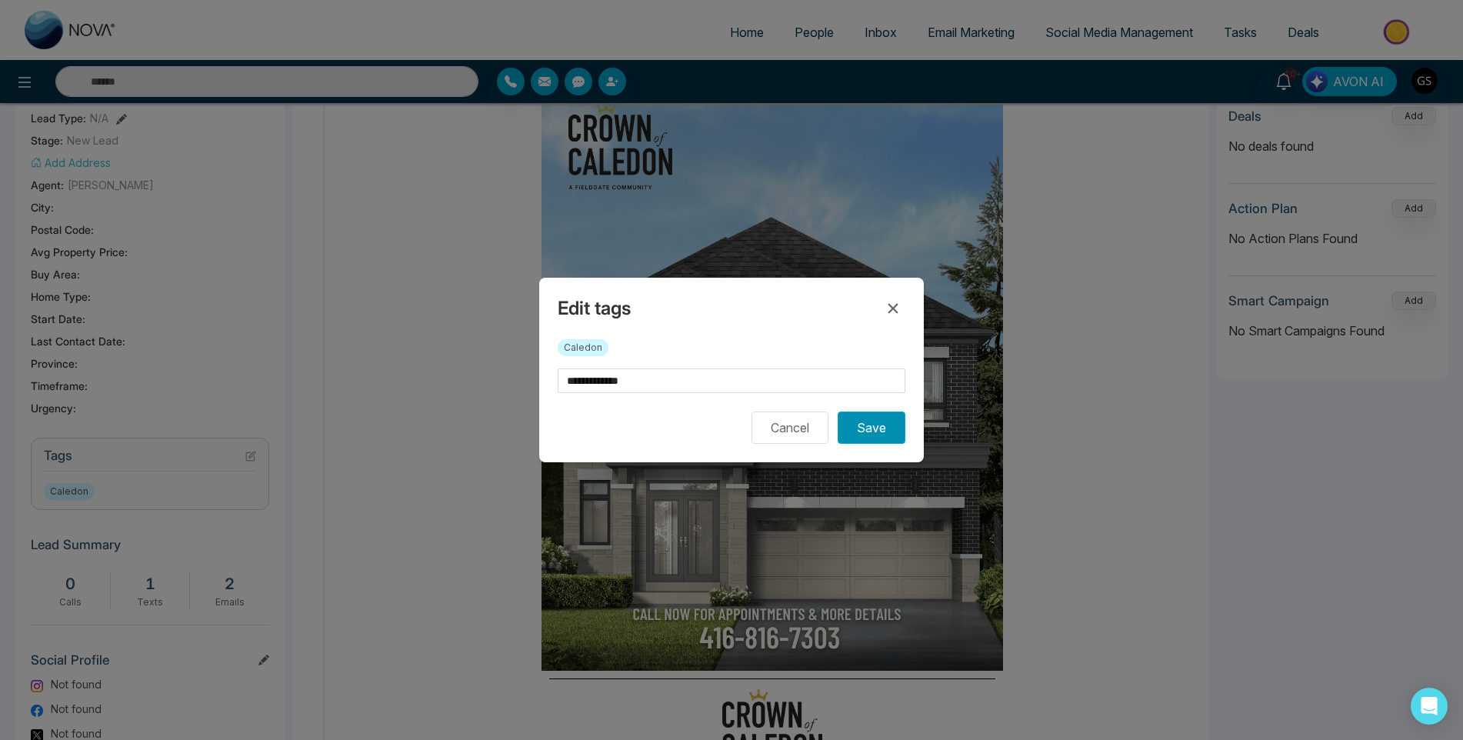
click at [858, 425] on button "Save" at bounding box center [872, 427] width 68 height 32
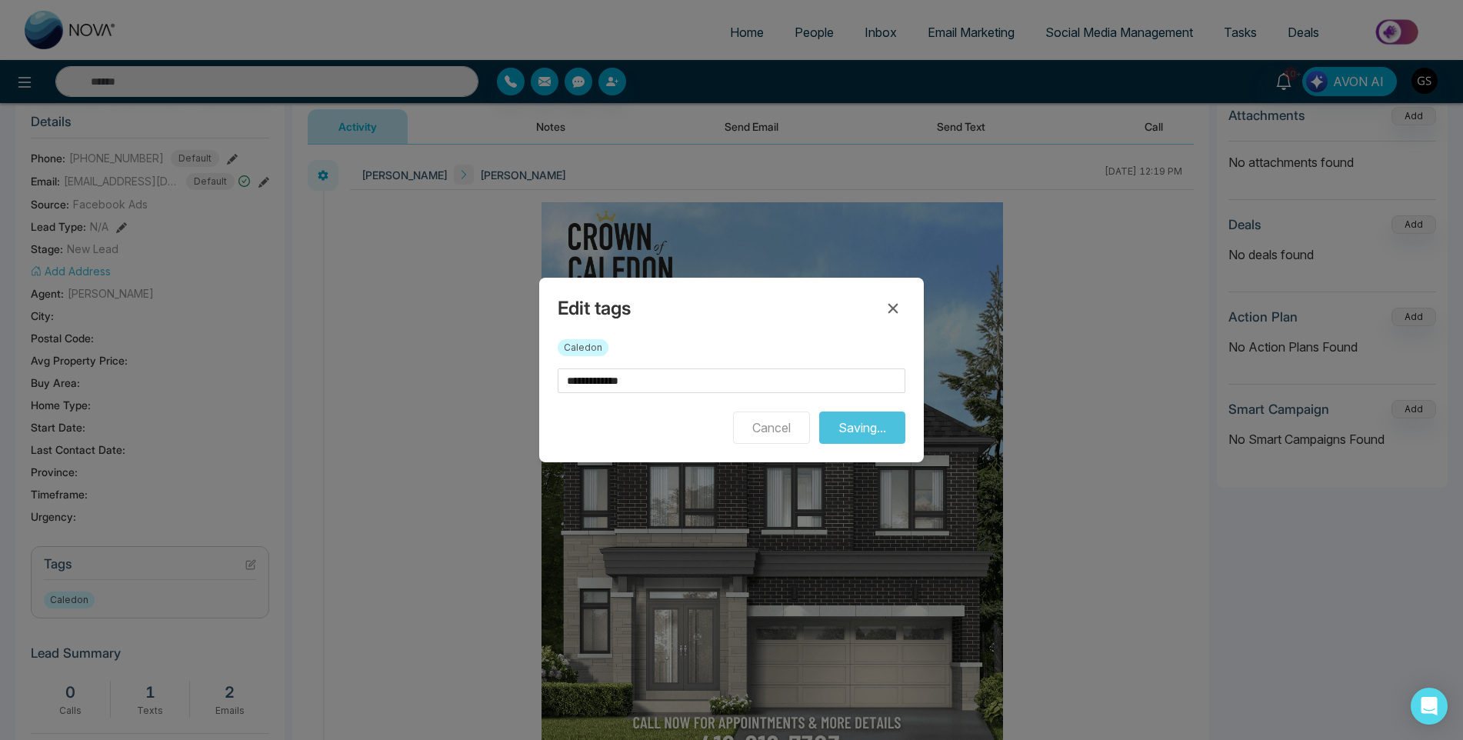
scroll to position [0, 0]
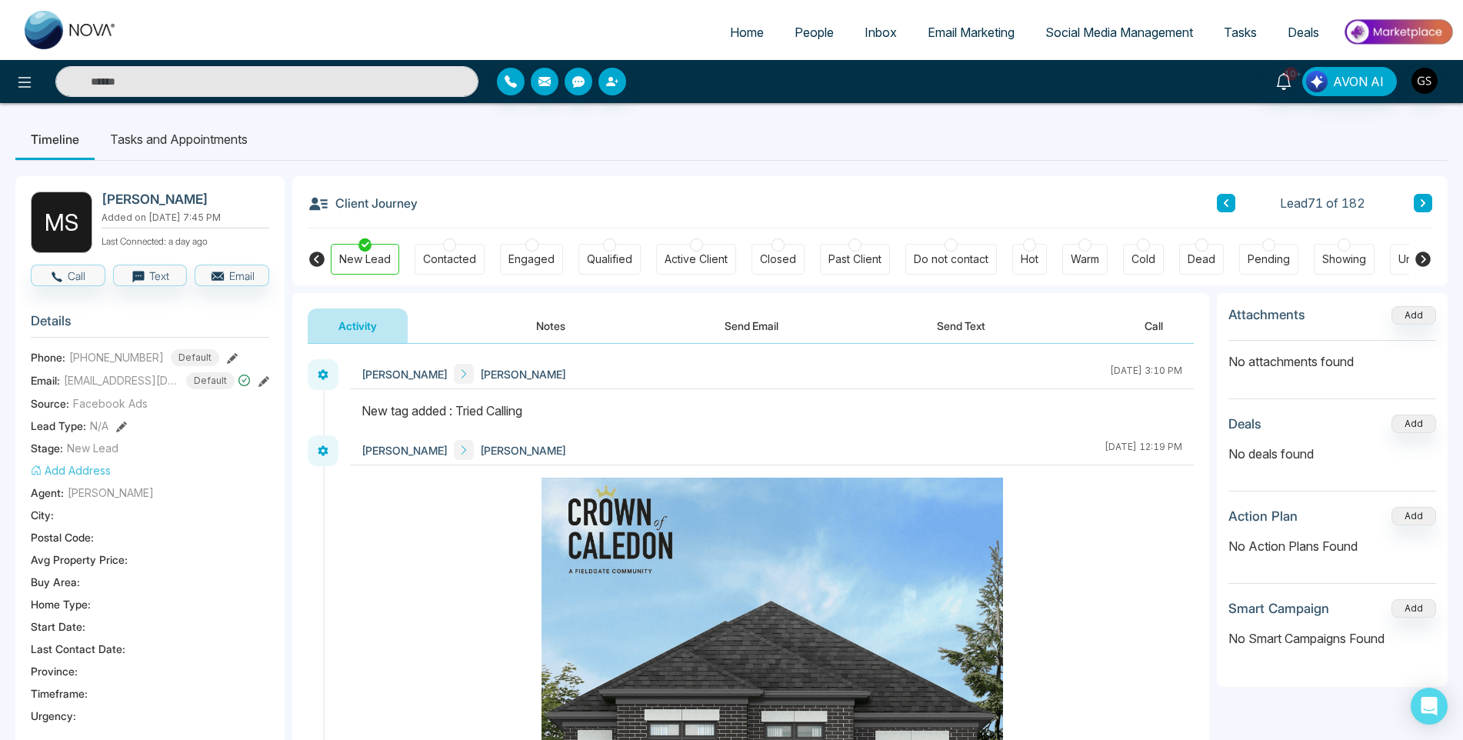
click at [1423, 200] on icon at bounding box center [1423, 202] width 8 height 9
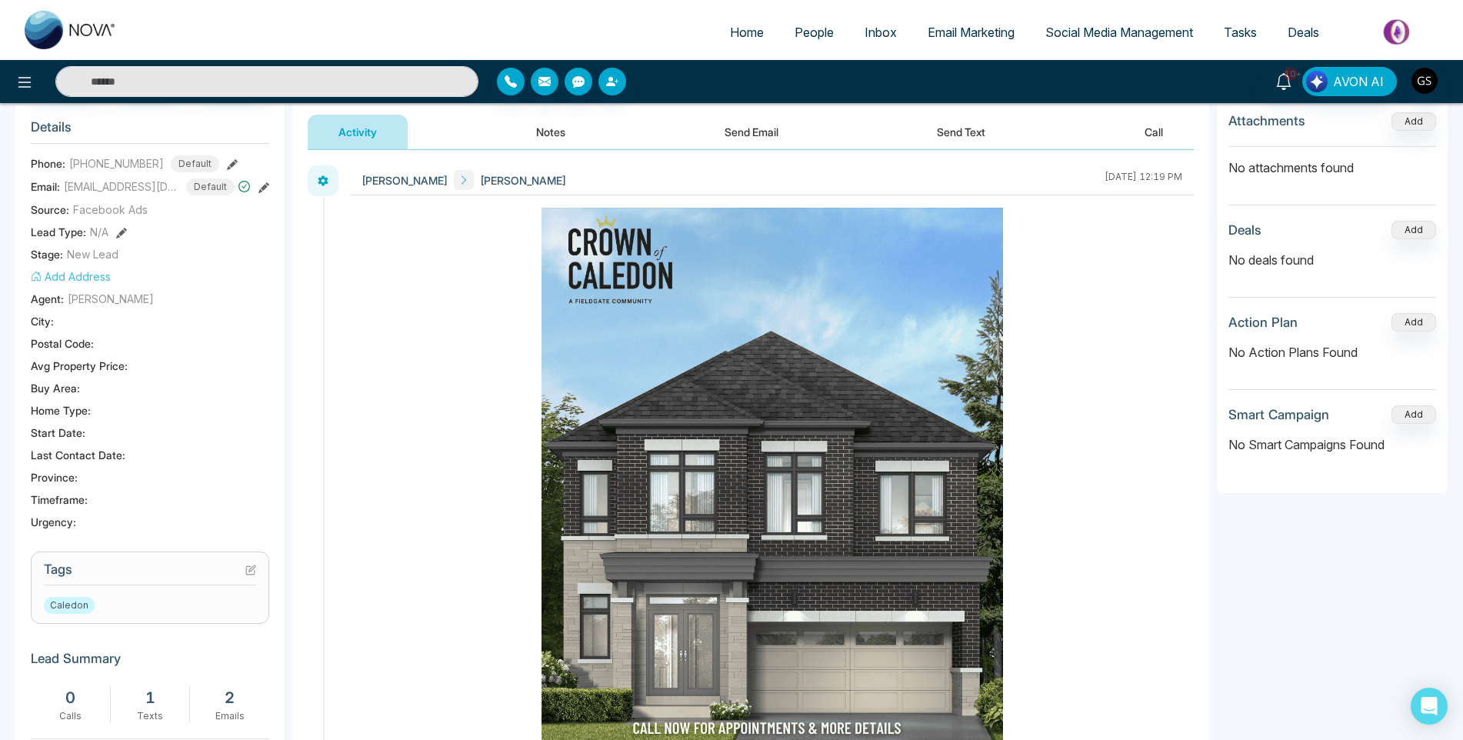
scroll to position [308, 0]
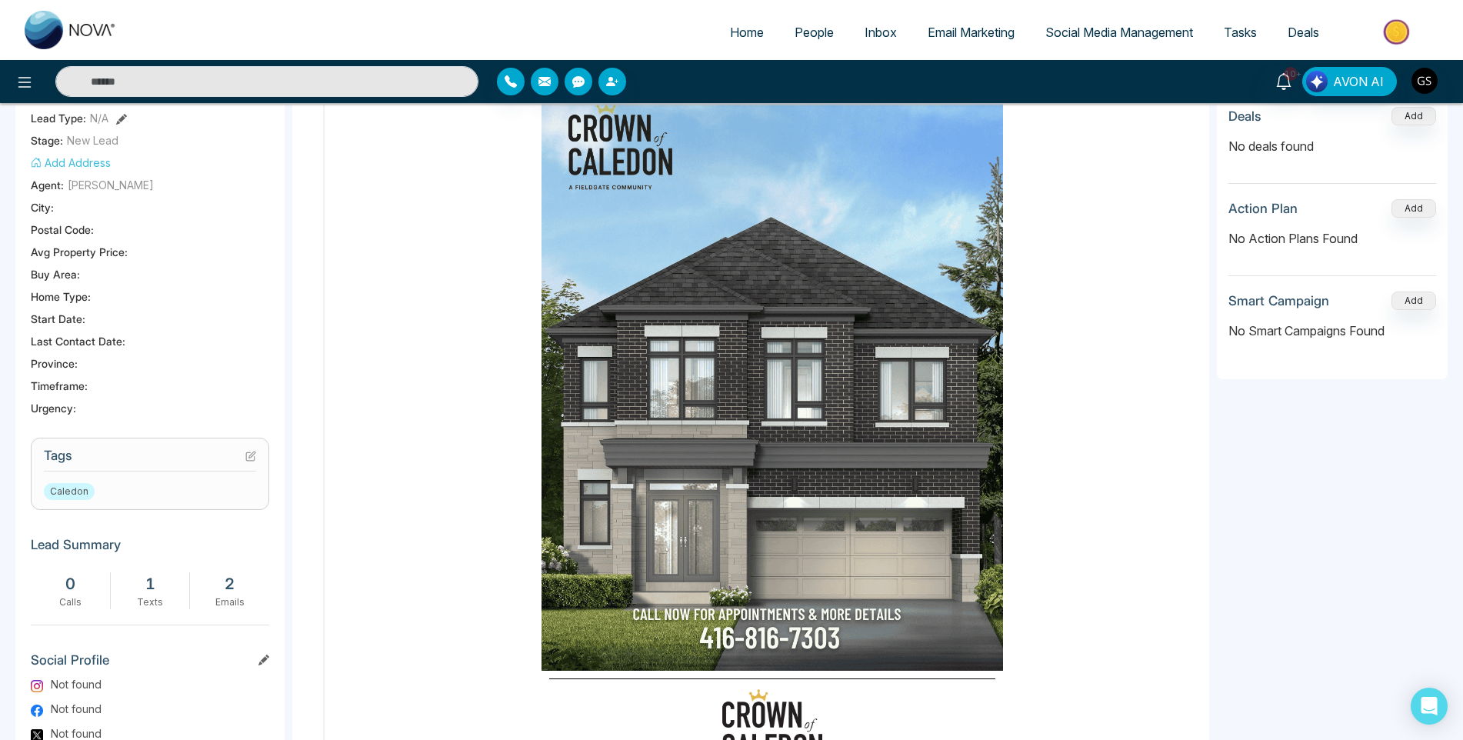
click at [253, 458] on icon at bounding box center [250, 456] width 11 height 11
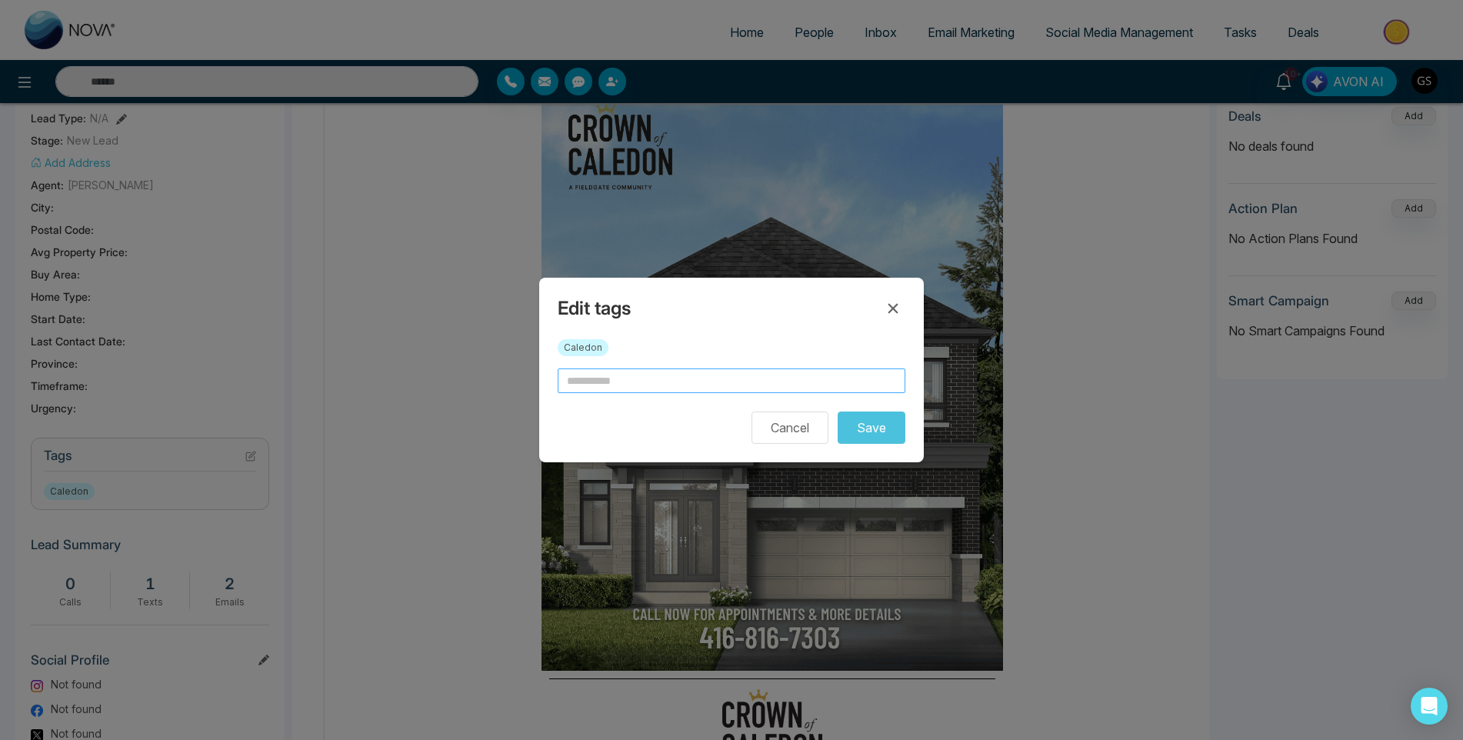
click at [641, 384] on input "text" at bounding box center [732, 380] width 348 height 25
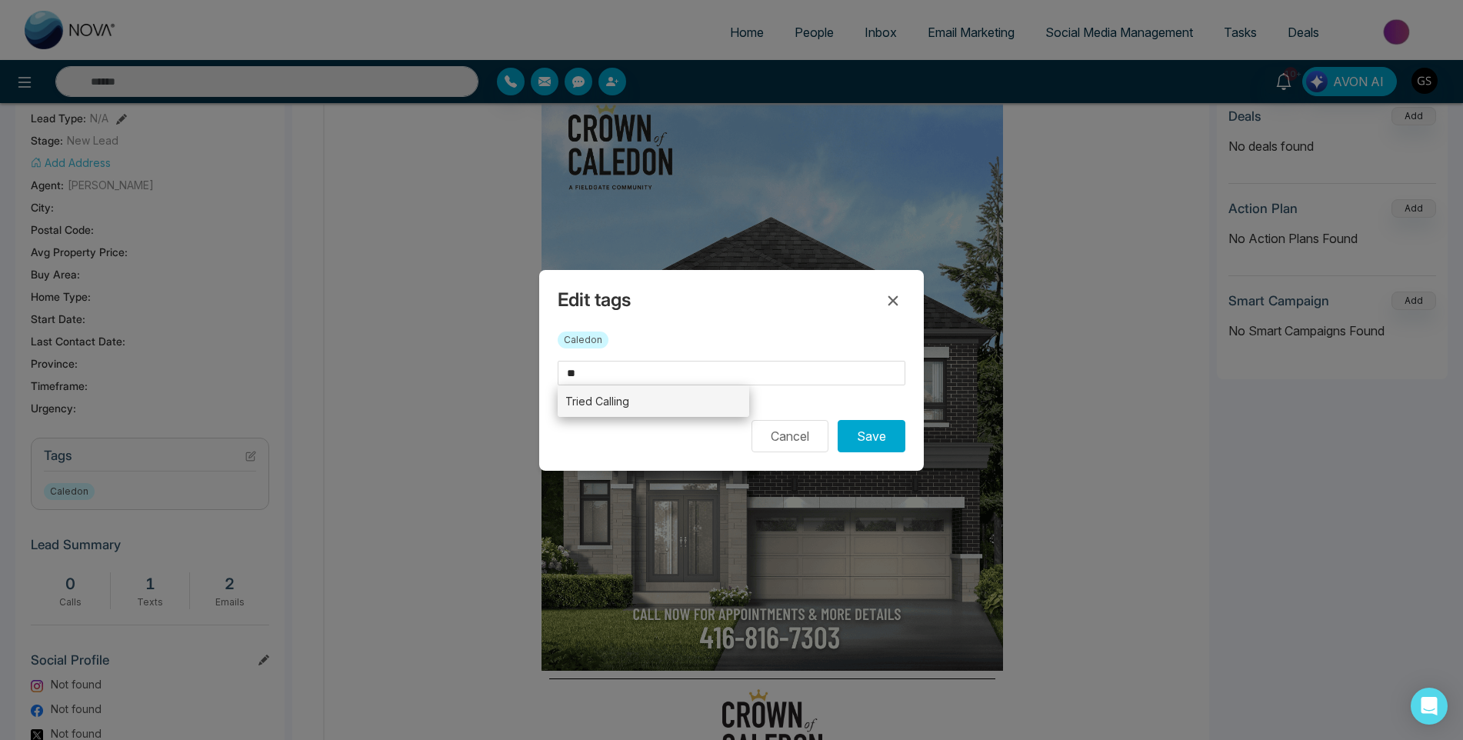
click at [638, 415] on li "Tried Calling" at bounding box center [653, 401] width 191 height 32
type input "**********"
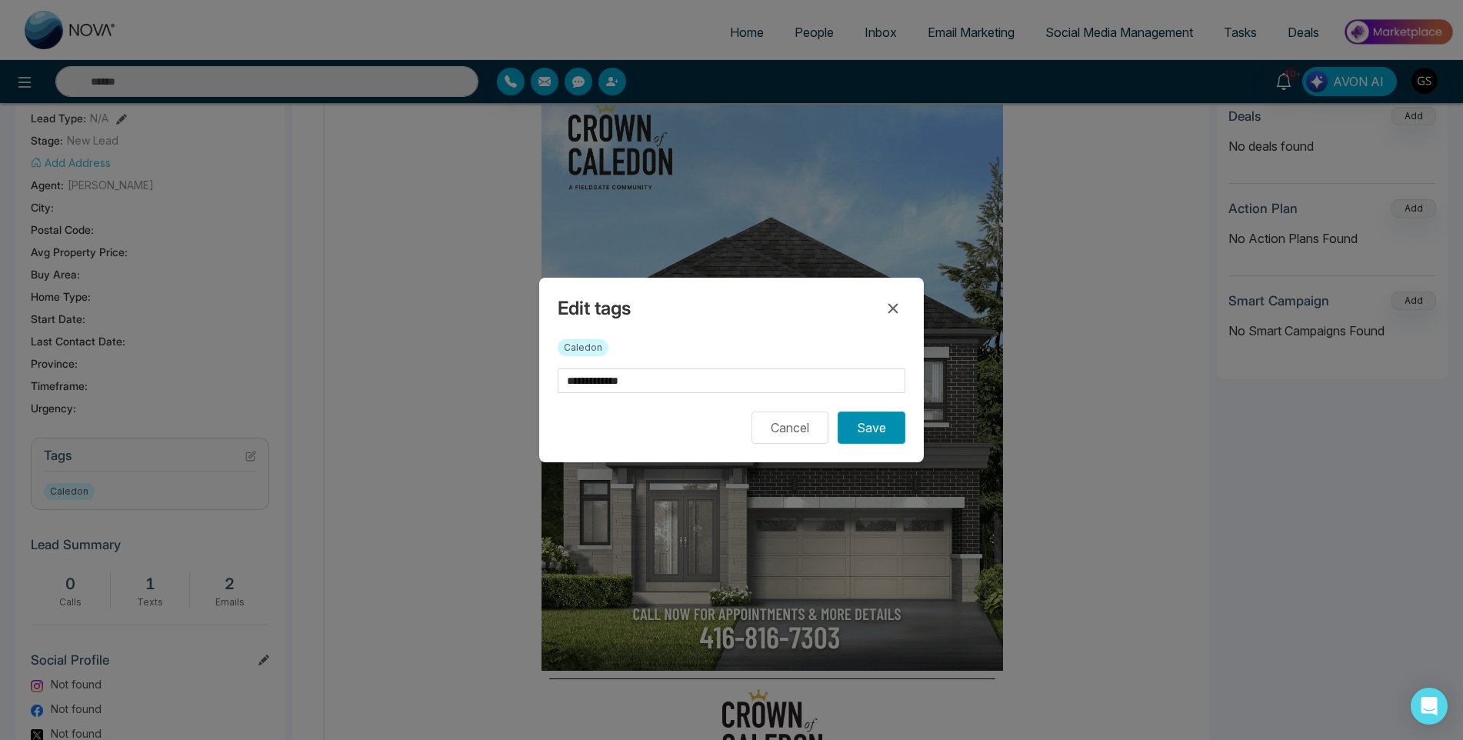
click at [881, 428] on button "Save" at bounding box center [872, 427] width 68 height 32
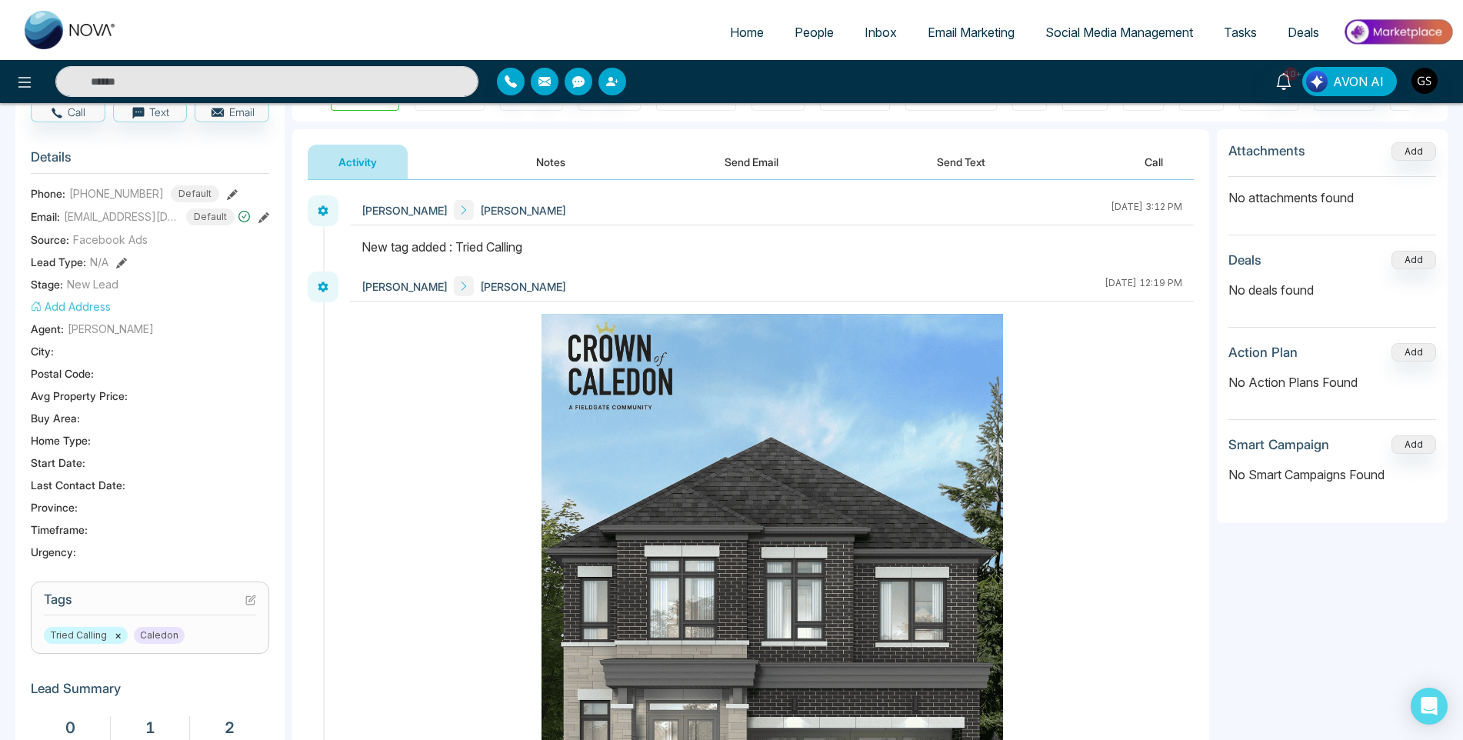
scroll to position [0, 0]
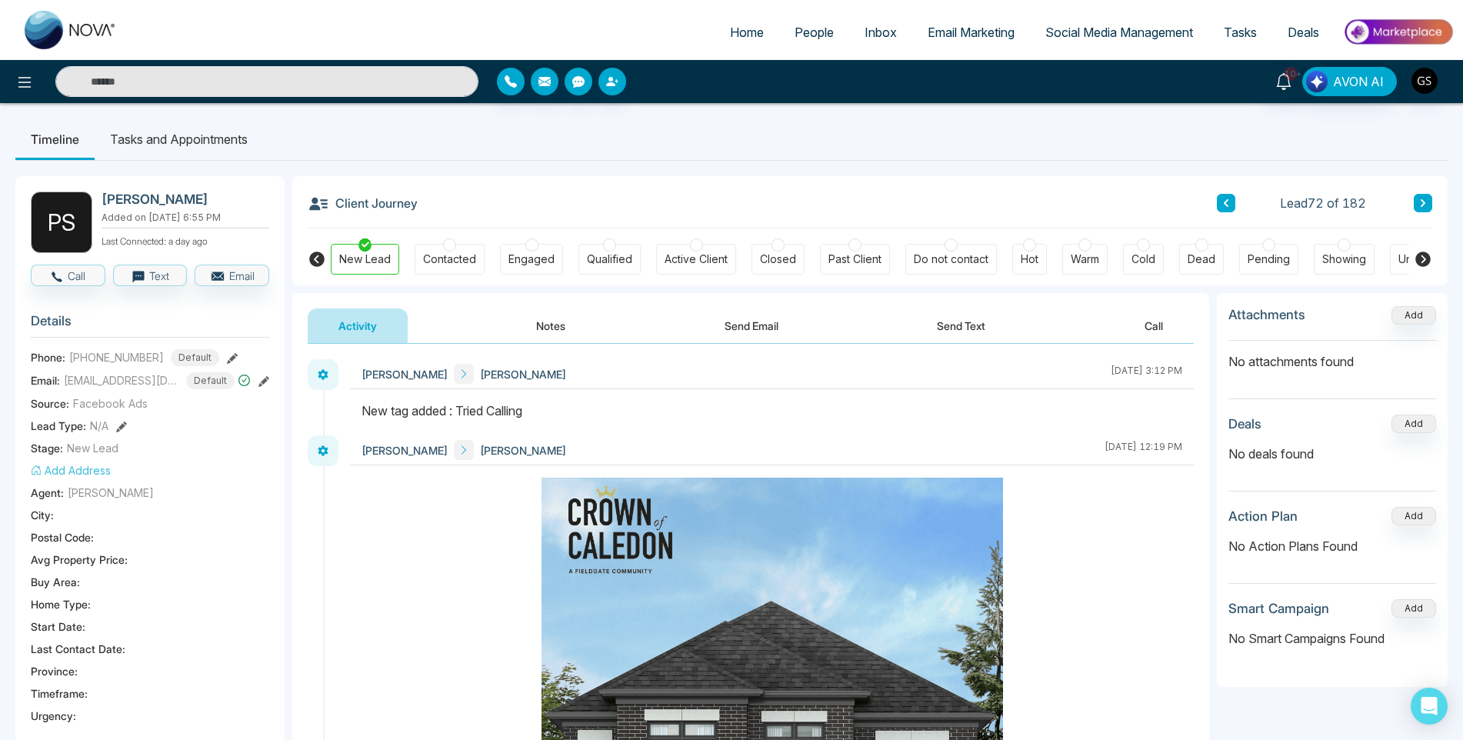
click at [1420, 199] on icon at bounding box center [1423, 202] width 8 height 9
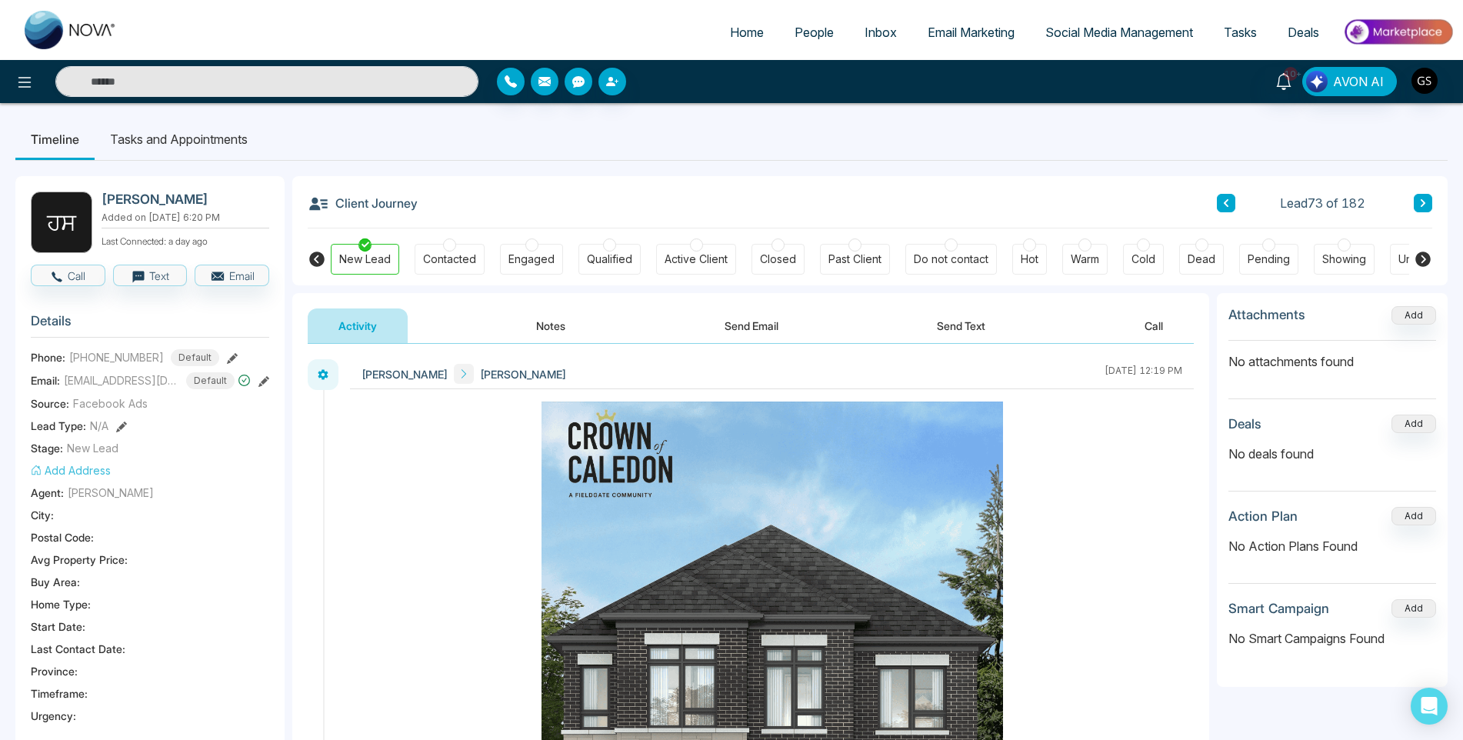
click at [817, 39] on span "People" at bounding box center [813, 32] width 39 height 15
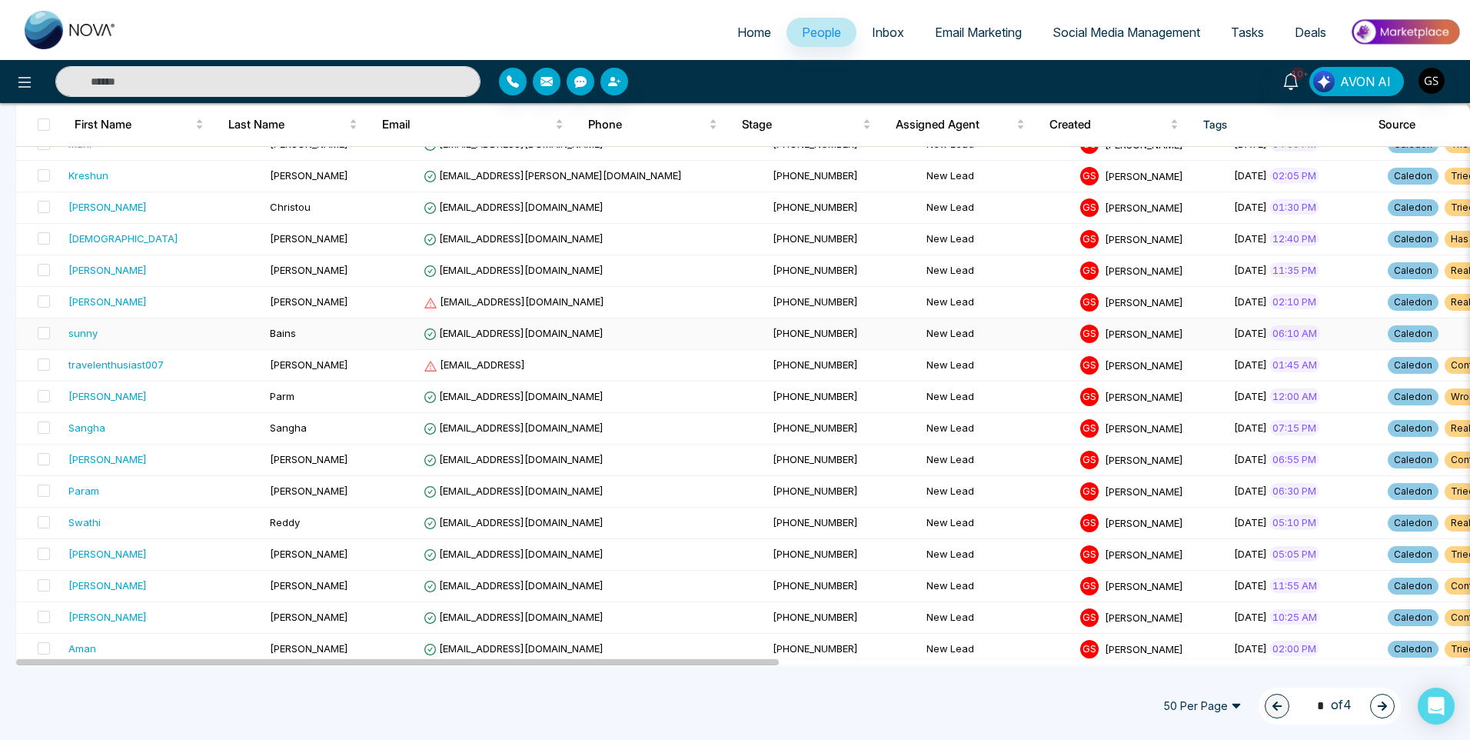
scroll to position [1230, 0]
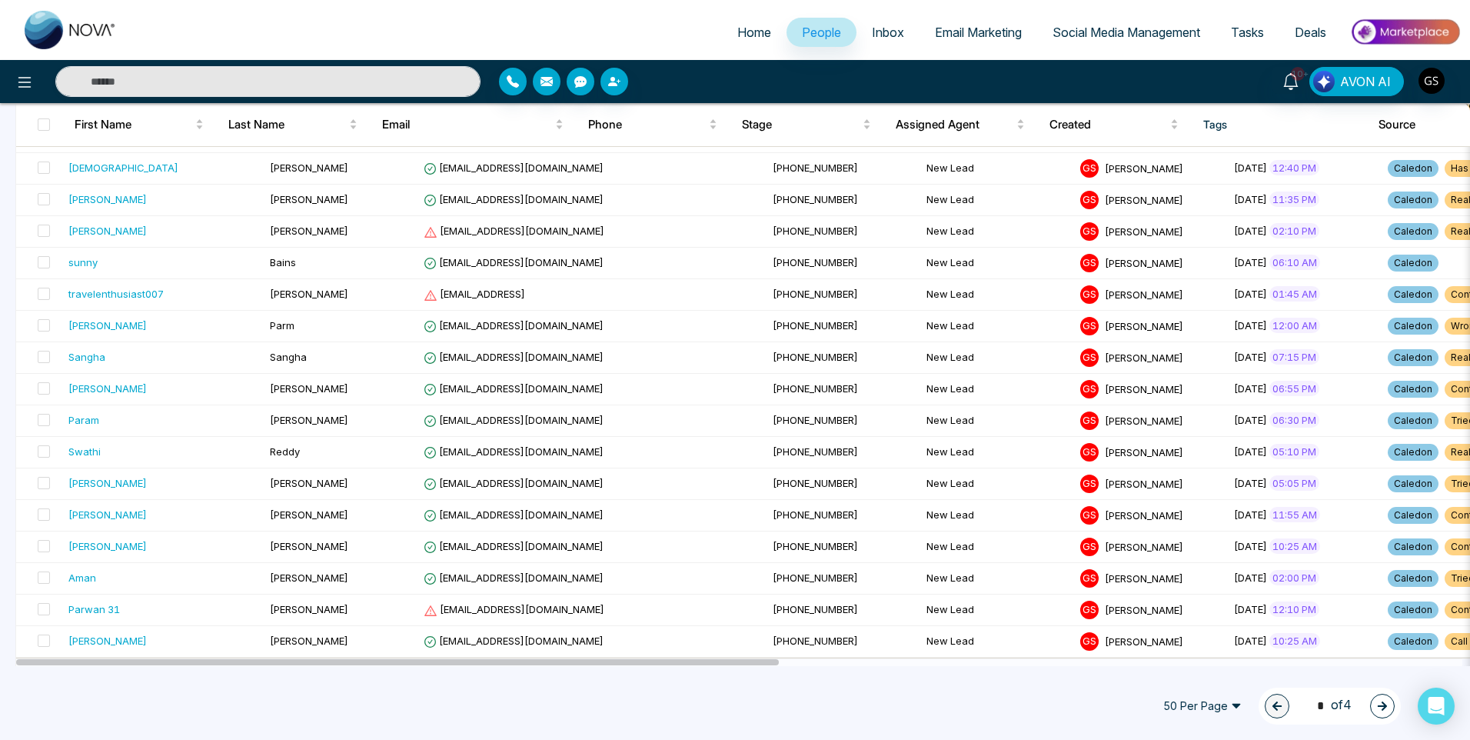
click at [1395, 700] on div "1 * of 4" at bounding box center [1330, 706] width 142 height 37
click at [1390, 706] on button "button" at bounding box center [1382, 706] width 25 height 25
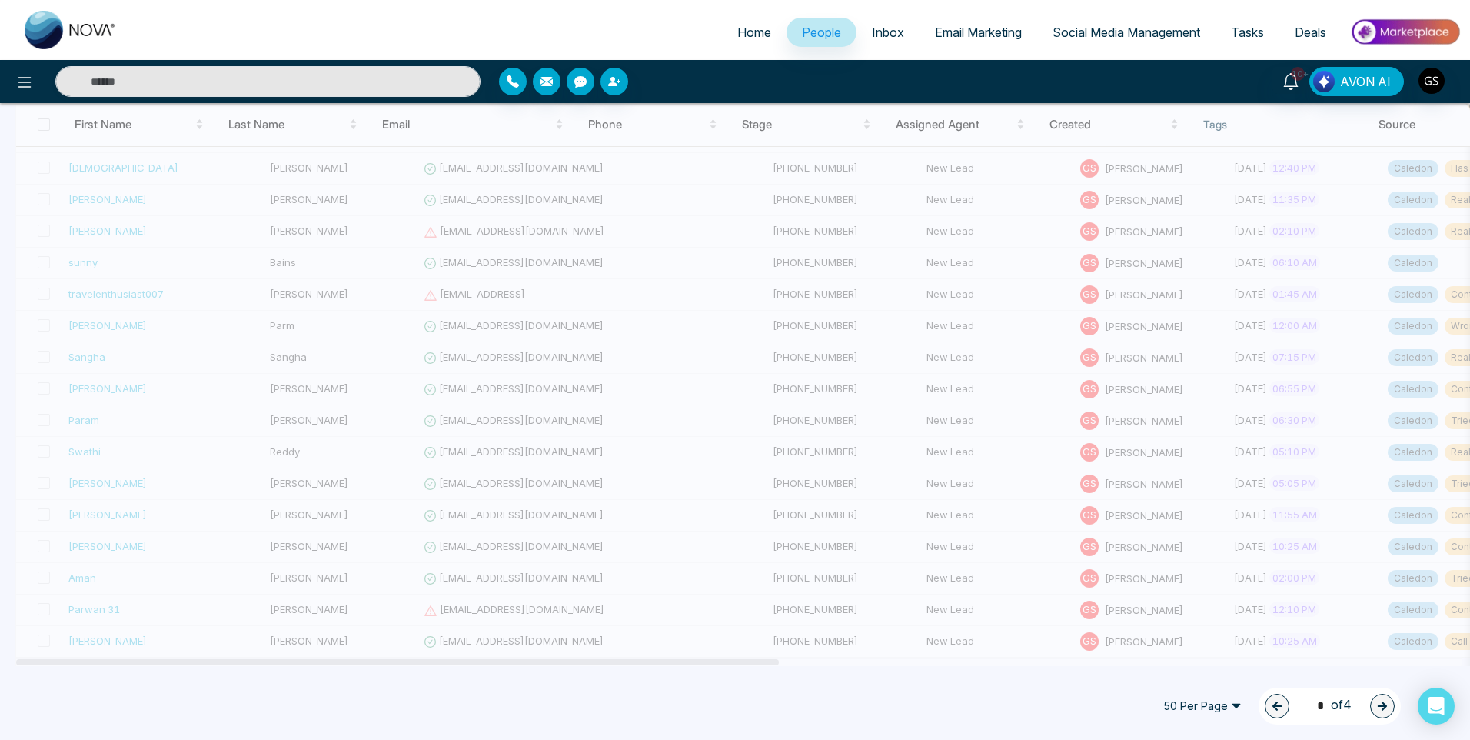
type input "*"
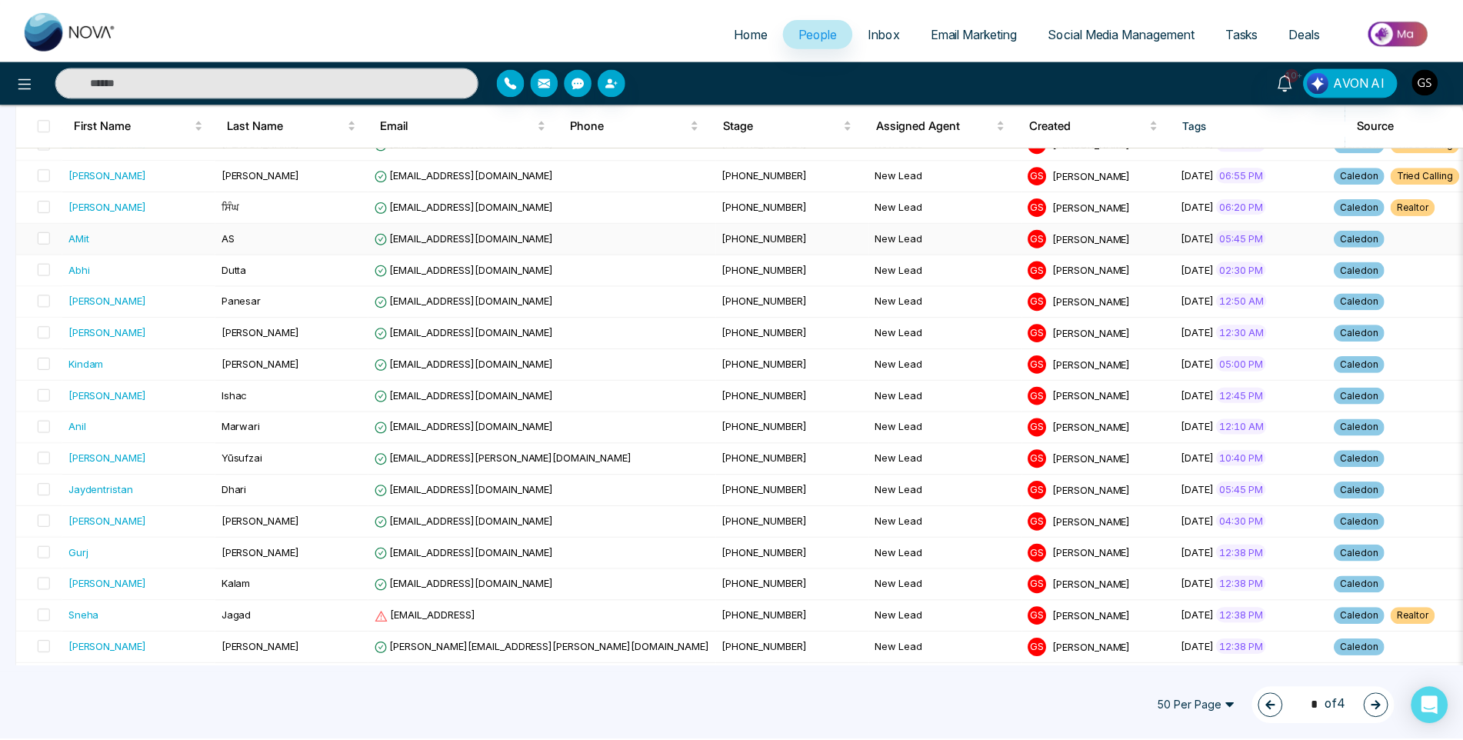
scroll to position [922, 0]
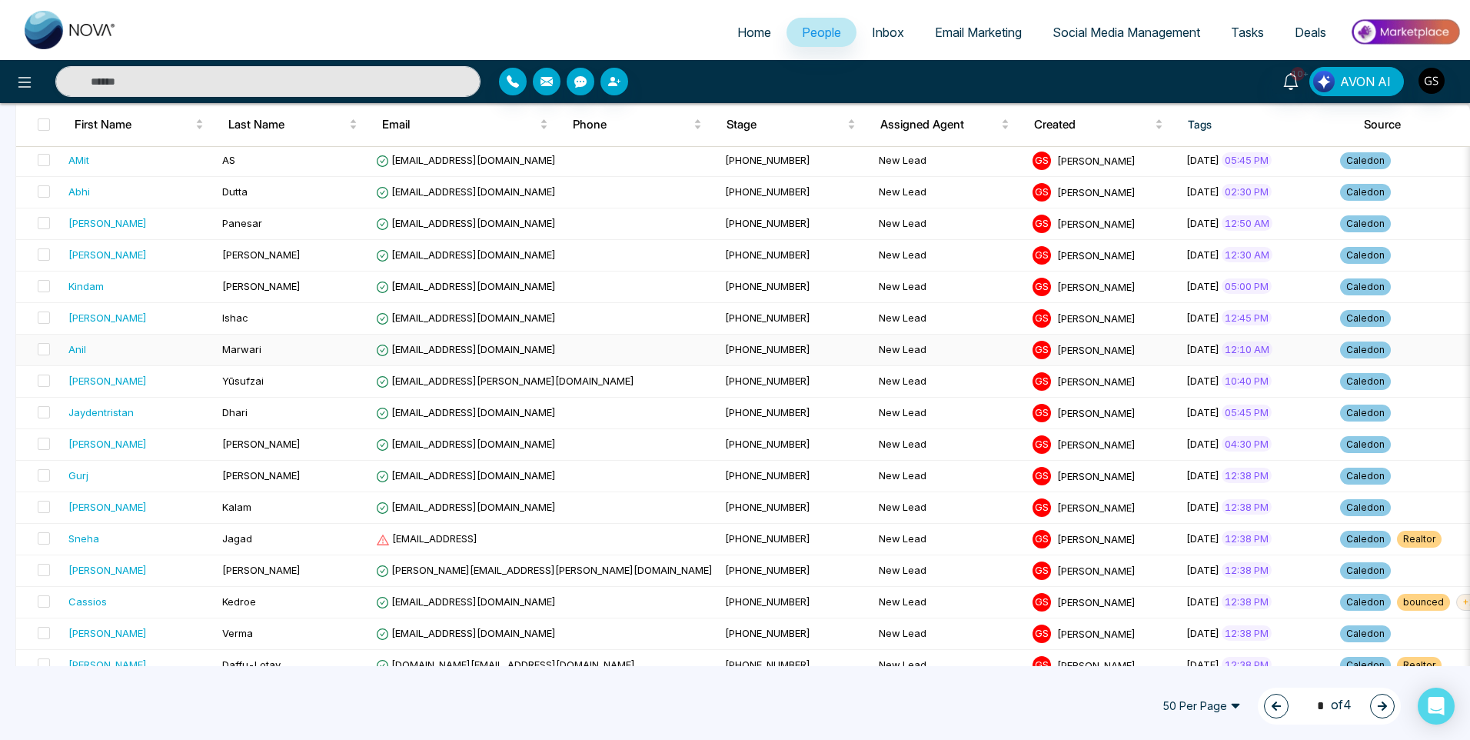
click at [415, 352] on span "[EMAIL_ADDRESS][DOMAIN_NAME]" at bounding box center [466, 349] width 180 height 12
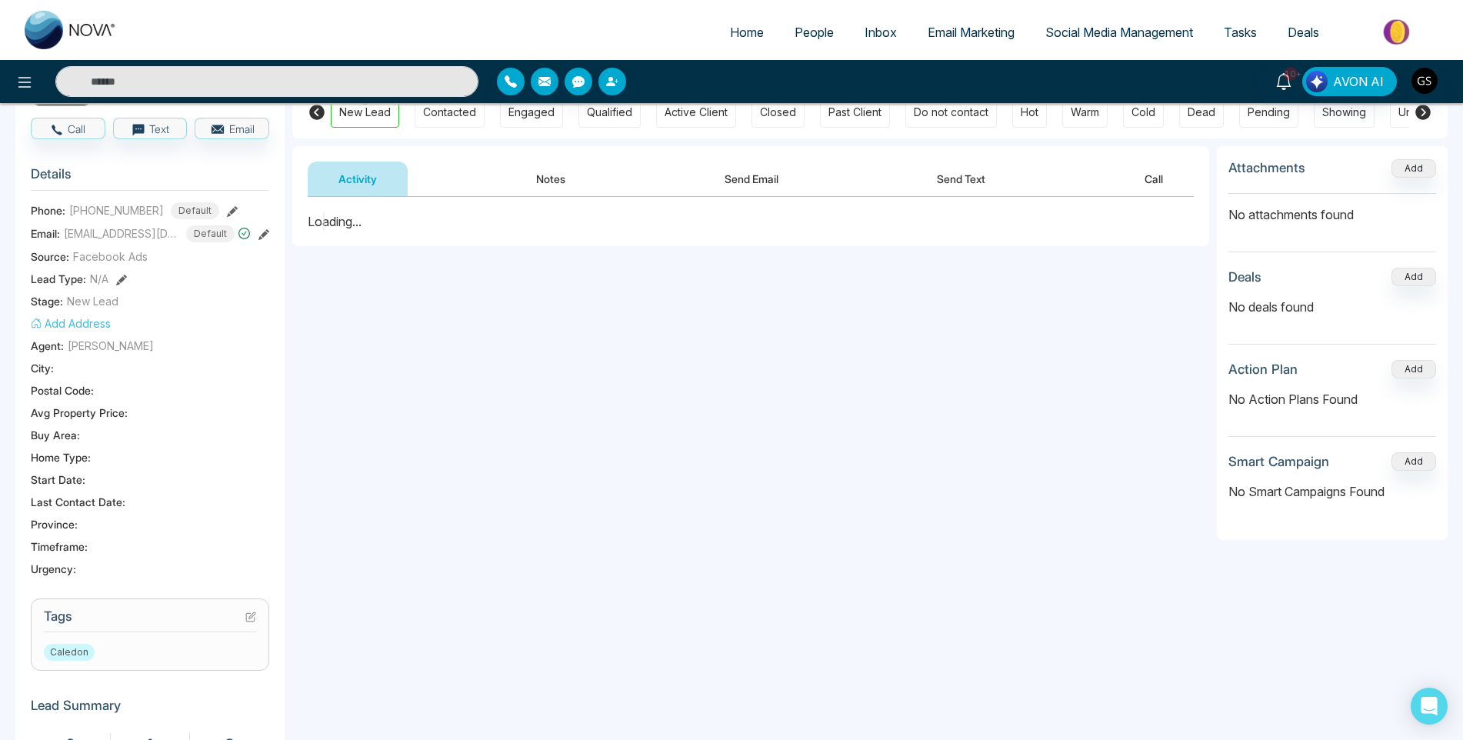
scroll to position [154, 0]
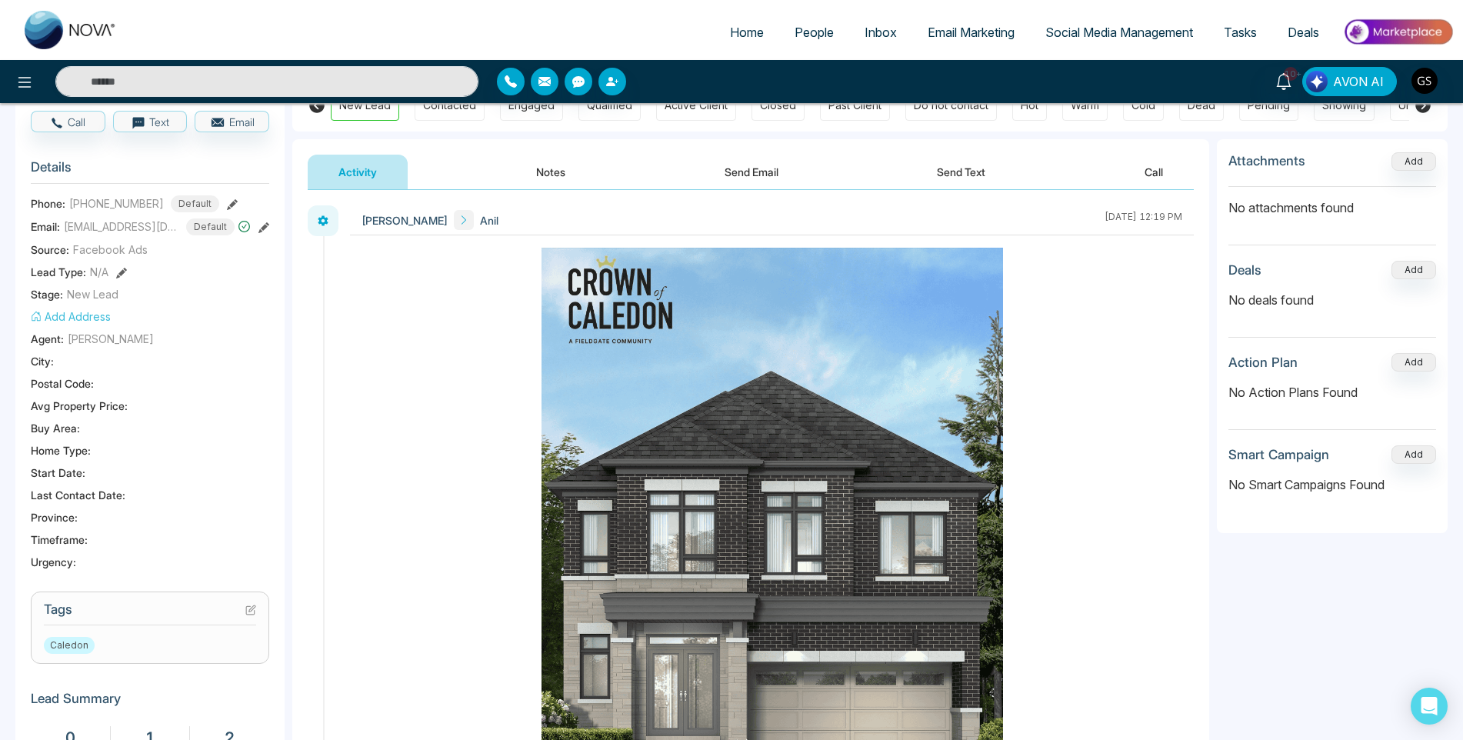
click at [248, 608] on icon at bounding box center [250, 609] width 11 height 11
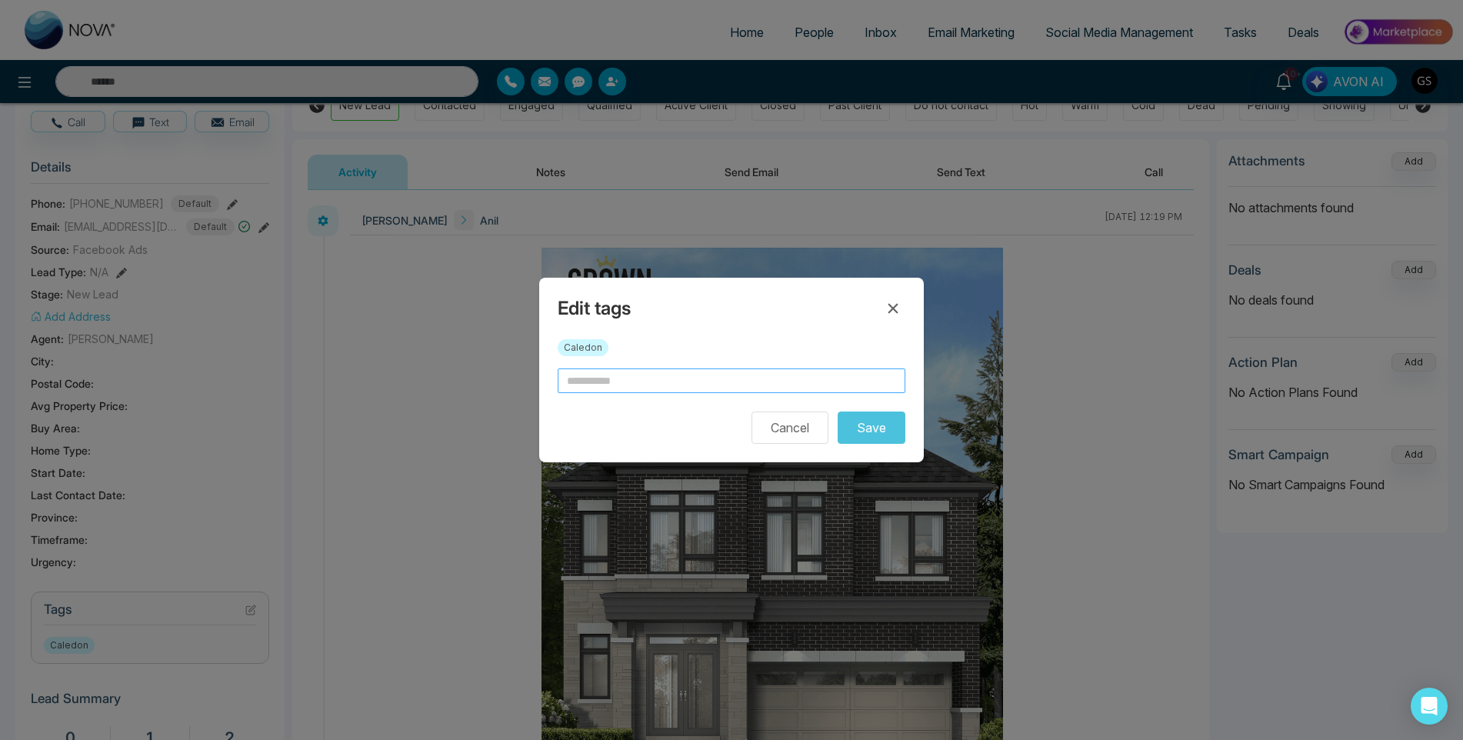
click at [618, 388] on input "text" at bounding box center [732, 380] width 348 height 25
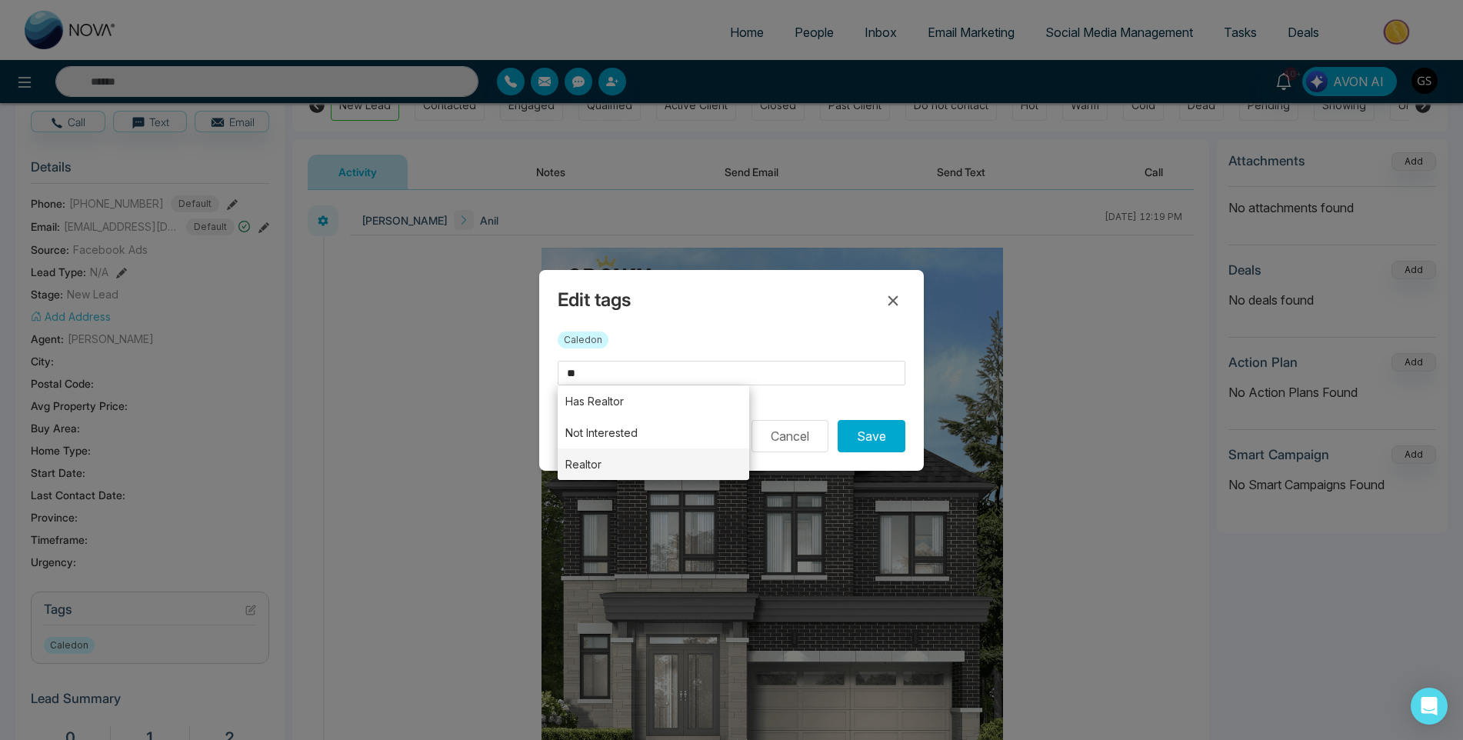
click at [625, 457] on li "Realtor" at bounding box center [653, 464] width 191 height 32
type input "*******"
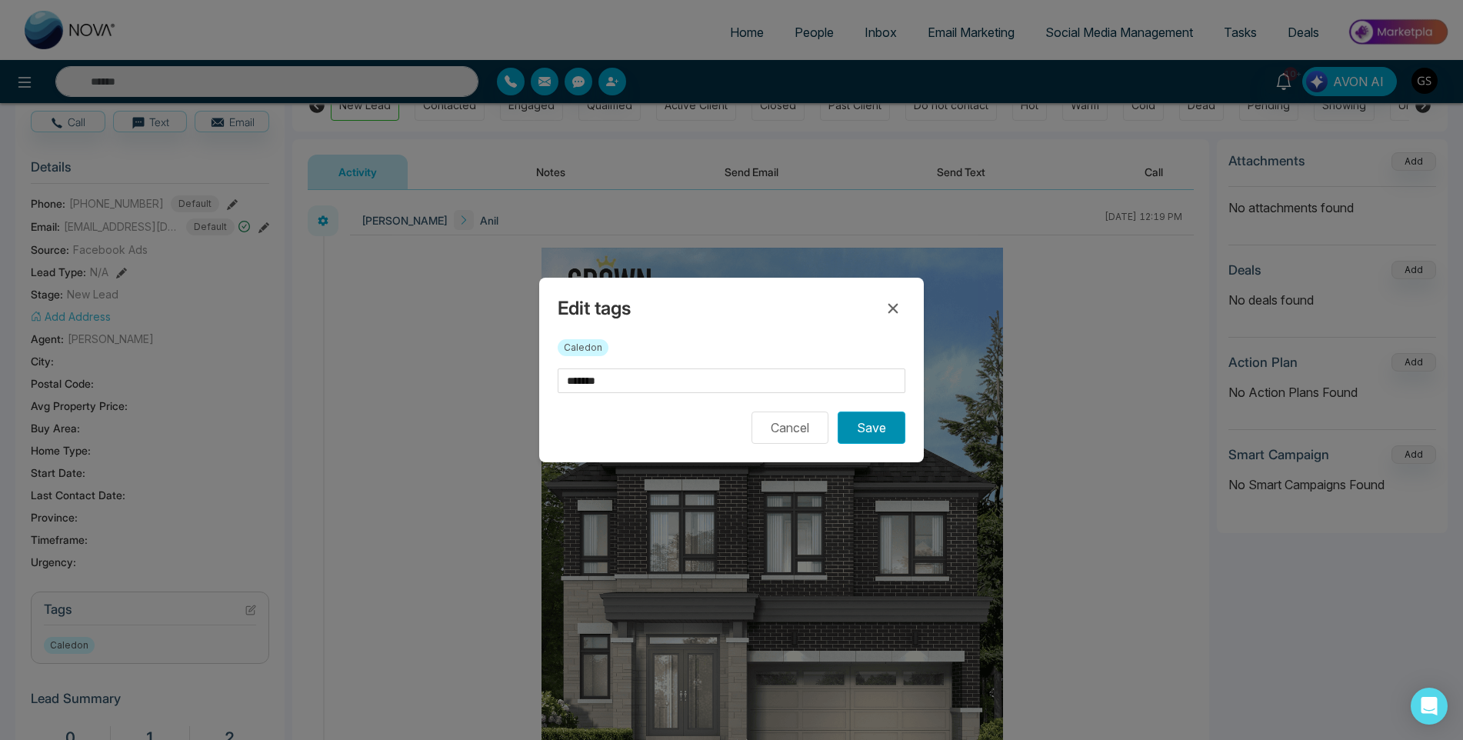
click at [884, 431] on button "Save" at bounding box center [872, 427] width 68 height 32
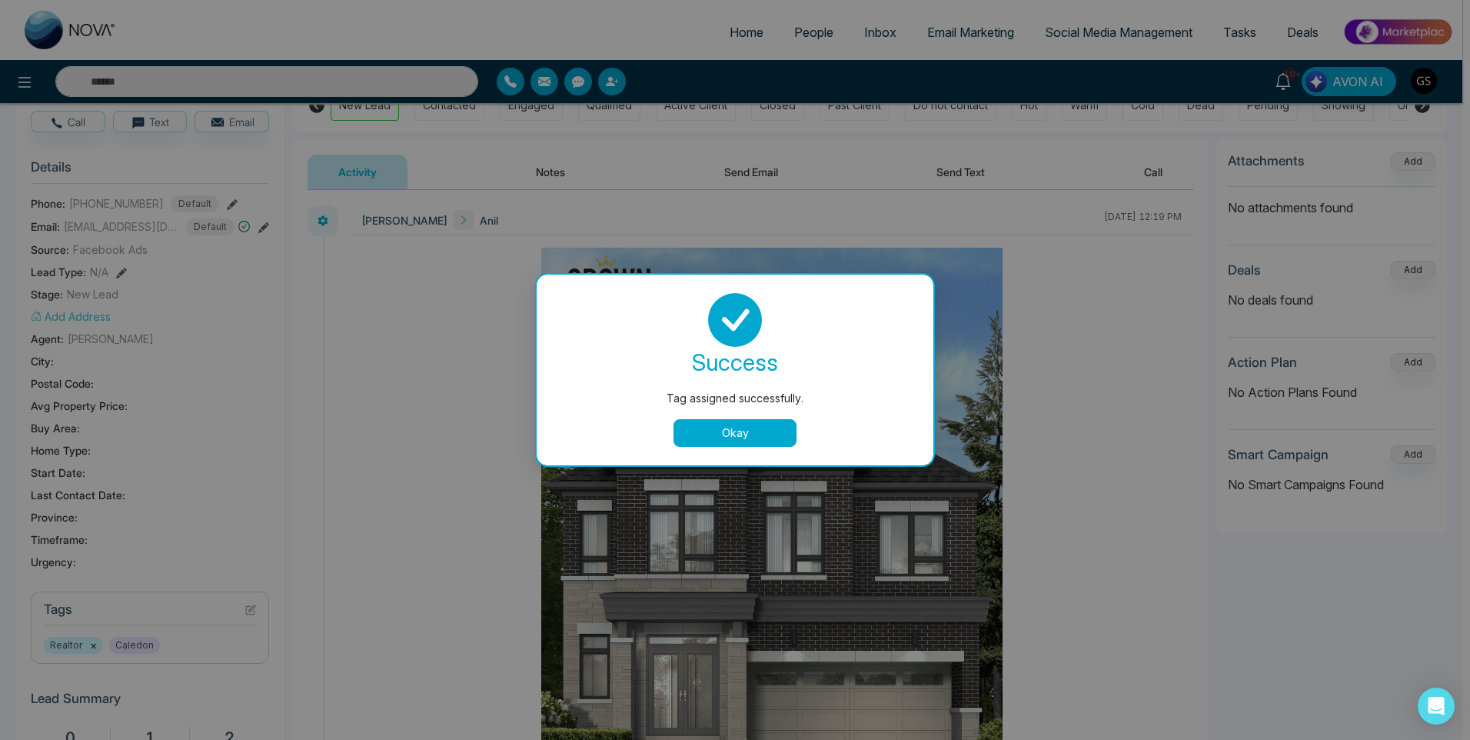
click at [848, 253] on div "Tag assigned successfully. success Tag assigned successfully. Okay" at bounding box center [735, 370] width 1470 height 740
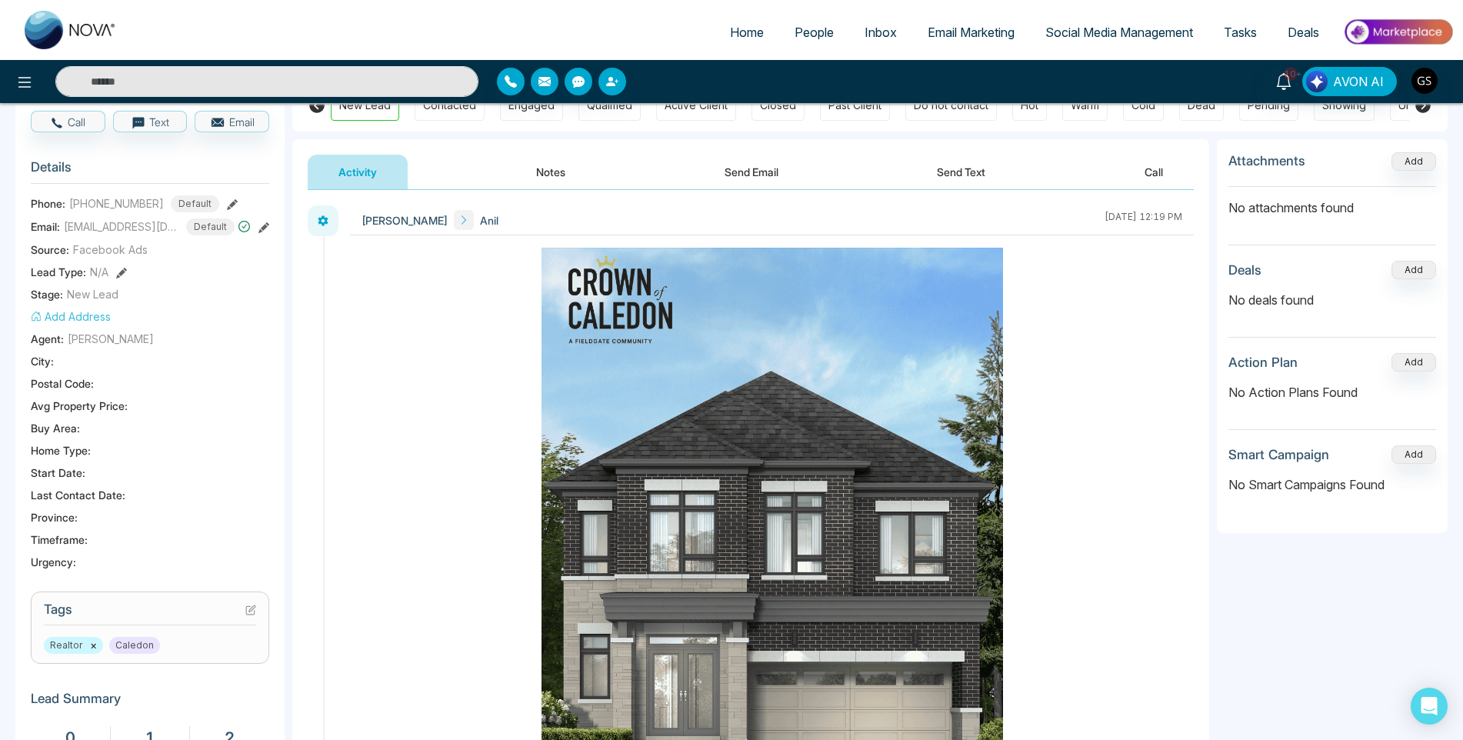
click at [814, 42] on link "People" at bounding box center [814, 32] width 70 height 29
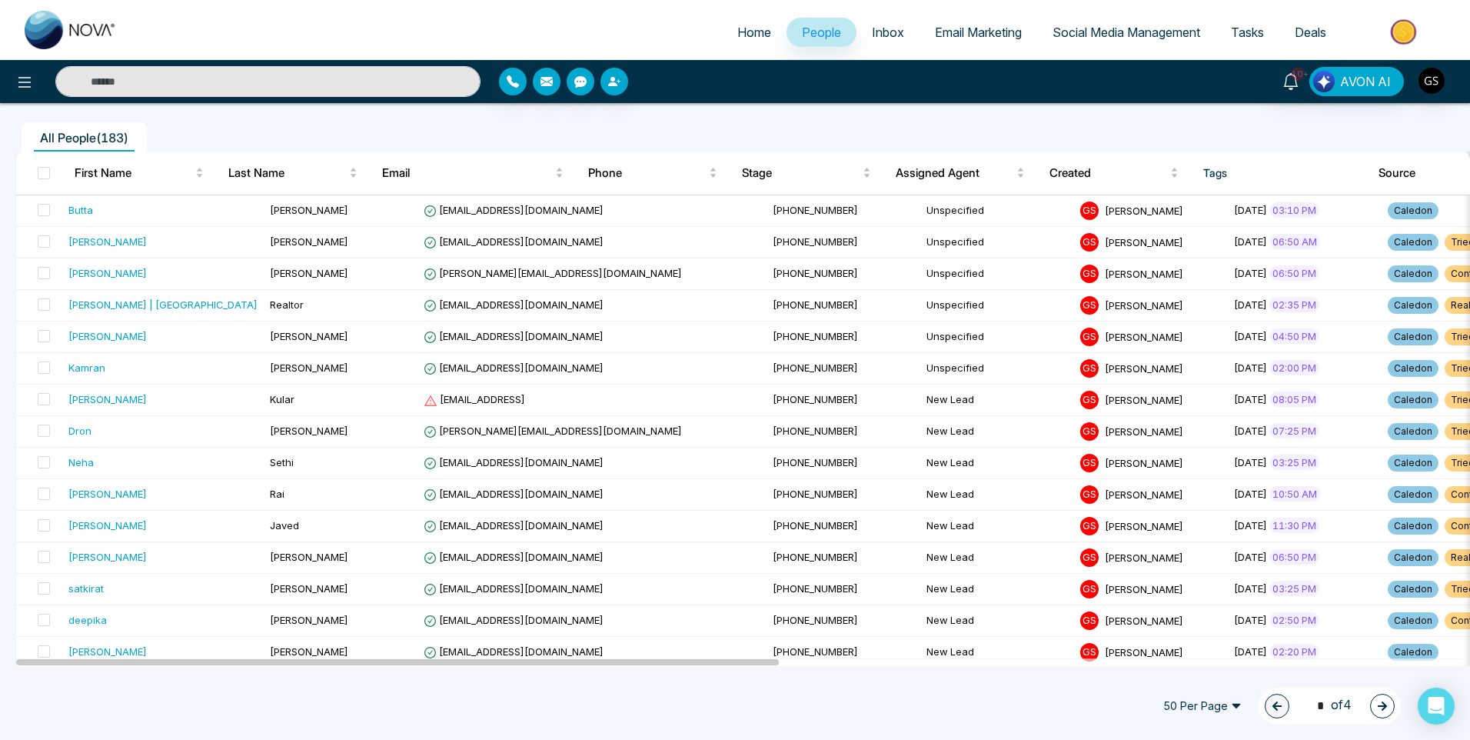
scroll to position [385, 0]
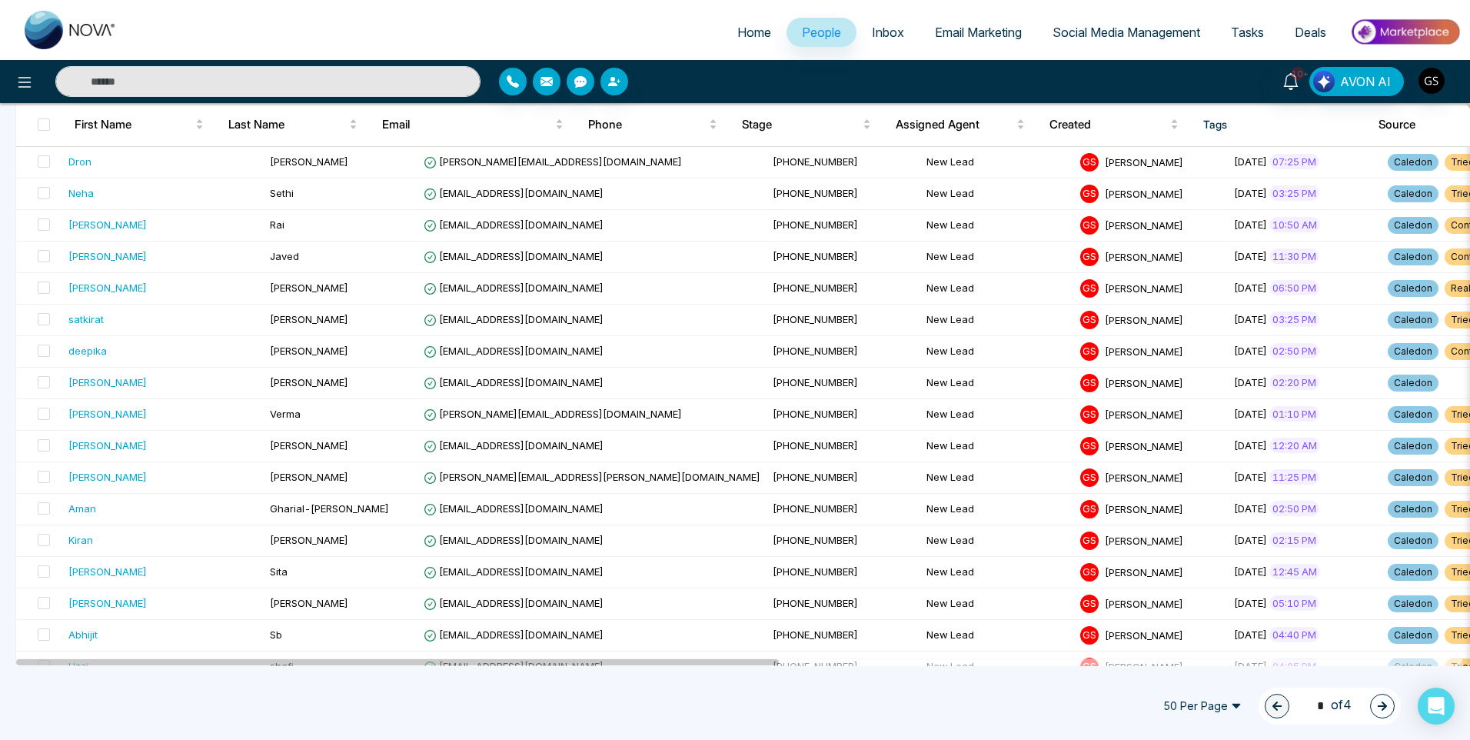
click at [1374, 706] on button "button" at bounding box center [1382, 706] width 25 height 25
type input "*"
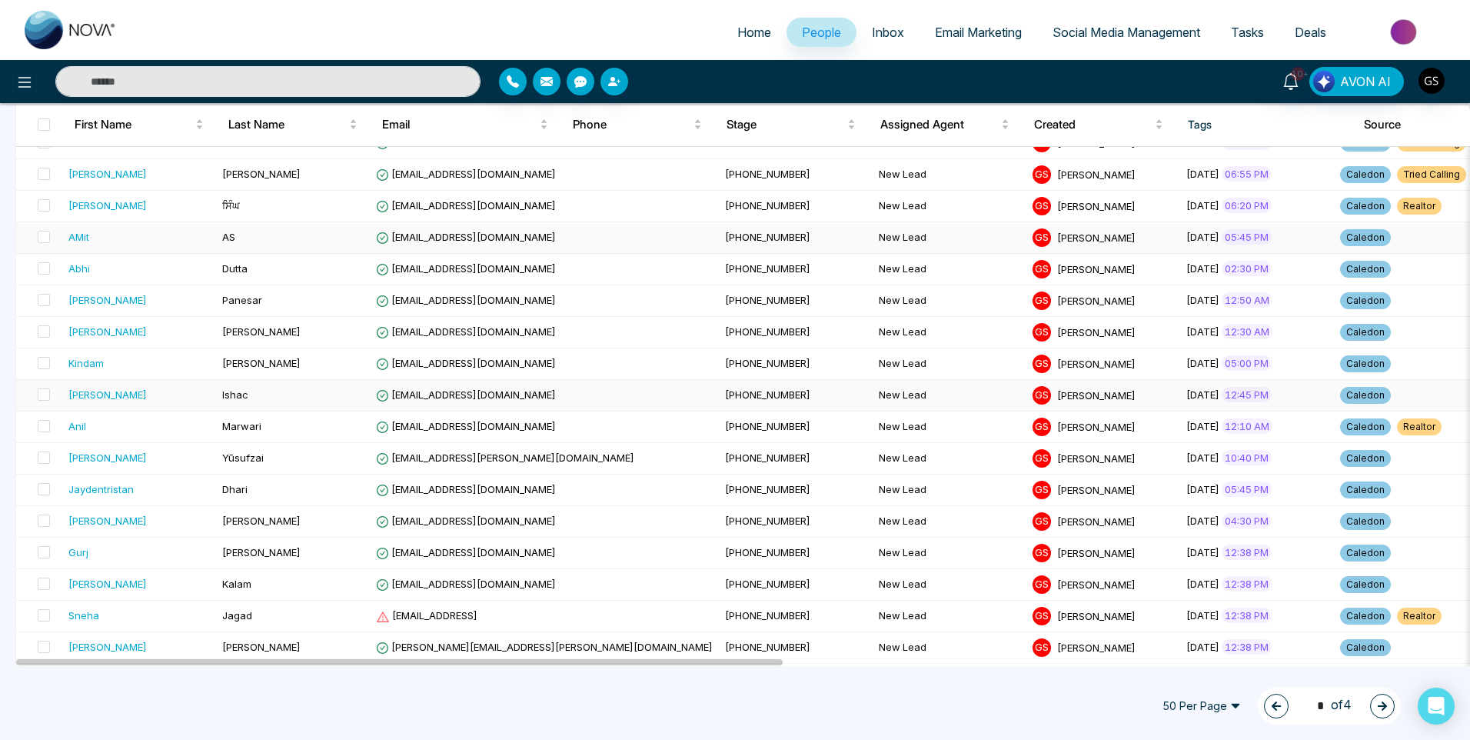
scroll to position [922, 0]
